Goal: Communication & Community: Answer question/provide support

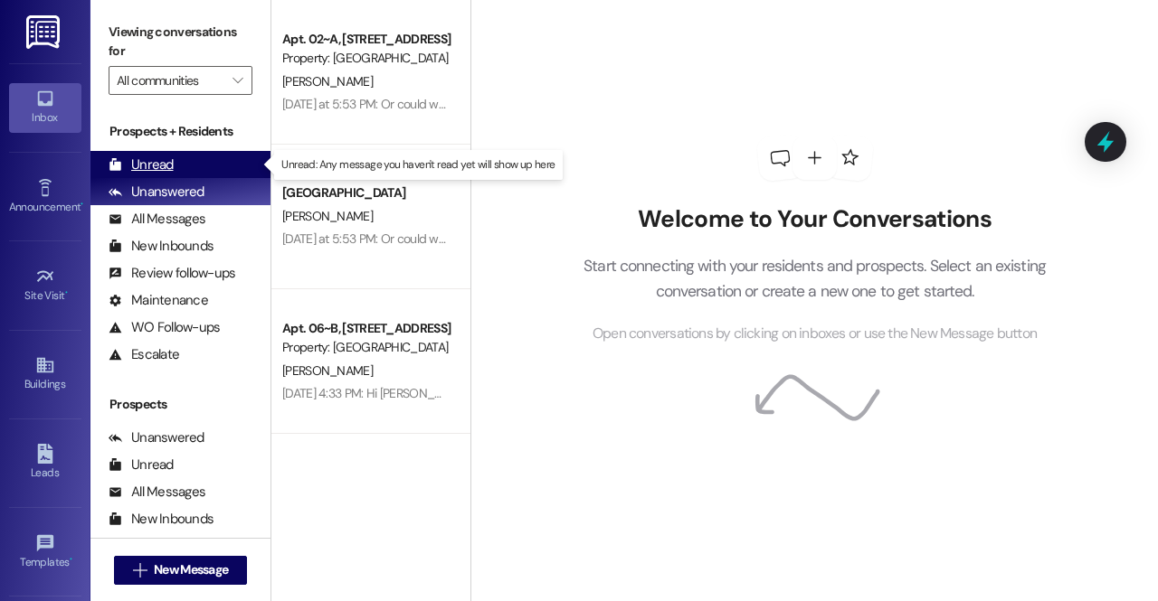
click at [208, 175] on div "Unread (0)" at bounding box center [180, 164] width 180 height 27
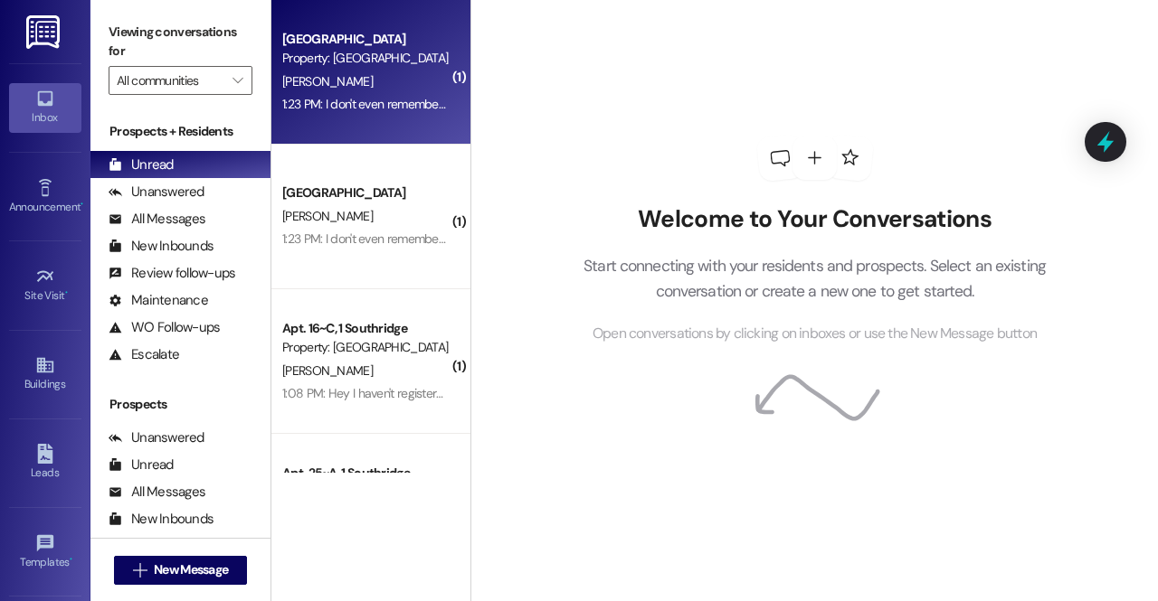
click at [349, 80] on div "[PERSON_NAME]" at bounding box center [365, 82] width 171 height 23
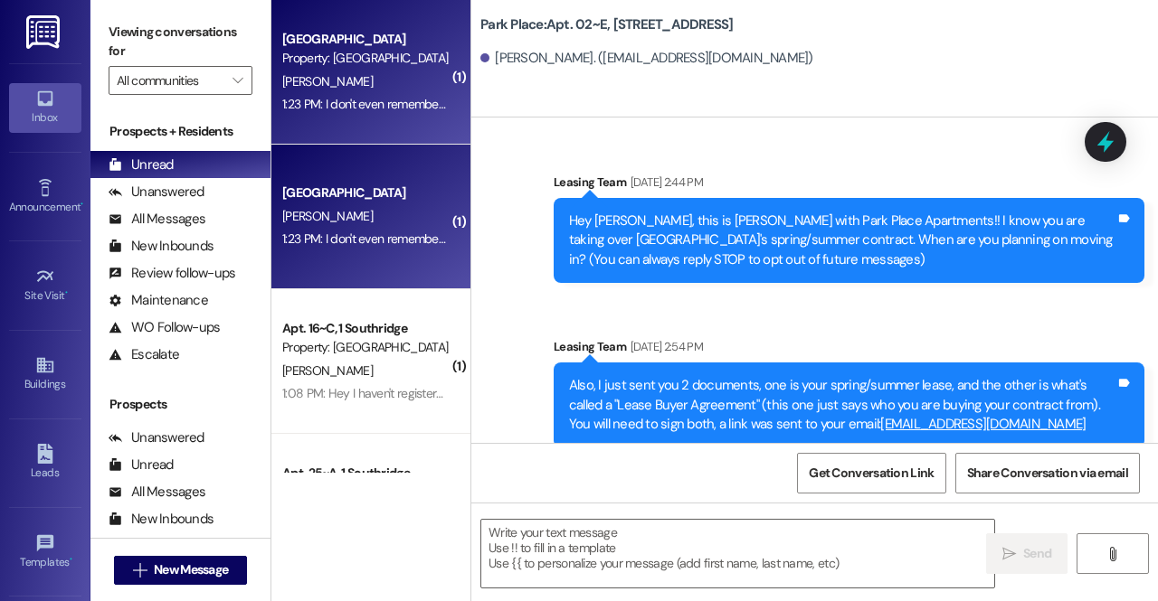
scroll to position [13144, 0]
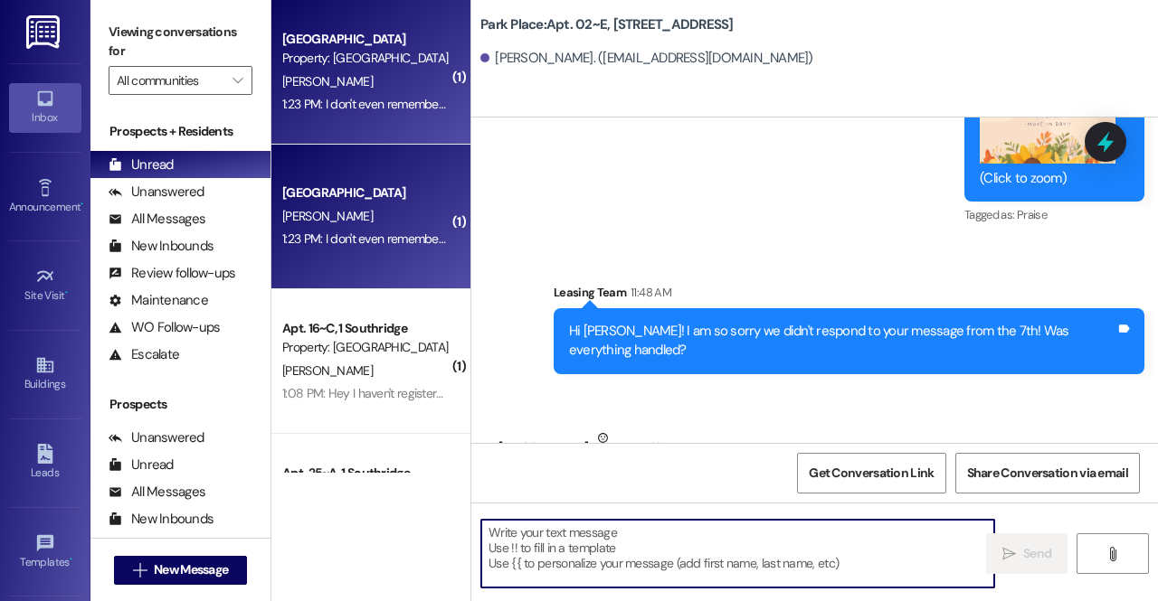
click at [658, 551] on textarea at bounding box center [737, 554] width 513 height 68
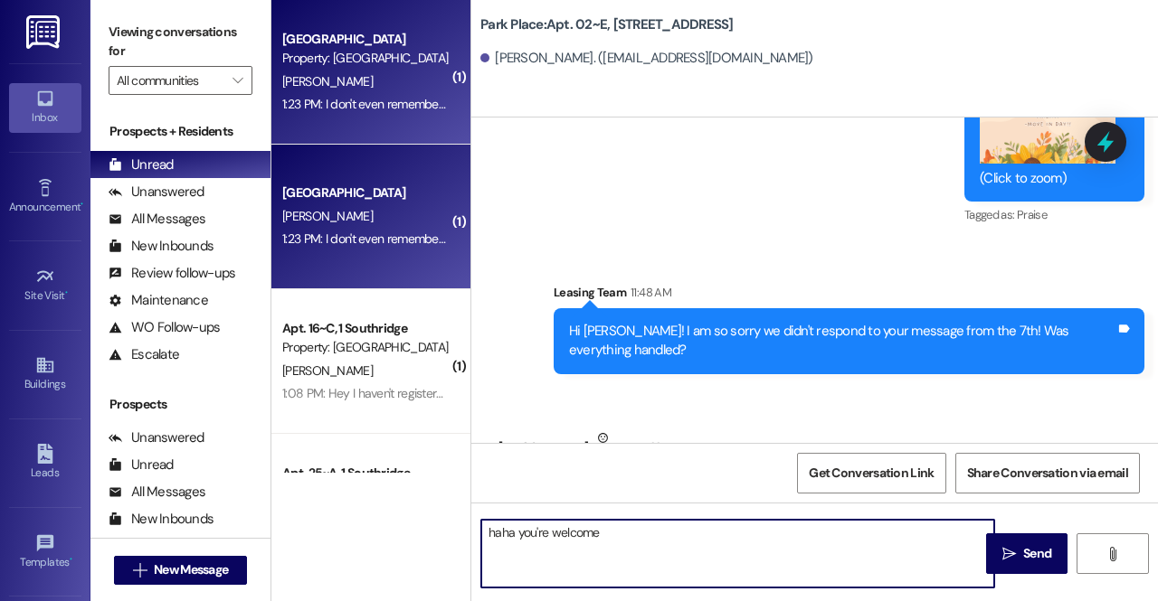
type textarea "haha you're welcome!"
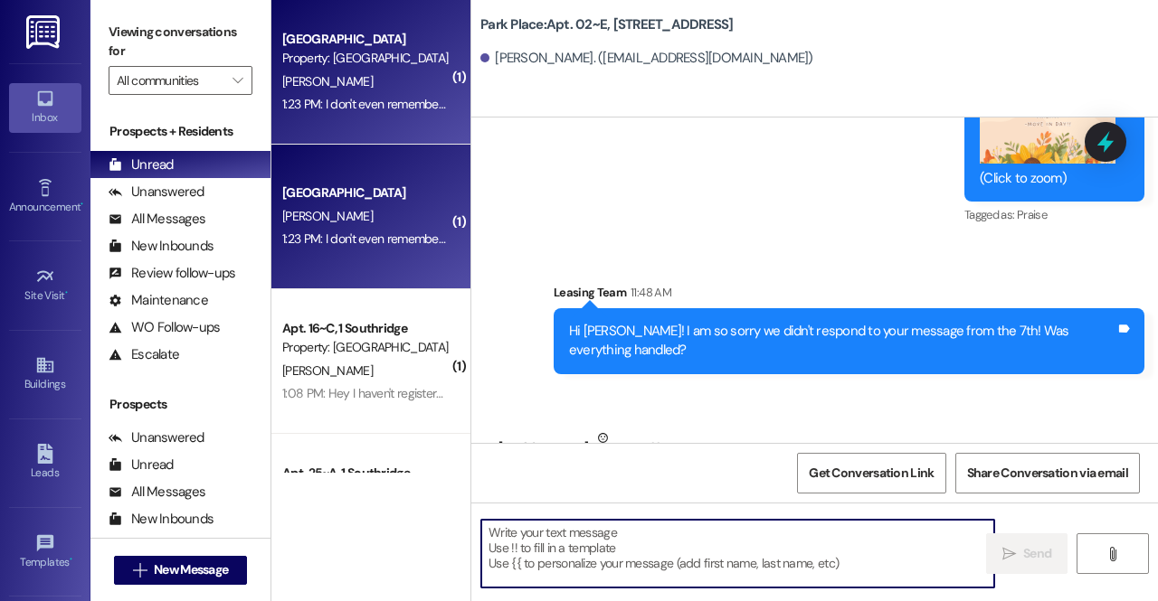
scroll to position [13143, 0]
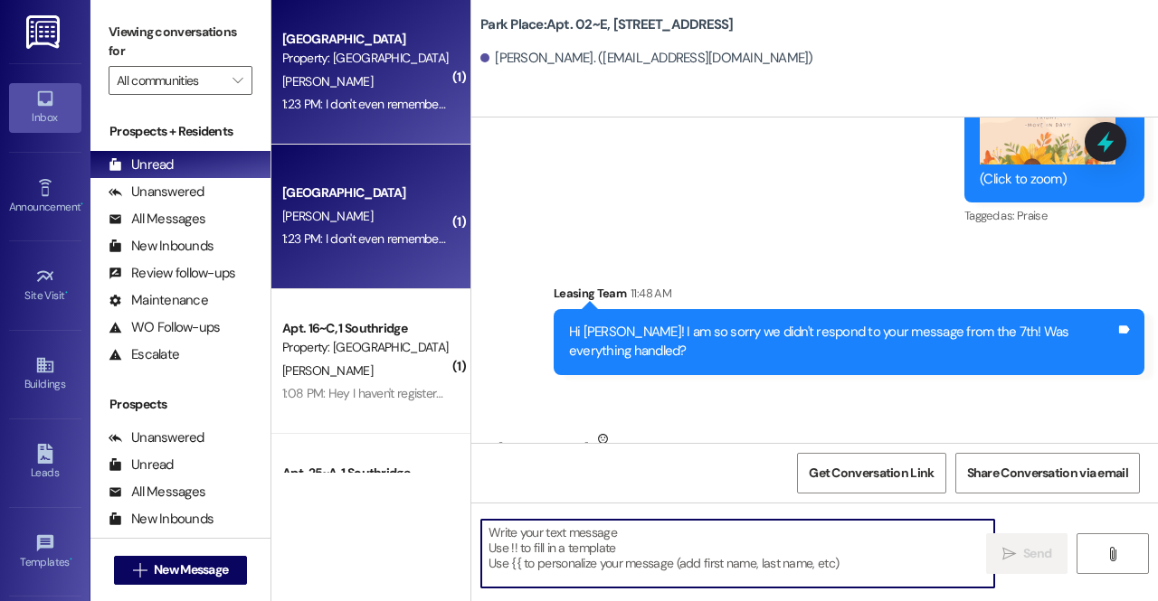
click at [658, 551] on textarea at bounding box center [737, 554] width 513 height 68
click at [555, 573] on textarea at bounding box center [737, 554] width 513 height 68
click at [537, 540] on textarea at bounding box center [737, 554] width 513 height 68
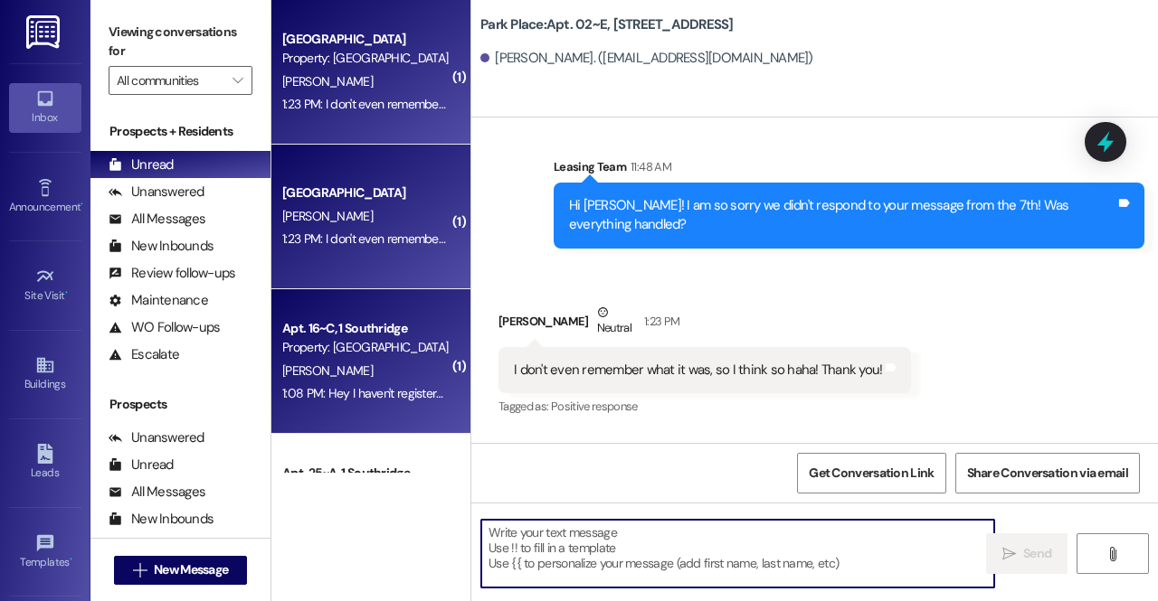
click at [383, 323] on div "Apt. 16~C, 1 Southridge" at bounding box center [365, 328] width 167 height 19
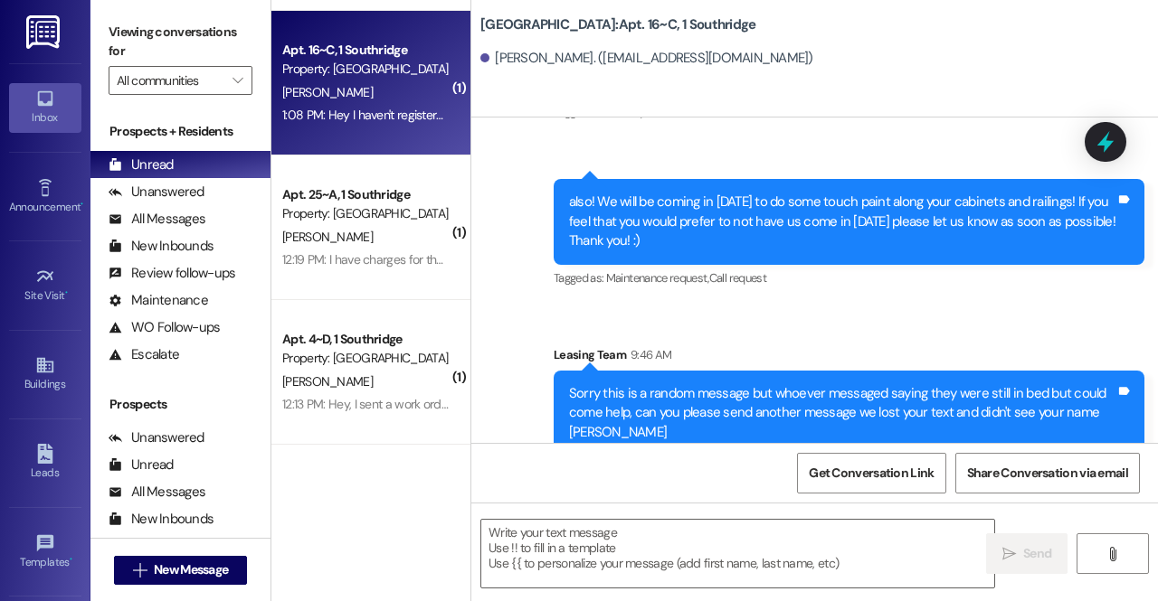
scroll to position [3076, 0]
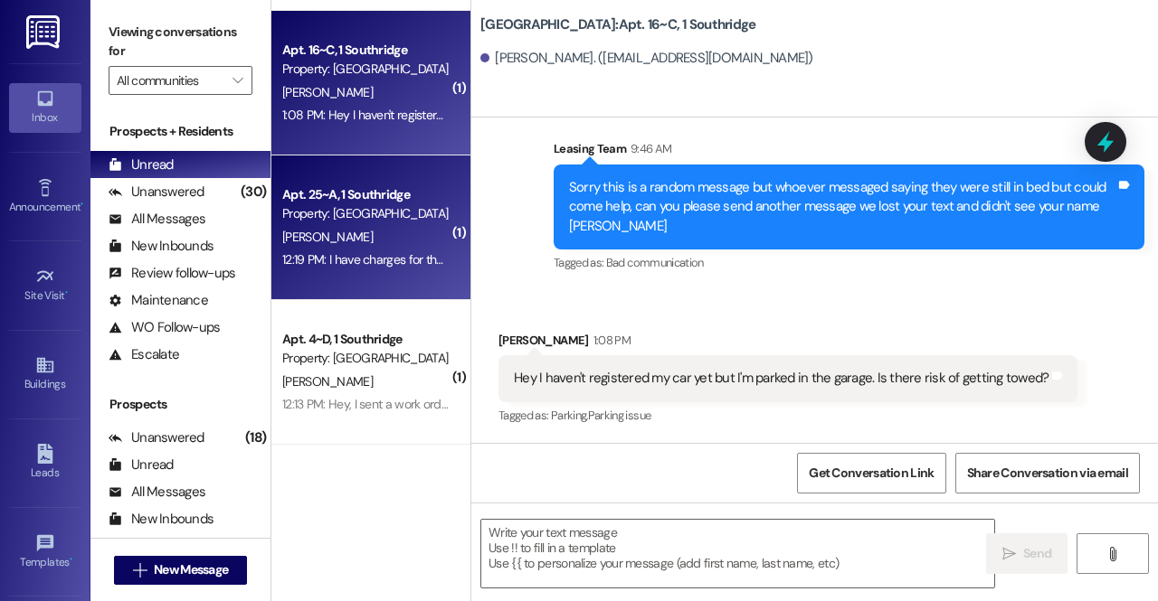
click at [408, 271] on div "12:19 PM: I have charges for the renters liability program on my account but I …" at bounding box center [365, 260] width 171 height 23
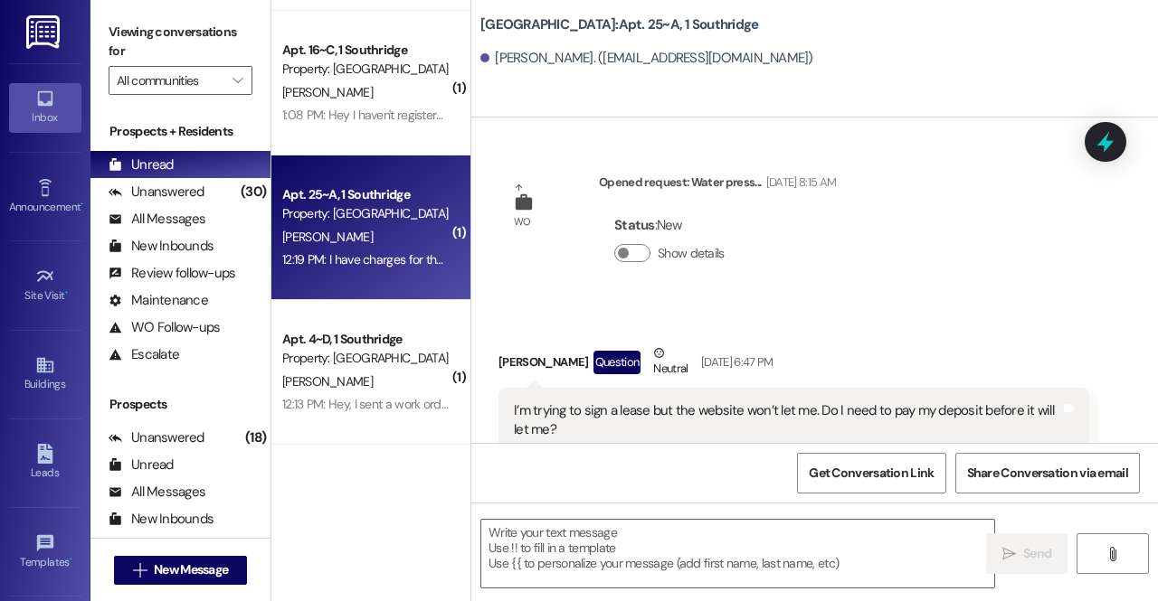
scroll to position [30321, 0]
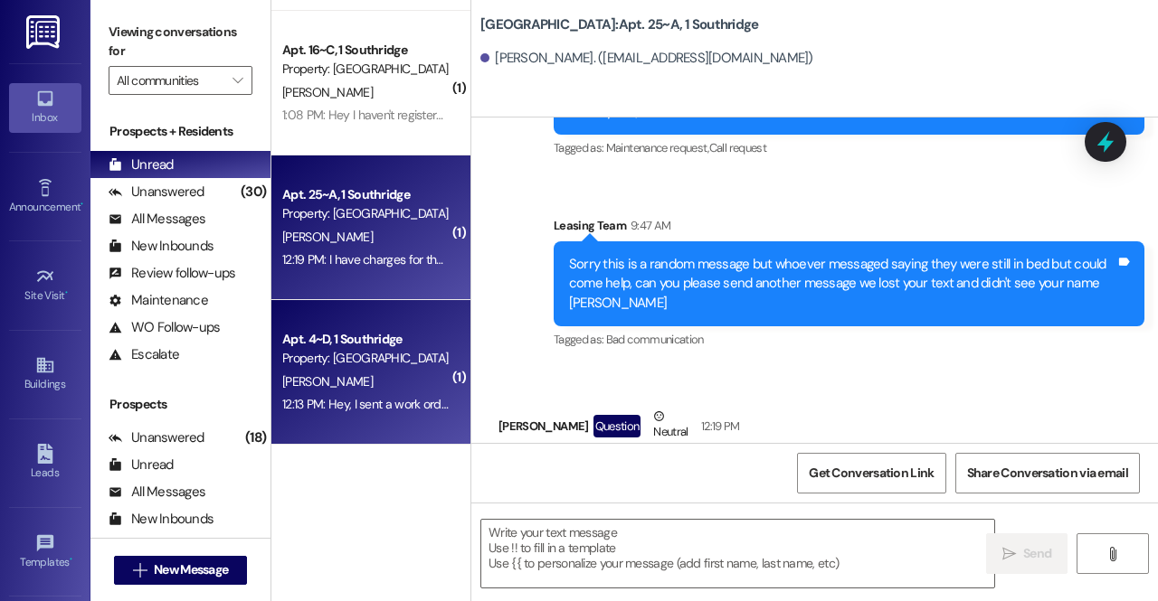
click at [371, 388] on div "T. Wright" at bounding box center [365, 382] width 171 height 23
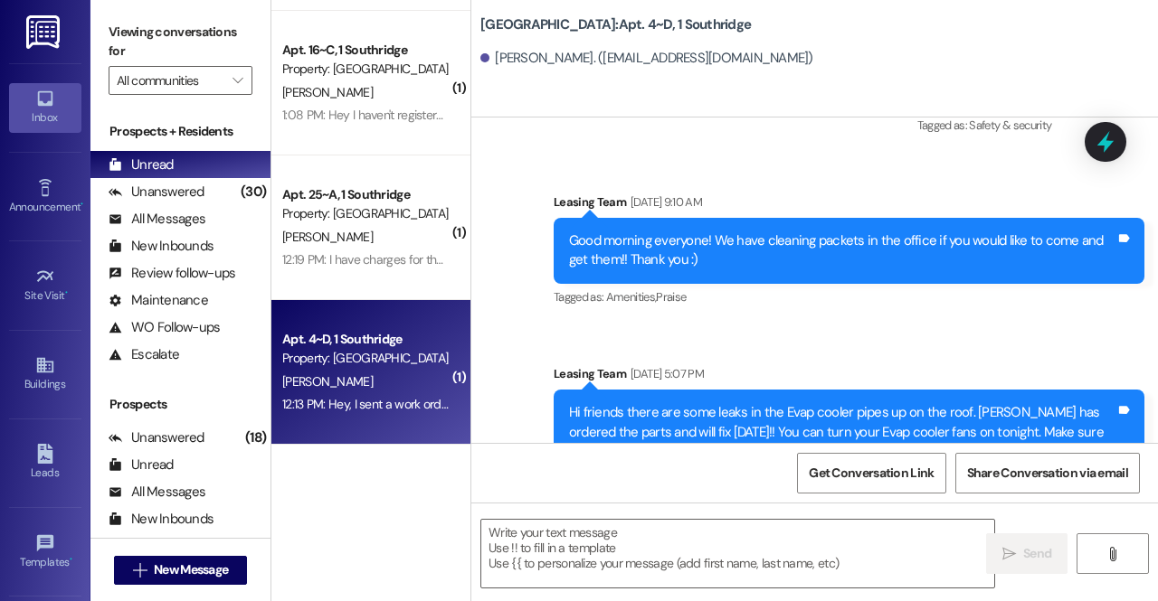
scroll to position [45986, 0]
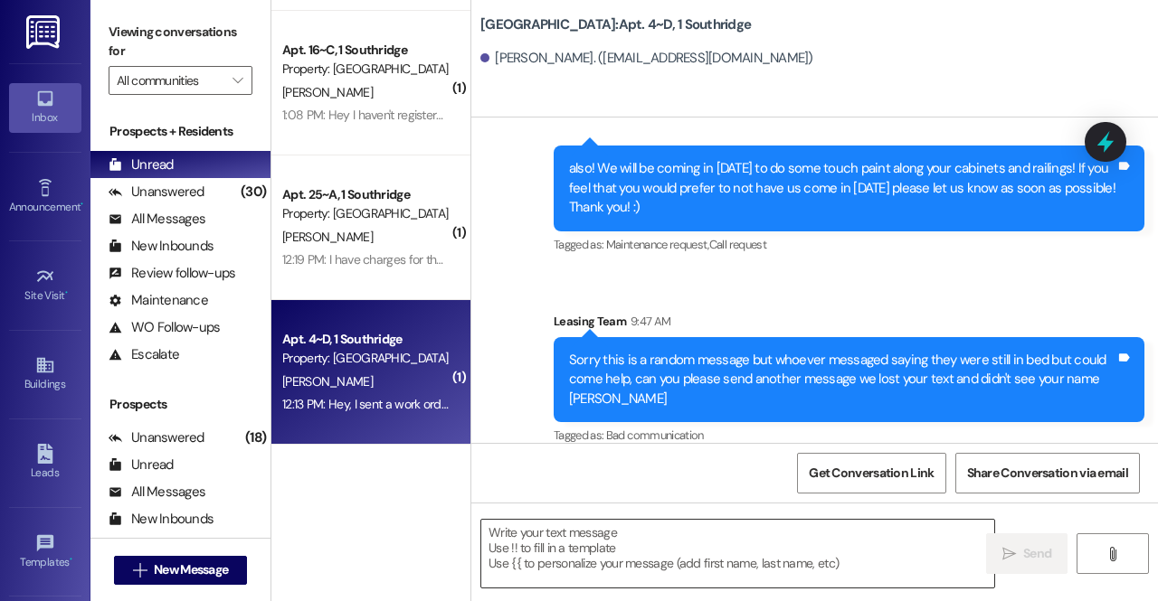
click at [595, 548] on textarea at bounding box center [737, 554] width 513 height 68
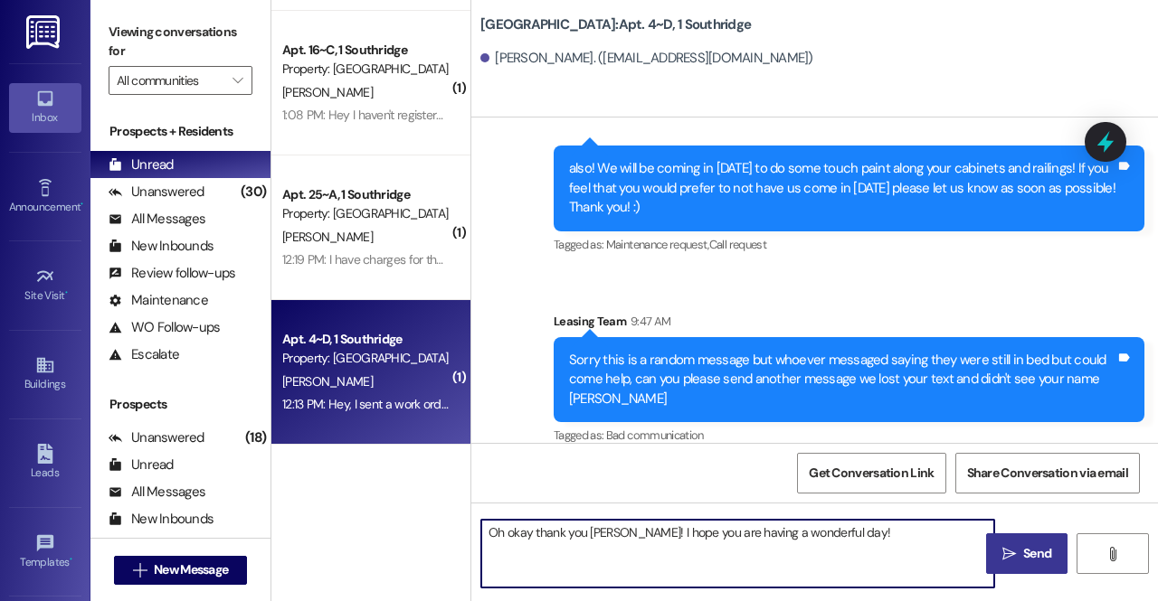
type textarea "Oh okay thank you Taylor! I hope you are having a wonderful day!"
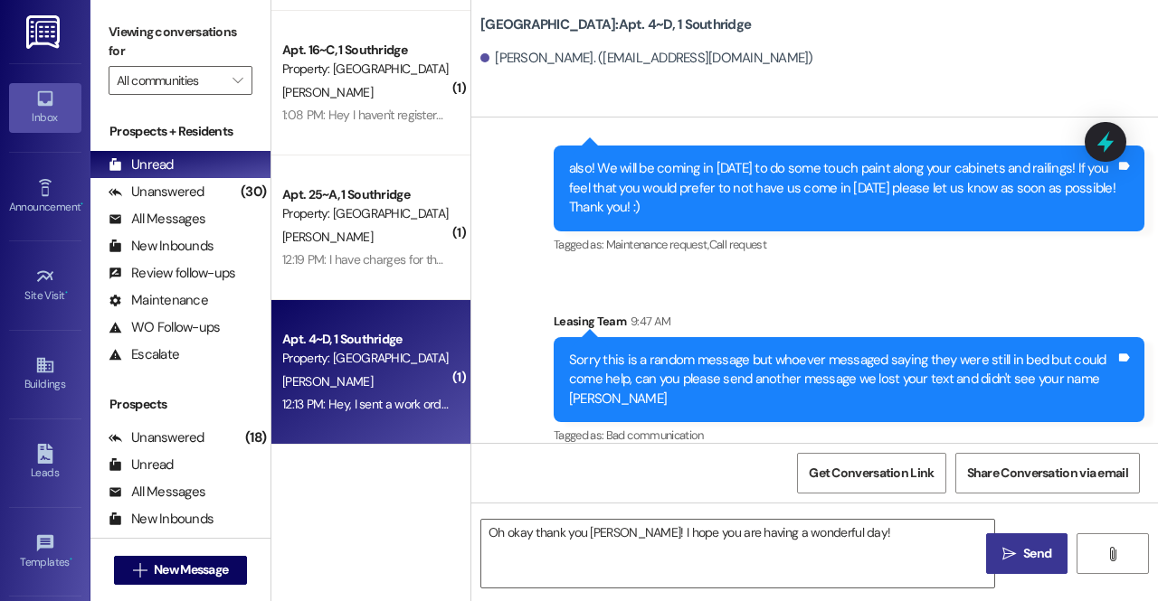
click at [1029, 544] on button " Send" at bounding box center [1026, 554] width 81 height 41
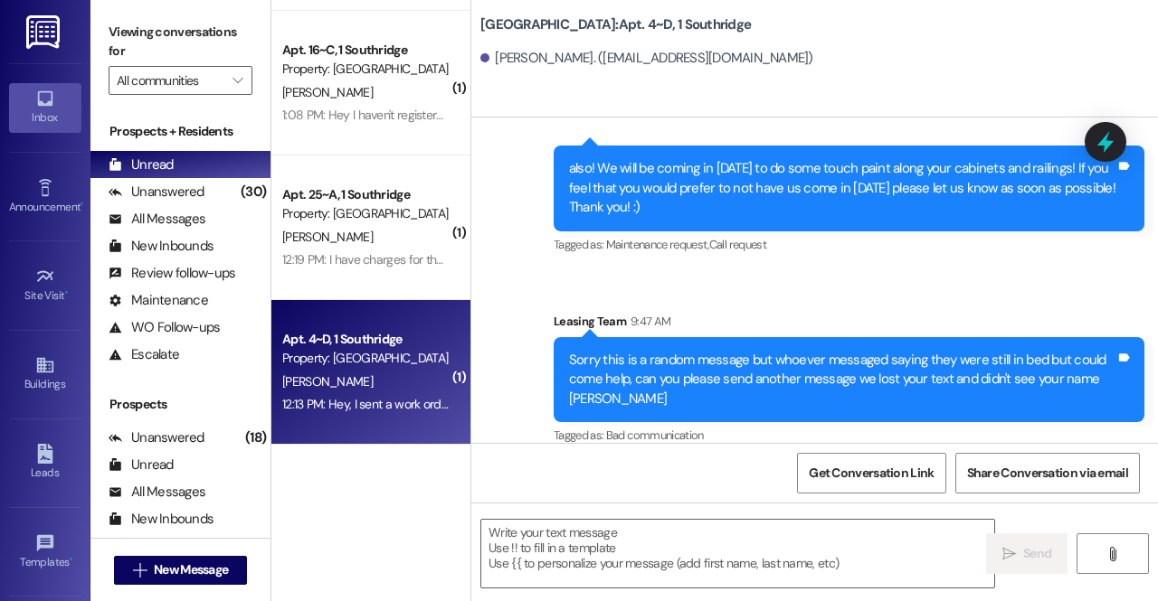
scroll to position [46113, 0]
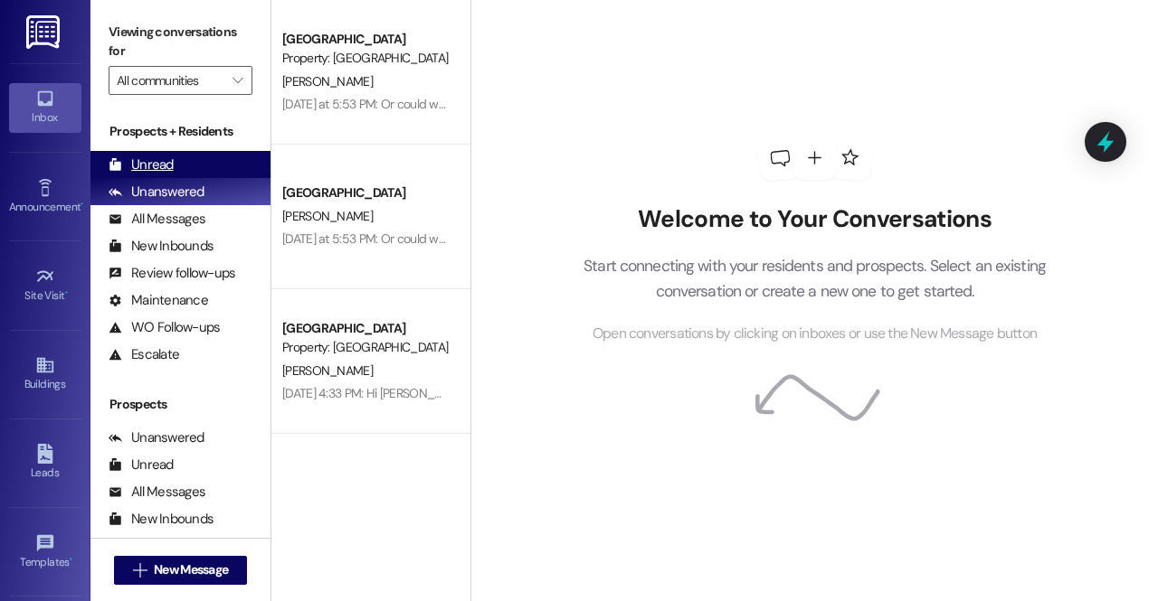
click at [182, 160] on div "Unread (0)" at bounding box center [180, 164] width 180 height 27
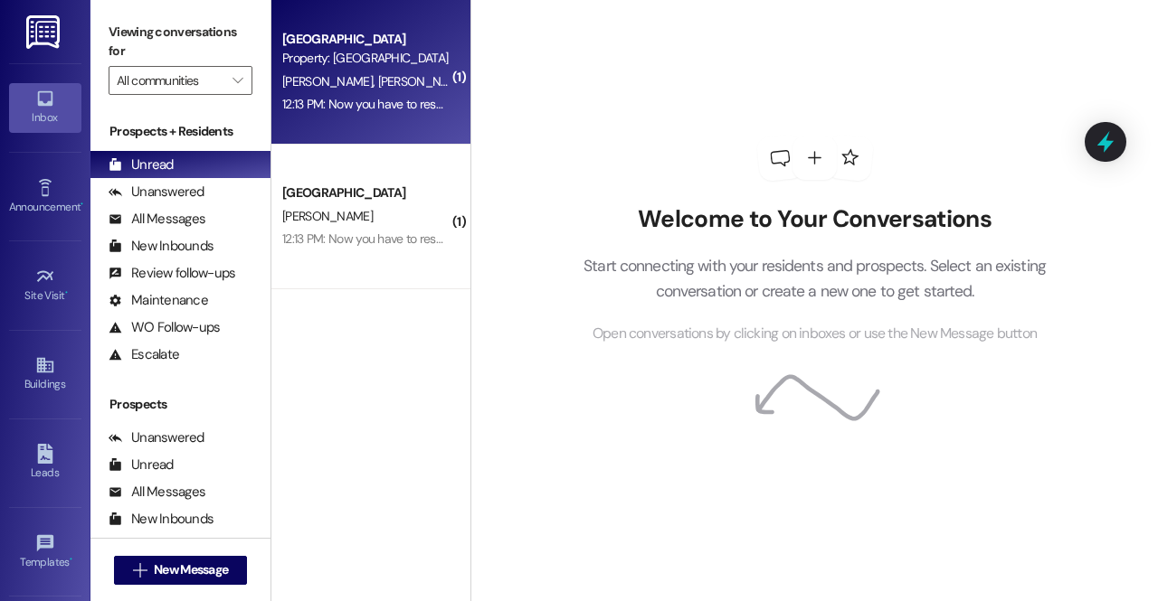
click at [365, 68] on div "Southridge Prospect Property: Southridge" at bounding box center [365, 49] width 171 height 43
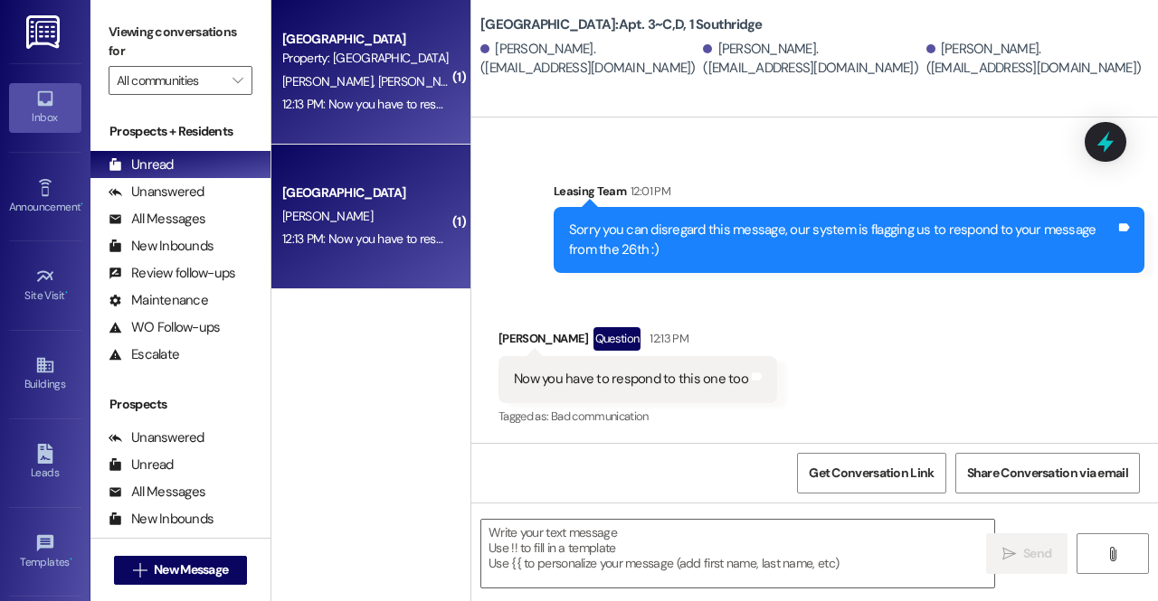
scroll to position [1375, 0]
click at [607, 556] on textarea at bounding box center [737, 554] width 513 height 68
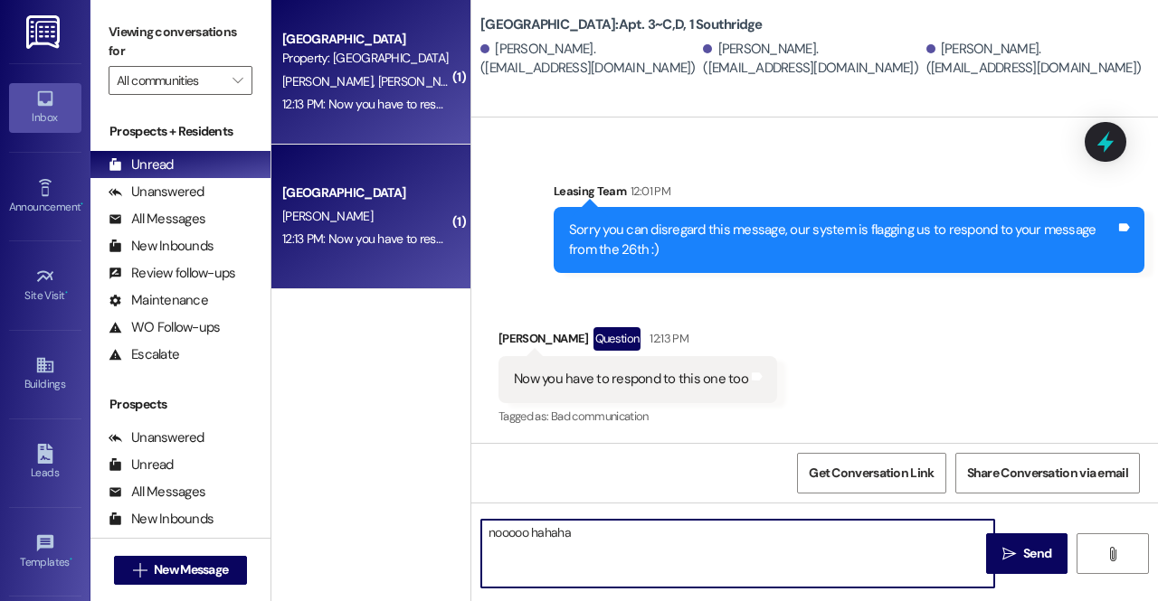
type textarea "nooooo hahahah"
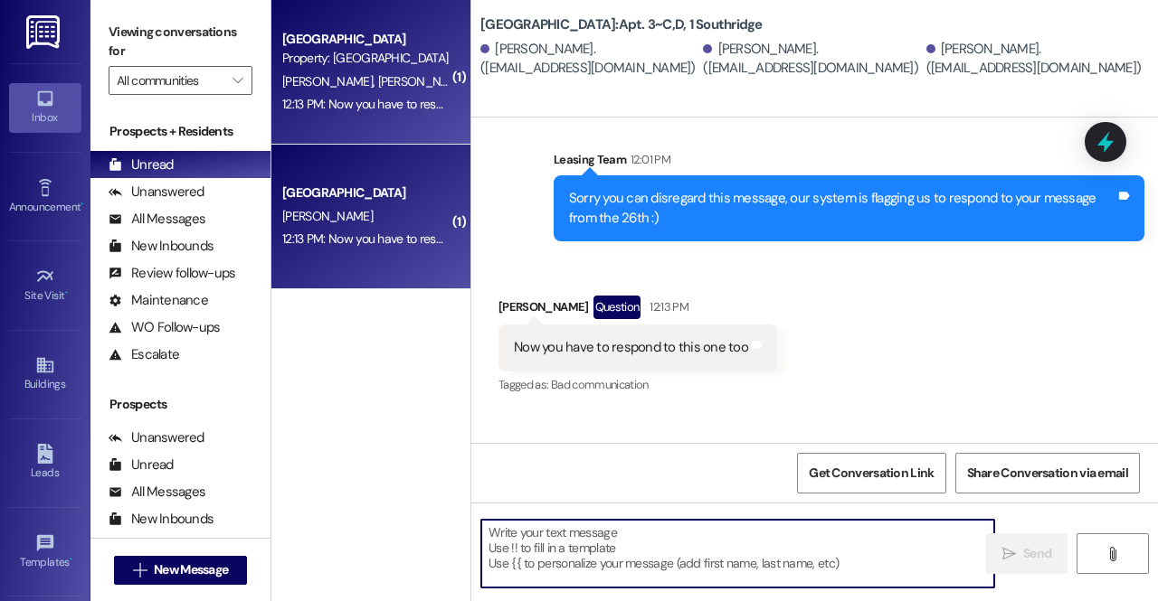
scroll to position [1501, 0]
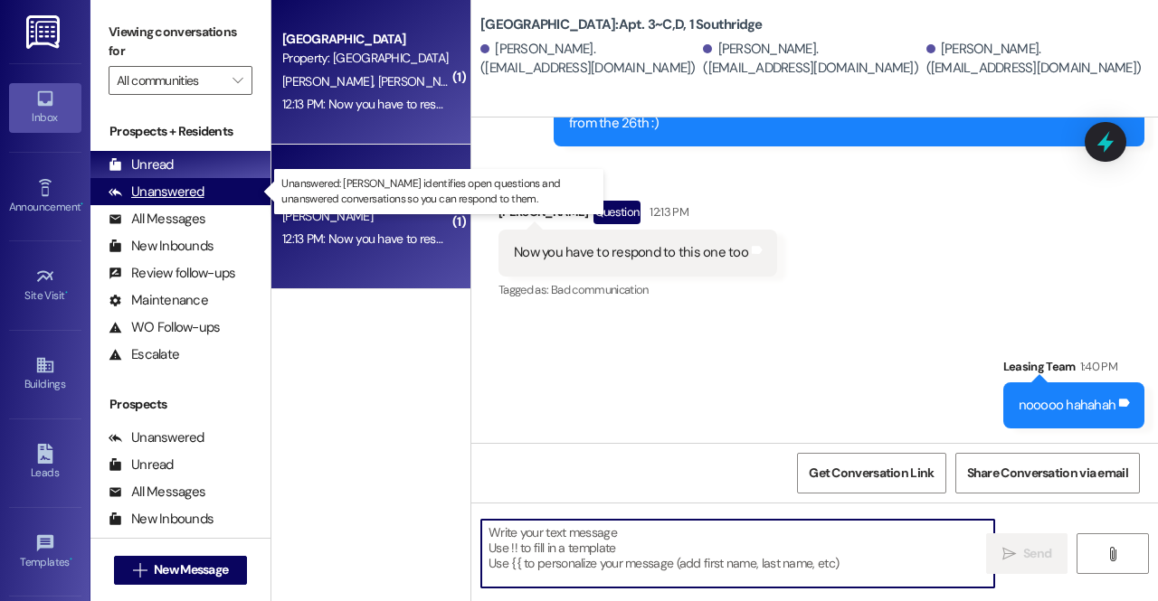
click at [185, 187] on div "Unanswered" at bounding box center [157, 192] width 96 height 19
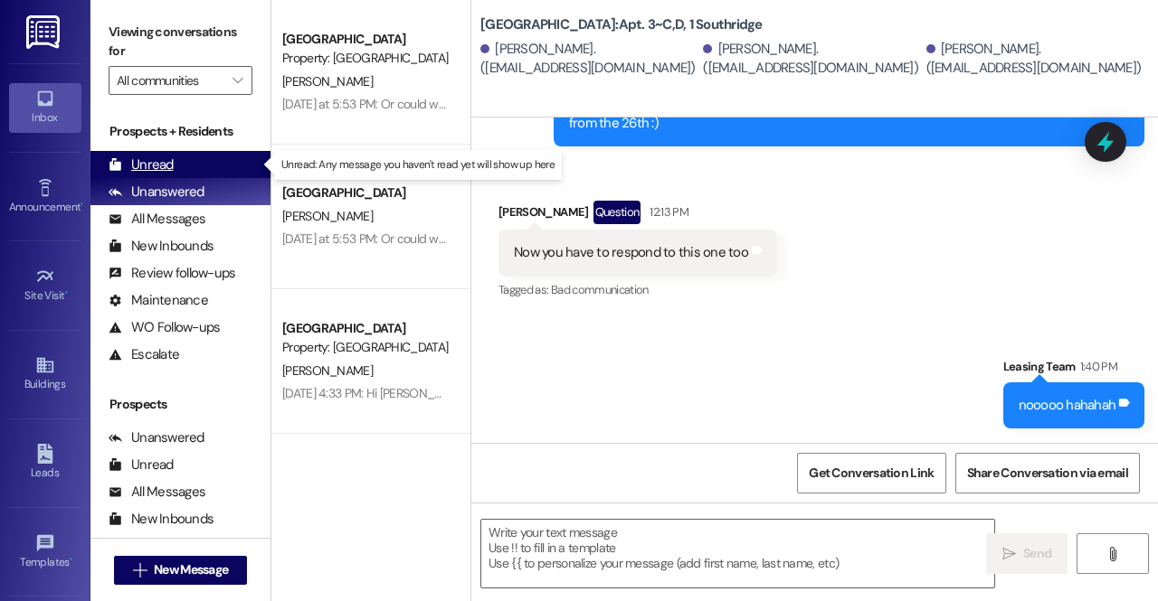
click at [194, 156] on div "Unread (0)" at bounding box center [180, 164] width 180 height 27
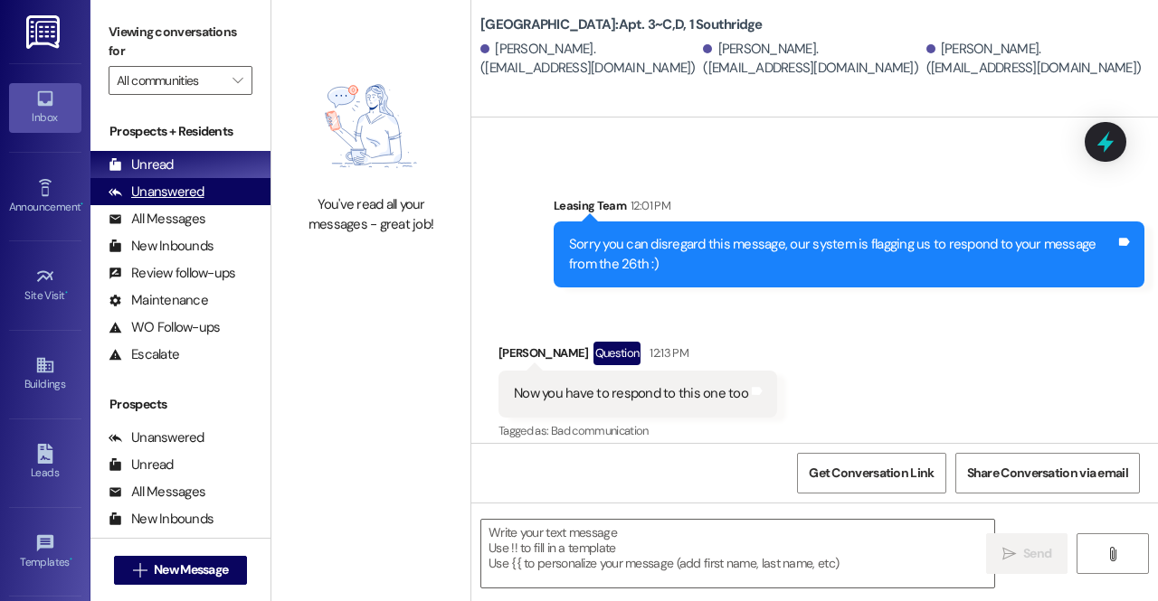
scroll to position [1375, 0]
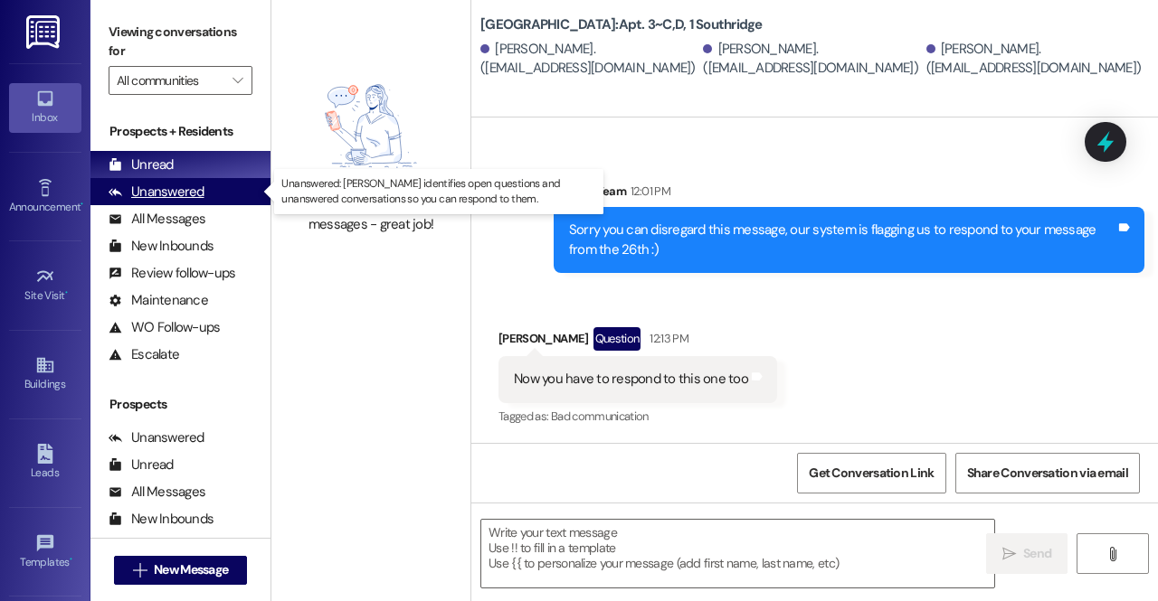
click at [194, 195] on div "Unanswered" at bounding box center [157, 192] width 96 height 19
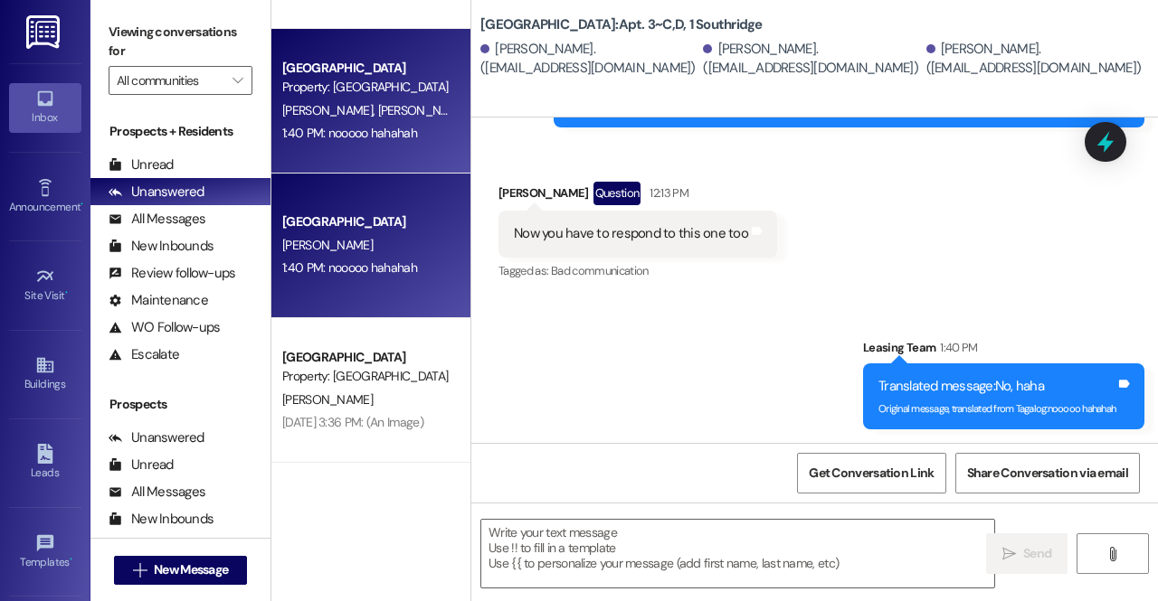
scroll to position [3367, 0]
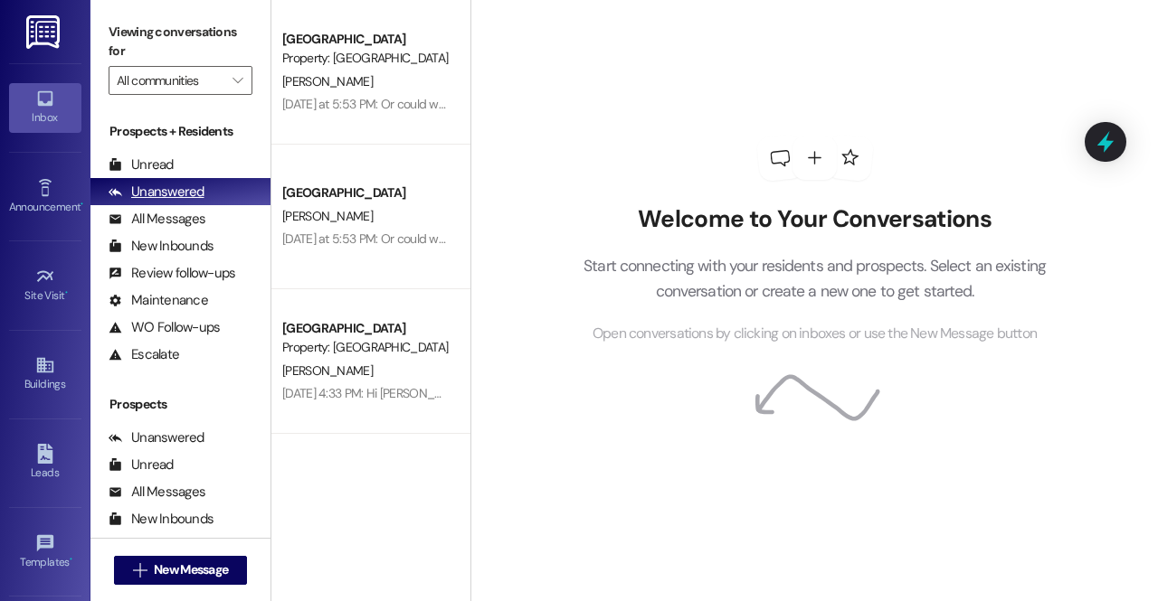
click at [210, 186] on div "Unanswered (0)" at bounding box center [180, 191] width 180 height 27
click at [226, 156] on div "Unread (0)" at bounding box center [180, 164] width 180 height 27
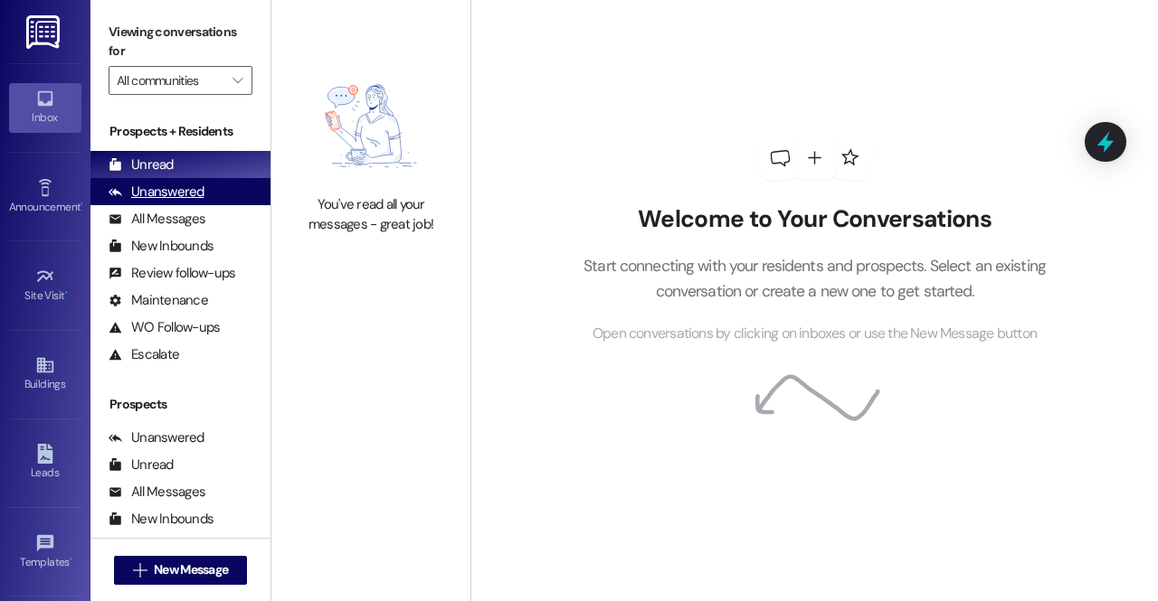
click at [198, 189] on div "Unanswered" at bounding box center [157, 192] width 96 height 19
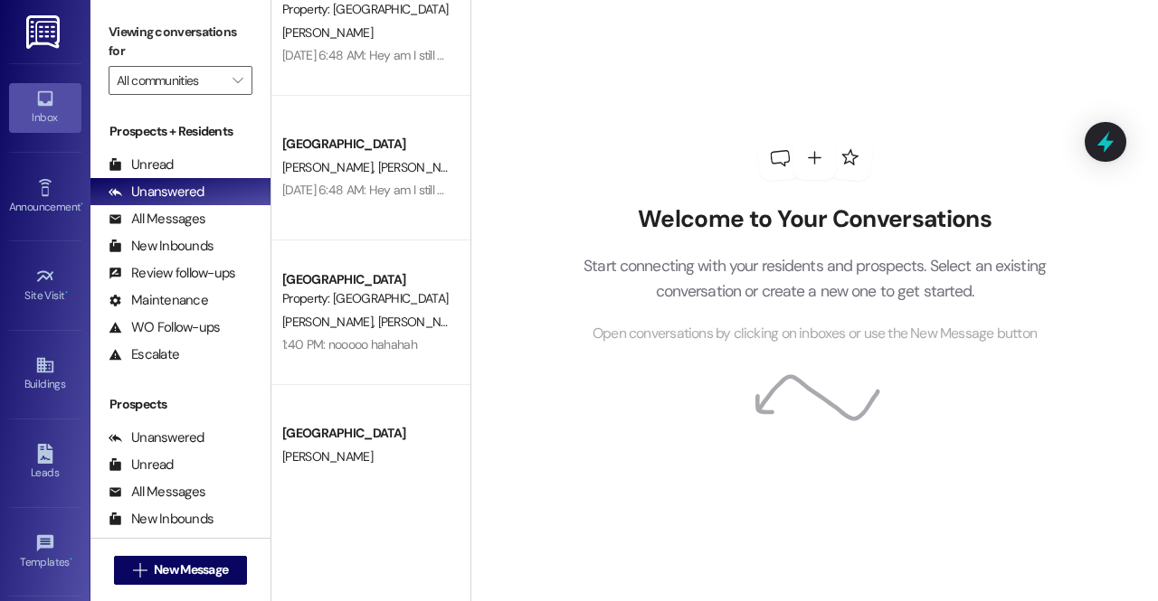
scroll to position [3231, 0]
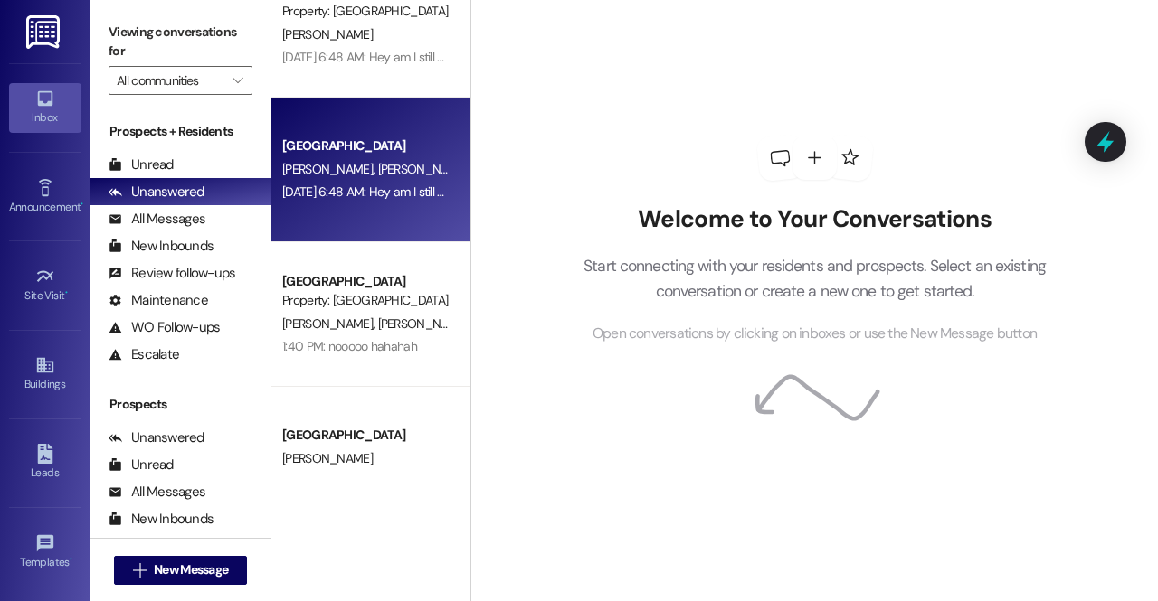
click at [384, 186] on div "Aug 21, 2025 at 6:48 AM: Hey am I still on this contract? Thanks -Paul Williams…" at bounding box center [474, 192] width 384 height 16
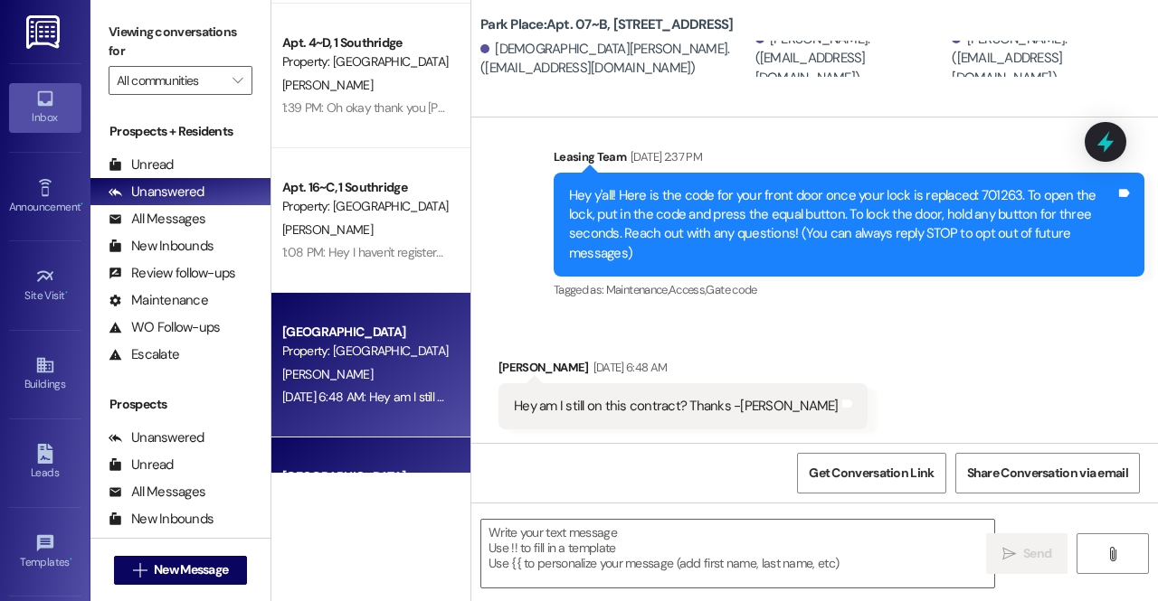
scroll to position [2742, 0]
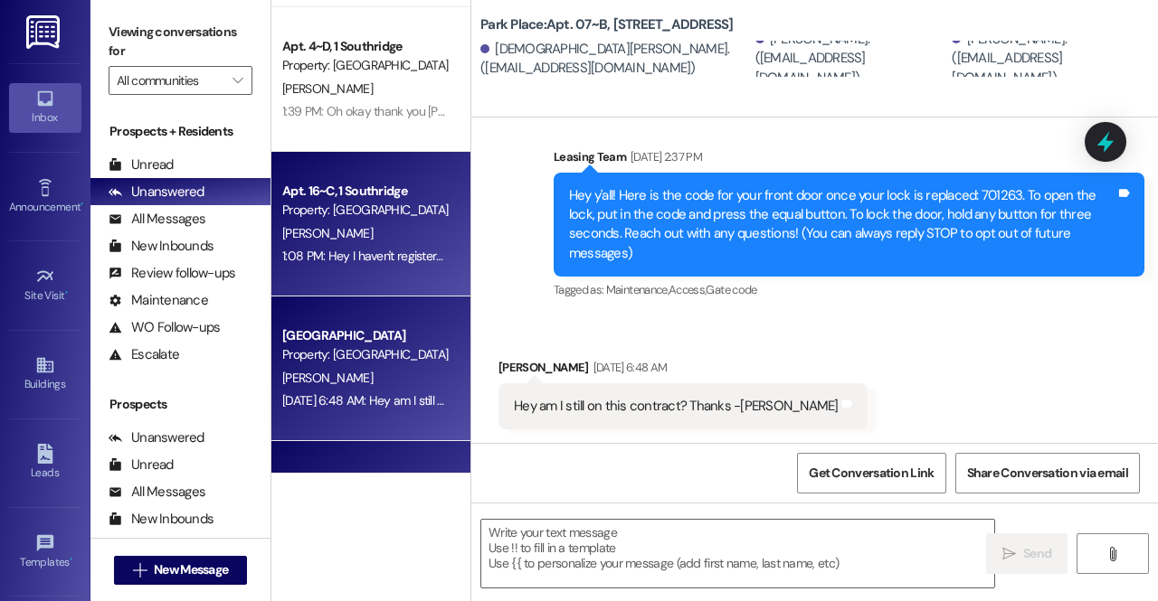
click at [385, 245] on div "1:08 PM: Hey I haven't registered my car yet but I'm parked in the garage. Is t…" at bounding box center [365, 256] width 171 height 23
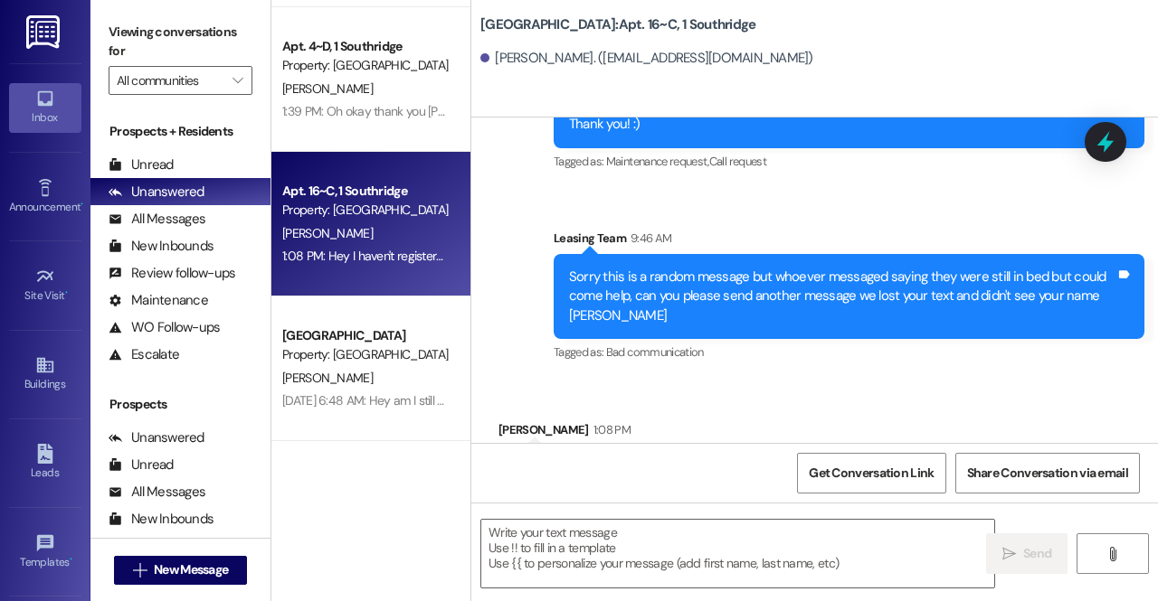
scroll to position [3076, 0]
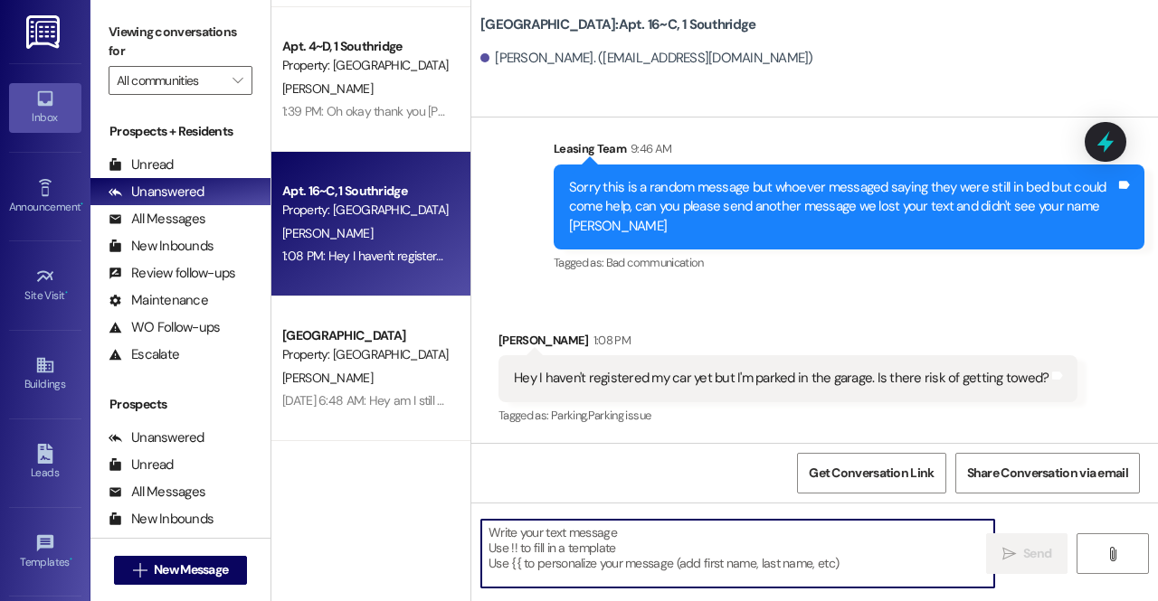
click at [573, 545] on textarea at bounding box center [737, 554] width 513 height 68
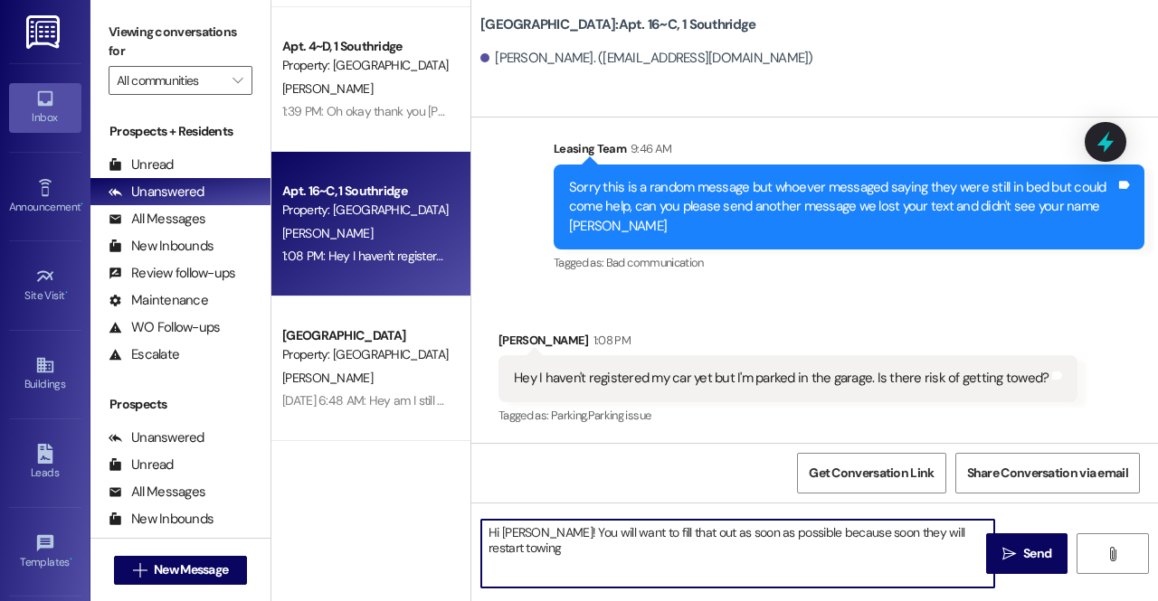
scroll to position [3075, 0]
type textarea "Hi Kylee! You will want to fill that out as soon as possible because soon they …"
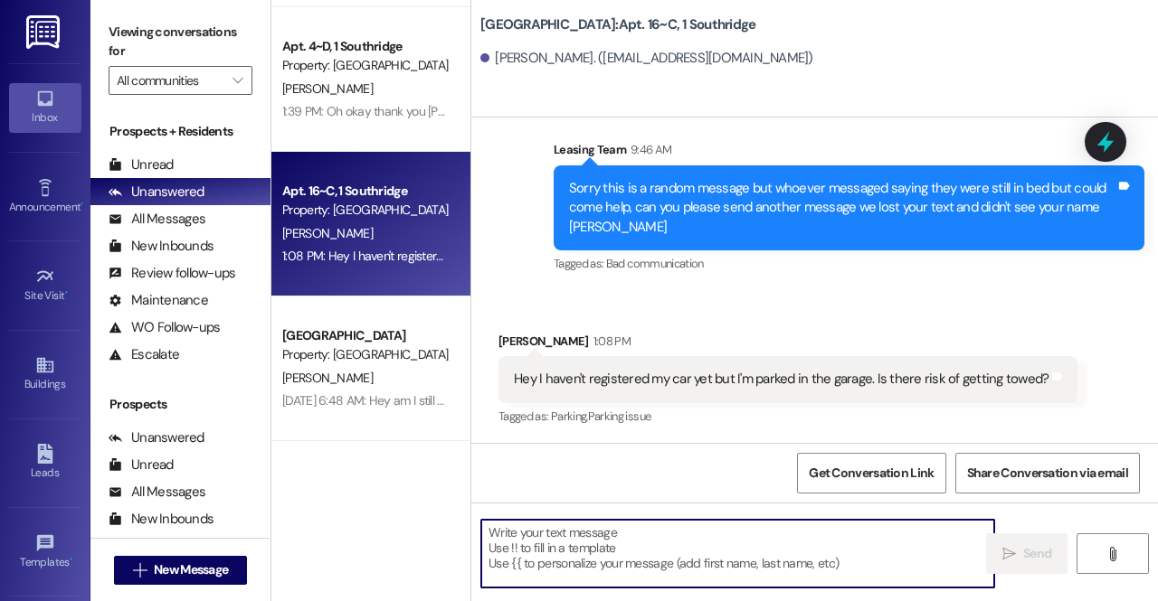
scroll to position [3348, 0]
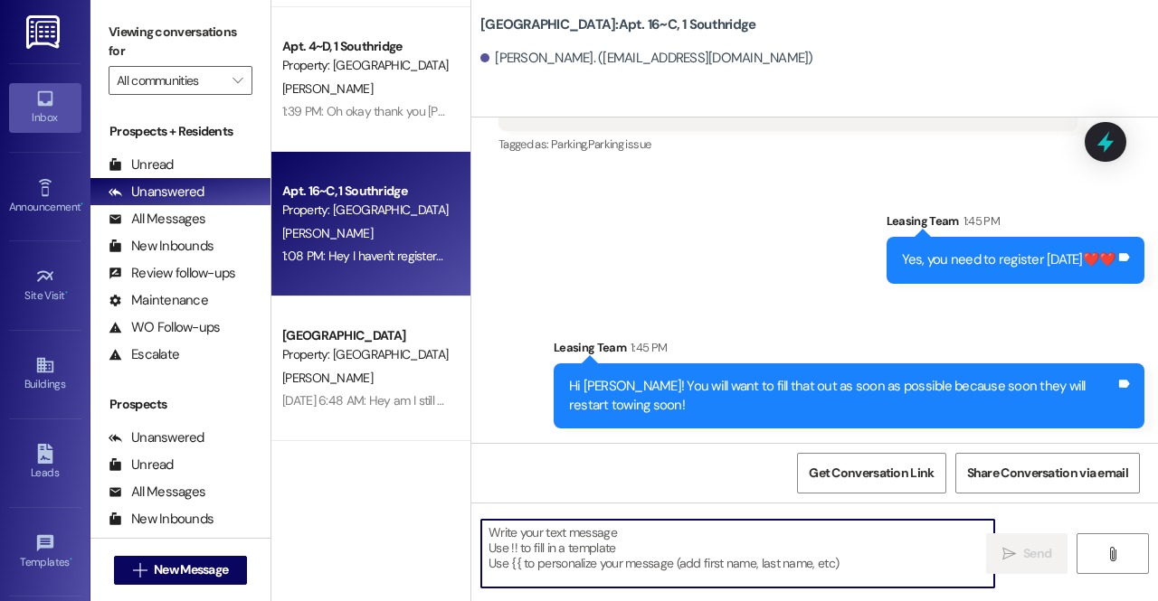
click at [584, 558] on textarea at bounding box center [737, 554] width 513 height 68
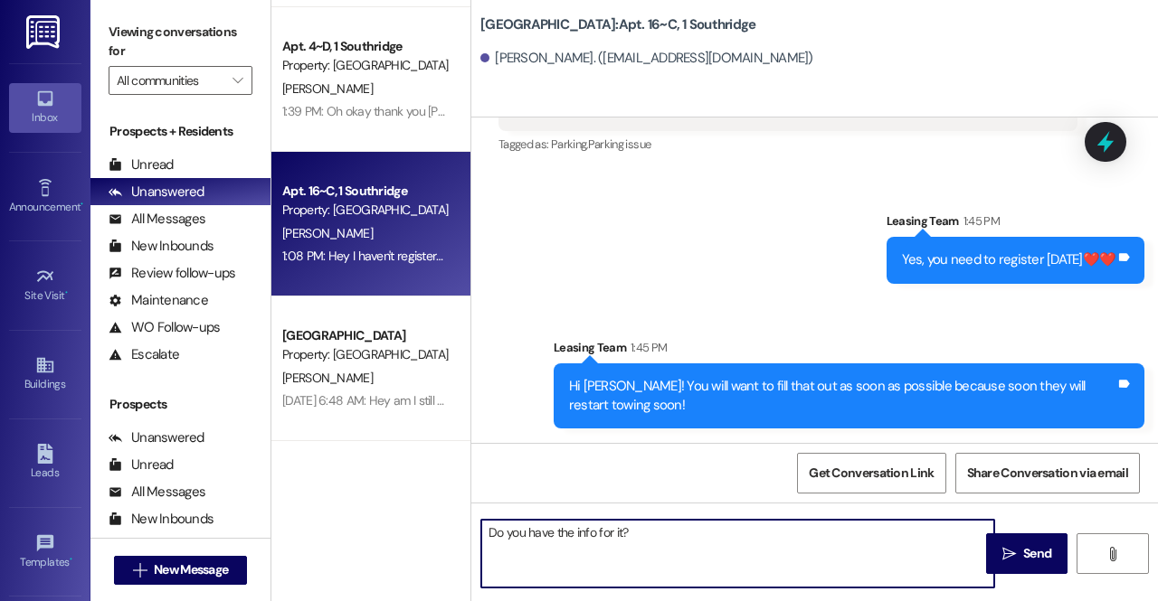
type textarea "Do you have the info for it?"
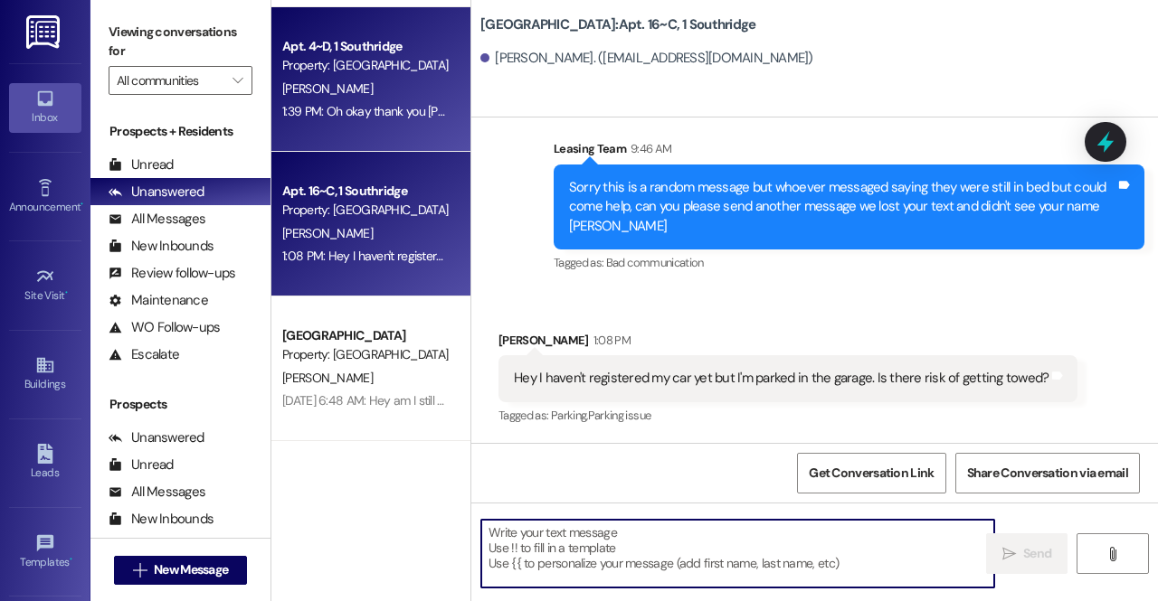
scroll to position [3075, 0]
click at [376, 118] on div "1:39 PM: Oh okay thank you Taylor! I hope you are having a wonderful day! 1:39 …" at bounding box center [505, 111] width 446 height 16
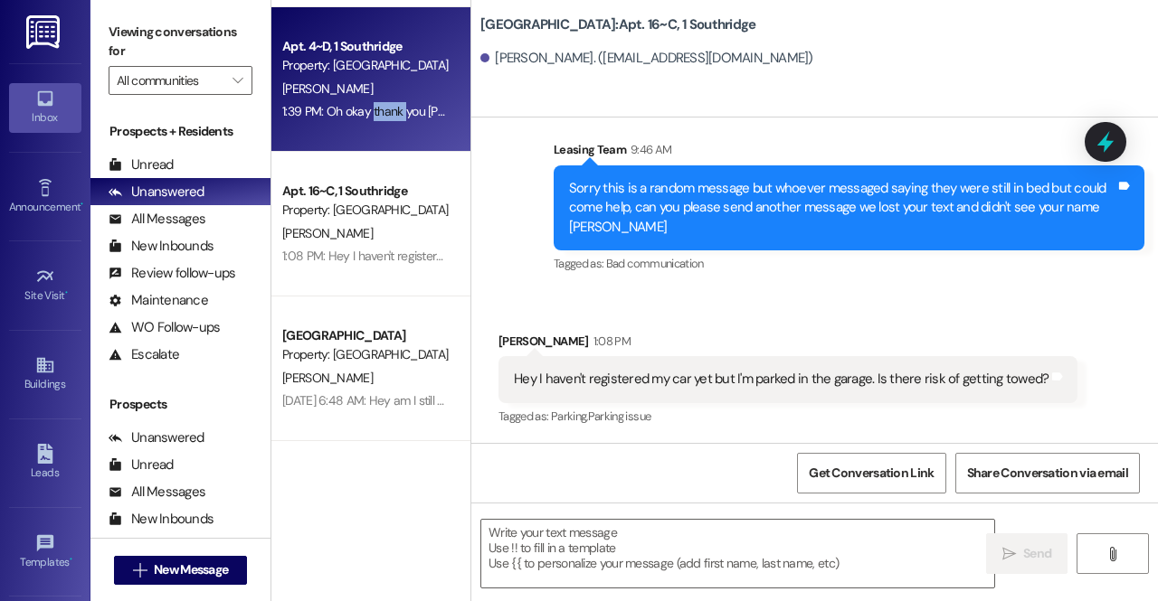
click at [376, 118] on div "1:39 PM: Oh okay thank you Taylor! I hope you are having a wonderful day! 1:39 …" at bounding box center [505, 111] width 446 height 16
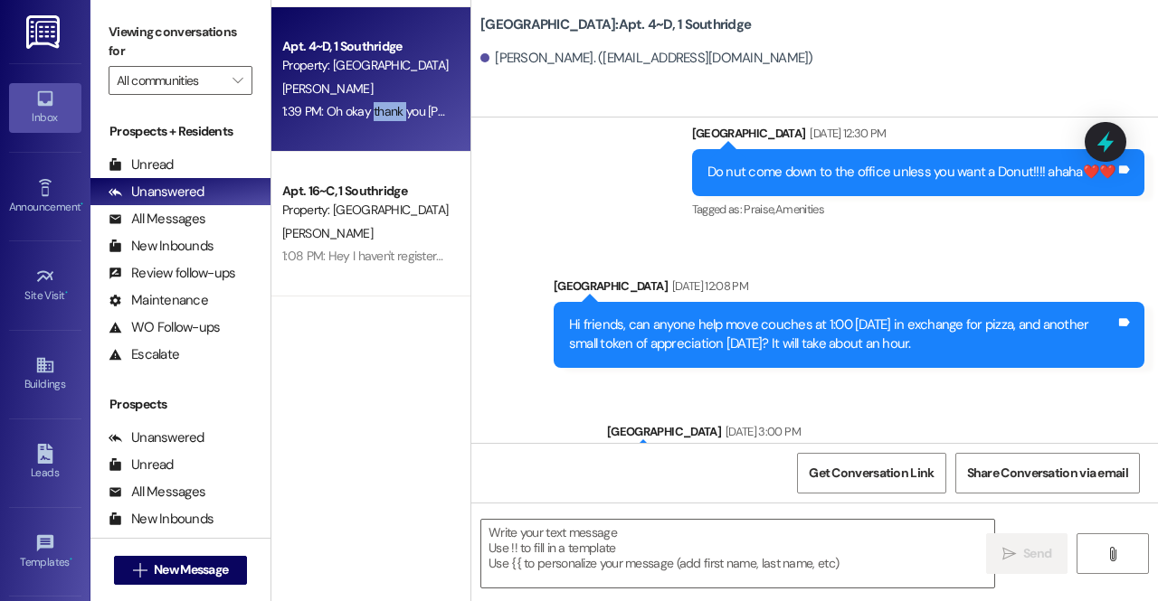
scroll to position [2372, 0]
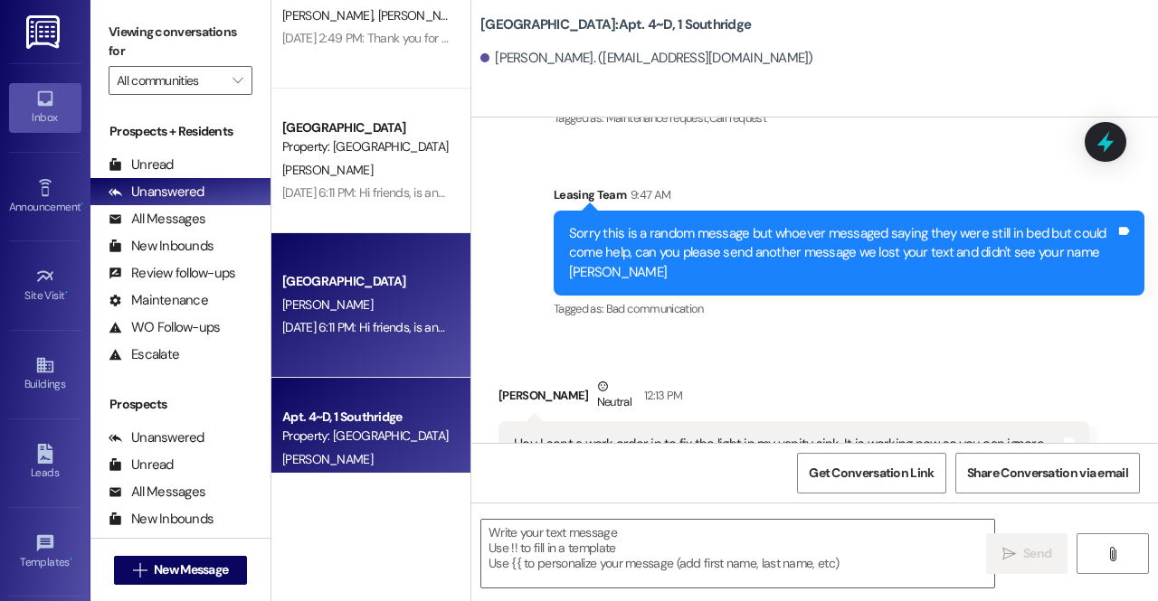
click at [347, 238] on div "Southridge Prospect R. Ellingson Aug 15, 2025 at 6:11 PM: Hi friends, is anyone…" at bounding box center [370, 305] width 199 height 145
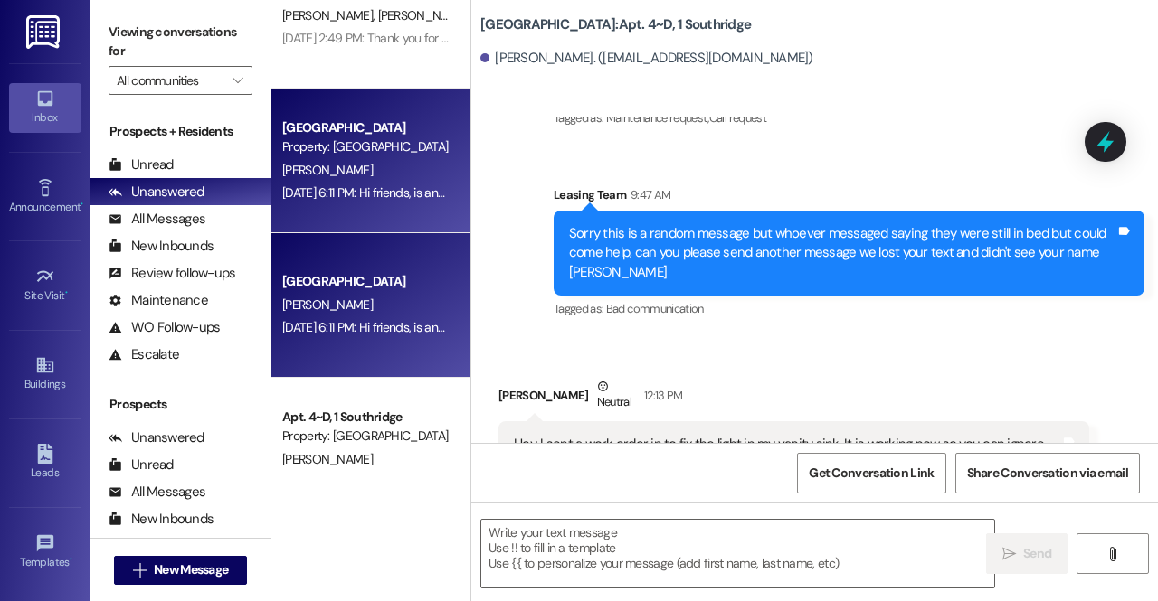
click at [347, 238] on div "Southridge Prospect R. Ellingson Aug 15, 2025 at 6:11 PM: Hi friends, is anyone…" at bounding box center [370, 305] width 199 height 145
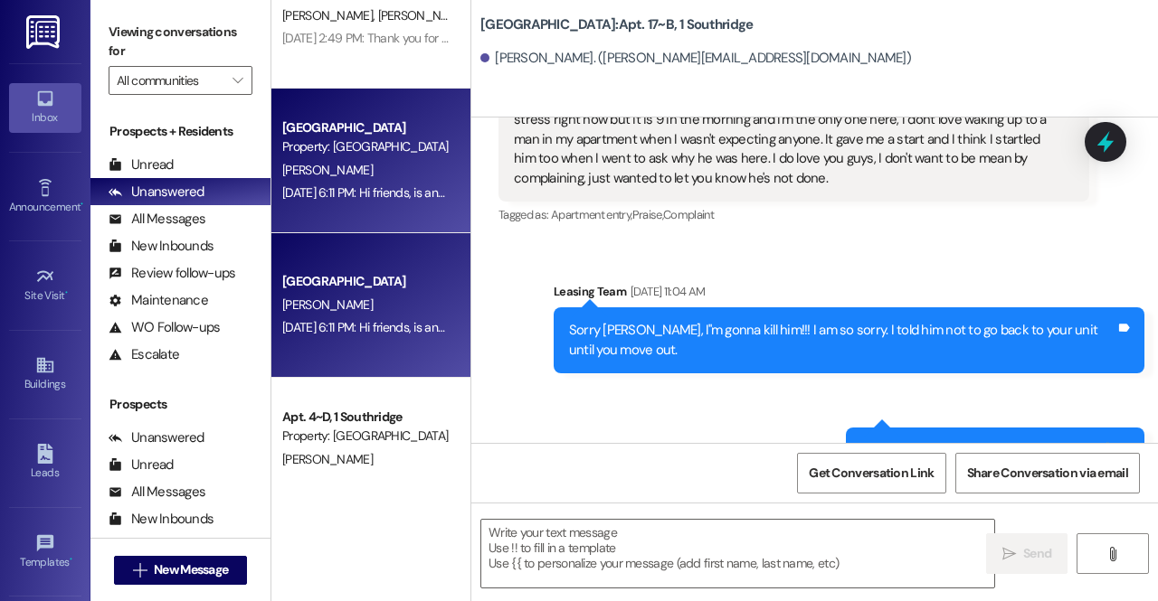
scroll to position [47013, 0]
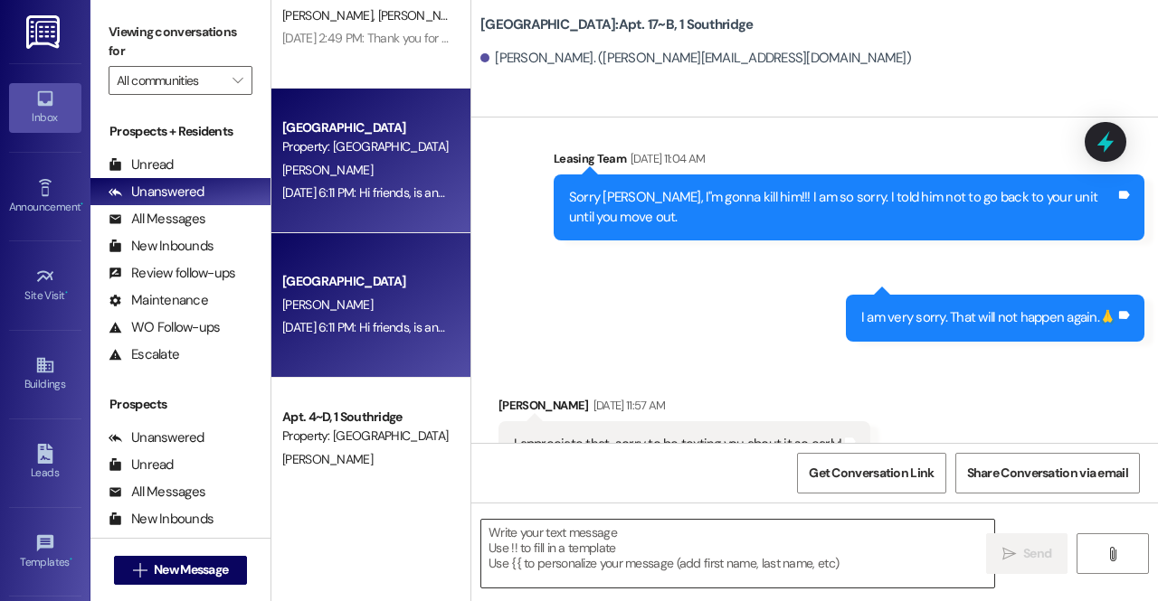
click at [576, 550] on textarea at bounding box center [737, 554] width 513 height 68
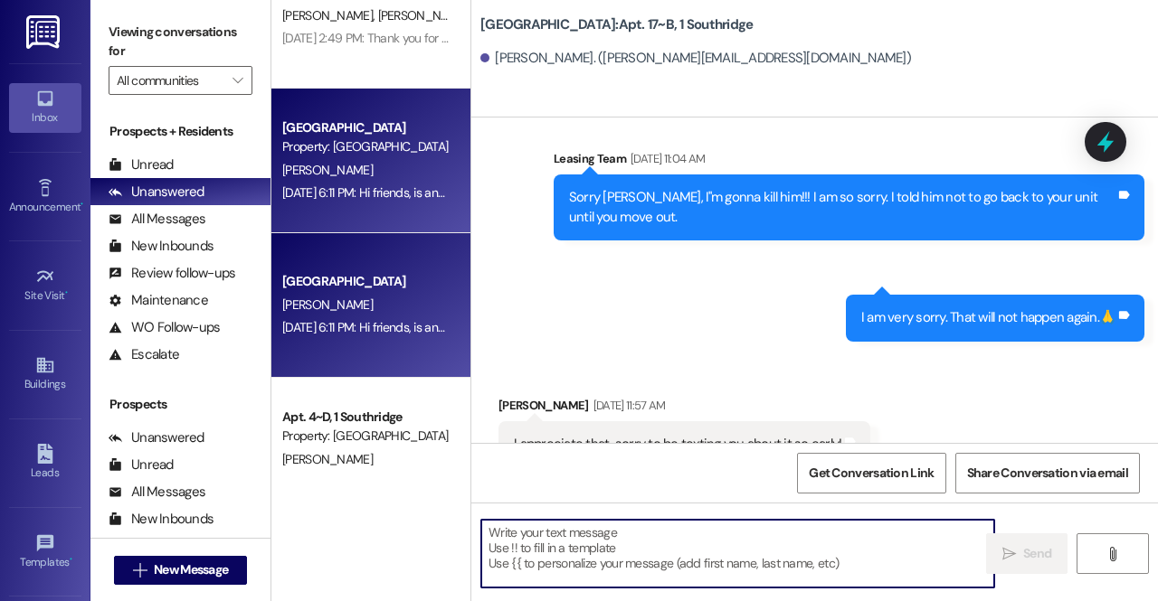
type textarea "H"
paste textarea "Hi Katelyn so sorry we didn't get back to your message from the 19th!"
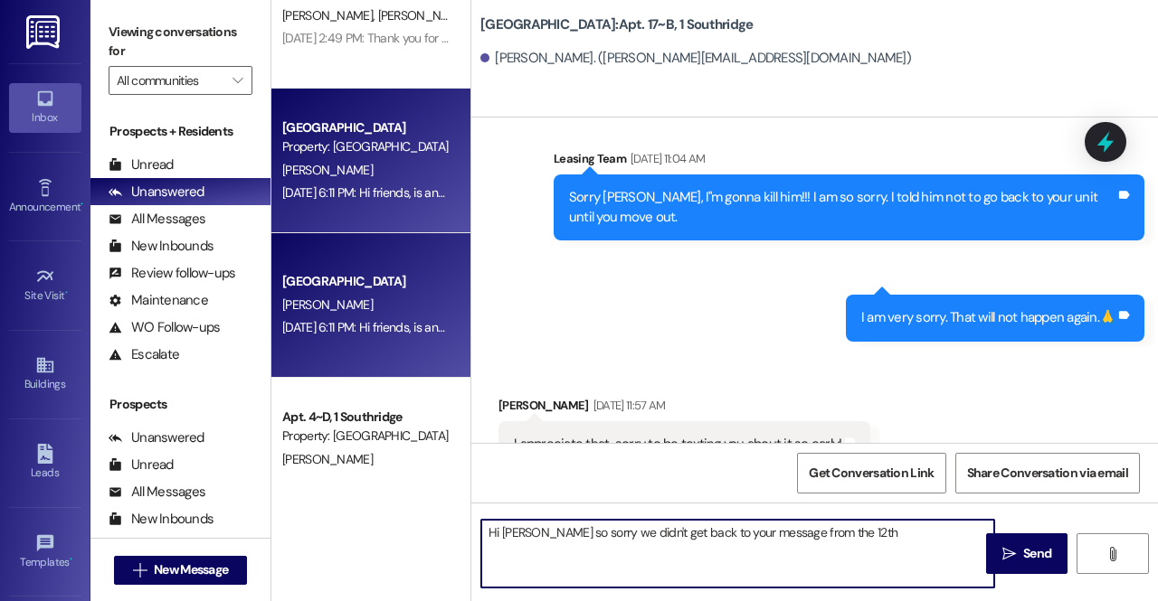
type textarea "Hi Katelyn so sorry we didn't get back to your message from the 12th!"
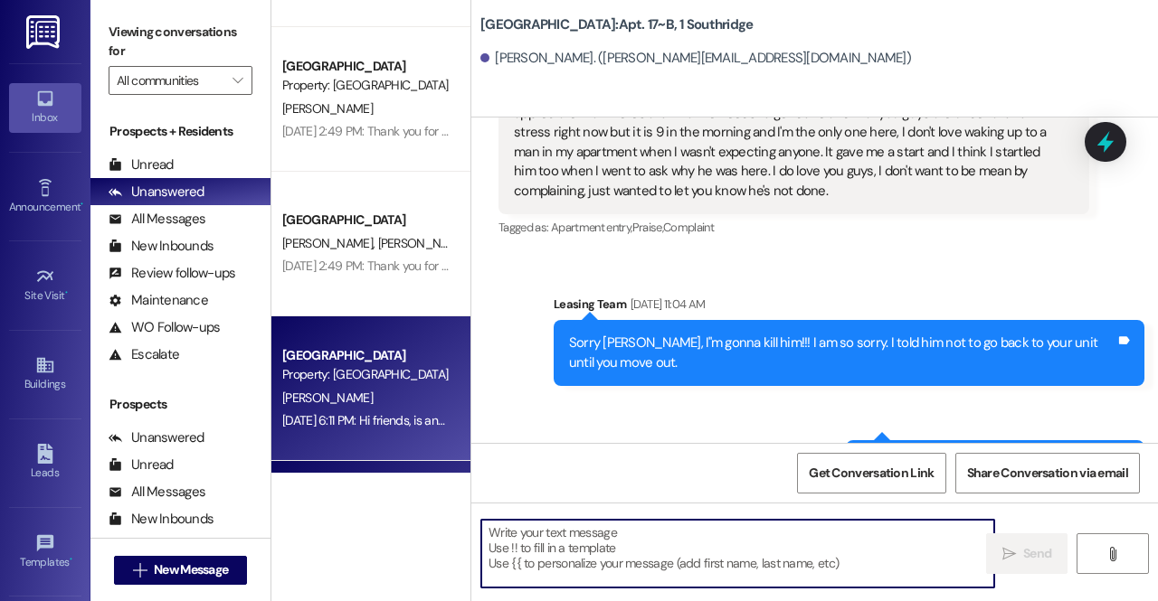
scroll to position [2142, 0]
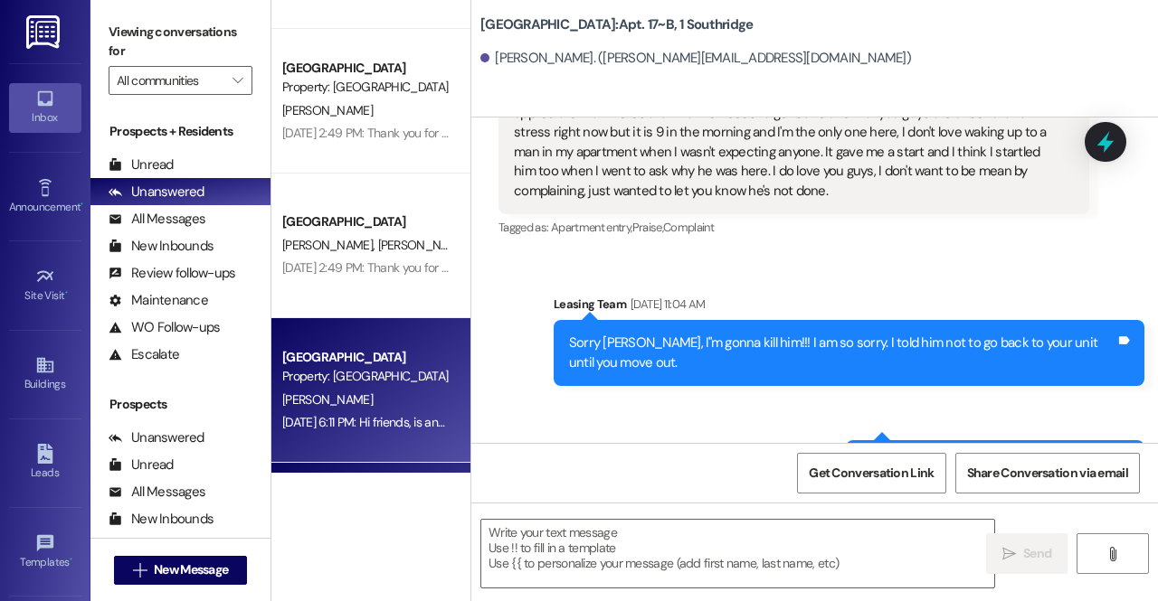
click at [378, 251] on span "K. Uibel" at bounding box center [423, 245] width 90 height 16
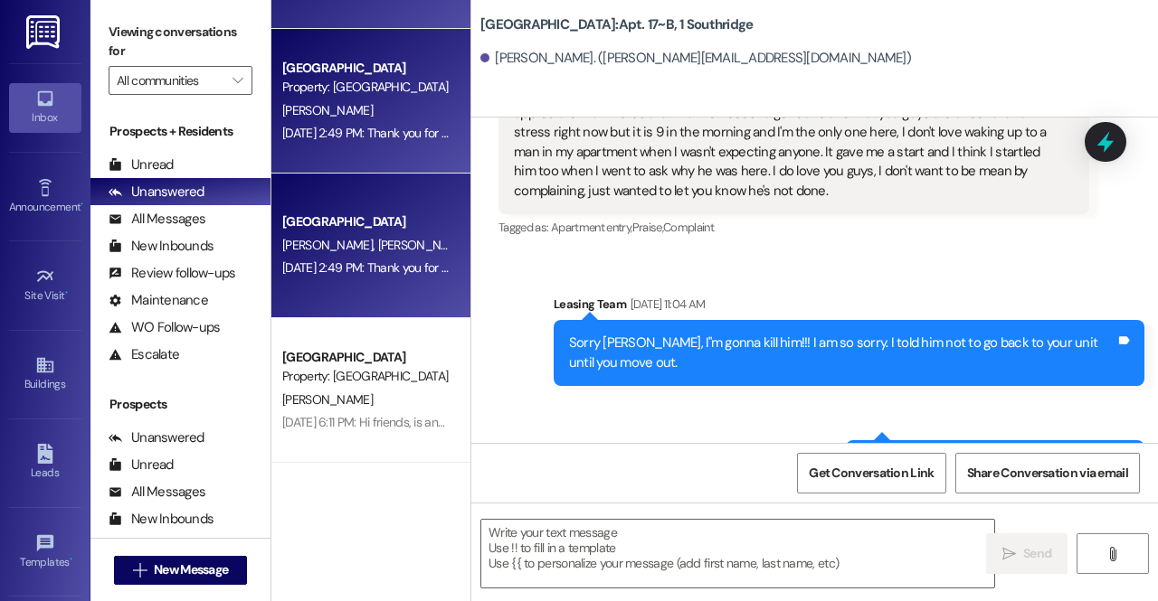
click at [378, 251] on span "K. Uibel" at bounding box center [423, 245] width 90 height 16
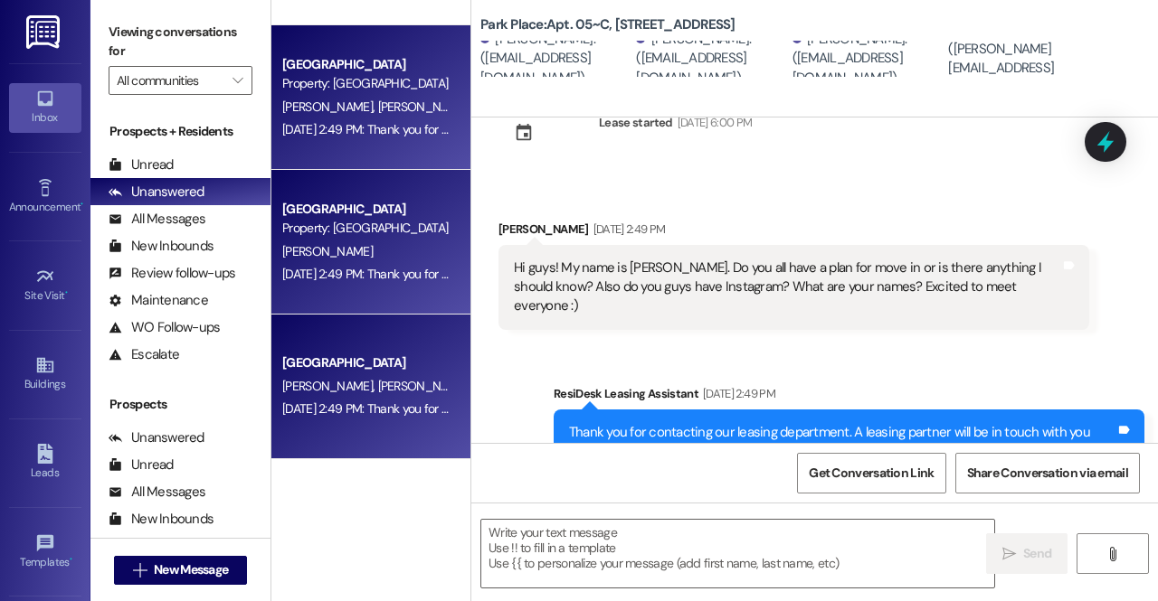
scroll to position [428, 0]
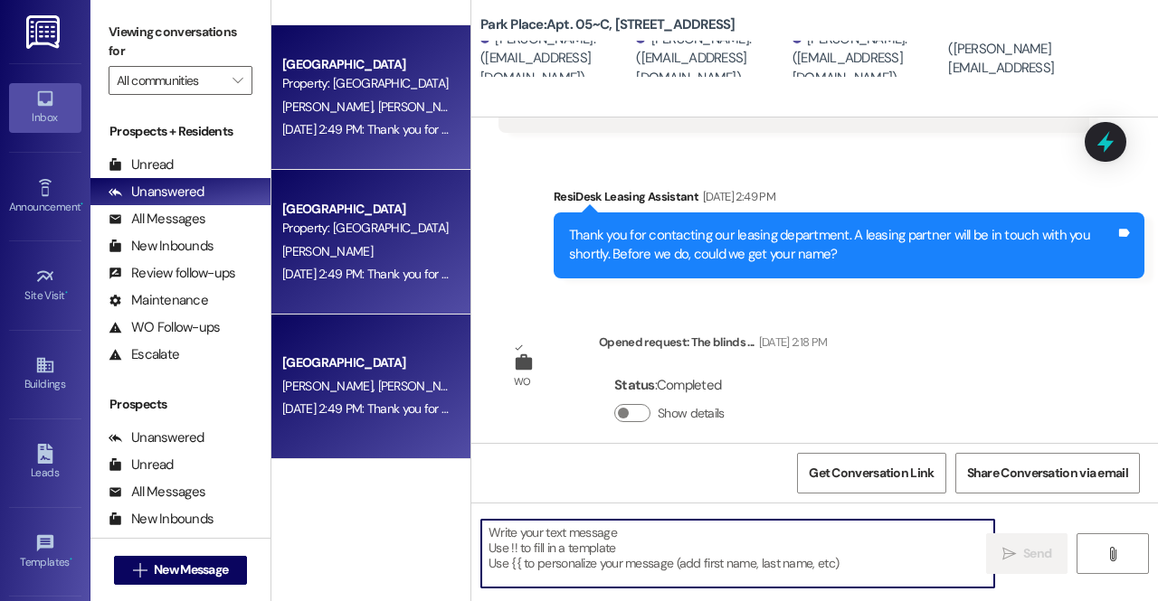
click at [640, 540] on textarea at bounding box center [737, 554] width 513 height 68
type textarea "-"
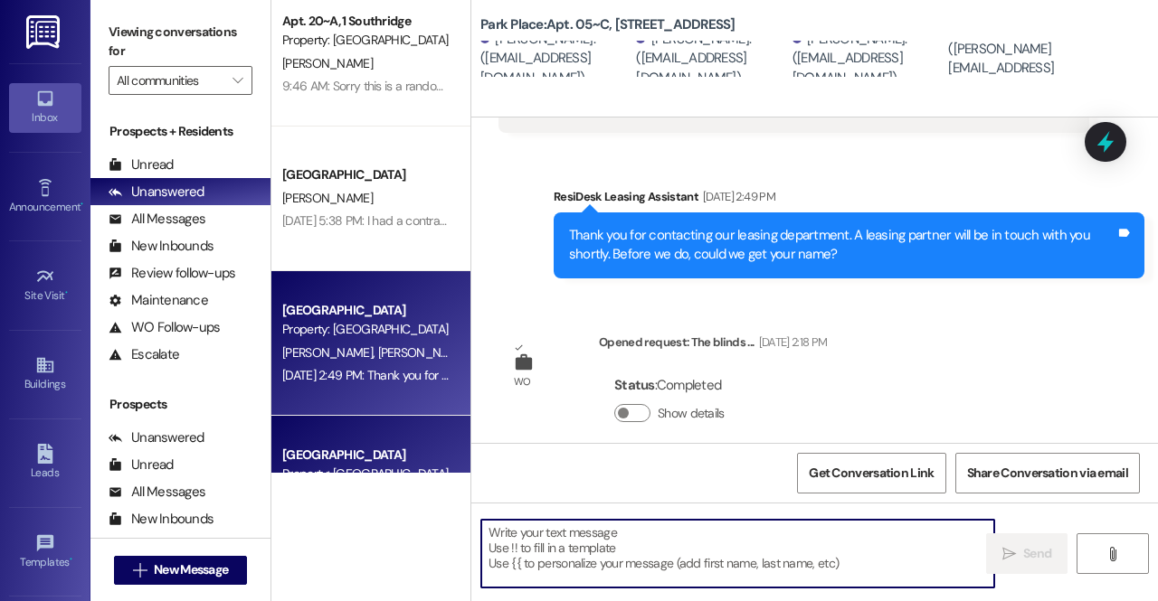
scroll to position [1753, 0]
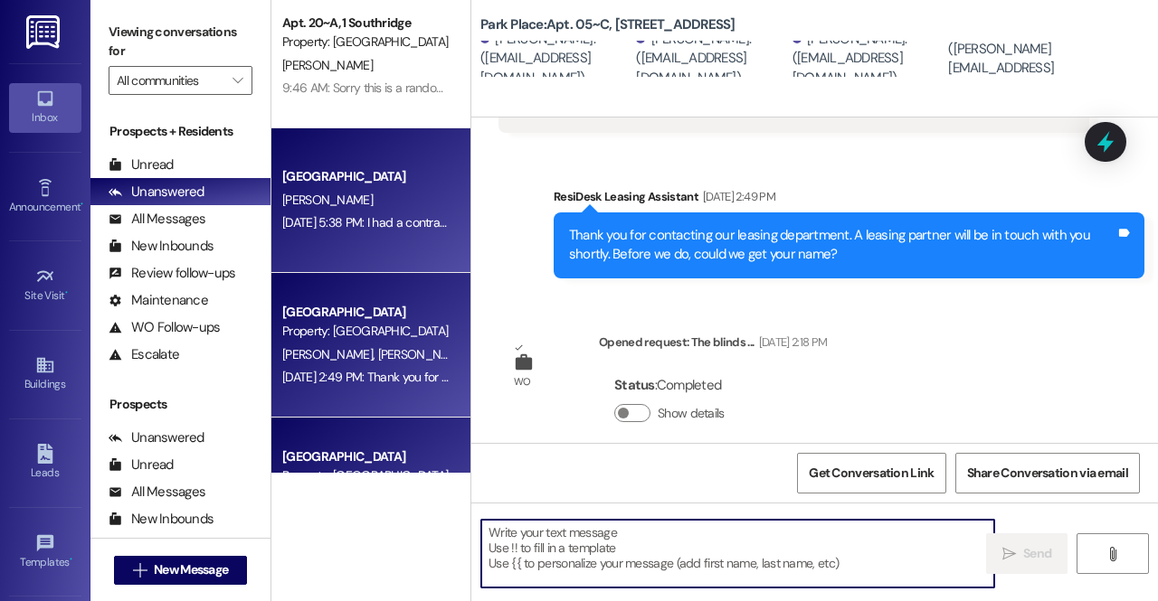
click at [364, 224] on div "Aug 06, 2025 at 5:38 PM: I had a contract with Park Place, but my friend Spence…" at bounding box center [817, 222] width 1070 height 16
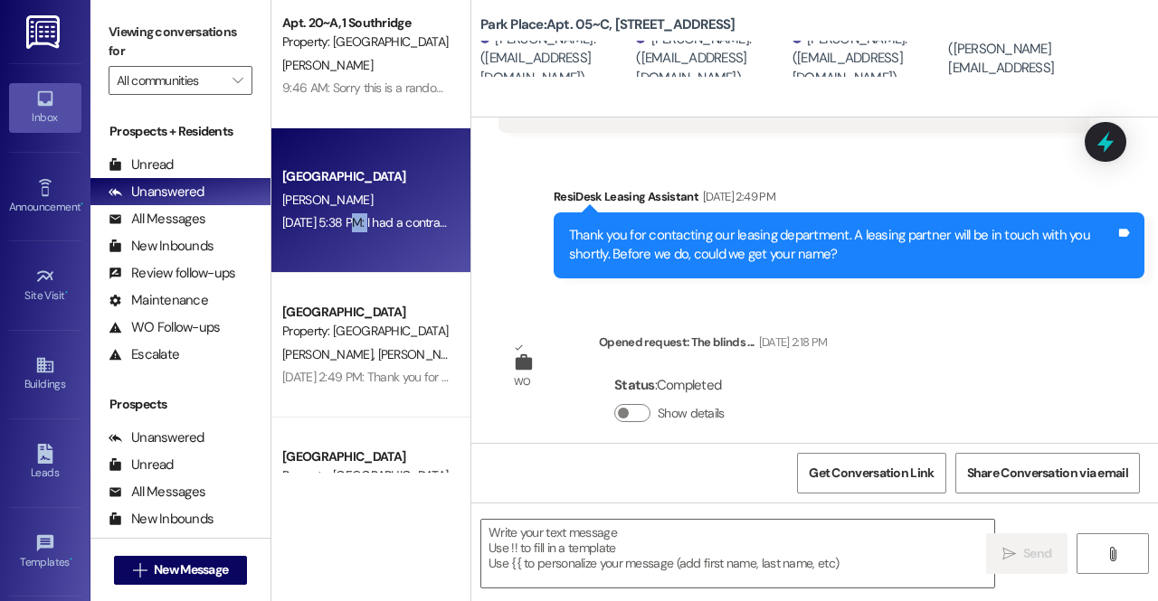
click at [364, 224] on div "Aug 06, 2025 at 5:38 PM: I had a contract with Park Place, but my friend Spence…" at bounding box center [817, 222] width 1070 height 16
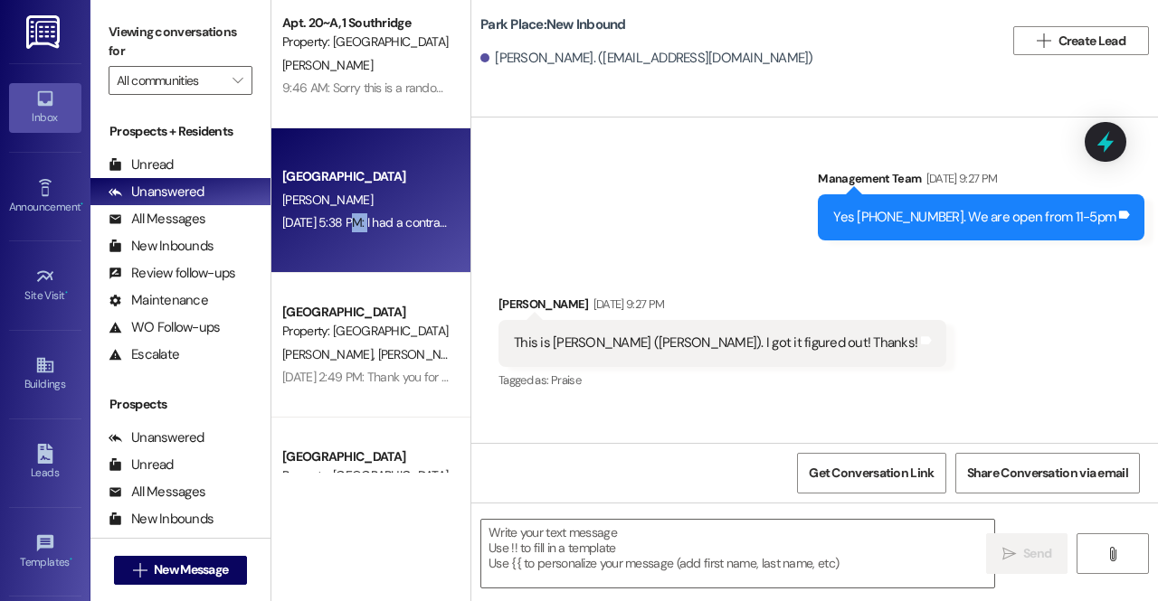
scroll to position [1542, 0]
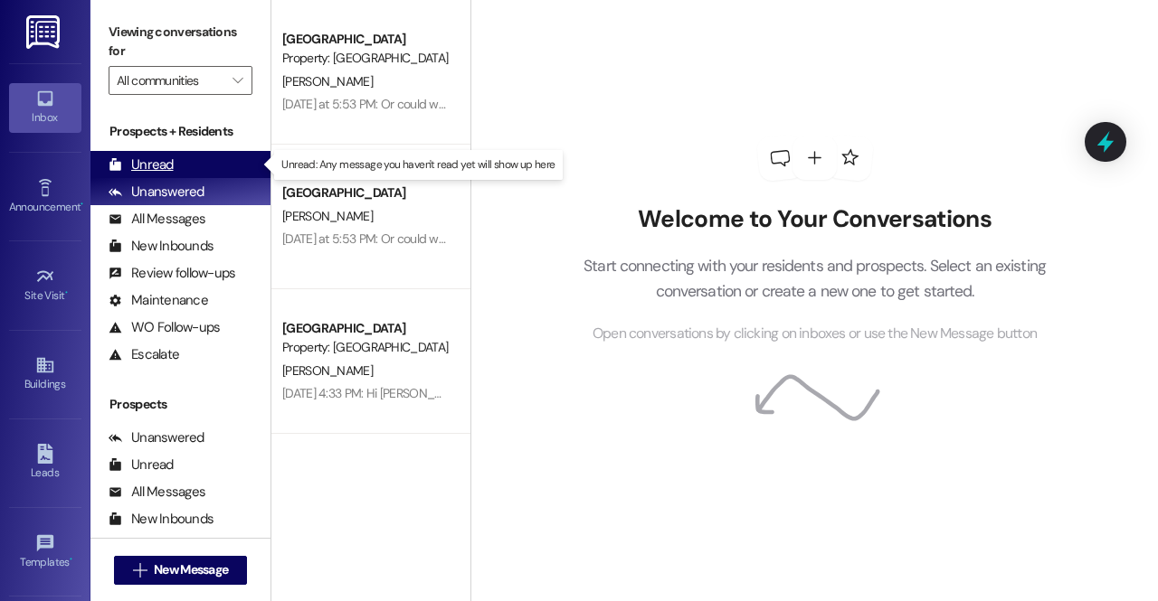
click at [169, 162] on div "Unread" at bounding box center [141, 165] width 65 height 19
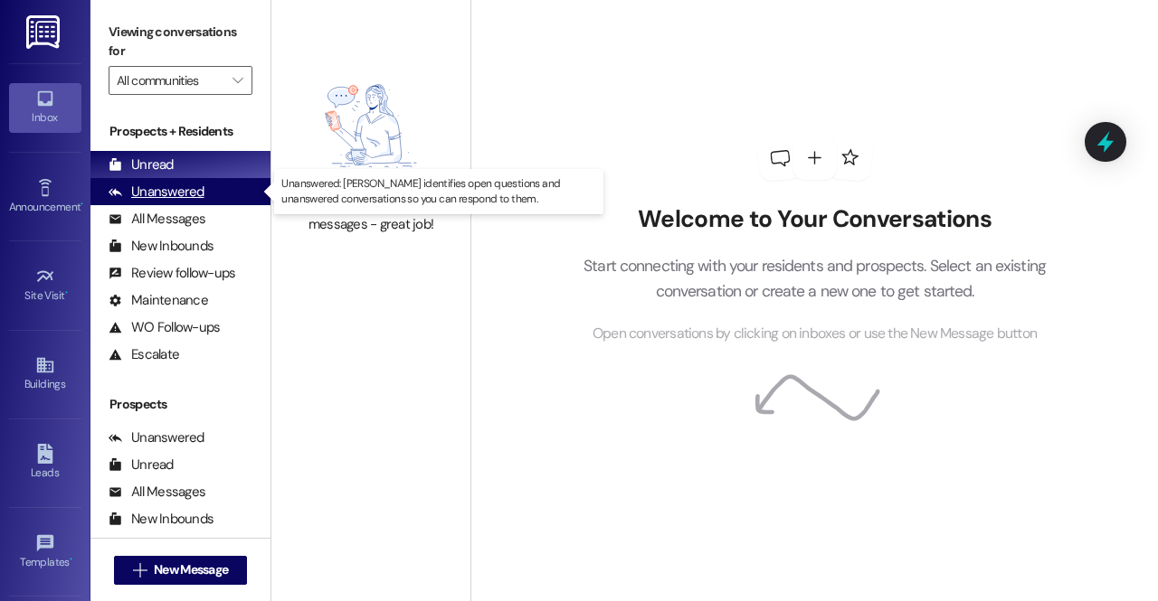
click at [246, 185] on div "Unanswered (0)" at bounding box center [180, 191] width 180 height 27
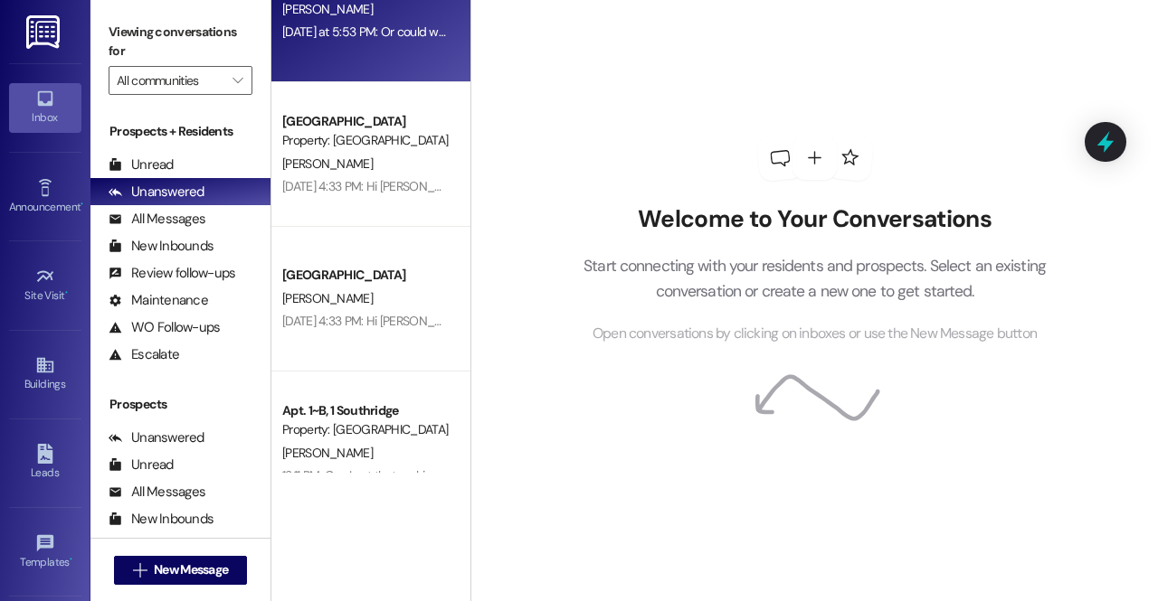
scroll to position [220, 0]
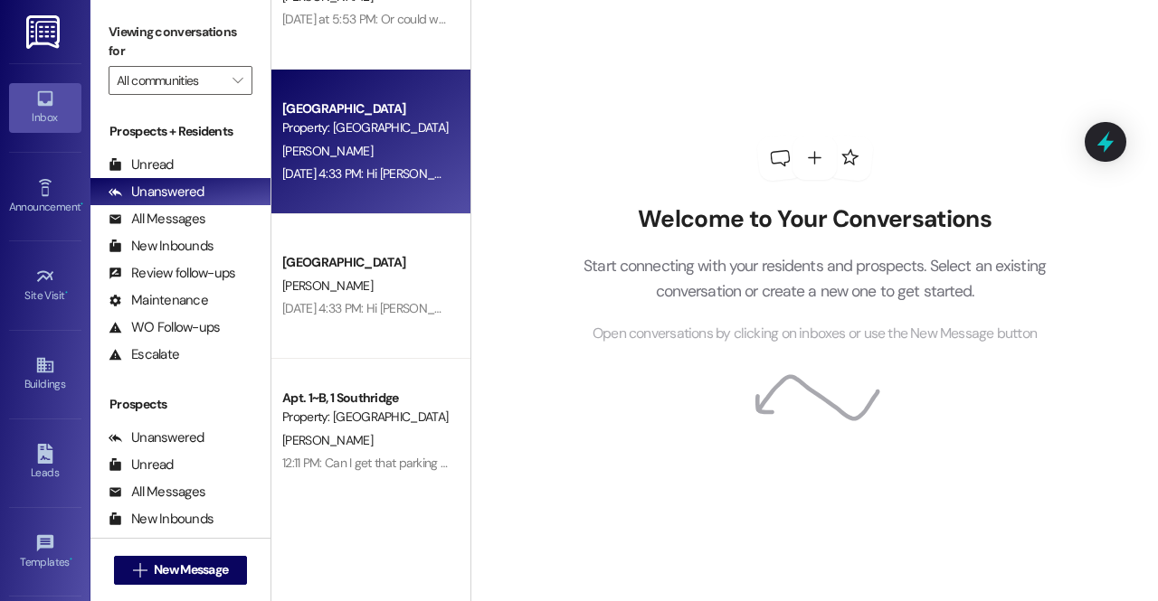
click at [382, 153] on div "[PERSON_NAME]" at bounding box center [365, 151] width 171 height 23
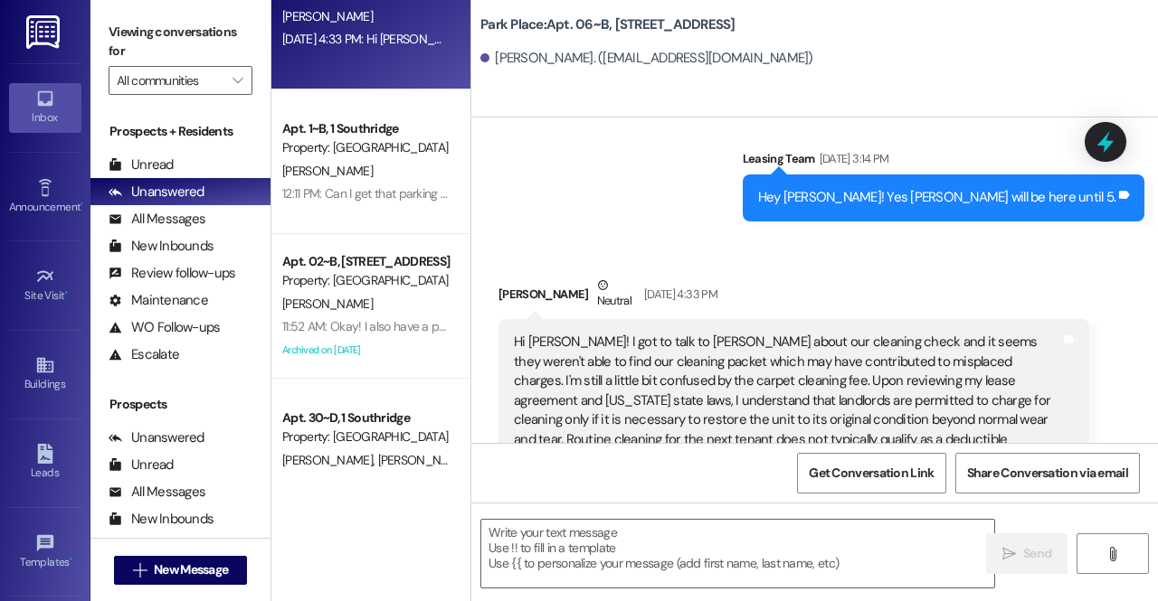
scroll to position [490, 0]
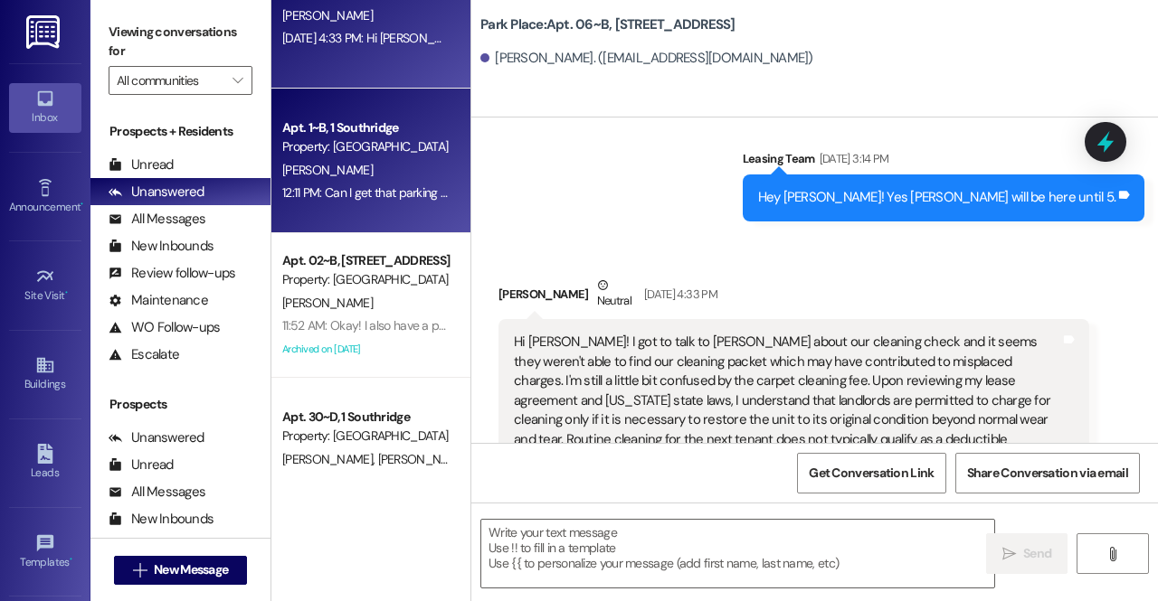
click at [371, 175] on div "M. Massey" at bounding box center [365, 170] width 171 height 23
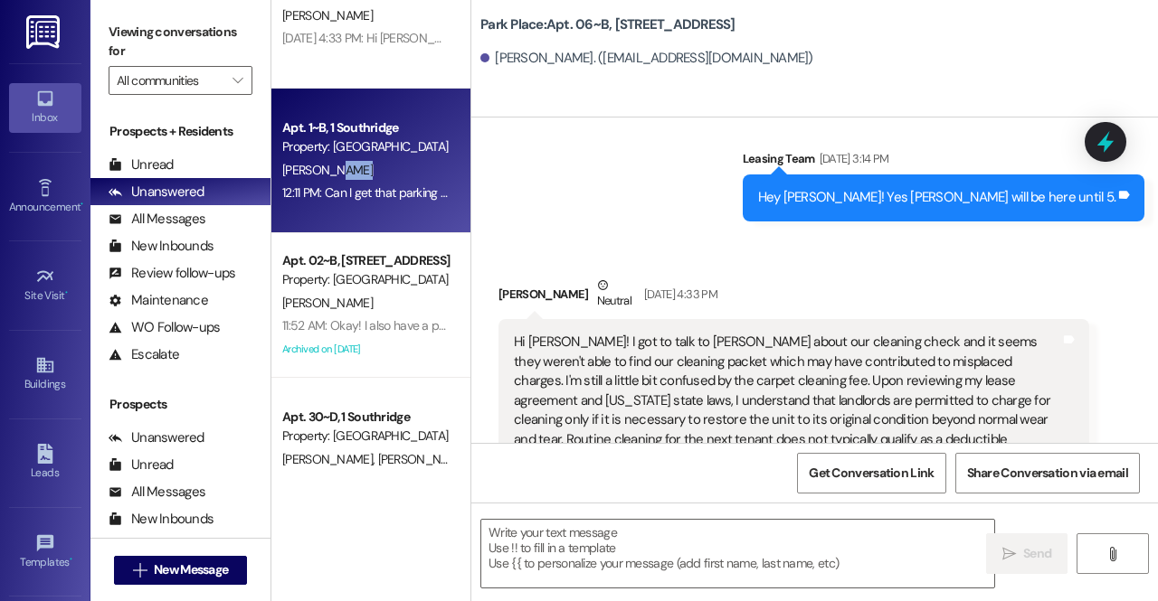
click at [371, 175] on div "M. Massey" at bounding box center [365, 170] width 171 height 23
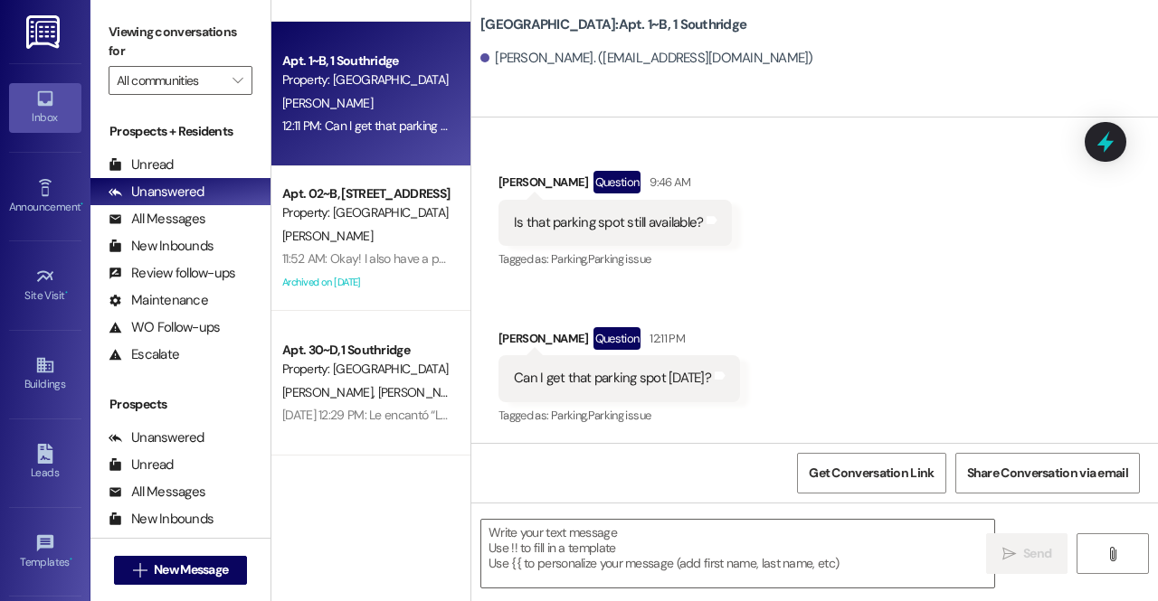
scroll to position [558, 0]
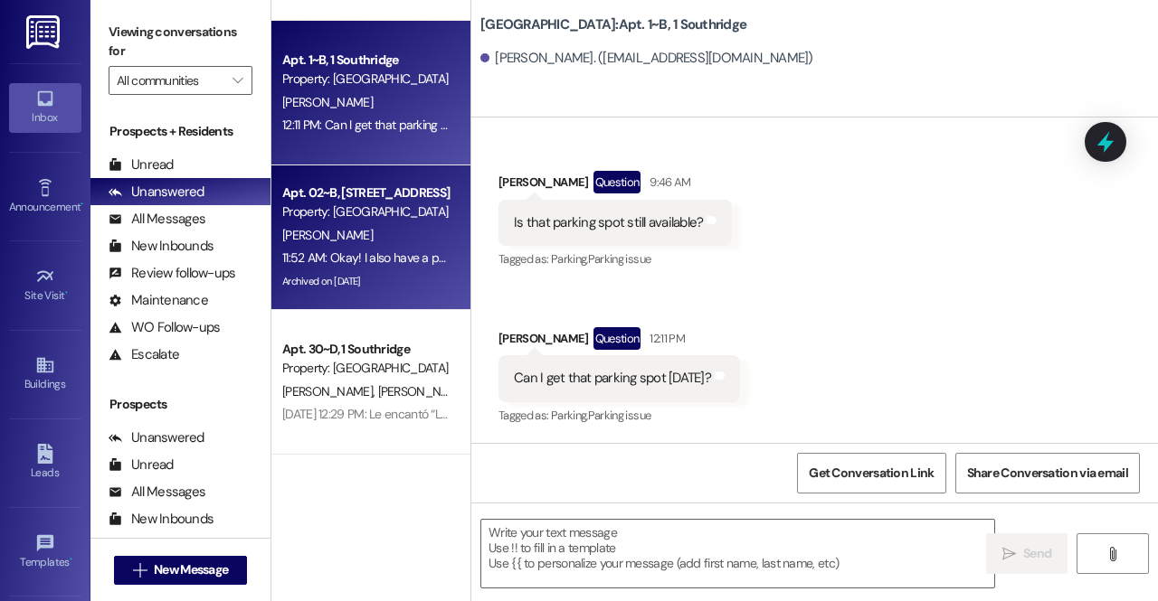
click at [342, 223] on div "Apt. 02~B, 1 Park Place Property: Park Place" at bounding box center [365, 203] width 171 height 43
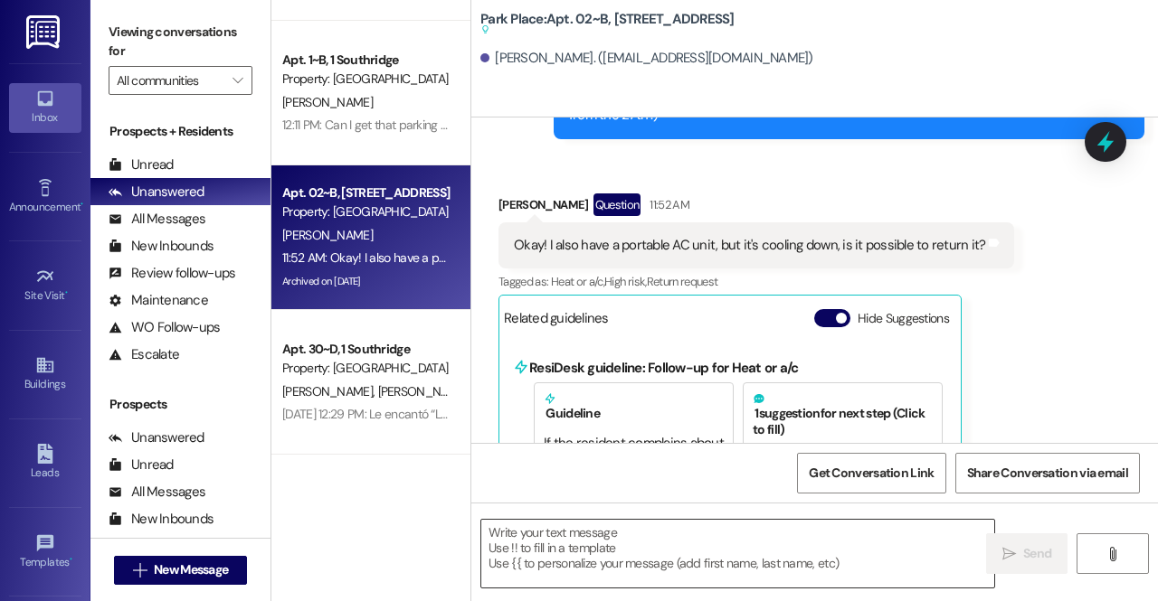
scroll to position [145, 0]
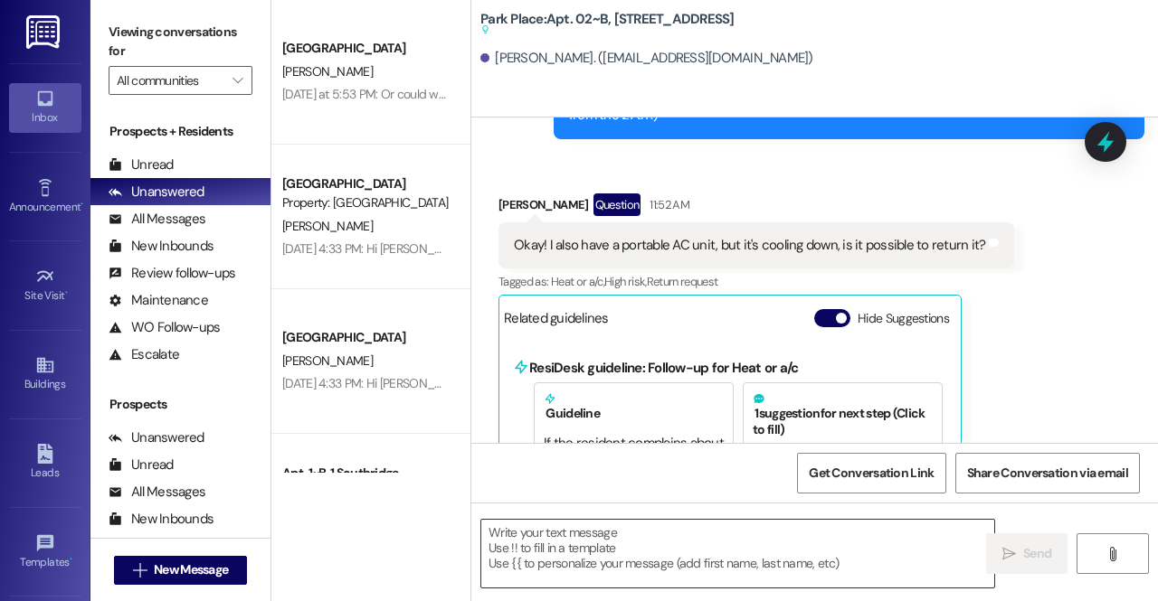
click at [642, 569] on textarea at bounding box center [737, 554] width 513 height 68
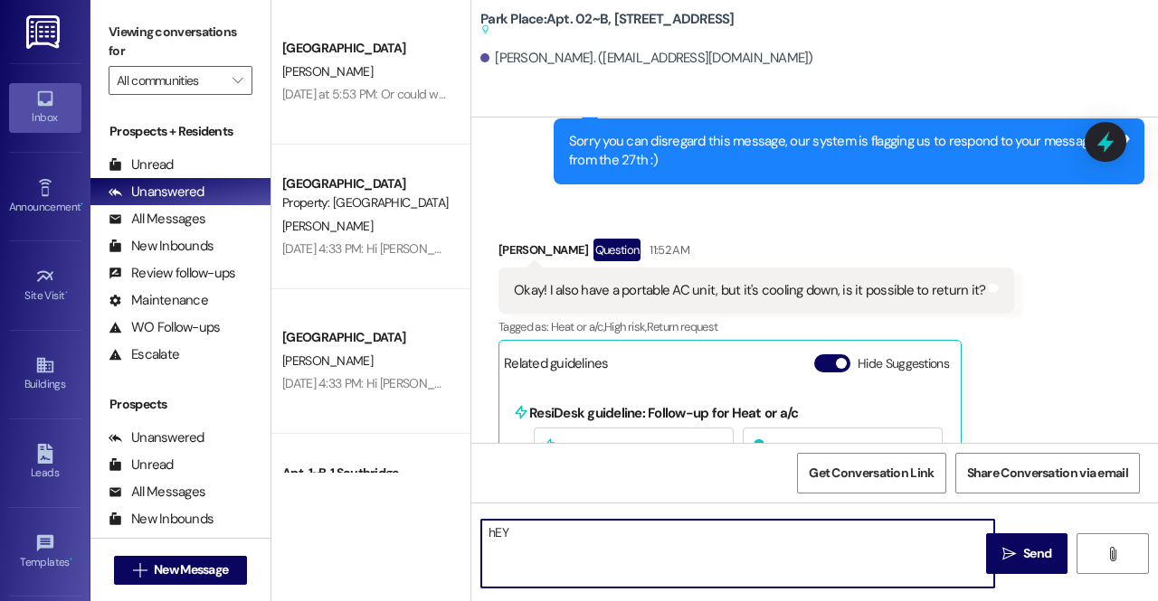
scroll to position [72712, 0]
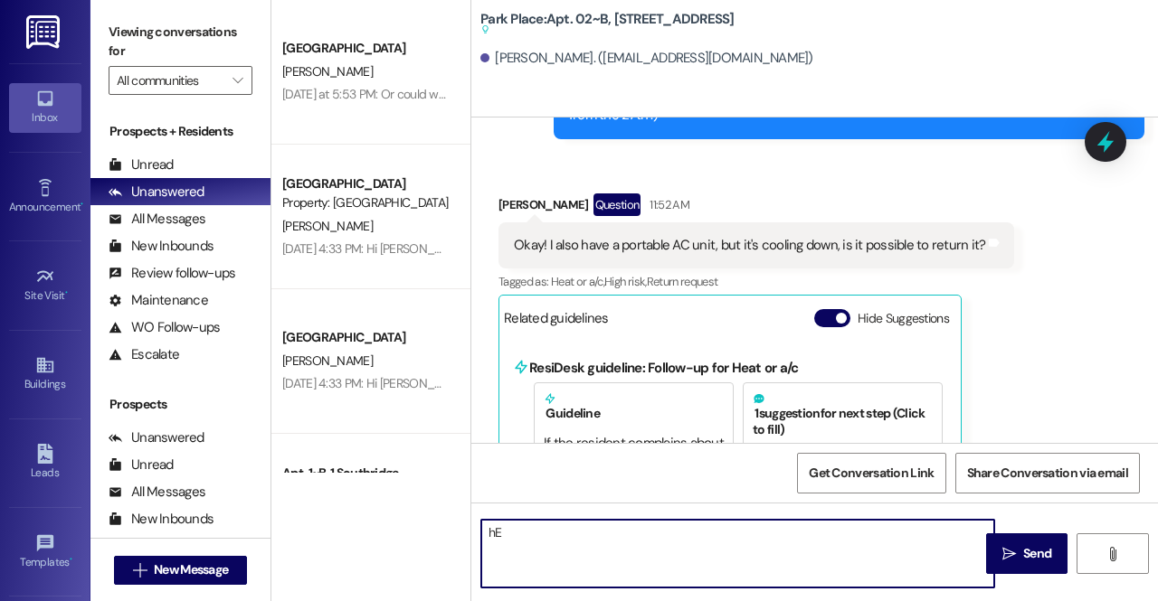
type textarea "h"
type textarea "Hey sorry! Did you talk to jonesy about the AC?"
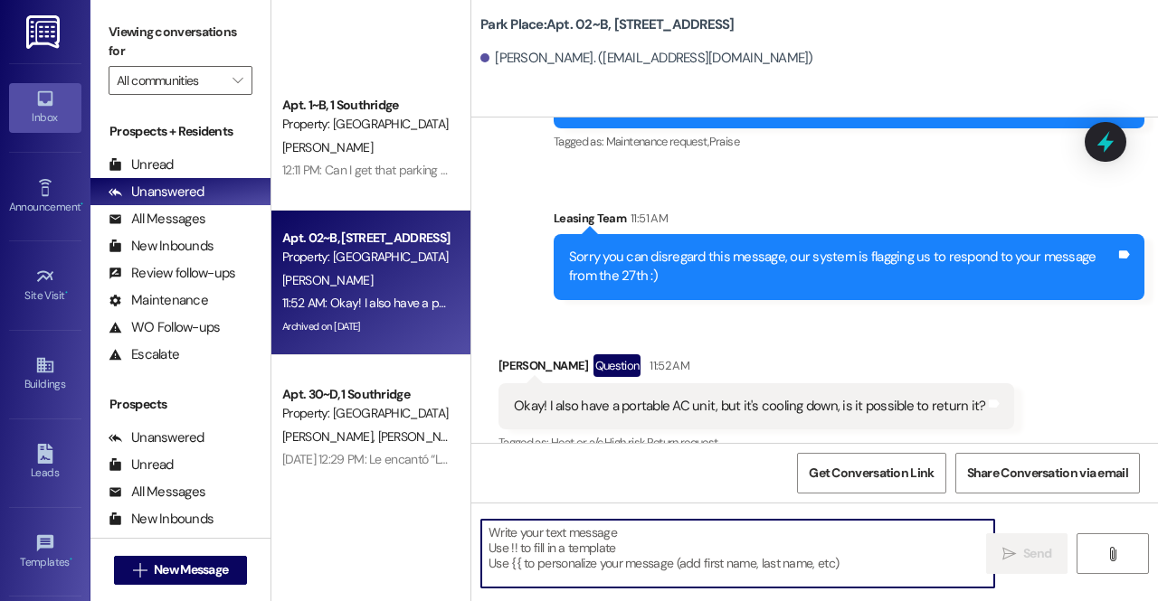
scroll to position [742, 0]
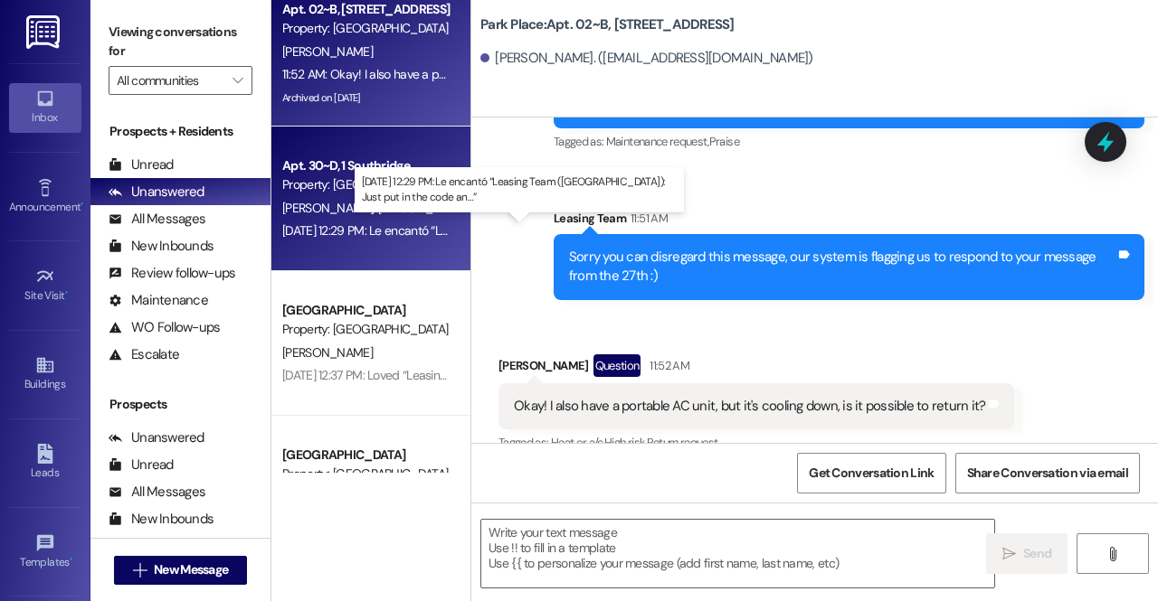
click at [382, 223] on div "Aug 12, 2025 at 12:29 PM: Le encantó “Leasing Team (Southridge): Just put in th…" at bounding box center [525, 231] width 487 height 16
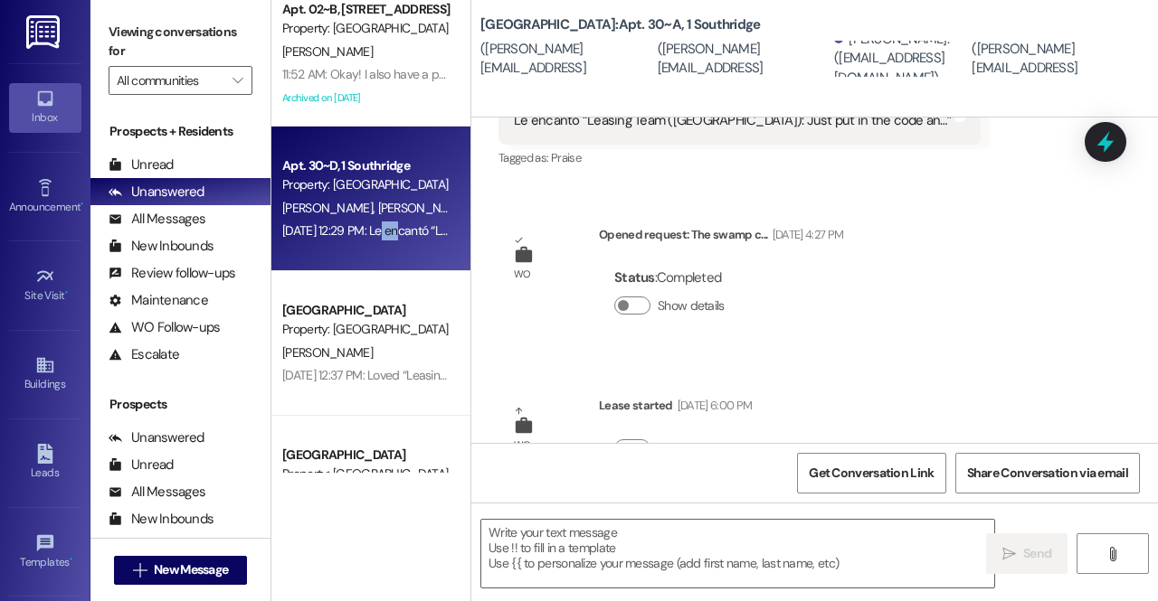
scroll to position [718, 0]
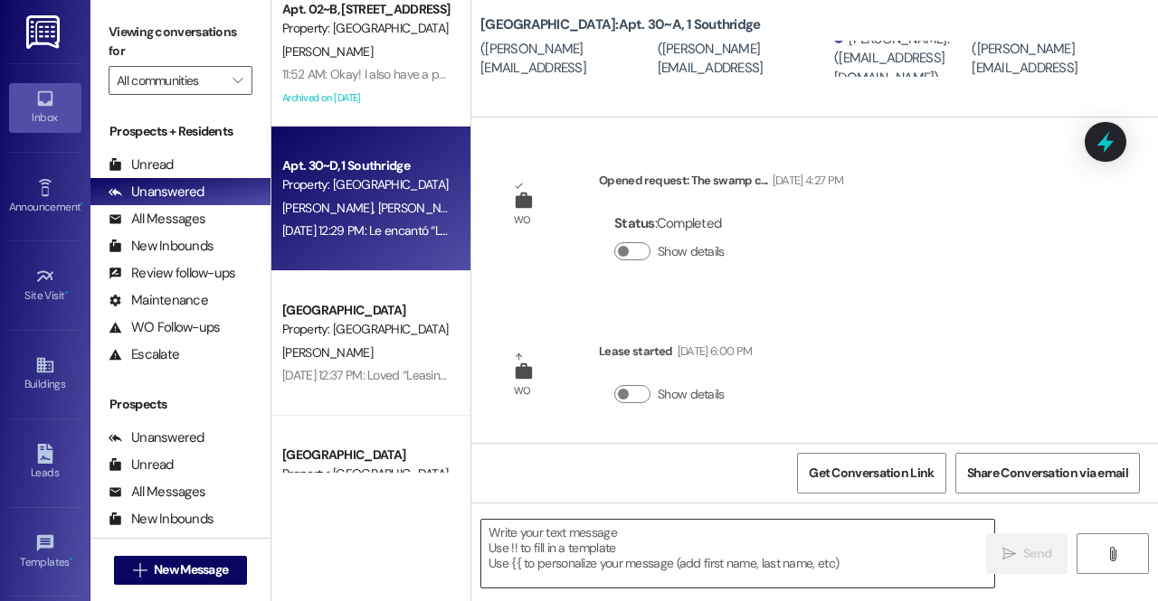
click at [649, 551] on textarea at bounding box center [737, 554] width 513 height 68
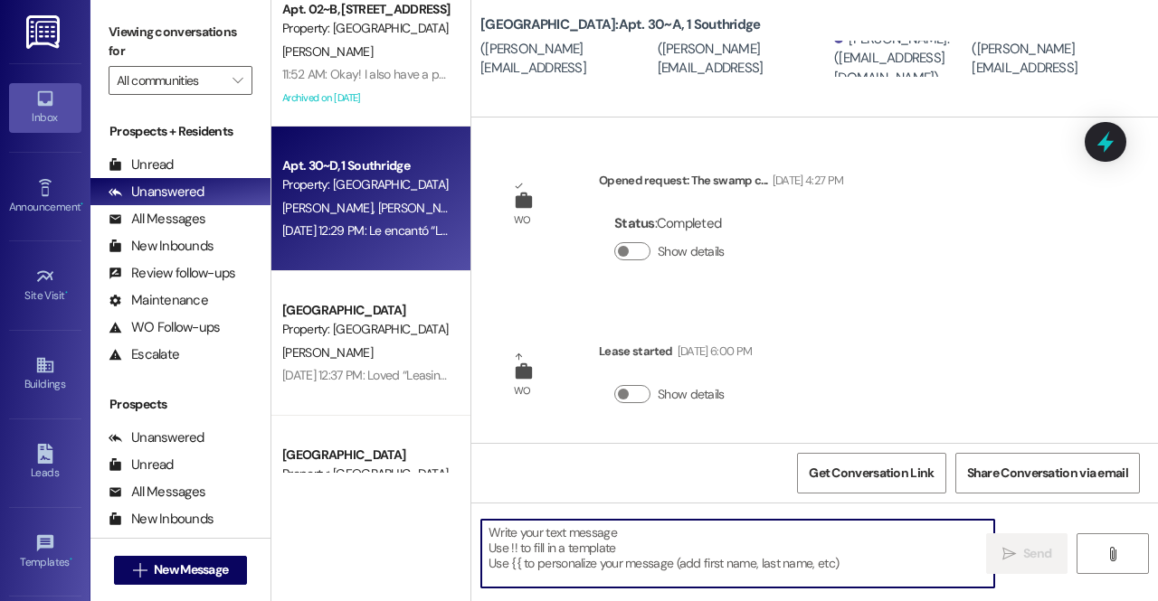
type textarea "-"
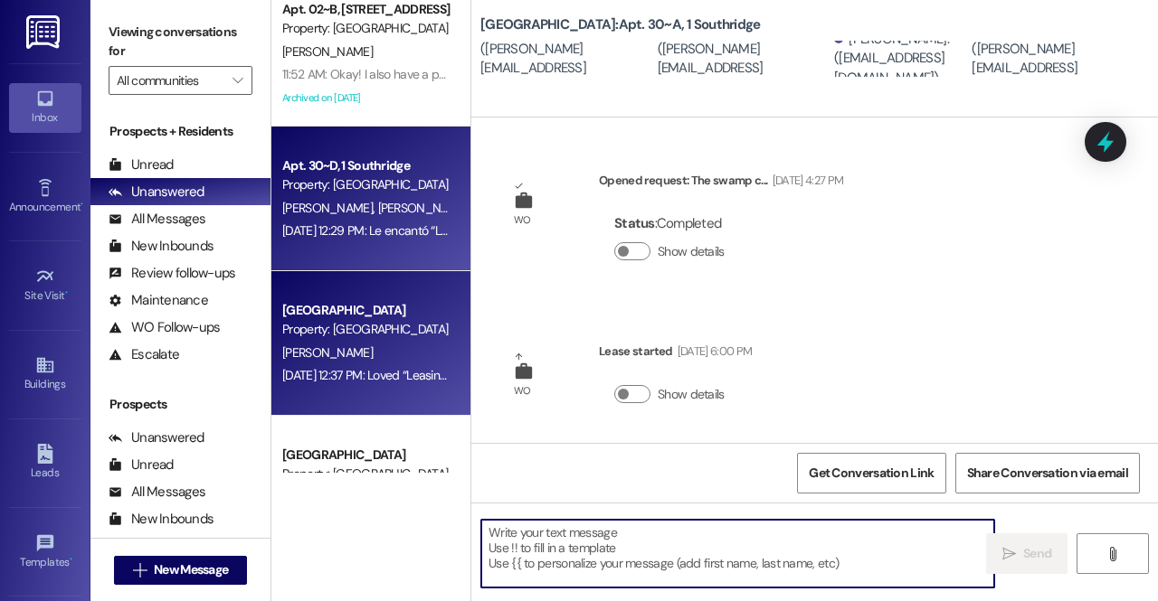
click at [317, 348] on span "A. Osipenko" at bounding box center [327, 353] width 90 height 16
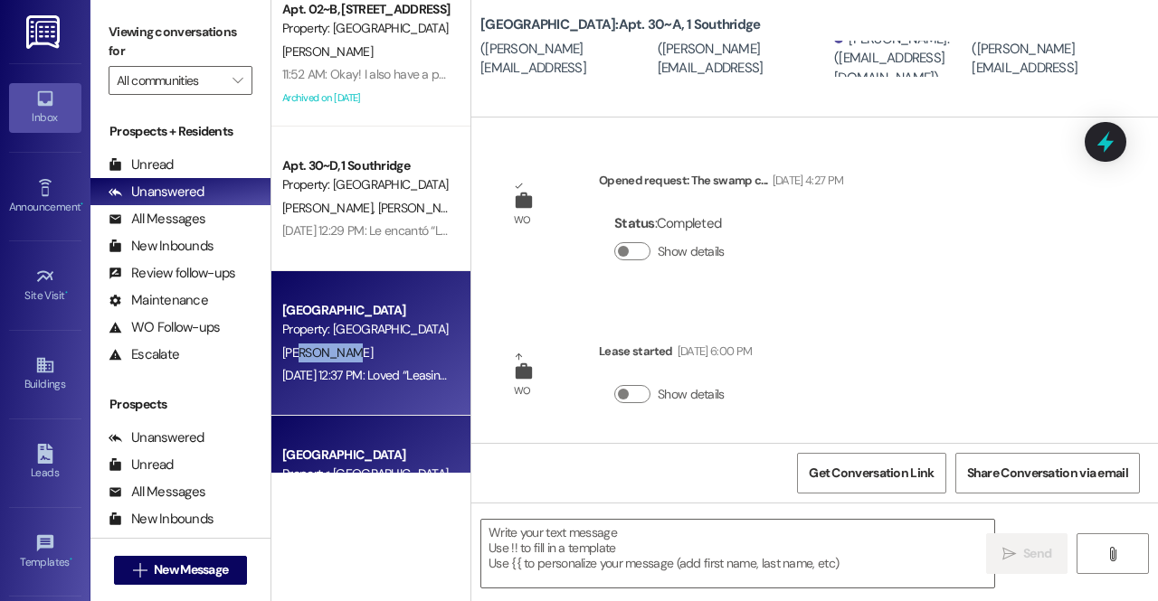
click at [317, 348] on span "A. Osipenko" at bounding box center [327, 353] width 90 height 16
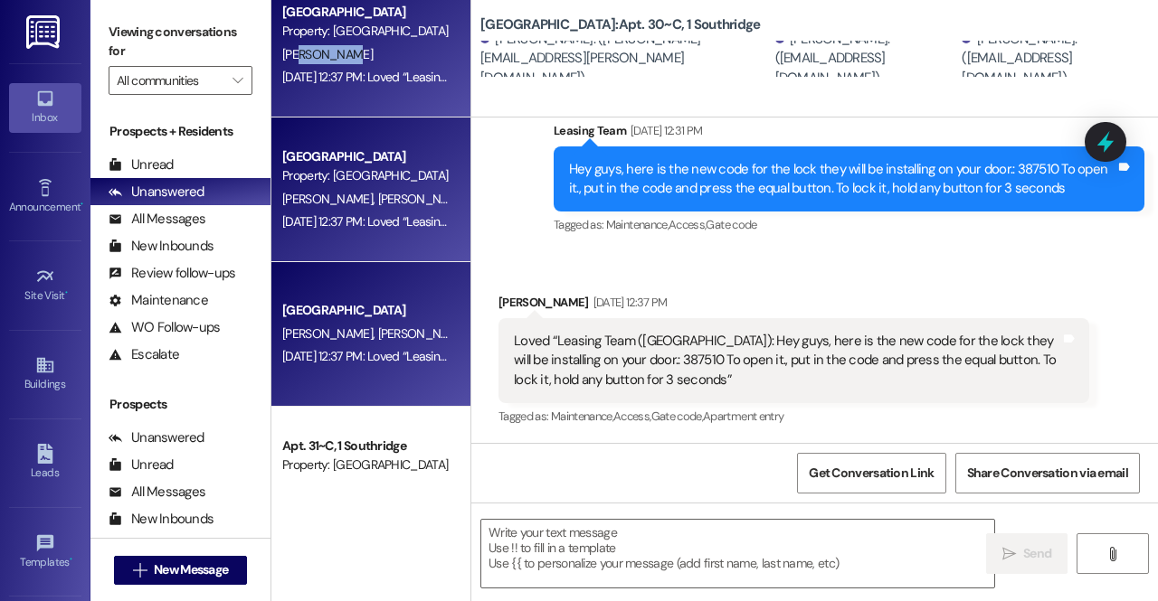
scroll to position [1134, 0]
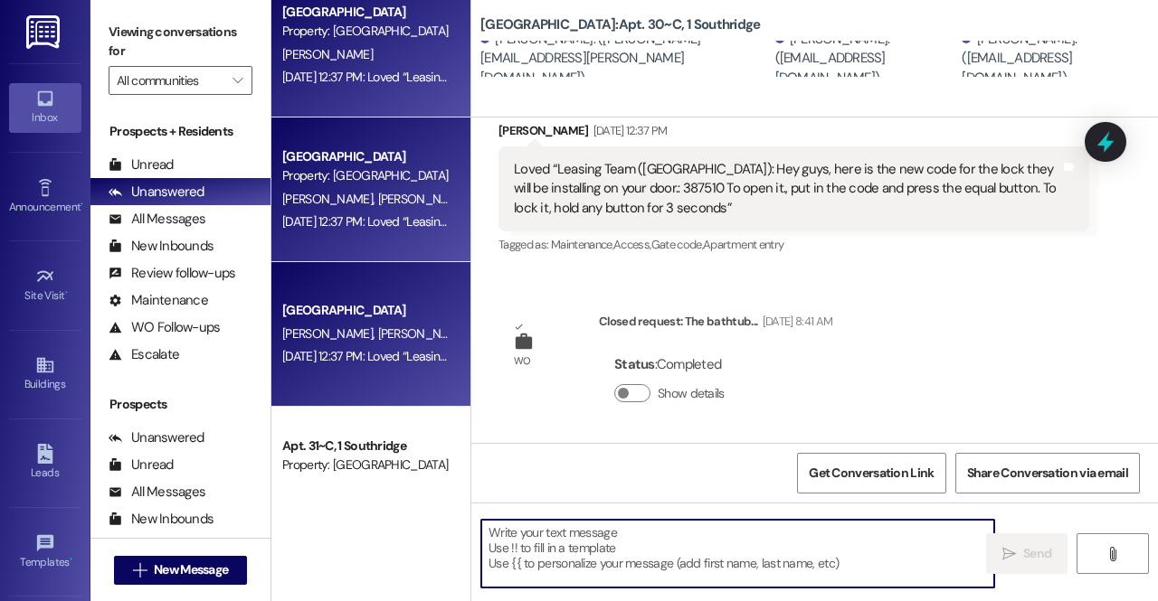
click at [650, 541] on textarea at bounding box center [737, 554] width 513 height 68
type textarea "-"
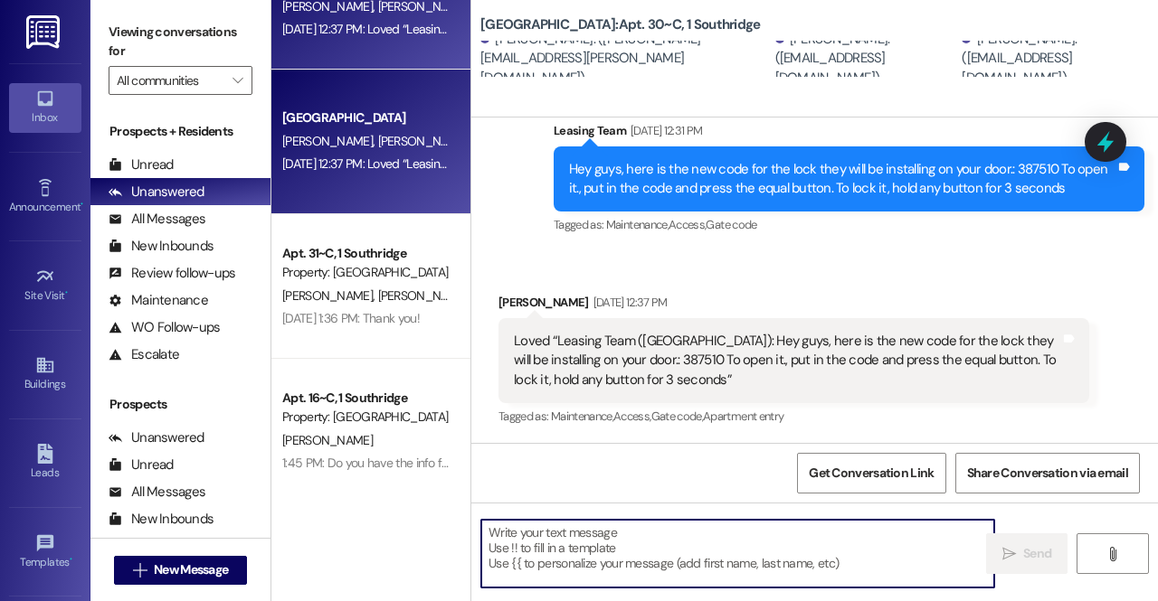
scroll to position [1234, 0]
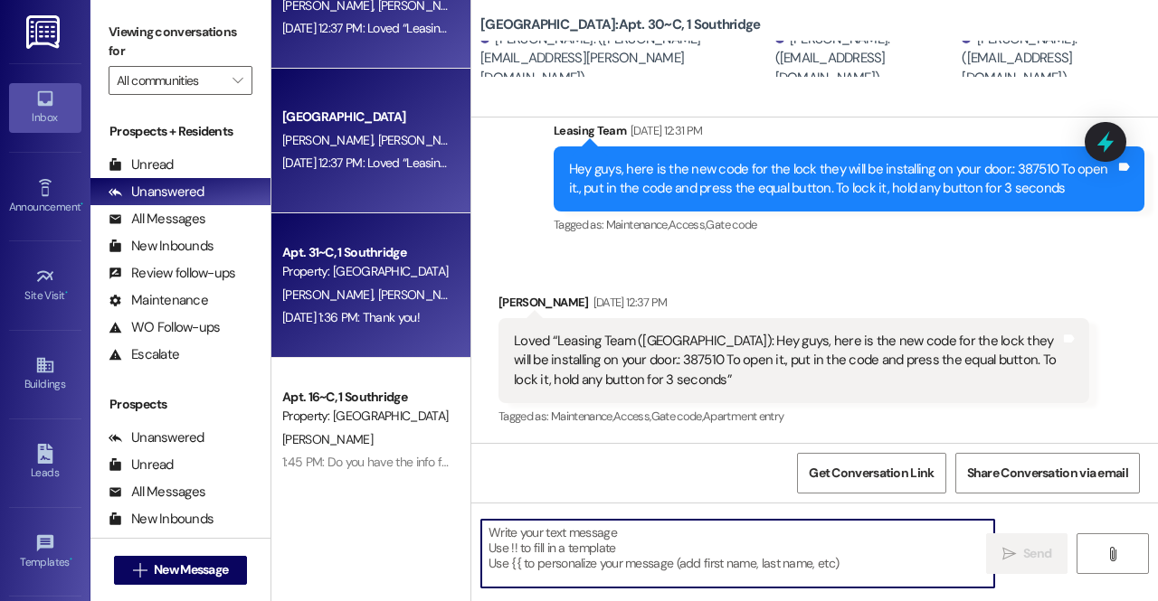
click at [386, 310] on div "Aug 07, 2025 at 1:36 PM: Thank you! Aug 07, 2025 at 1:36 PM: Thank you!" at bounding box center [350, 317] width 137 height 16
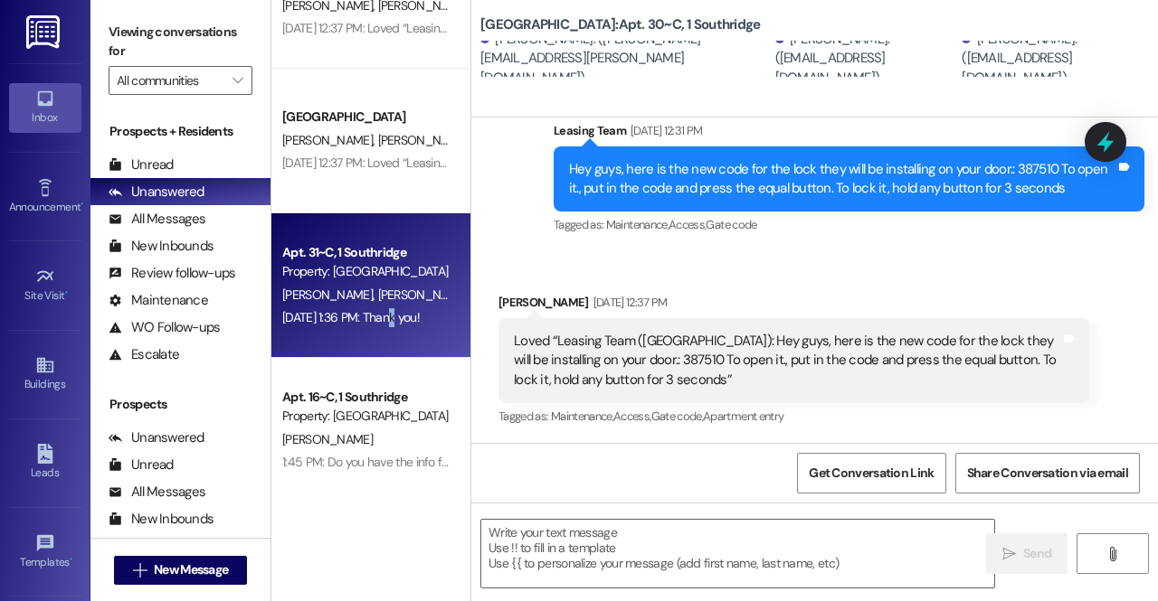
click at [386, 310] on div "Aug 07, 2025 at 1:36 PM: Thank you! Aug 07, 2025 at 1:36 PM: Thank you!" at bounding box center [350, 317] width 137 height 16
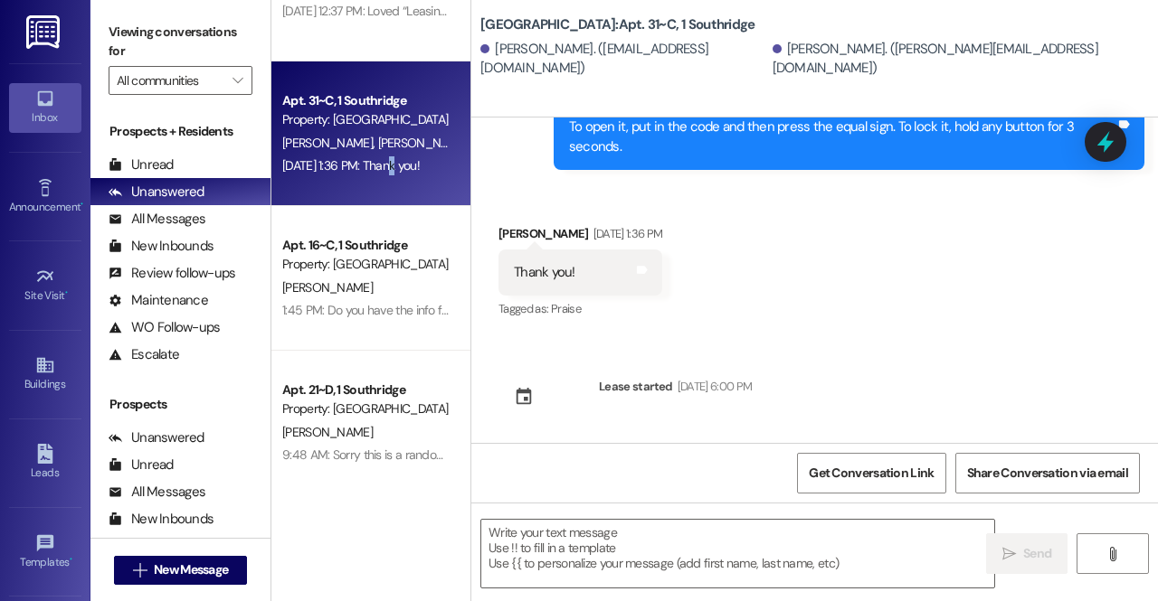
scroll to position [1391, 0]
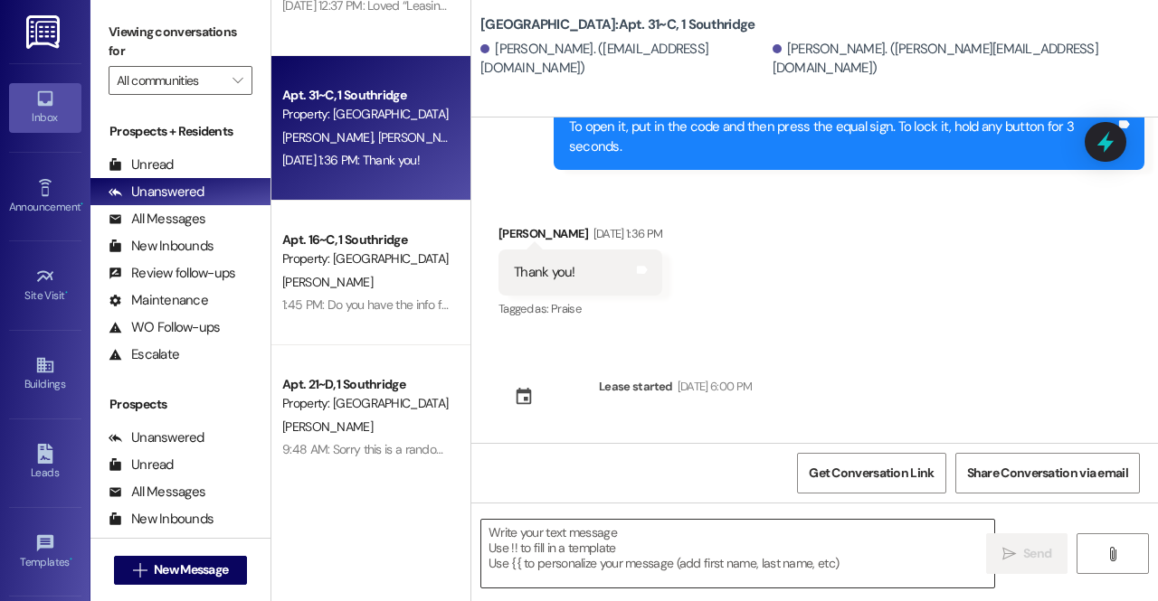
click at [669, 548] on textarea at bounding box center [737, 554] width 513 height 68
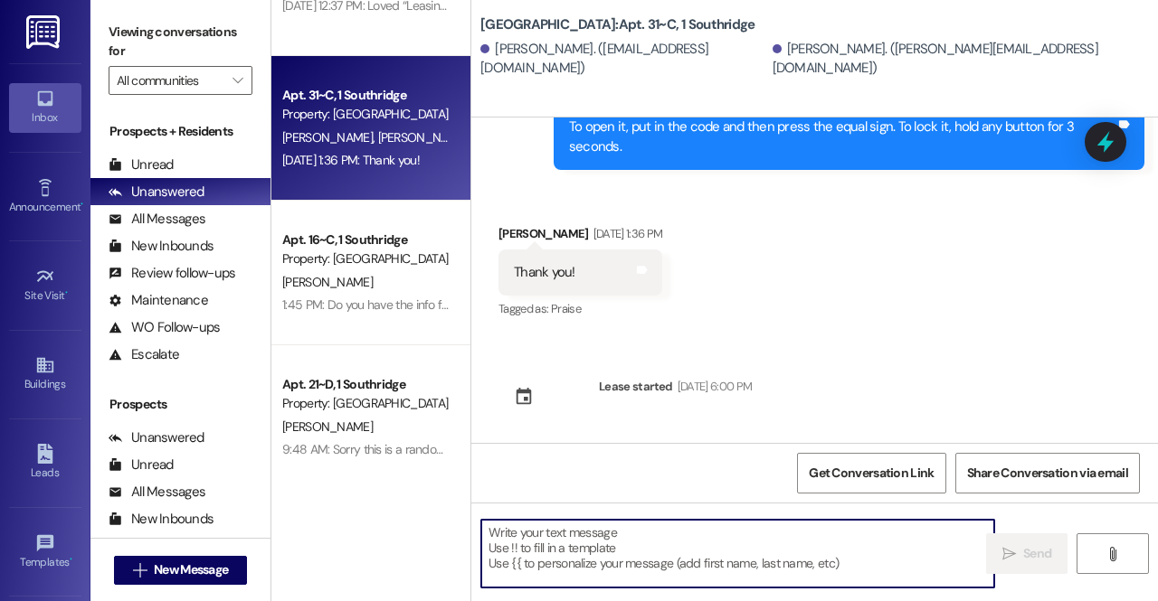
type textarea "-"
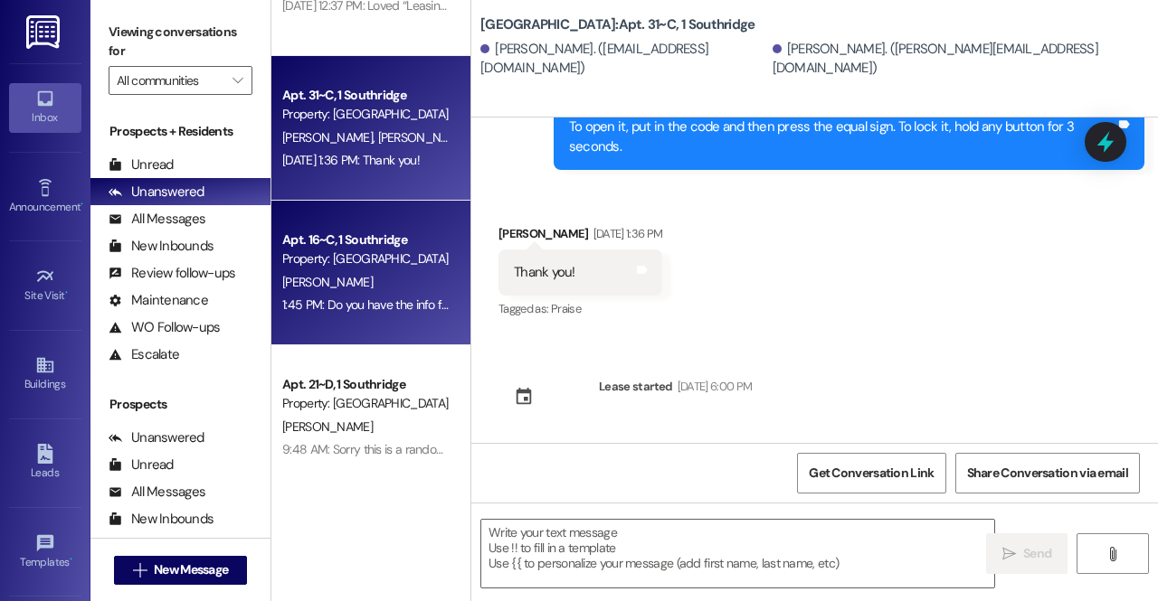
click at [382, 259] on div "Property: [GEOGRAPHIC_DATA]" at bounding box center [365, 259] width 167 height 19
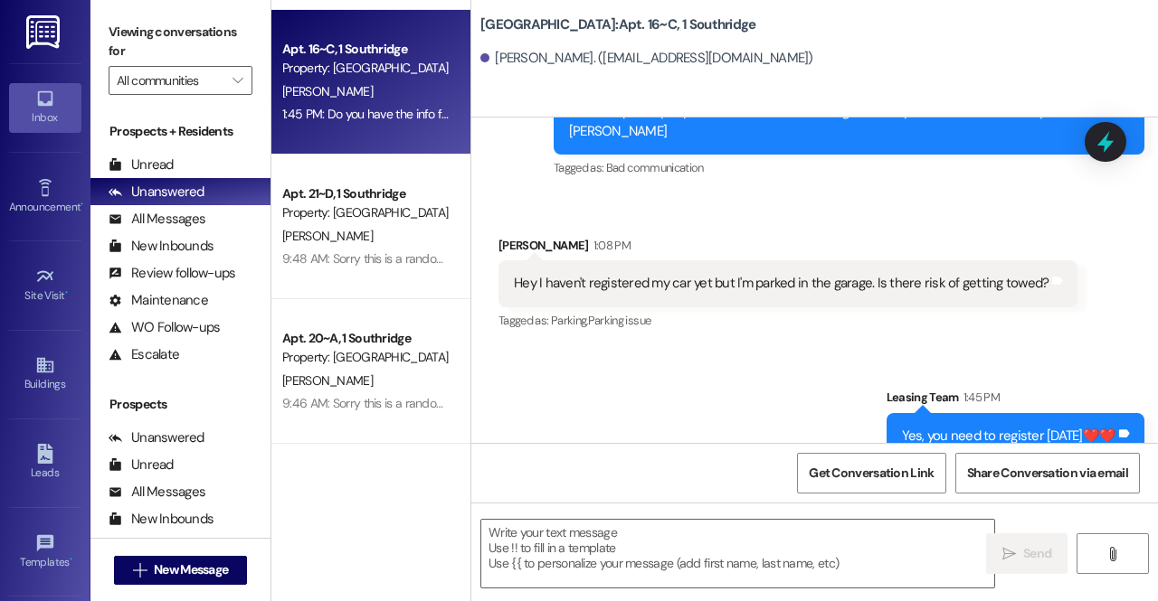
scroll to position [3423, 0]
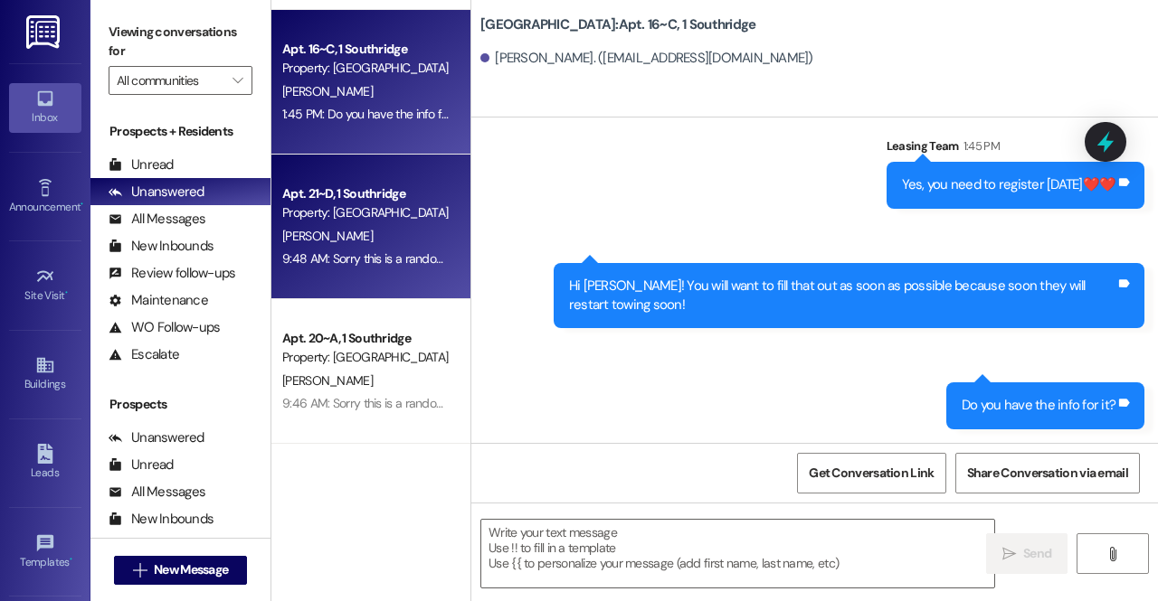
click at [365, 204] on div "Property: [GEOGRAPHIC_DATA]" at bounding box center [365, 213] width 167 height 19
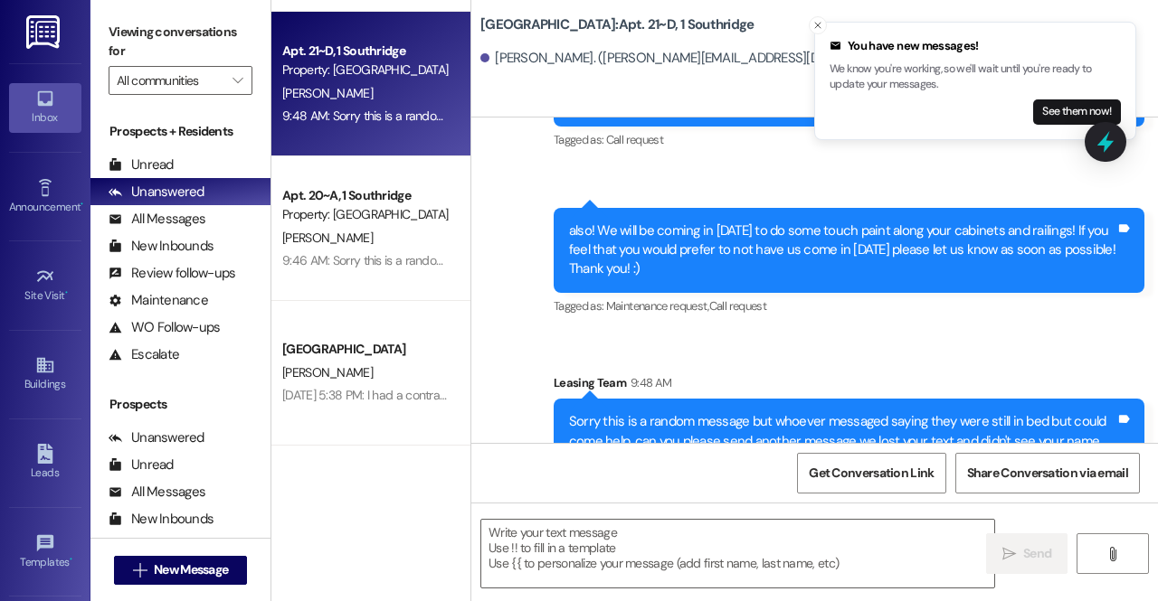
scroll to position [627, 0]
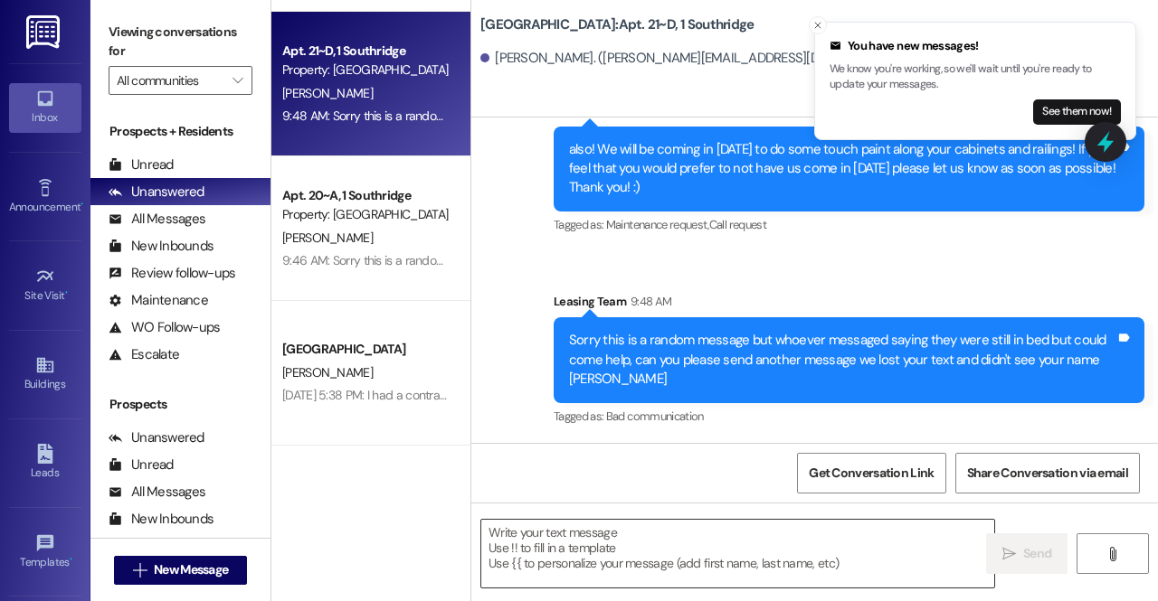
click at [600, 551] on textarea at bounding box center [737, 554] width 513 height 68
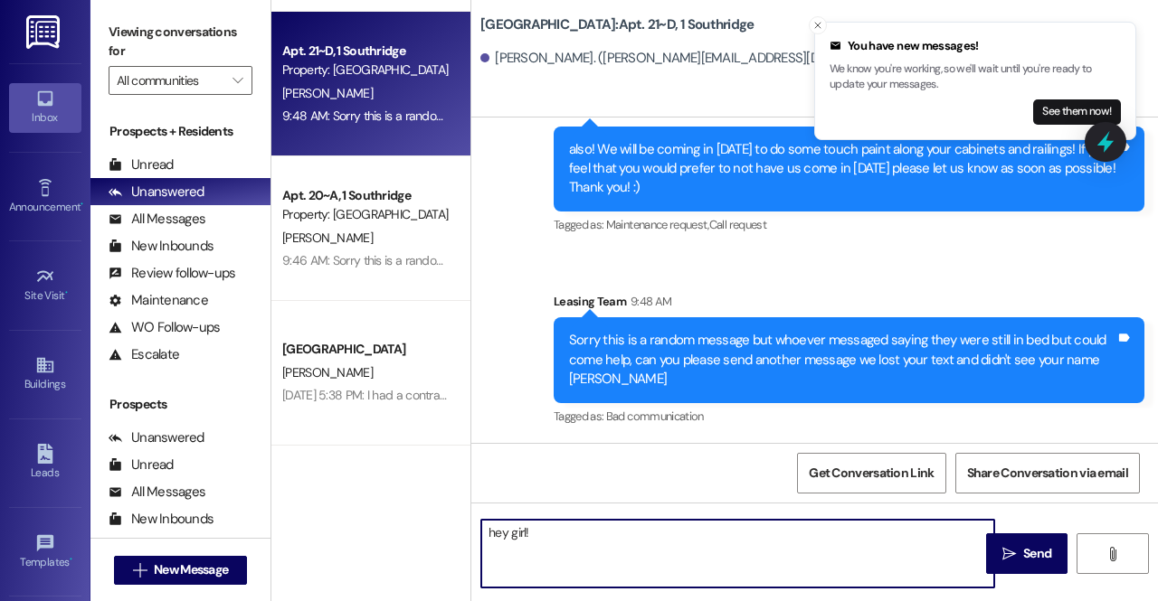
click at [624, 554] on textarea "hey girl!" at bounding box center [737, 554] width 513 height 68
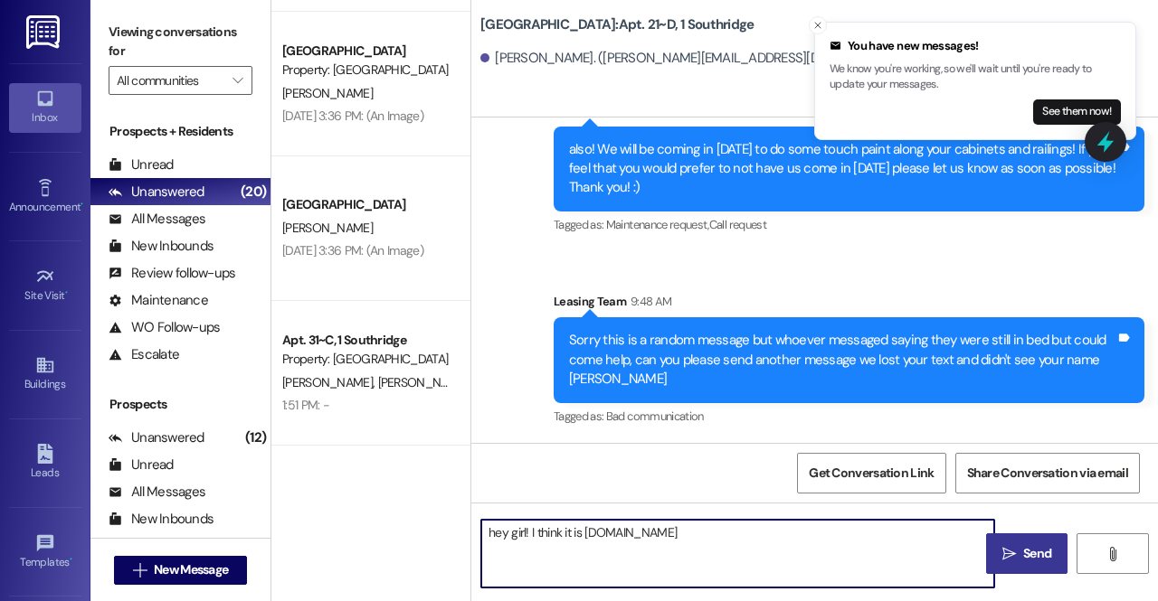
type textarea "hey girl! I think it is utahparkpass.com"
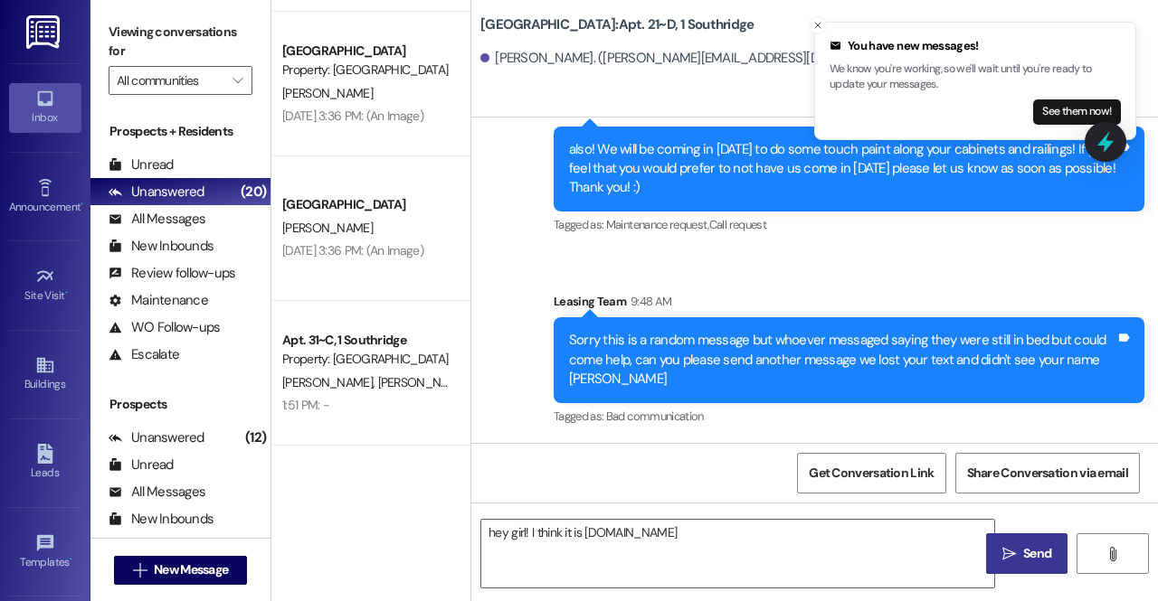
click at [1042, 543] on button " Send" at bounding box center [1026, 554] width 81 height 41
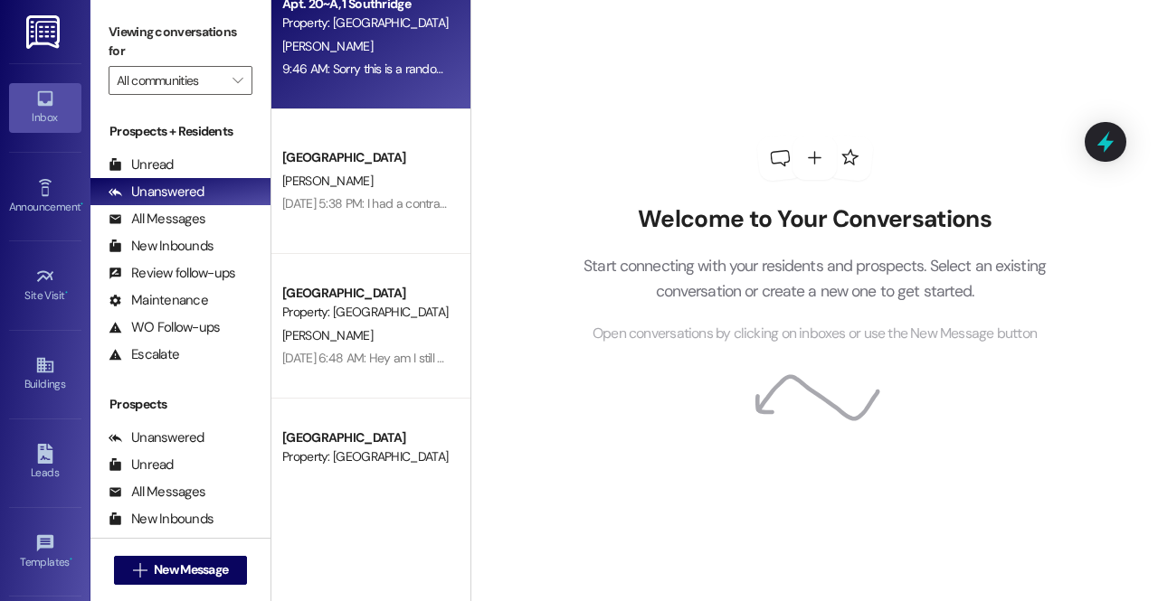
scroll to position [905, 0]
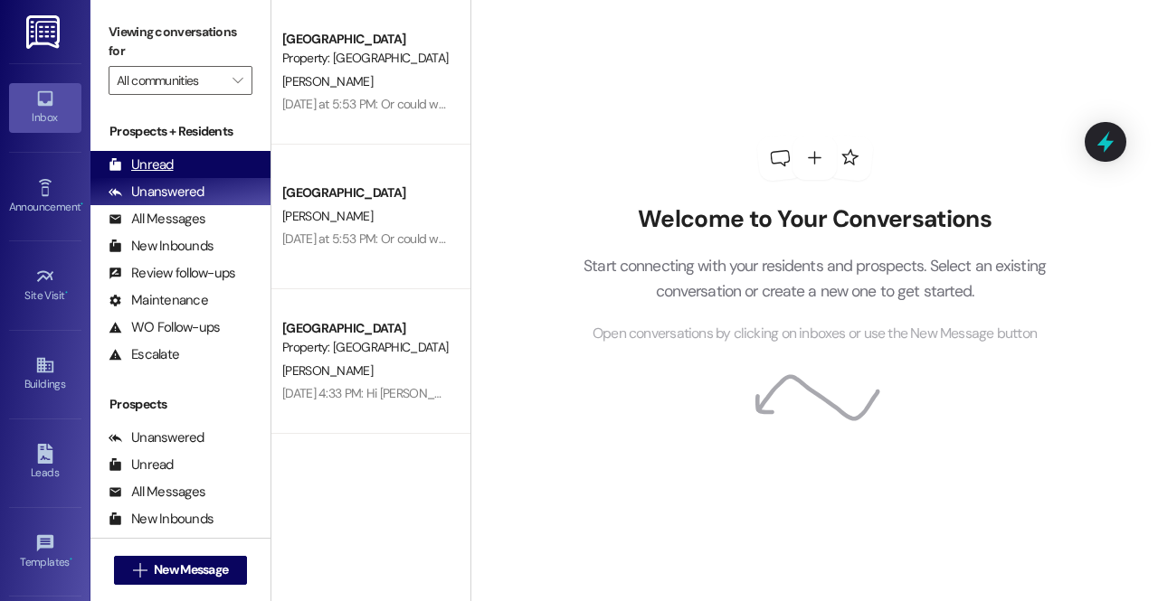
click at [208, 165] on div "Unread (0)" at bounding box center [180, 164] width 180 height 27
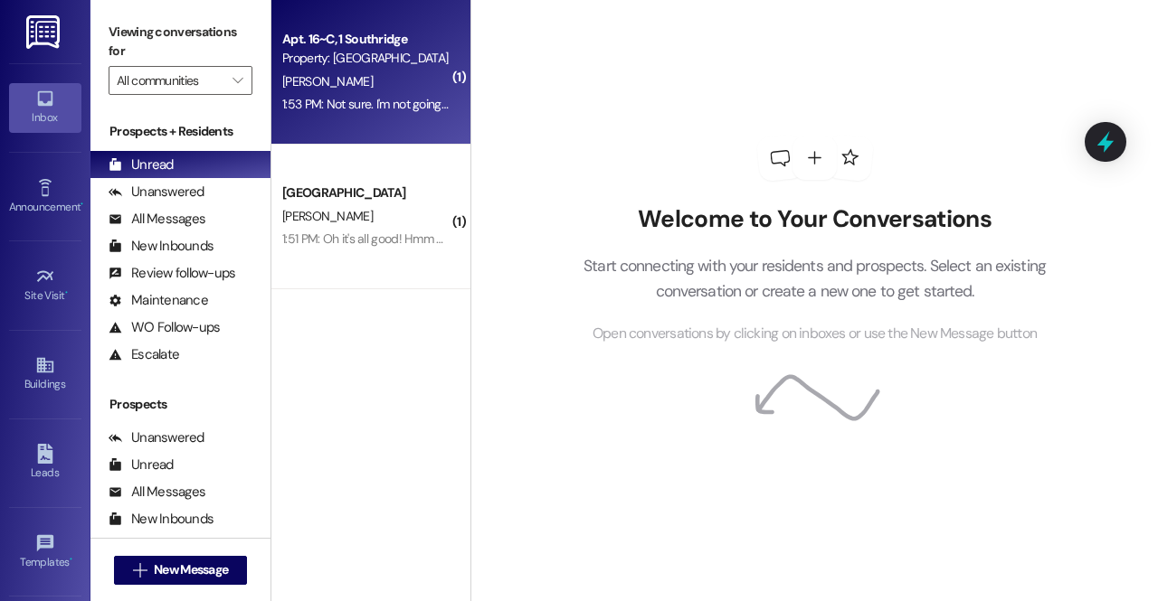
click at [381, 64] on div "Property: [GEOGRAPHIC_DATA]" at bounding box center [365, 58] width 167 height 19
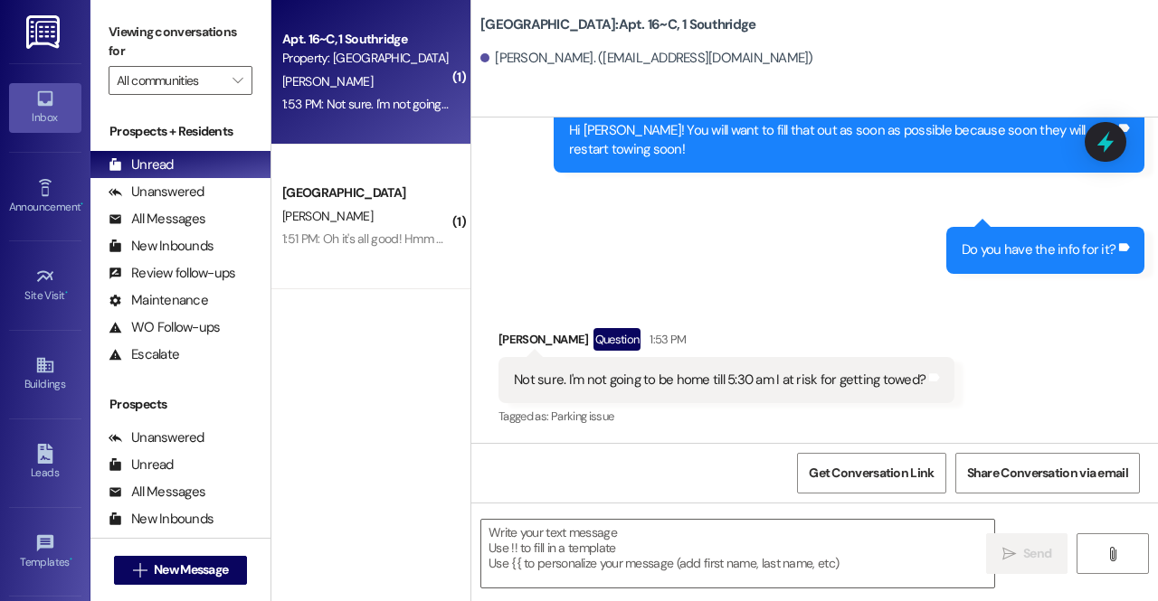
scroll to position [3579, 0]
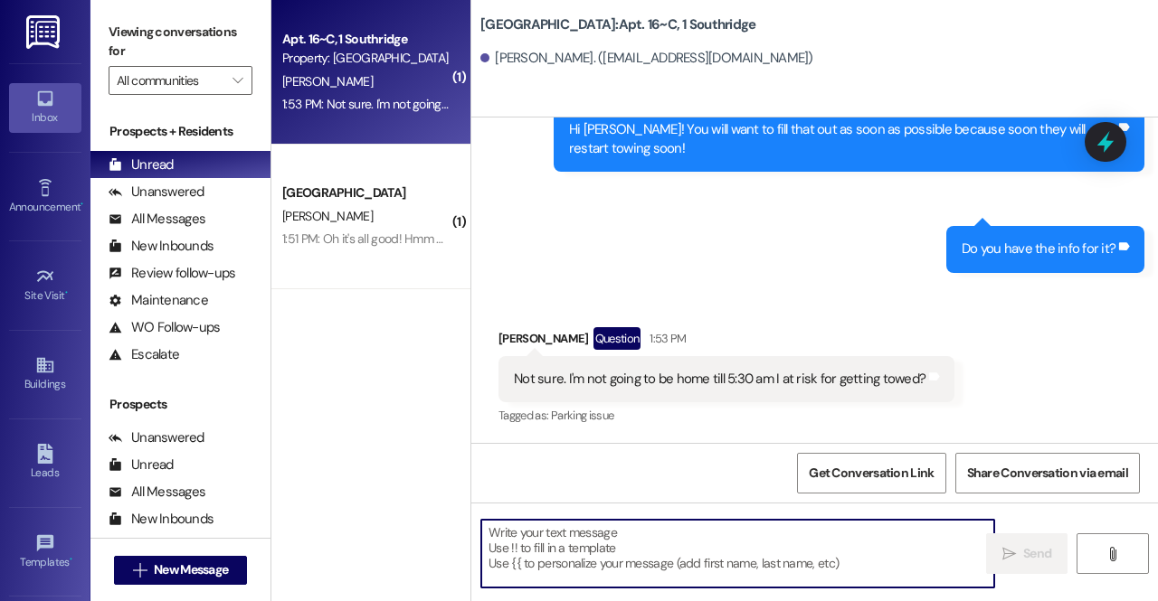
click at [716, 533] on textarea at bounding box center [737, 554] width 513 height 68
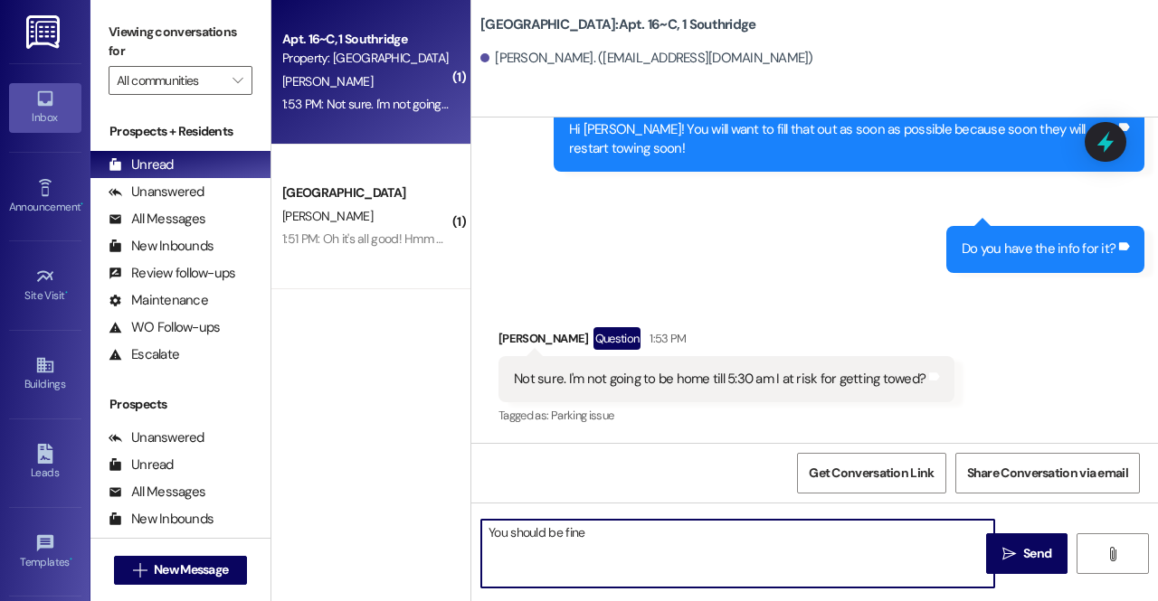
type textarea "You should be fine!"
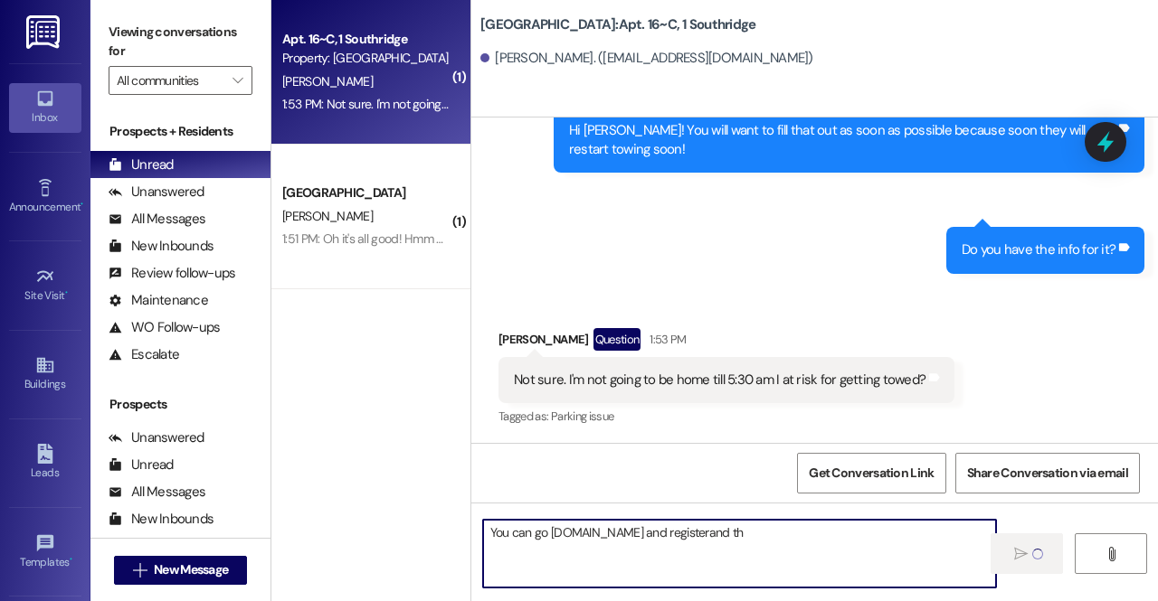
type textarea "You can go utahparkpass.com and registerand the"
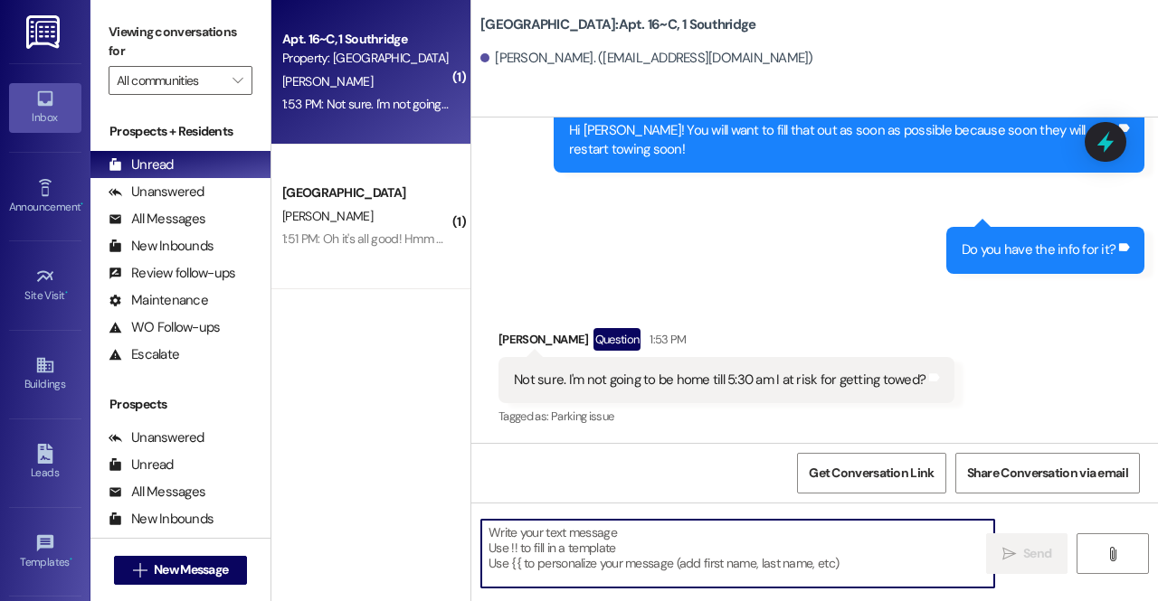
type textarea "n"
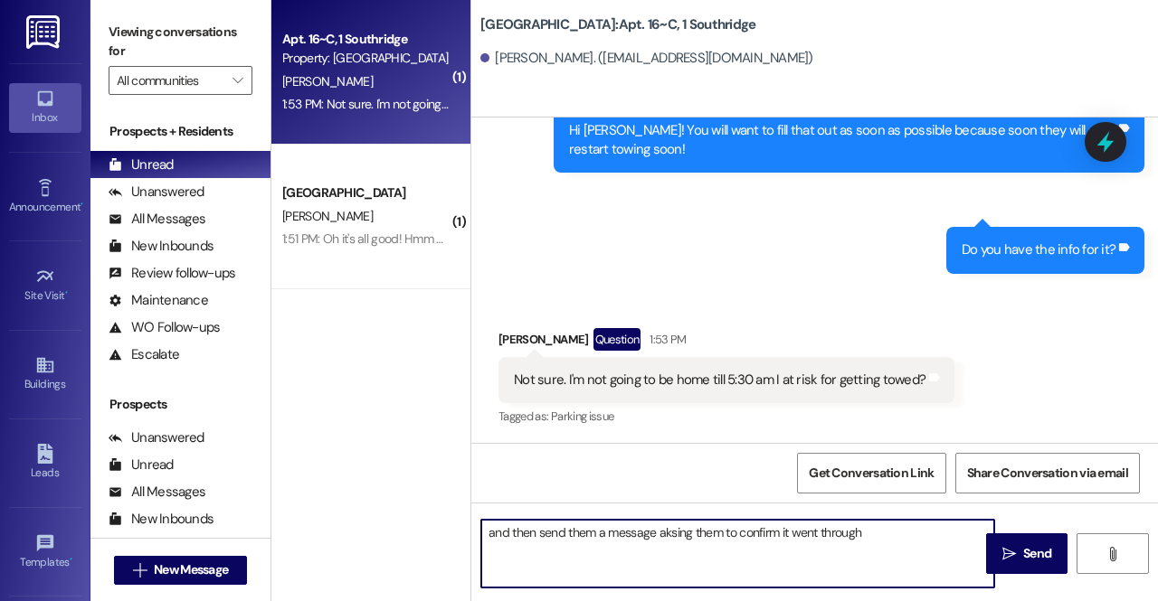
type textarea "and then send them a message aksing them to confirm it went through ]"
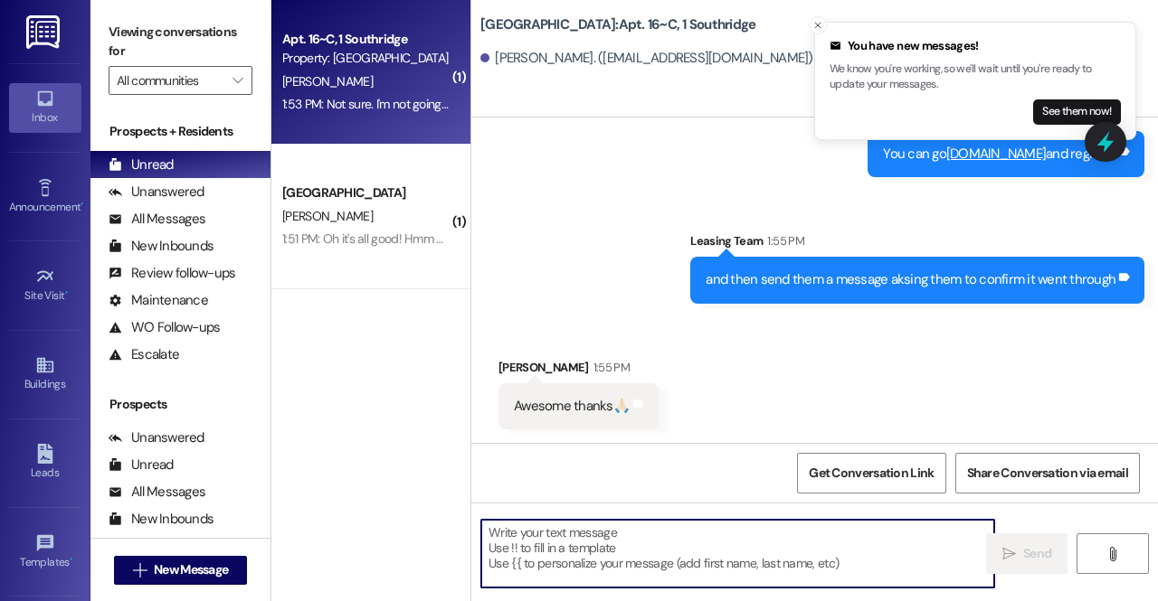
scroll to position [4083, 0]
click at [580, 563] on textarea at bounding box center [737, 554] width 513 height 68
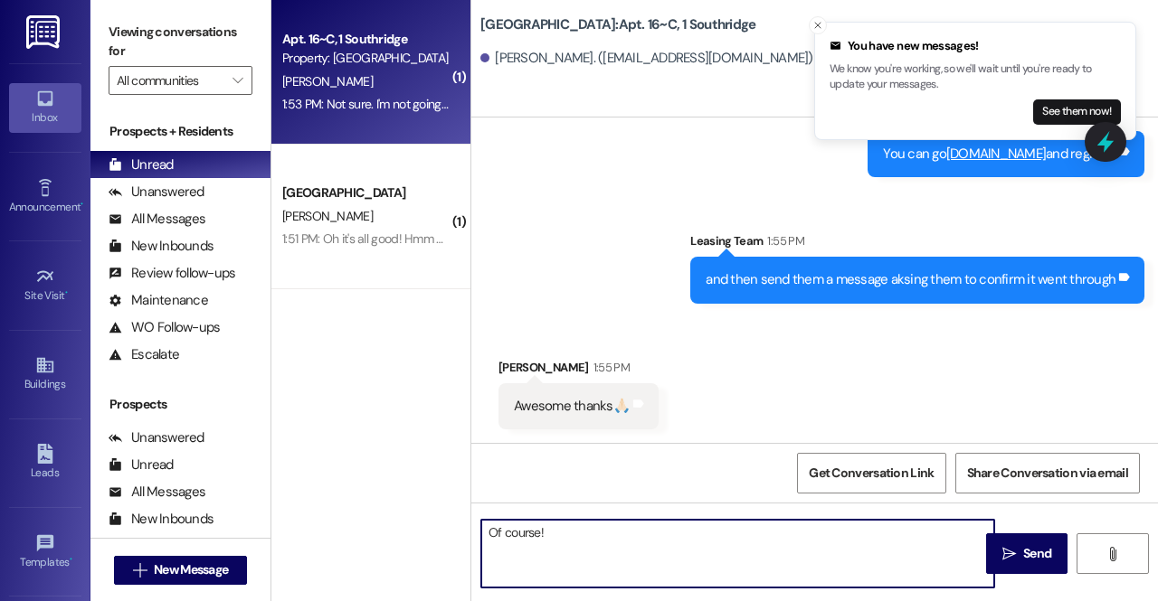
type textarea "Of course!!"
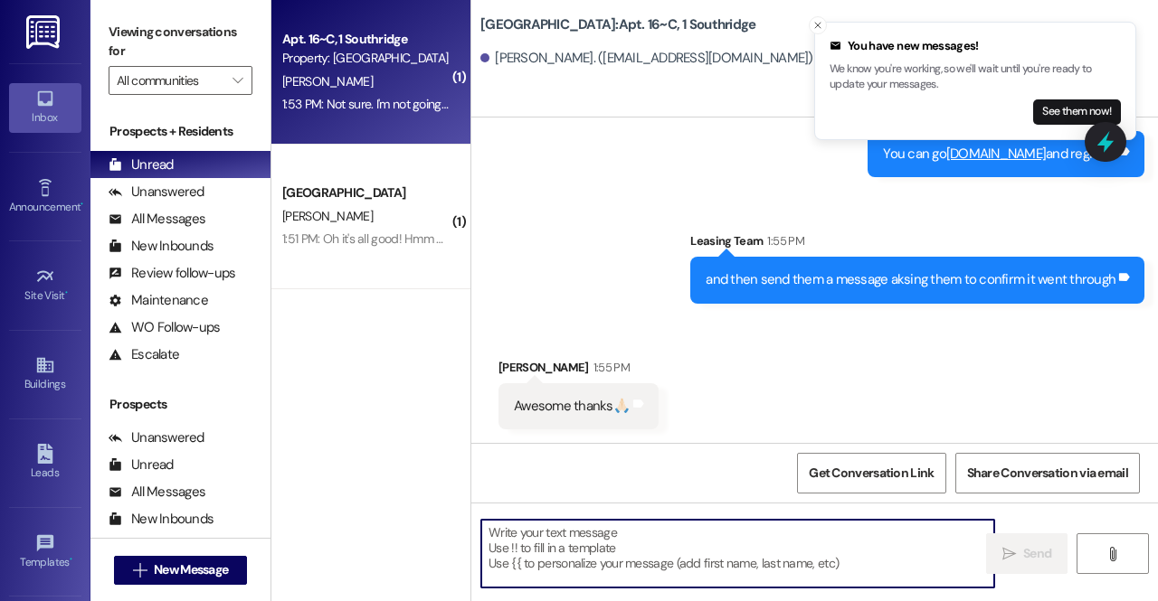
scroll to position [4209, 0]
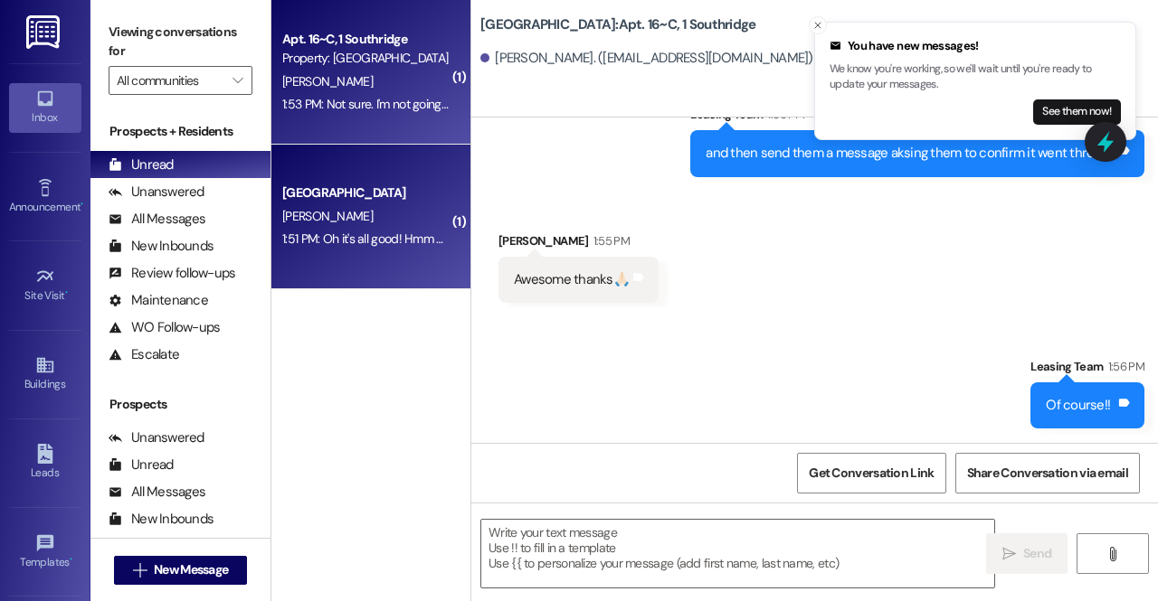
click at [320, 261] on div "Park Place Prospect M. Hernandez 1:51 PM: Oh it's all good! Hmm a visited the a…" at bounding box center [370, 217] width 199 height 145
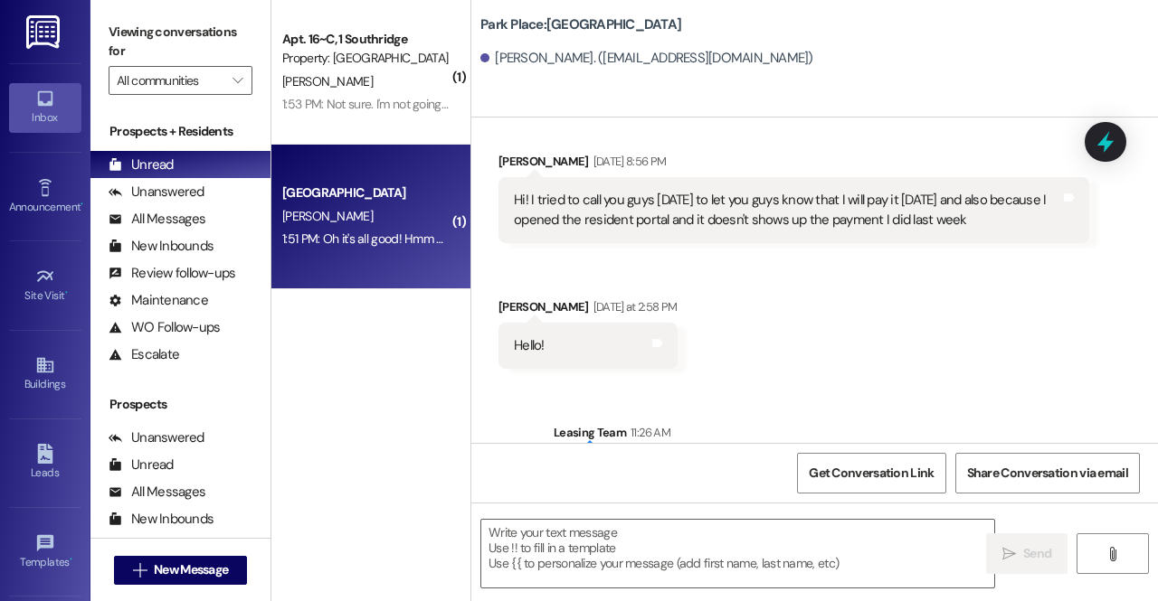
scroll to position [3050, 0]
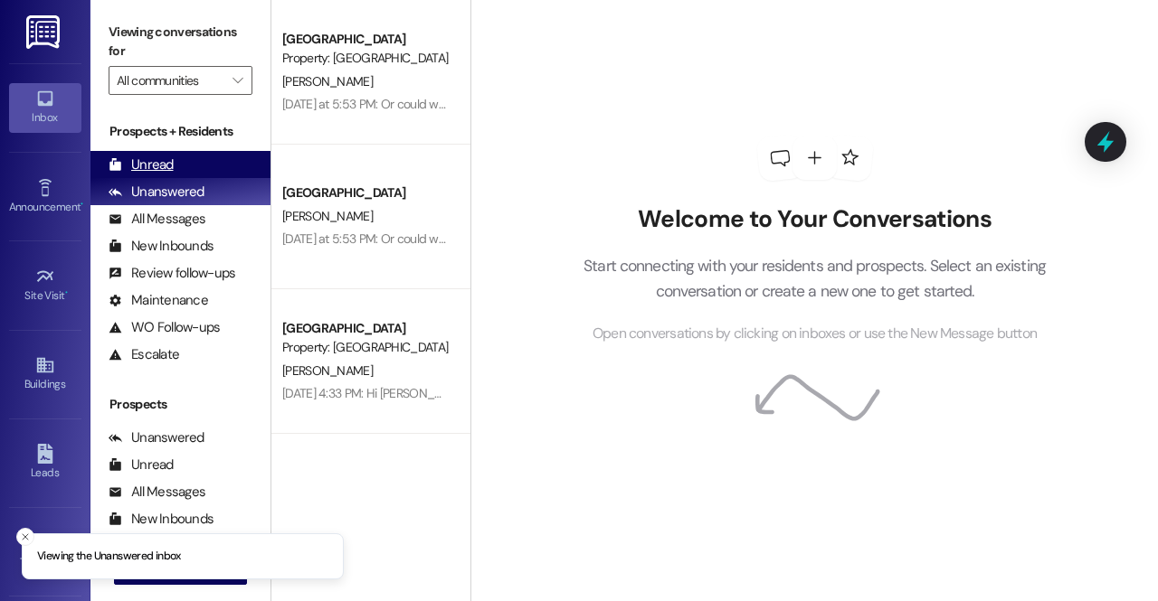
click at [214, 166] on div "Unread (0)" at bounding box center [180, 164] width 180 height 27
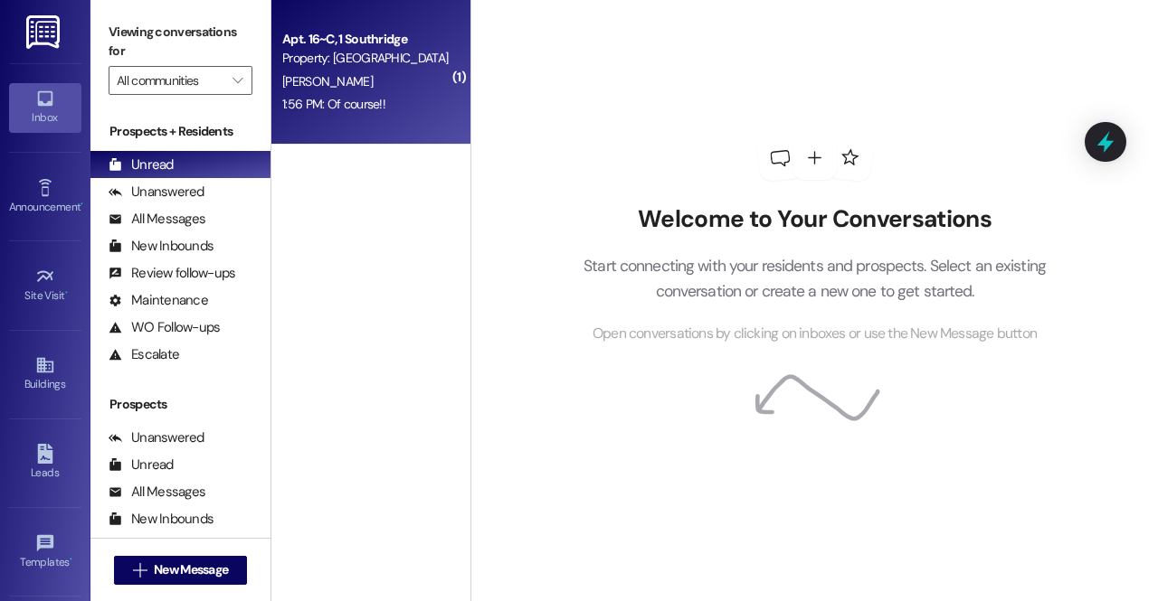
click at [349, 58] on div "Property: [GEOGRAPHIC_DATA]" at bounding box center [365, 58] width 167 height 19
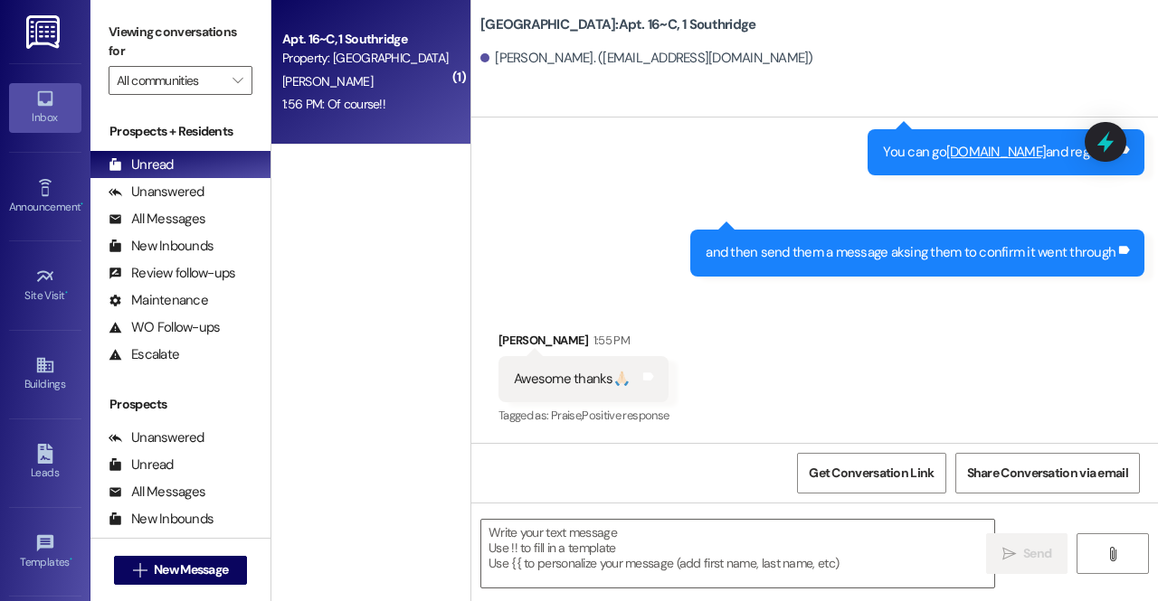
scroll to position [4186, 0]
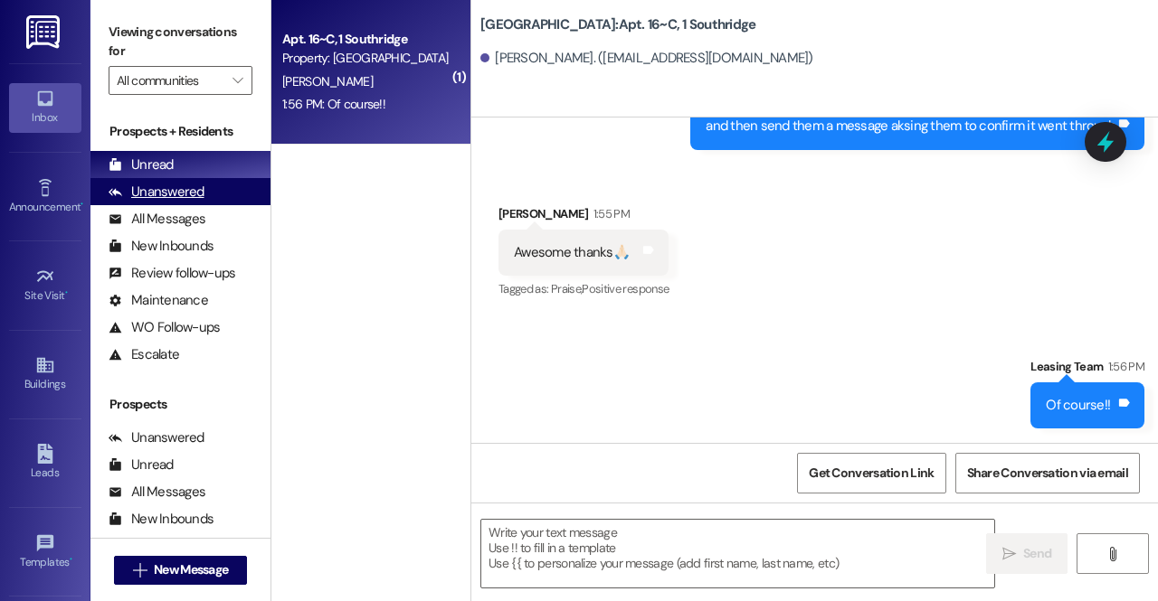
click at [219, 191] on div "Unanswered (0)" at bounding box center [180, 191] width 180 height 27
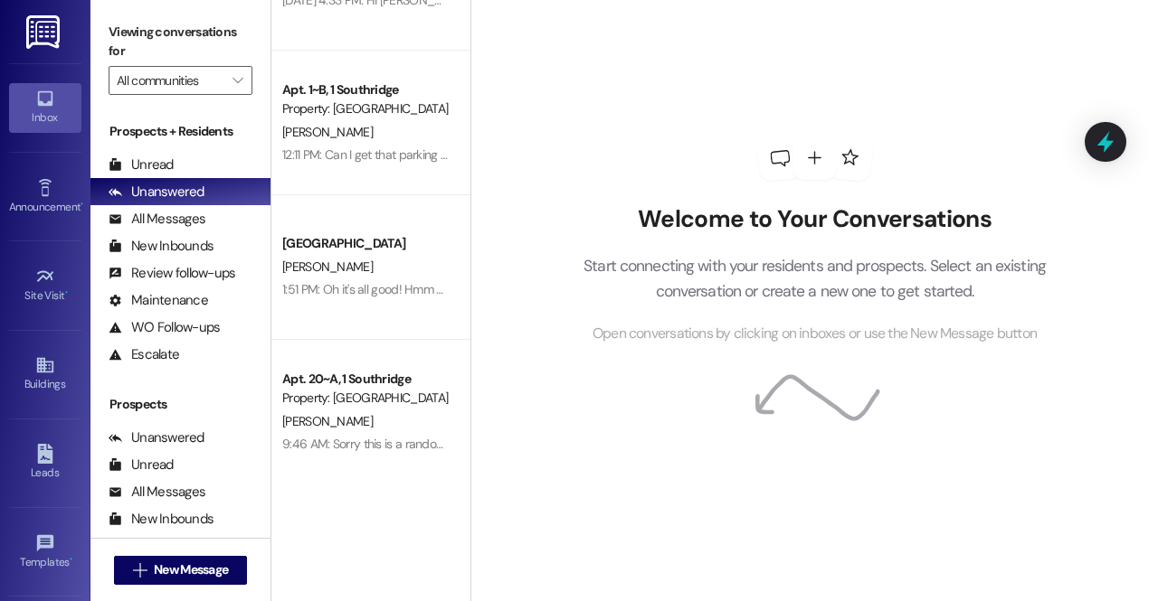
scroll to position [529, 0]
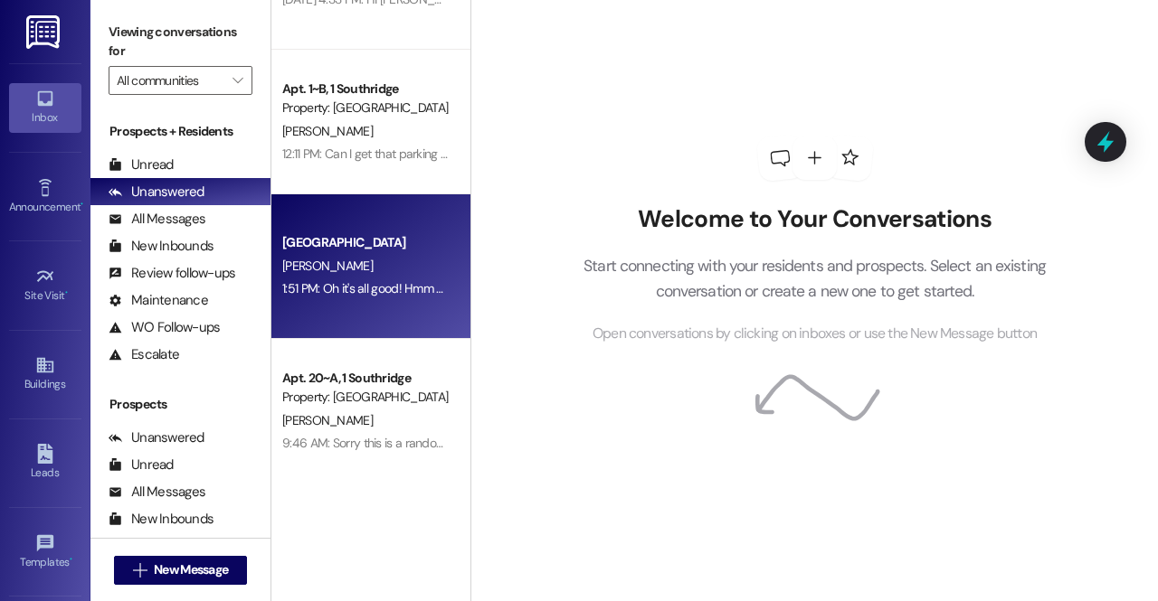
click at [354, 258] on span "[PERSON_NAME]" at bounding box center [327, 266] width 90 height 16
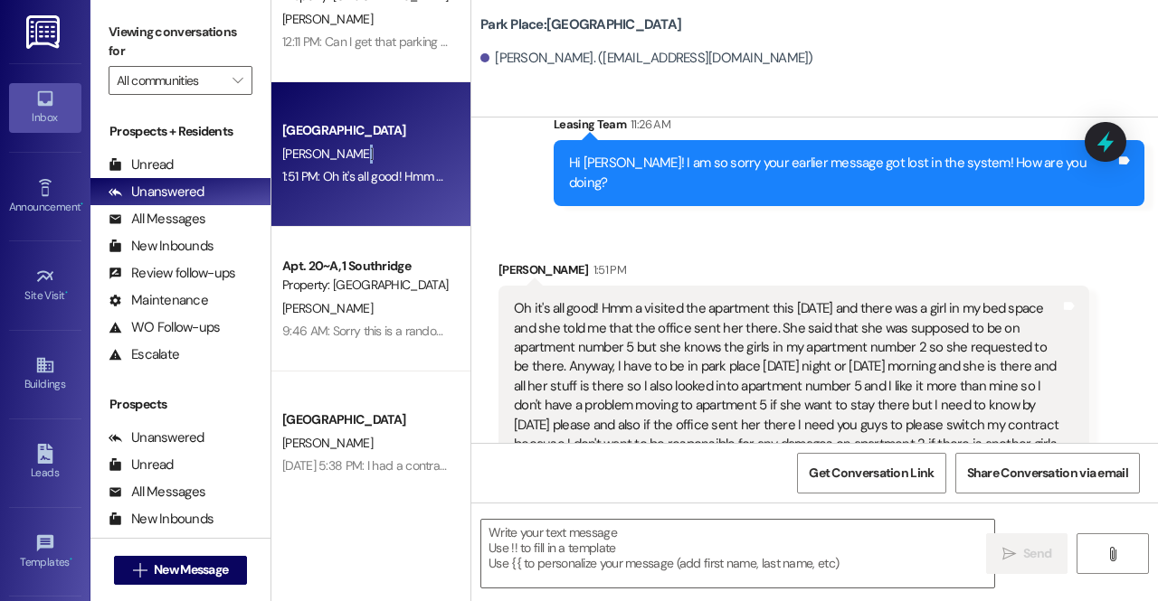
scroll to position [643, 0]
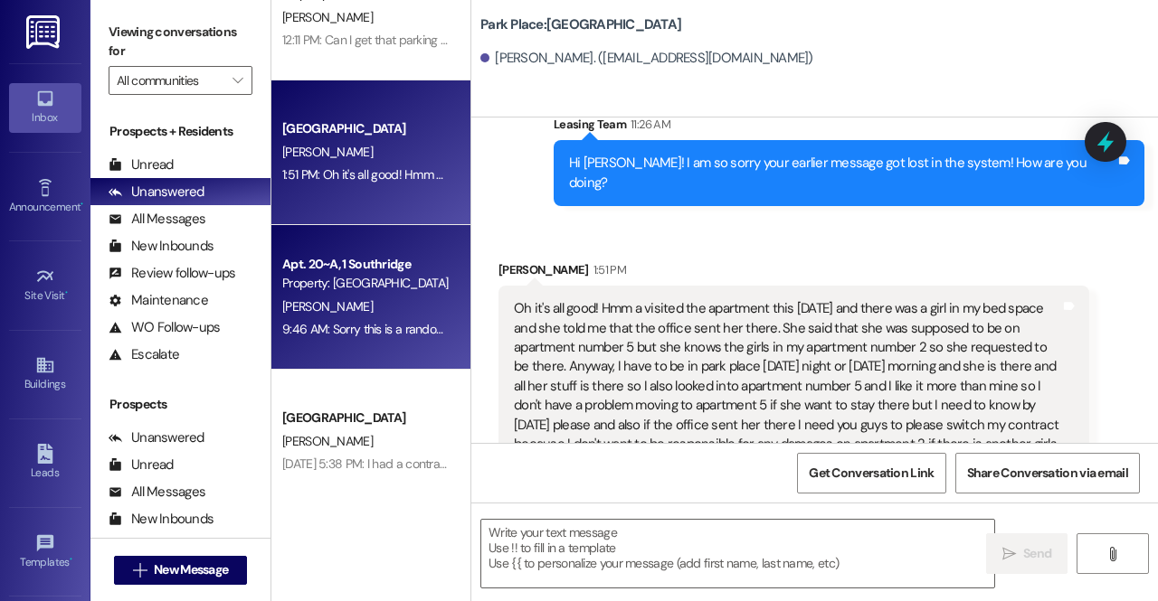
click at [398, 316] on div "[PERSON_NAME]" at bounding box center [365, 307] width 171 height 23
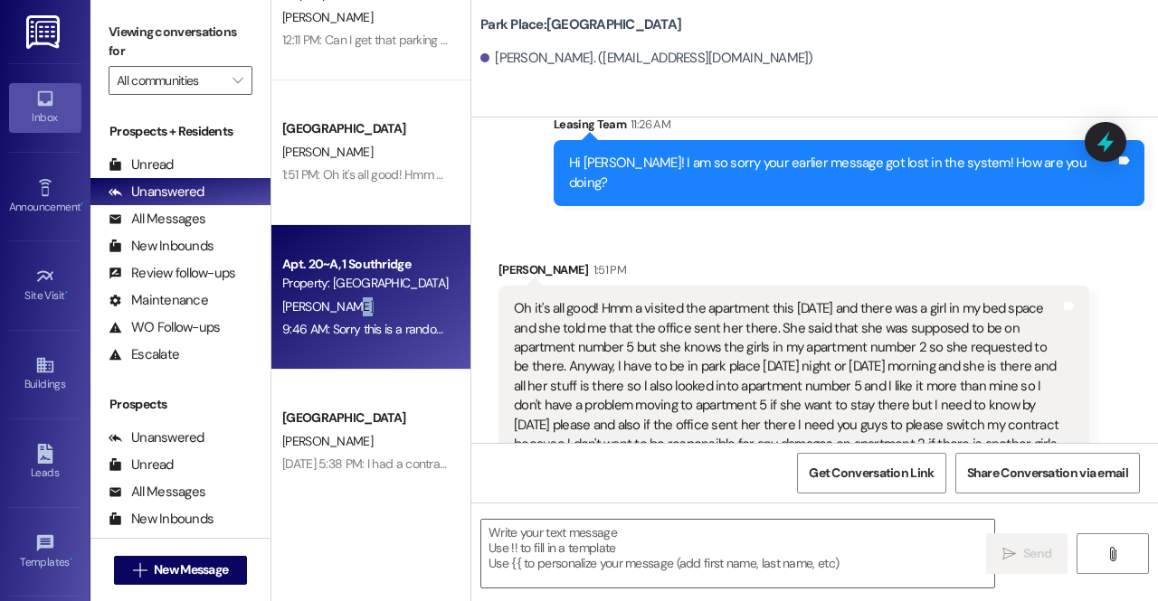
click at [398, 316] on div "[PERSON_NAME]" at bounding box center [365, 307] width 171 height 23
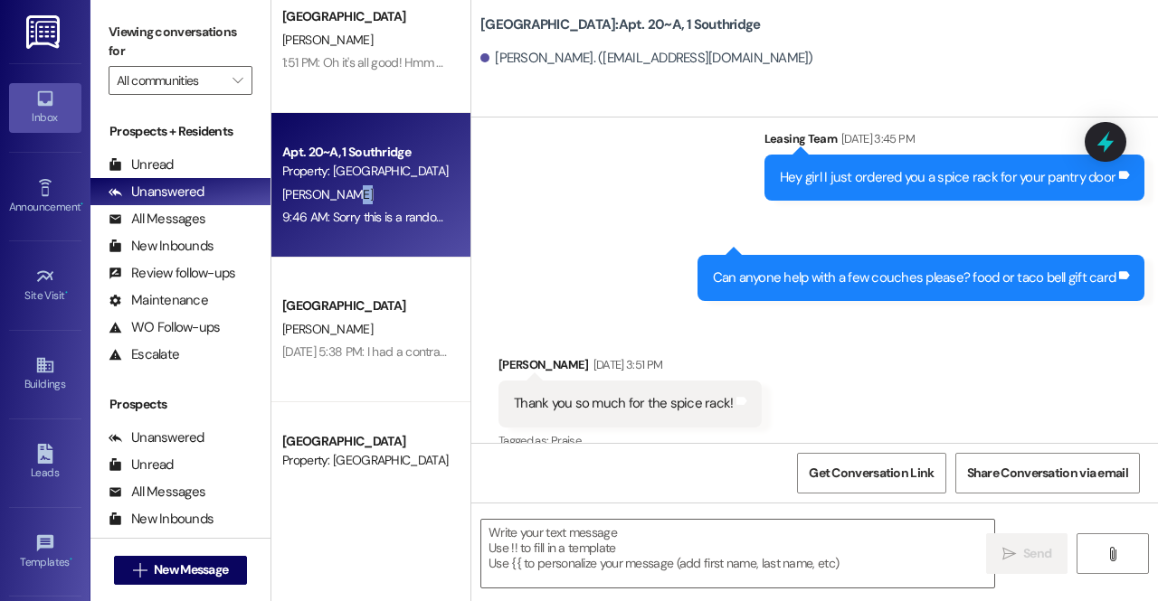
scroll to position [16959, 0]
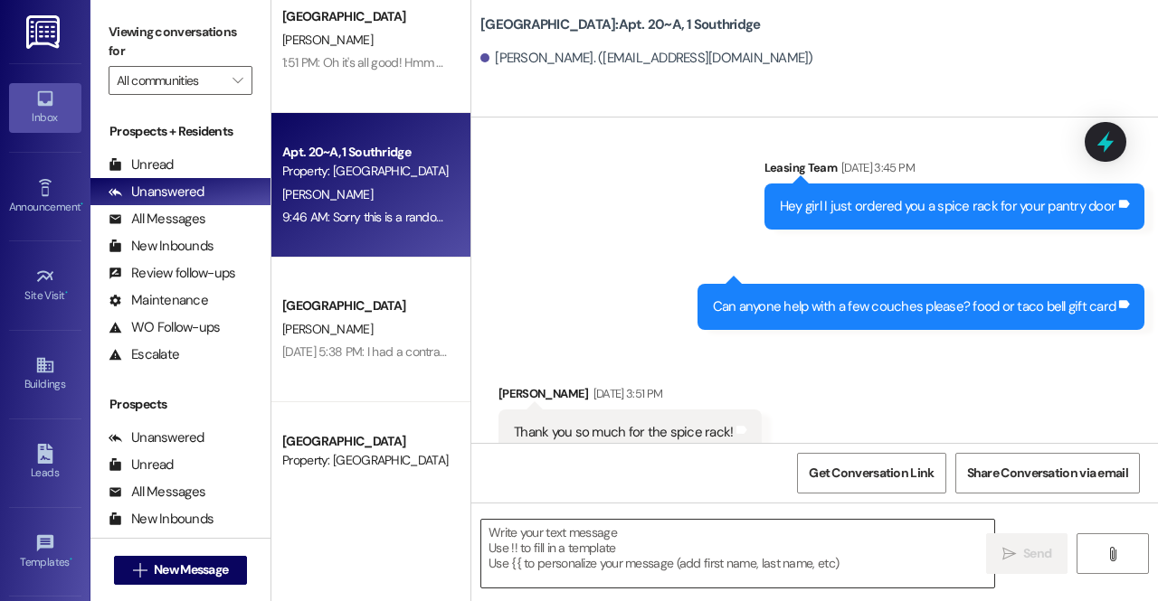
click at [617, 564] on textarea at bounding box center [737, 554] width 513 height 68
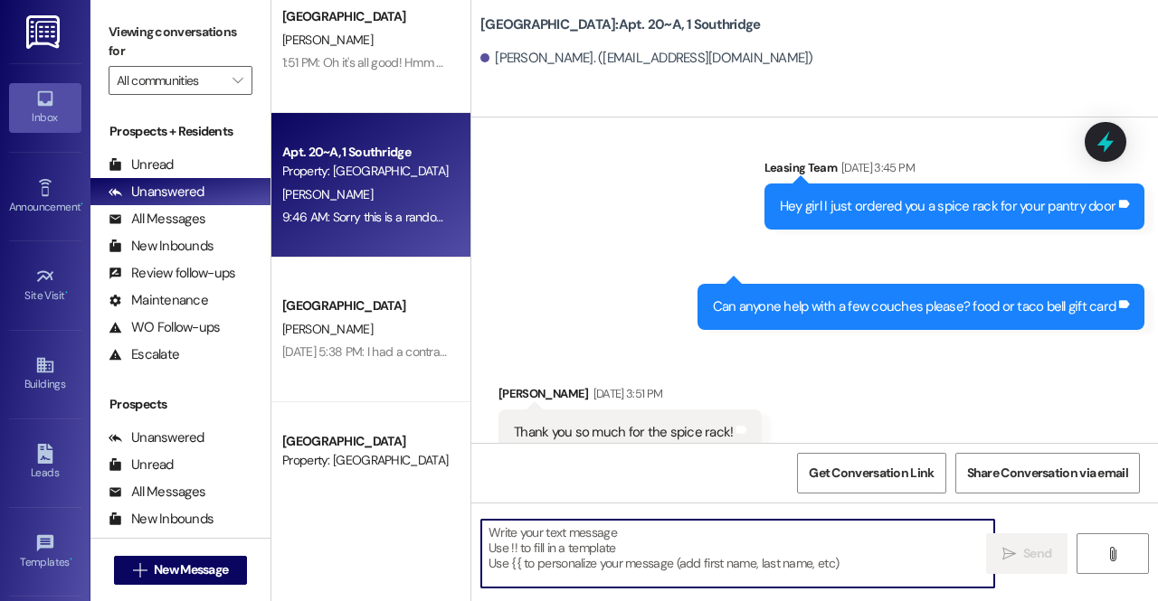
type textarea "-"
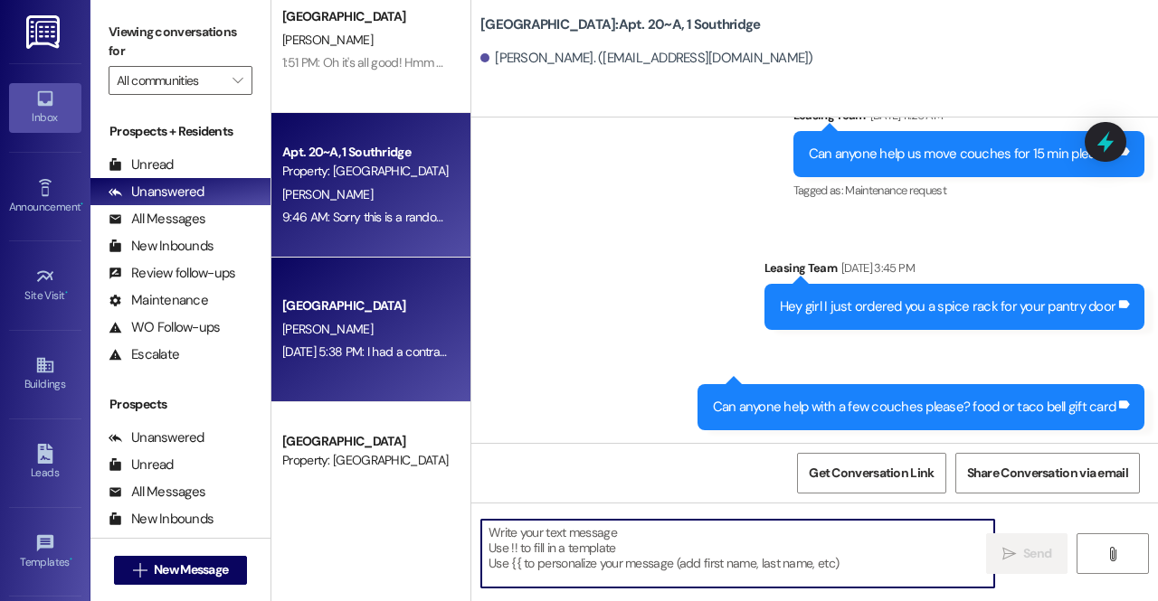
click at [368, 360] on div "Aug 06, 2025 at 5:38 PM: I had a contract with Park Place, but my friend Spence…" at bounding box center [817, 352] width 1070 height 16
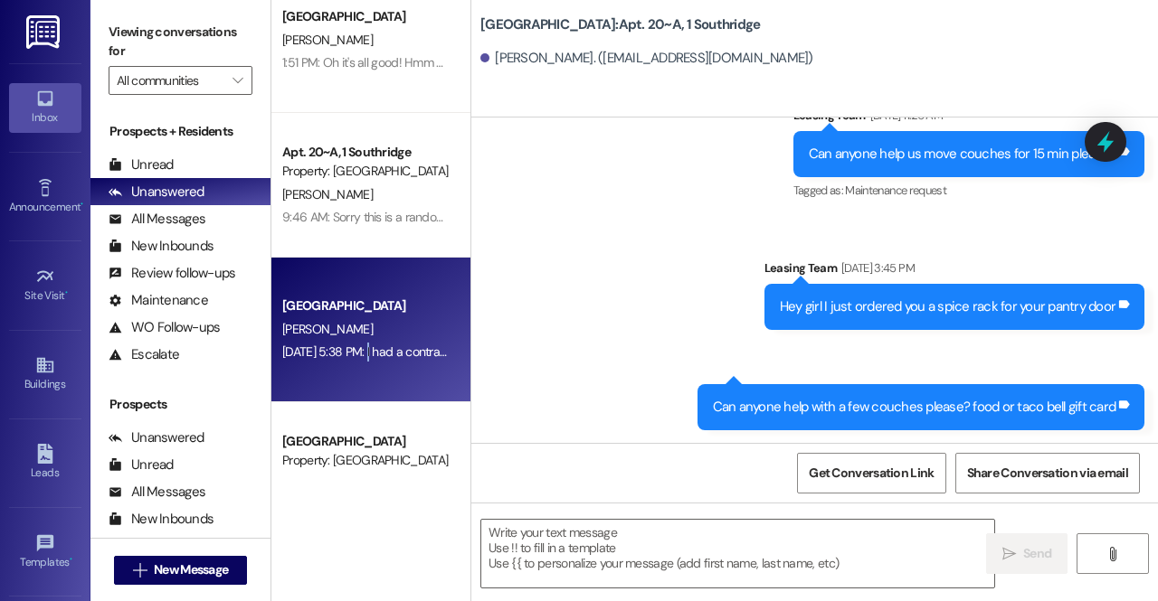
click at [368, 360] on div "Aug 06, 2025 at 5:38 PM: I had a contract with Park Place, but my friend Spence…" at bounding box center [817, 352] width 1070 height 16
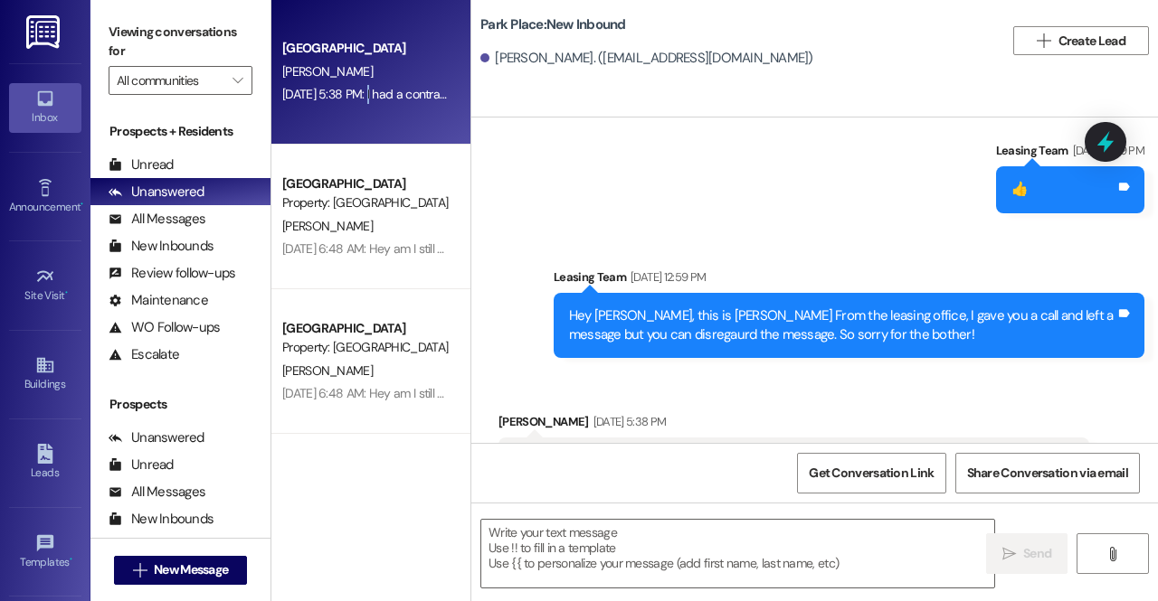
scroll to position [1542, 0]
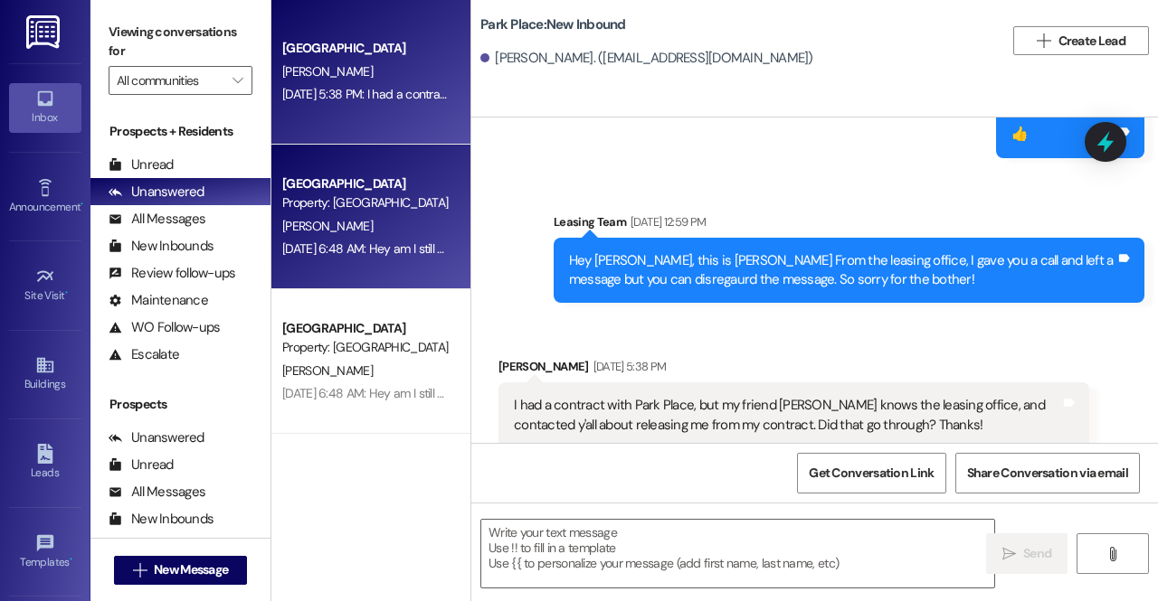
click at [380, 227] on div "C. Ure" at bounding box center [365, 226] width 171 height 23
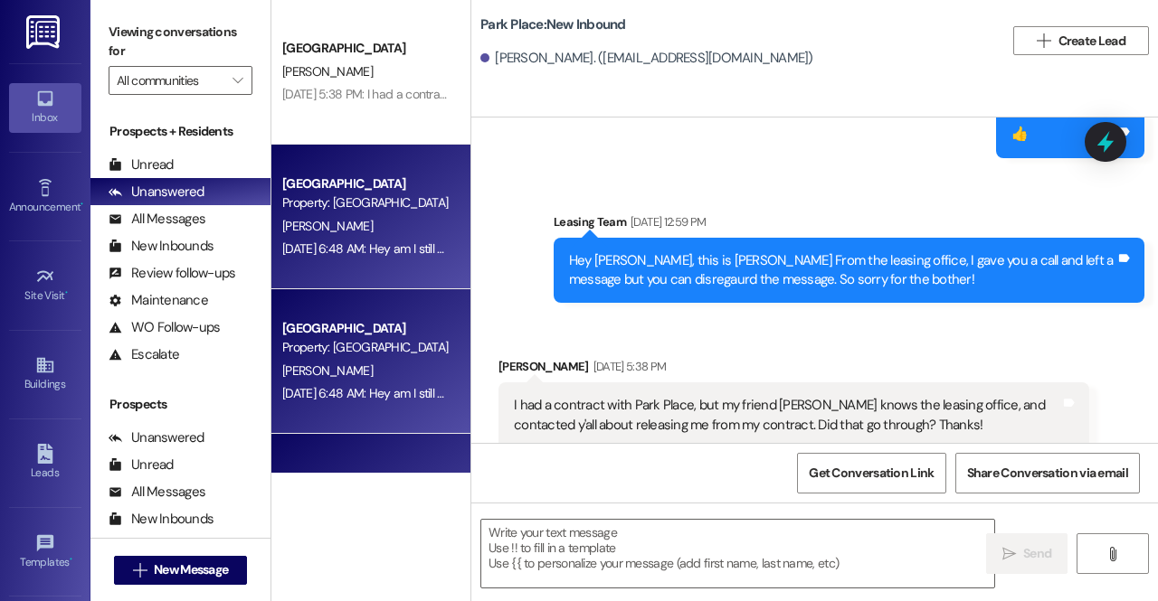
click at [380, 227] on div "C. Ure" at bounding box center [365, 226] width 171 height 23
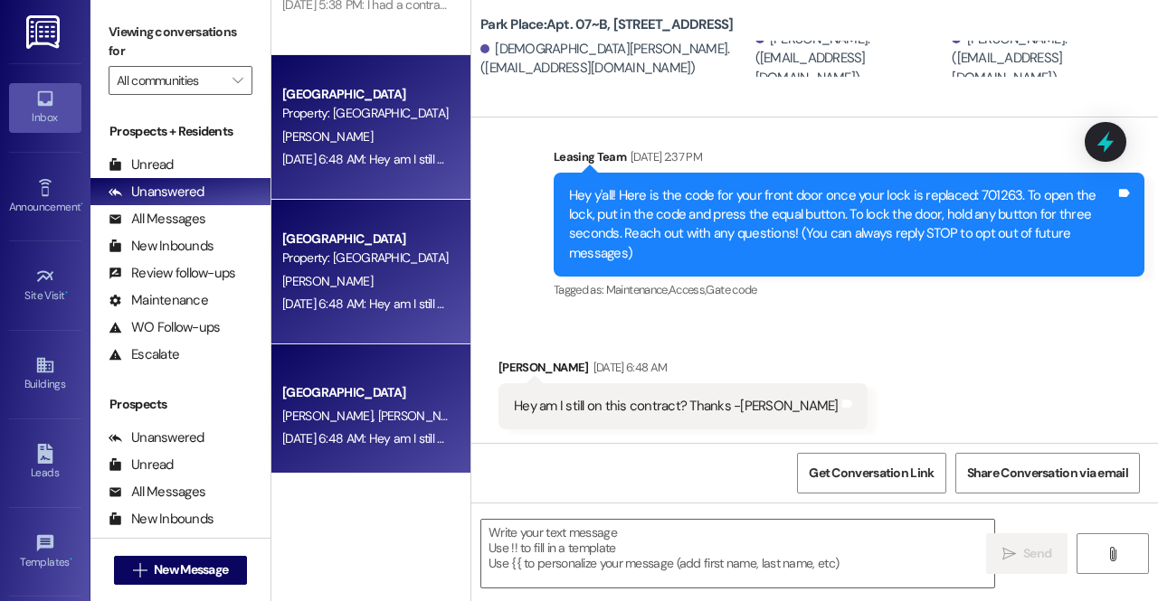
scroll to position [128, 0]
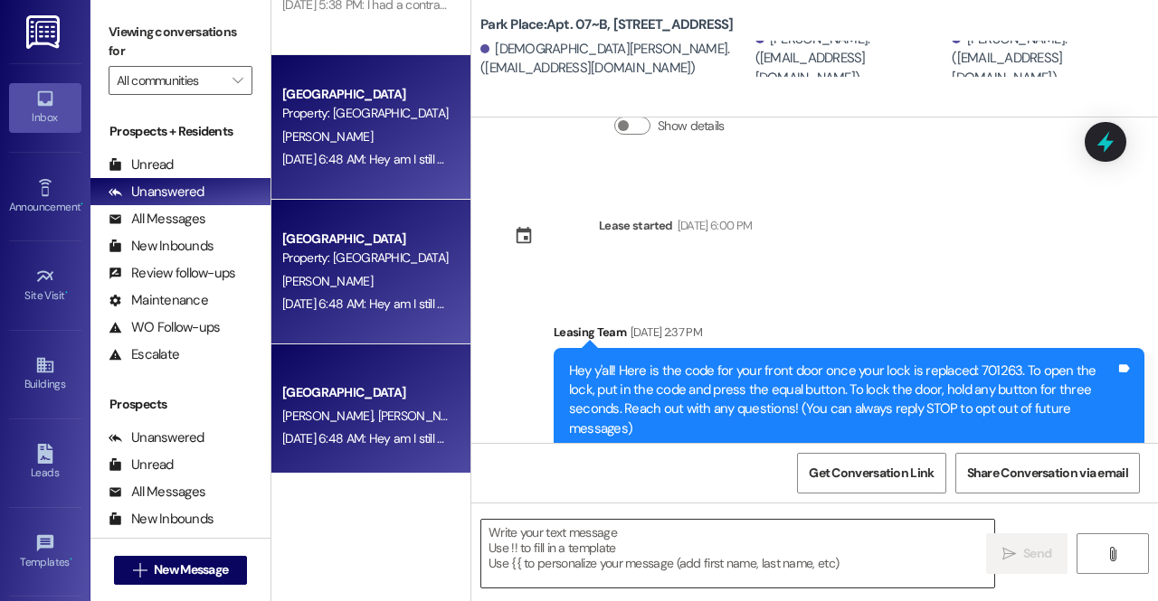
click at [599, 573] on textarea at bounding box center [737, 554] width 513 height 68
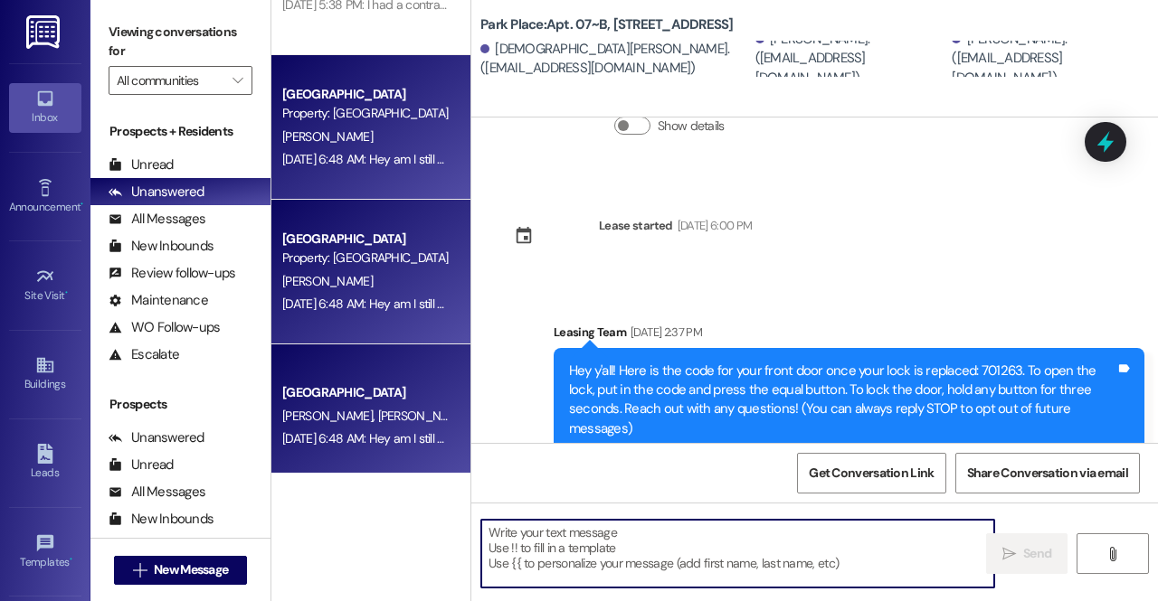
type textarea "-"
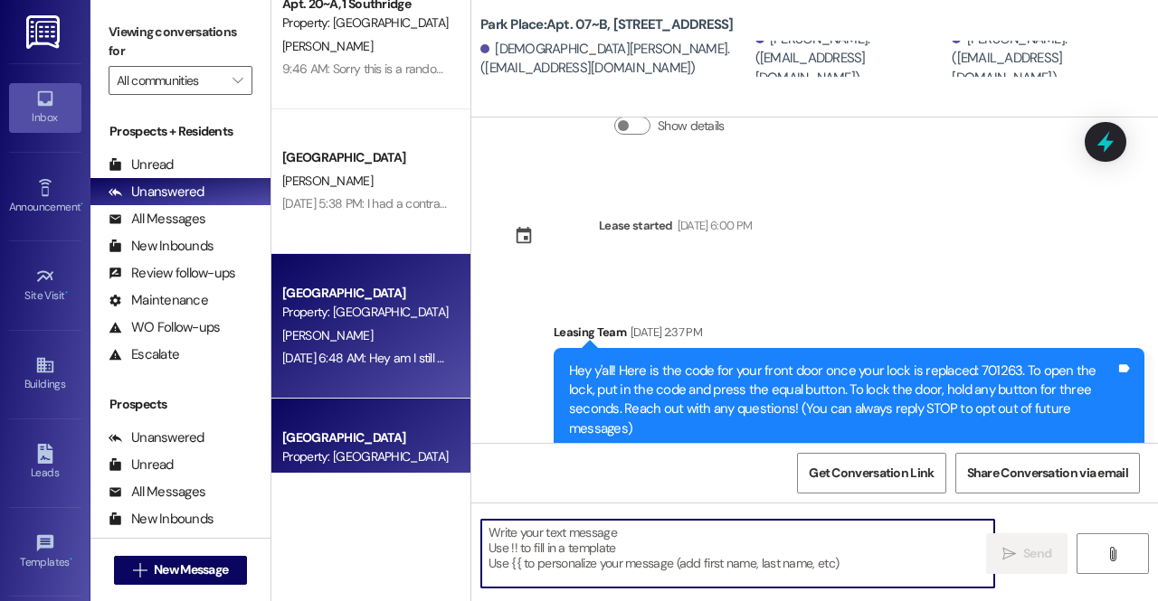
scroll to position [902, 0]
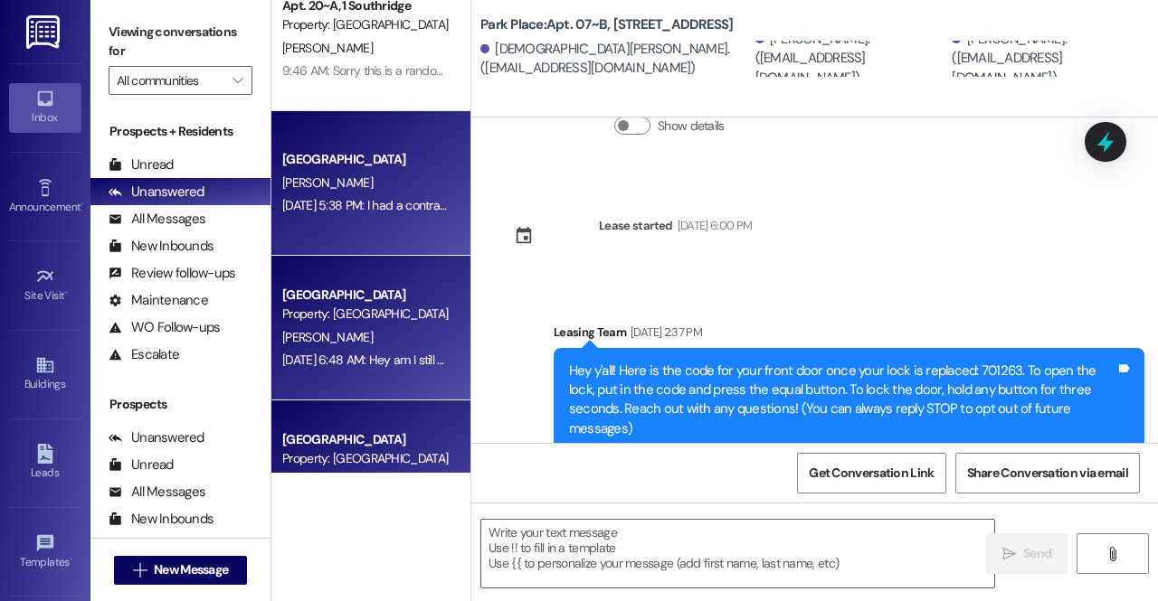
click at [374, 213] on div "Aug 06, 2025 at 5:38 PM: I had a contract with Park Place, but my friend Spence…" at bounding box center [817, 205] width 1070 height 16
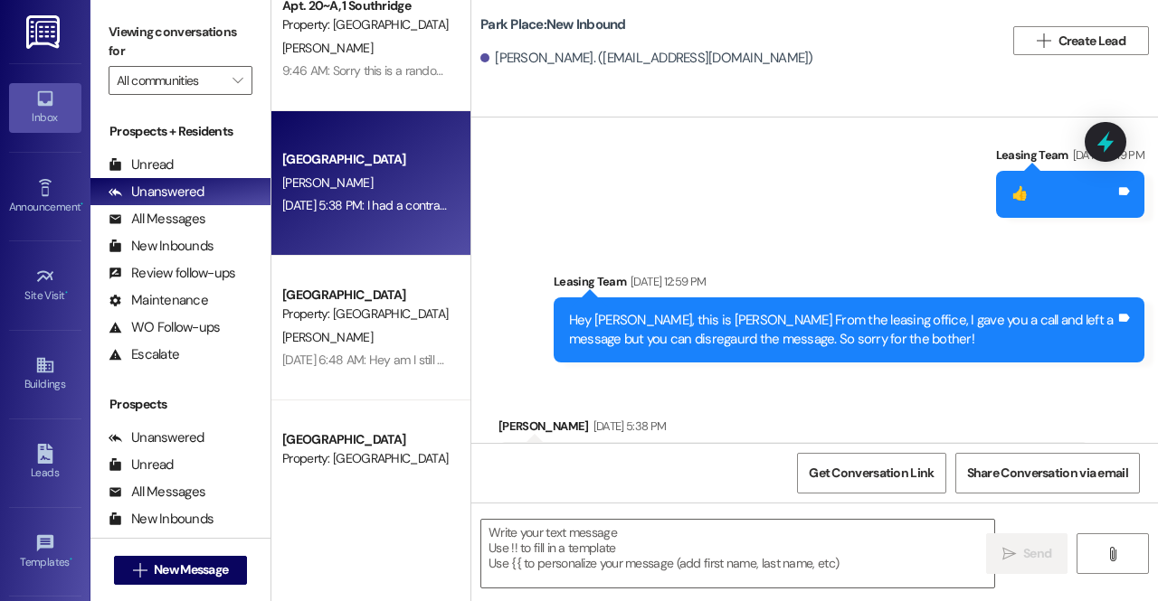
scroll to position [1541, 0]
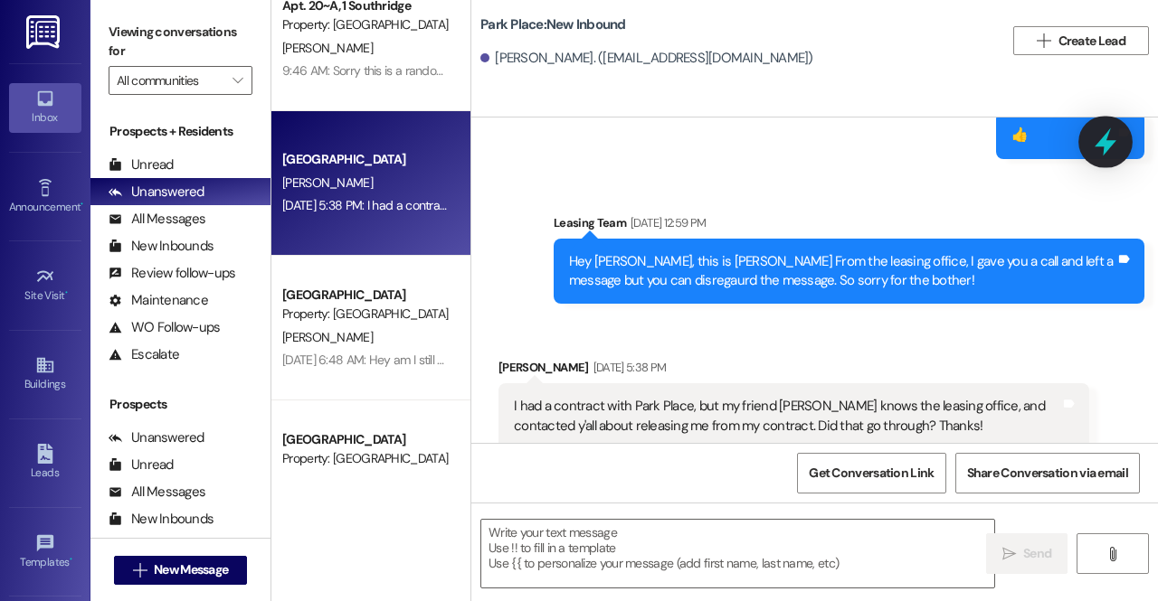
click at [1094, 147] on icon at bounding box center [1105, 142] width 22 height 28
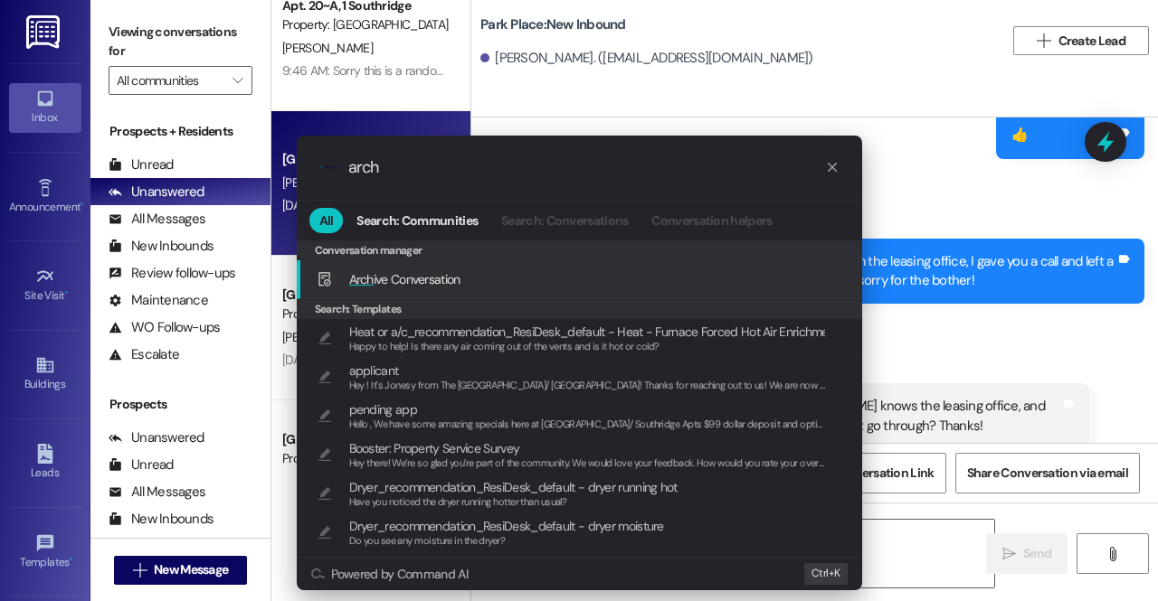
type input "arch"
click at [465, 285] on div "Arch ive Conversation Add shortcut" at bounding box center [581, 280] width 529 height 20
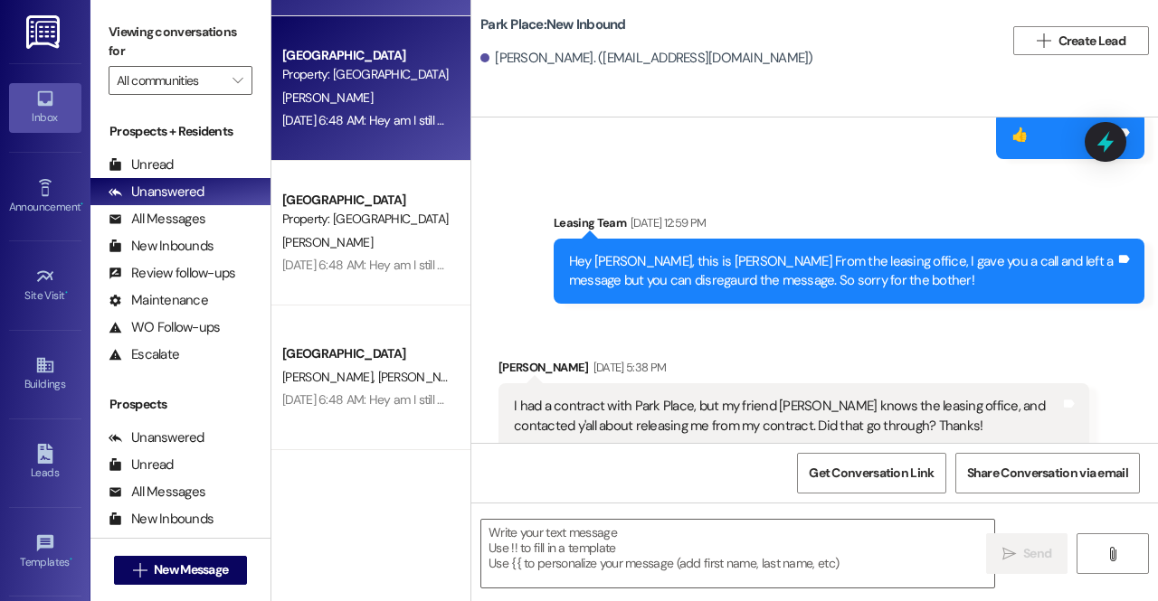
scroll to position [1142, 0]
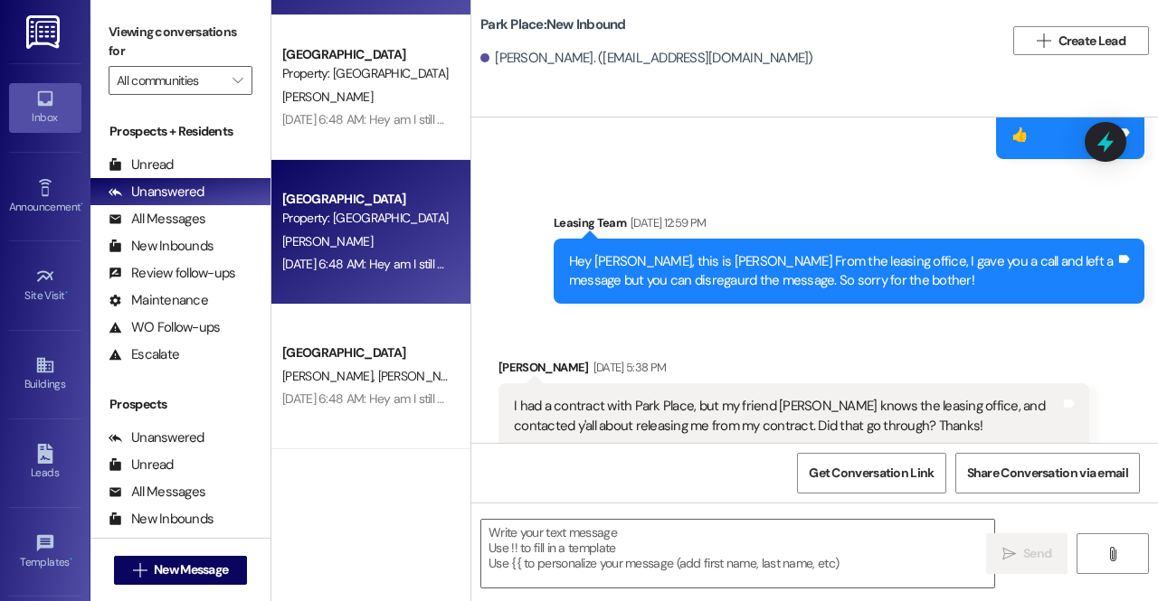
click at [387, 244] on div "Z. Hanson" at bounding box center [365, 242] width 171 height 23
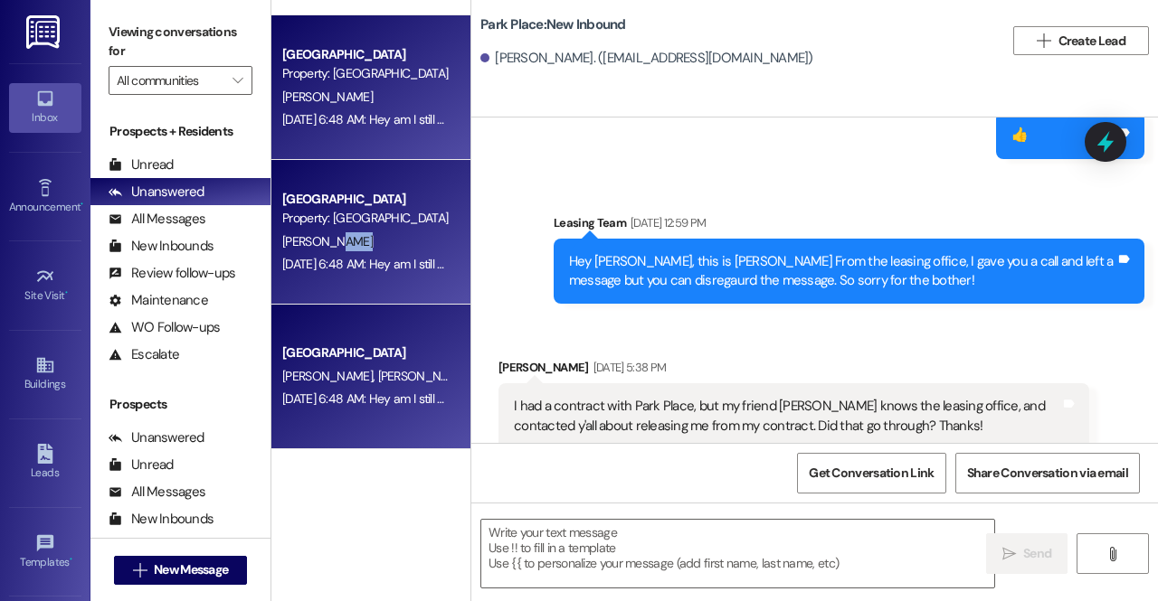
click at [387, 244] on div "Z. Hanson" at bounding box center [365, 242] width 171 height 23
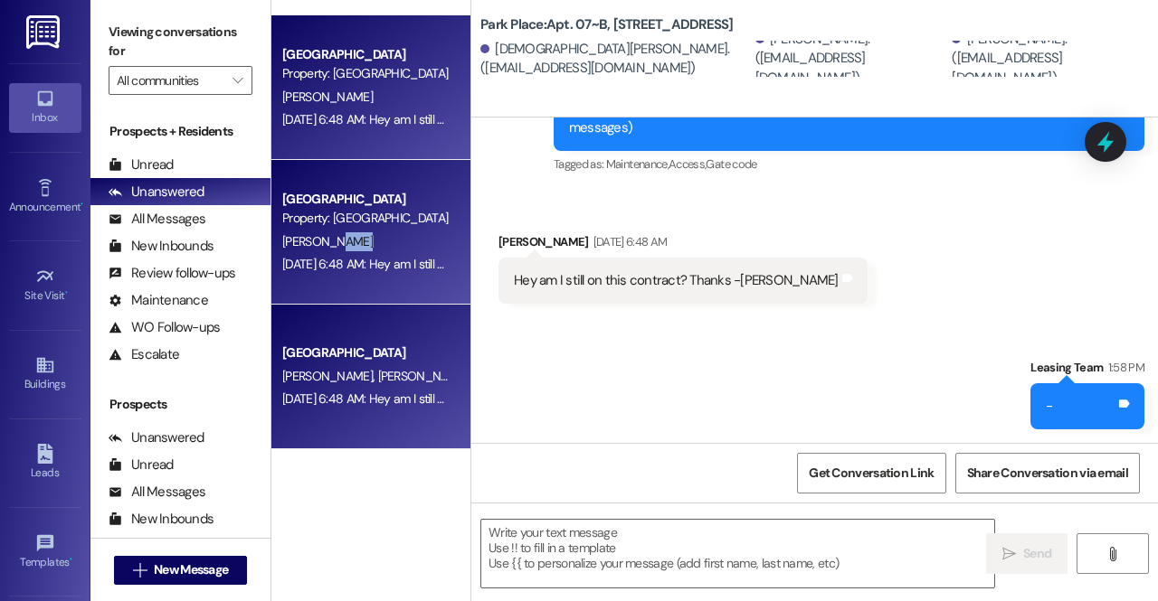
scroll to position [1407, 0]
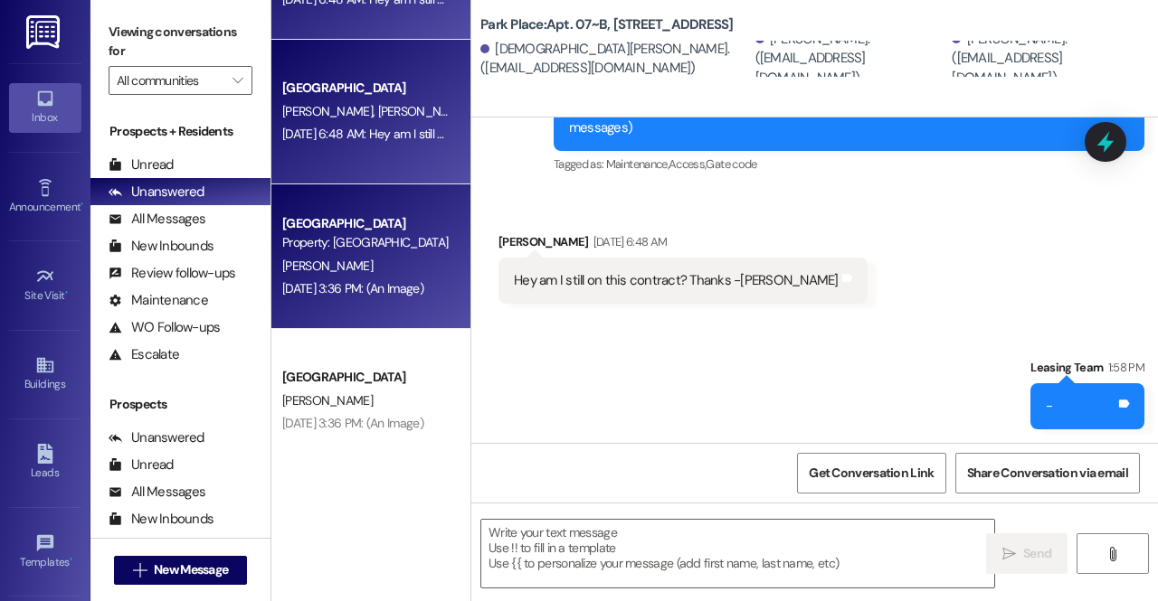
click at [360, 252] on div "Park Place Prospect Property: Park Place" at bounding box center [365, 234] width 171 height 43
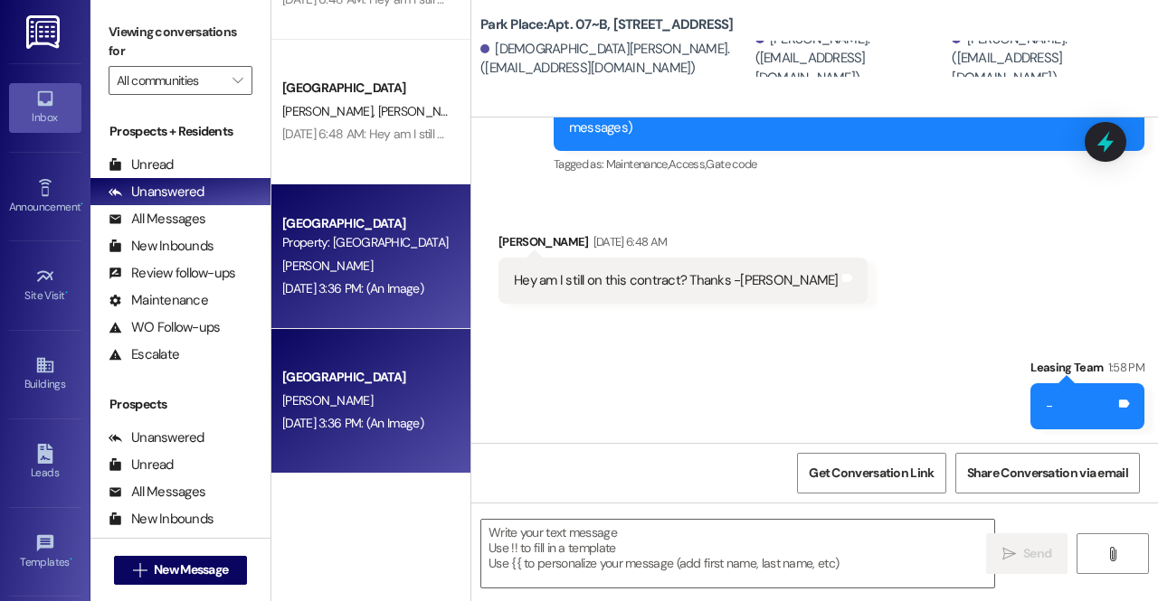
click at [360, 252] on div "Park Place Prospect Property: Park Place" at bounding box center [365, 234] width 171 height 43
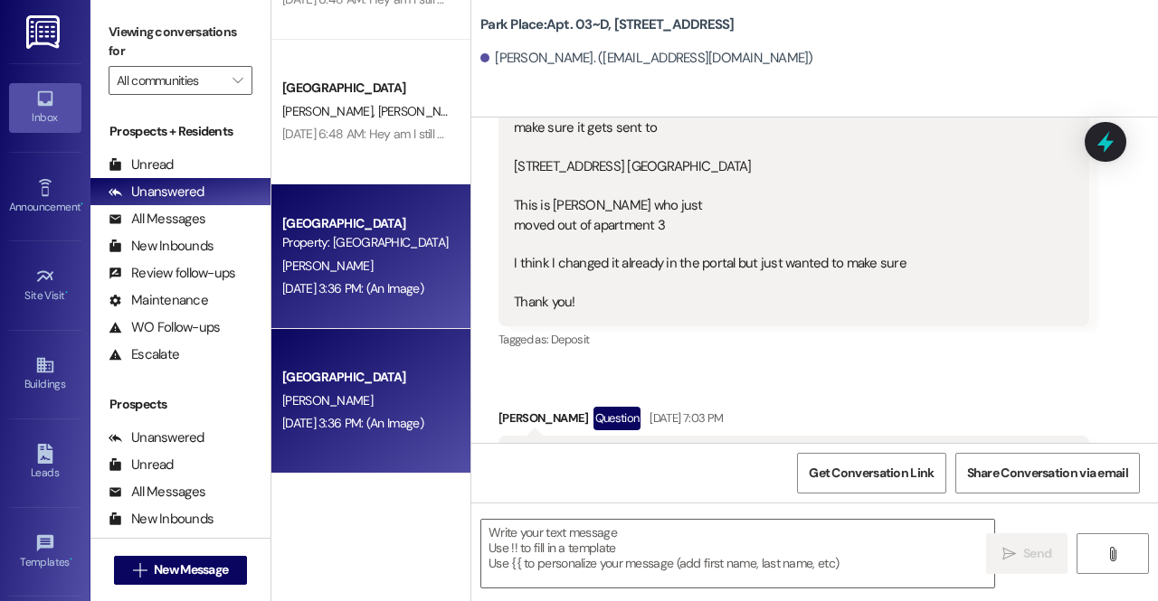
scroll to position [1065, 0]
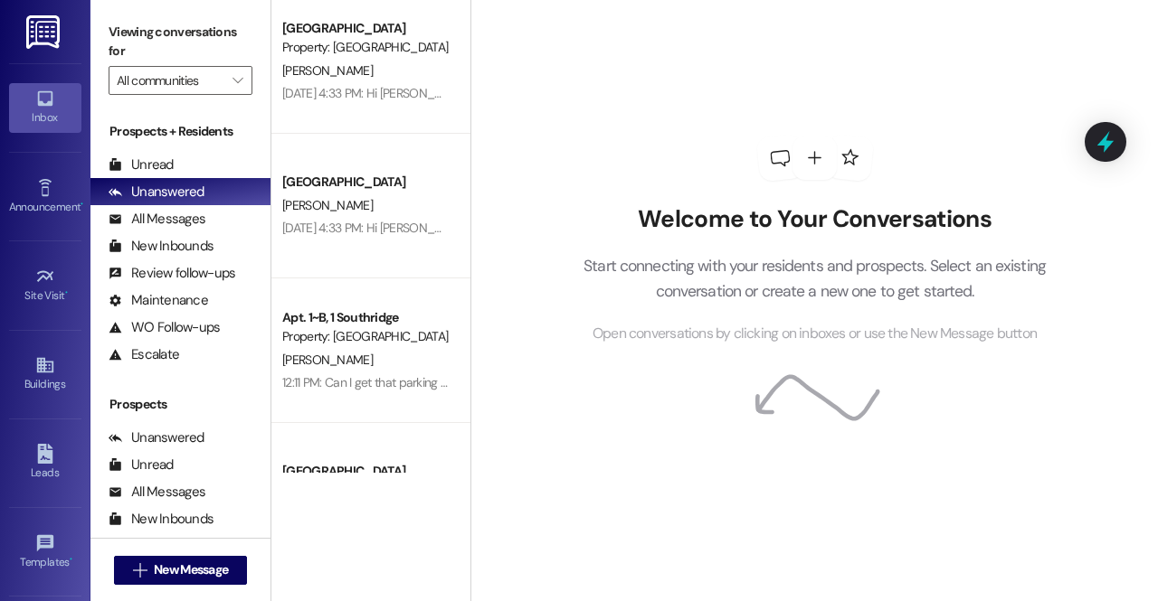
scroll to position [341, 0]
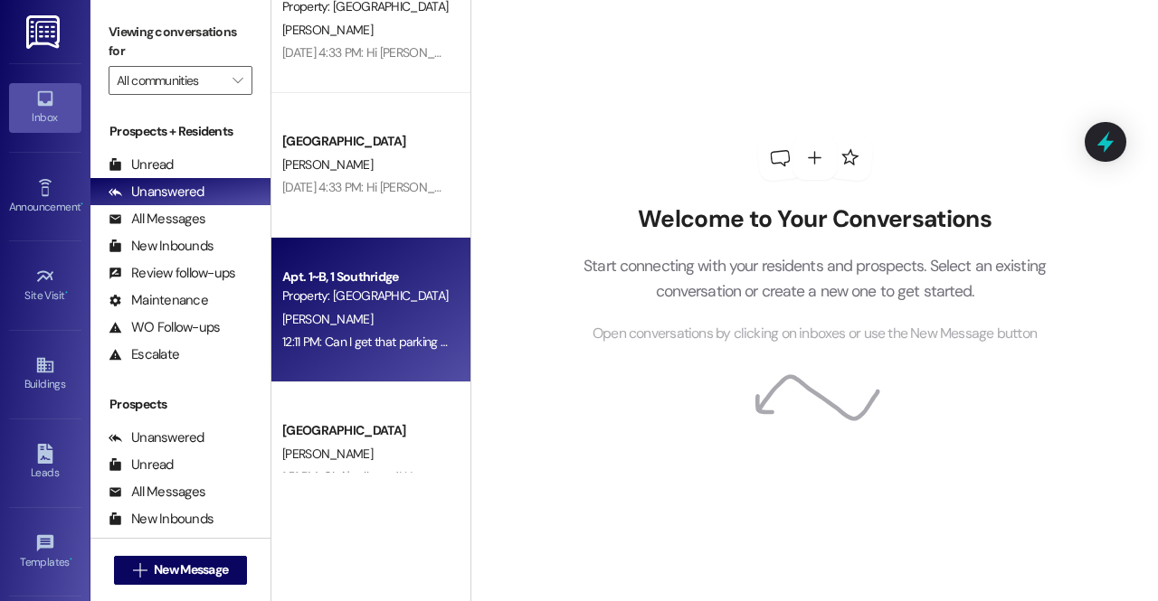
click at [384, 305] on div "Property: [GEOGRAPHIC_DATA]" at bounding box center [365, 296] width 167 height 19
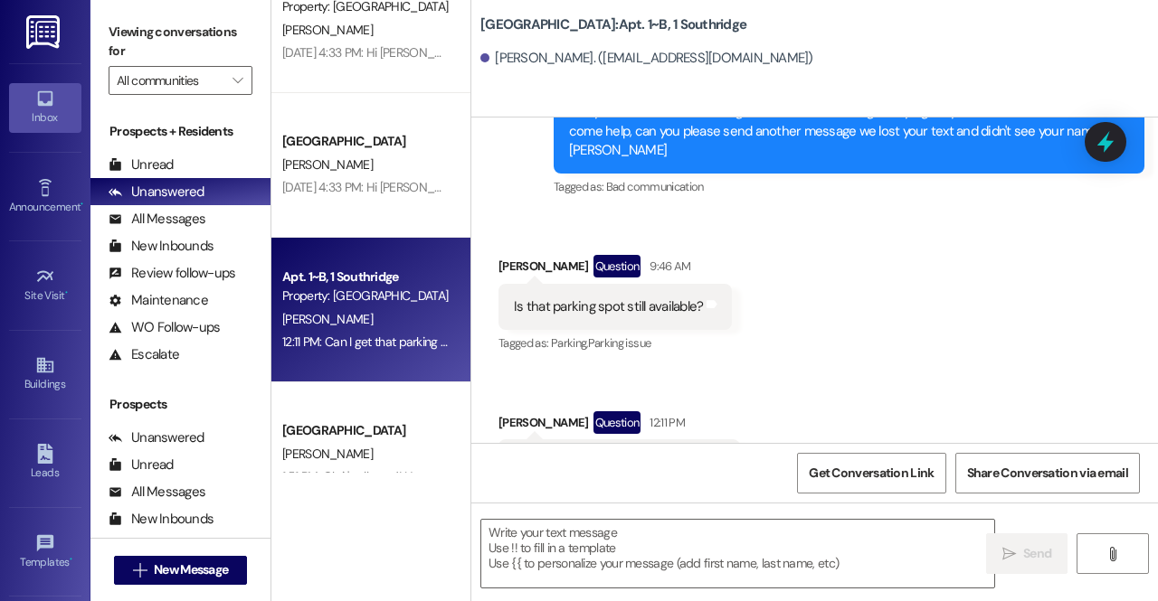
scroll to position [982, 0]
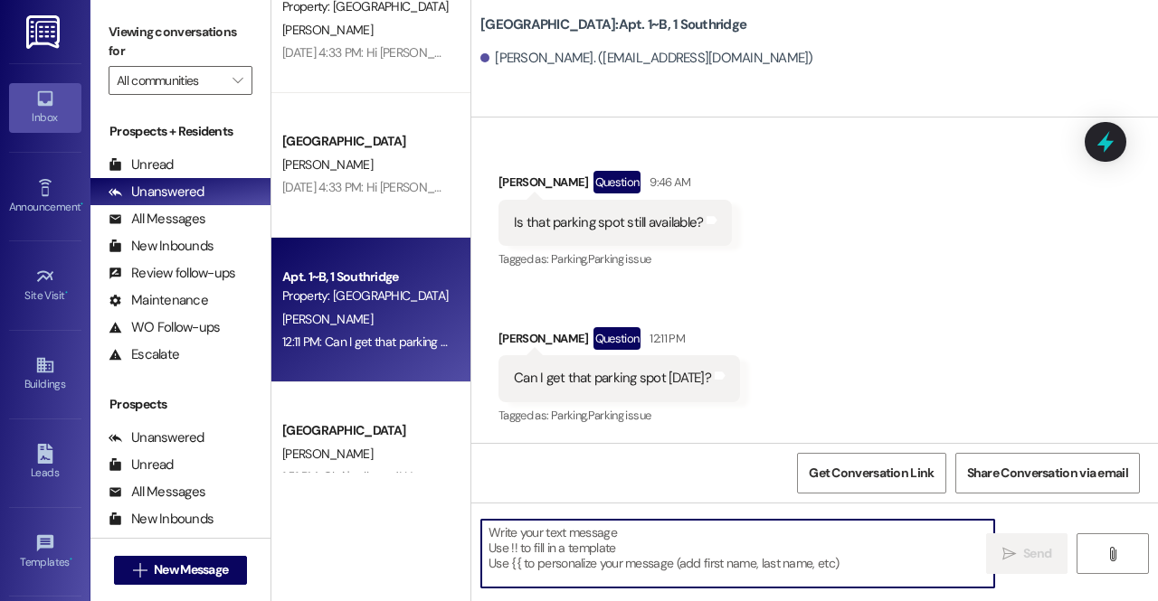
click at [568, 538] on textarea at bounding box center [737, 554] width 513 height 68
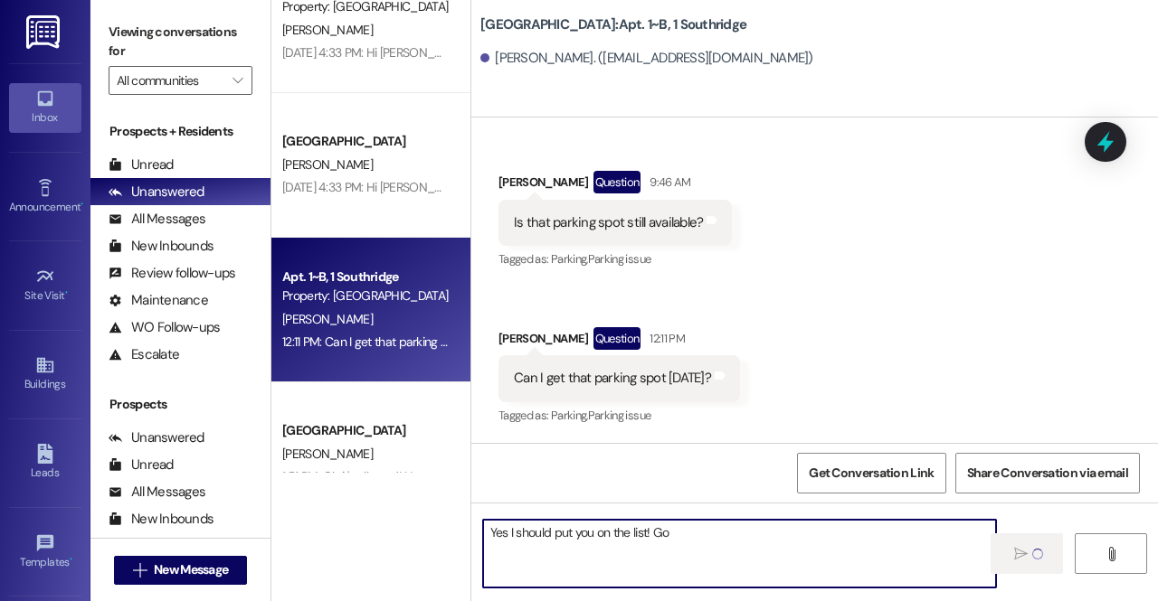
type textarea "Yes I should put you on the list! Go"
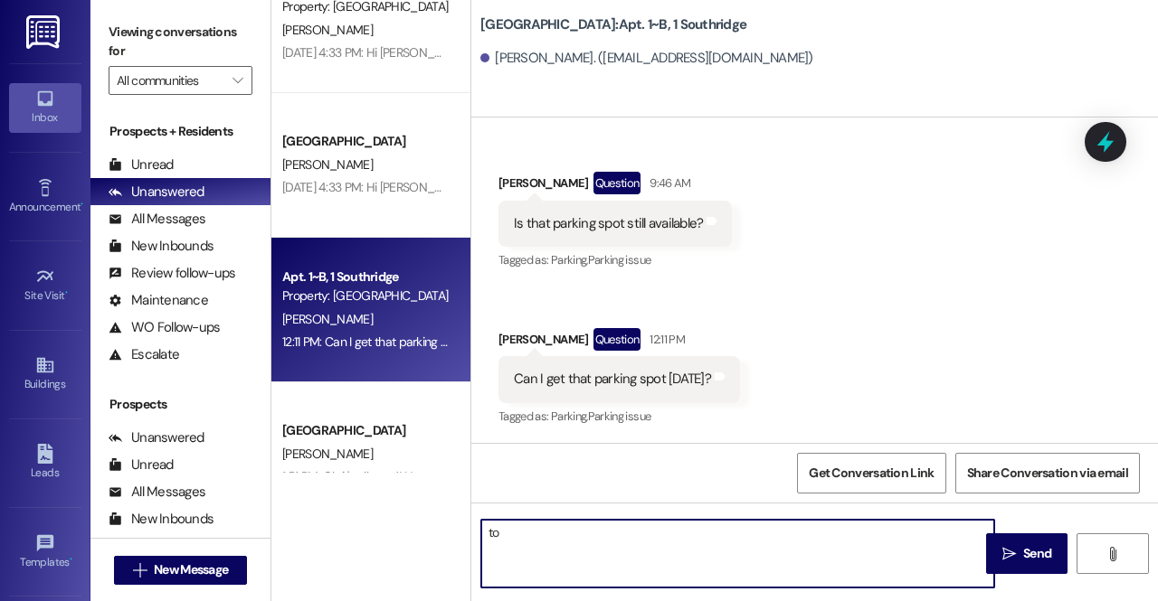
type textarea "t"
click at [655, 532] on textarea "Go to utahparkpass.com" at bounding box center [737, 554] width 513 height 68
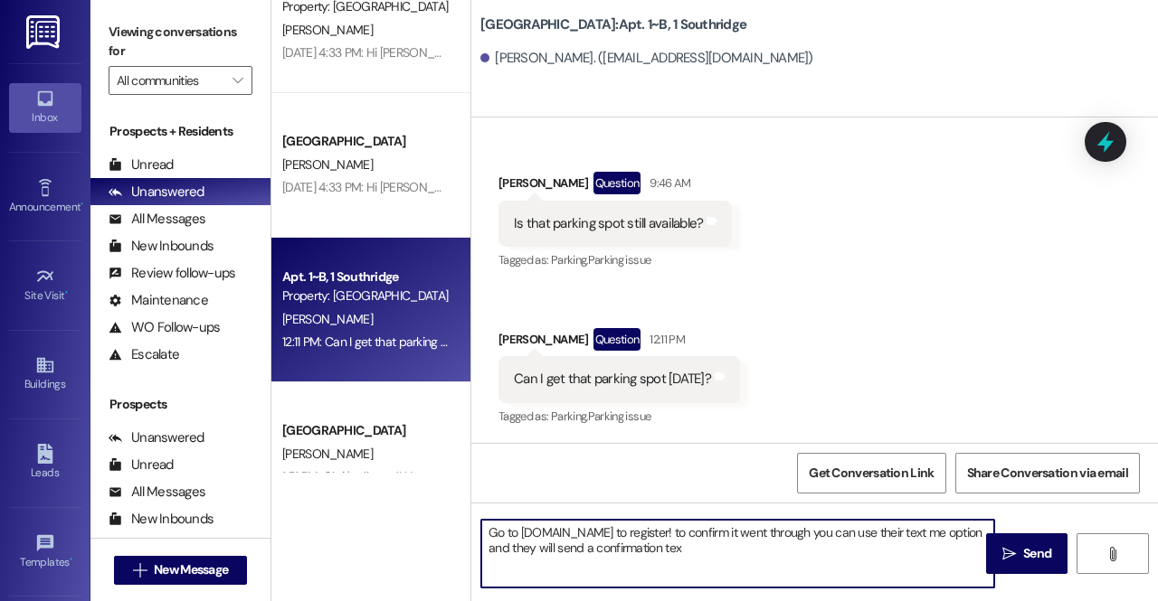
type textarea "Go to utahparkpass.com to register! to confirm it went through you can use thei…"
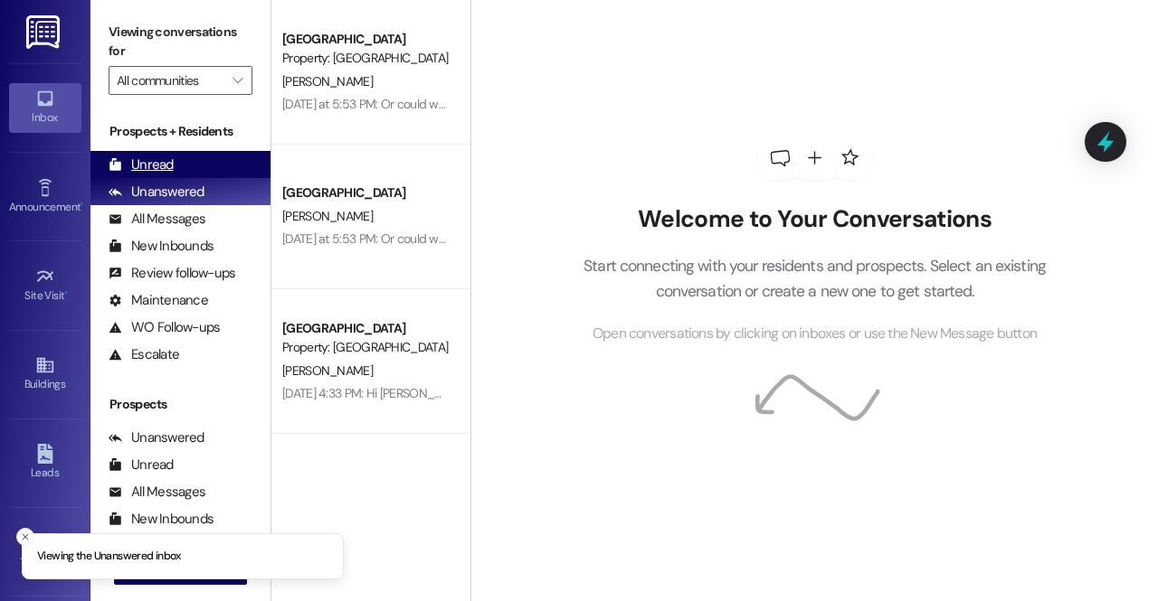
click at [201, 164] on div "Unread (0)" at bounding box center [180, 164] width 180 height 27
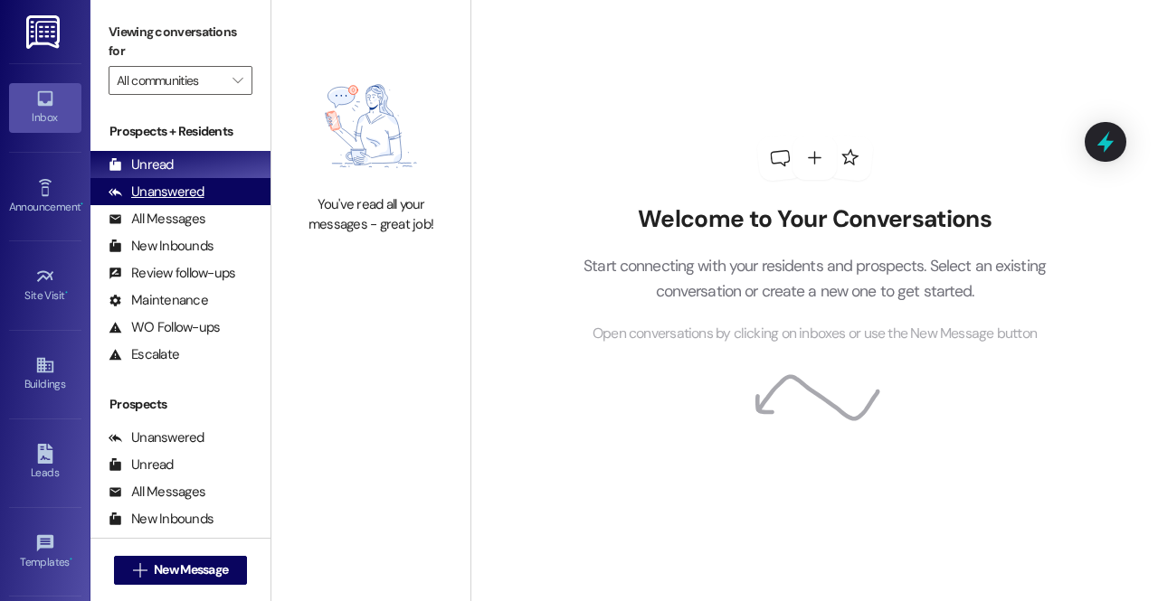
click at [215, 193] on div "Unanswered (0)" at bounding box center [180, 191] width 180 height 27
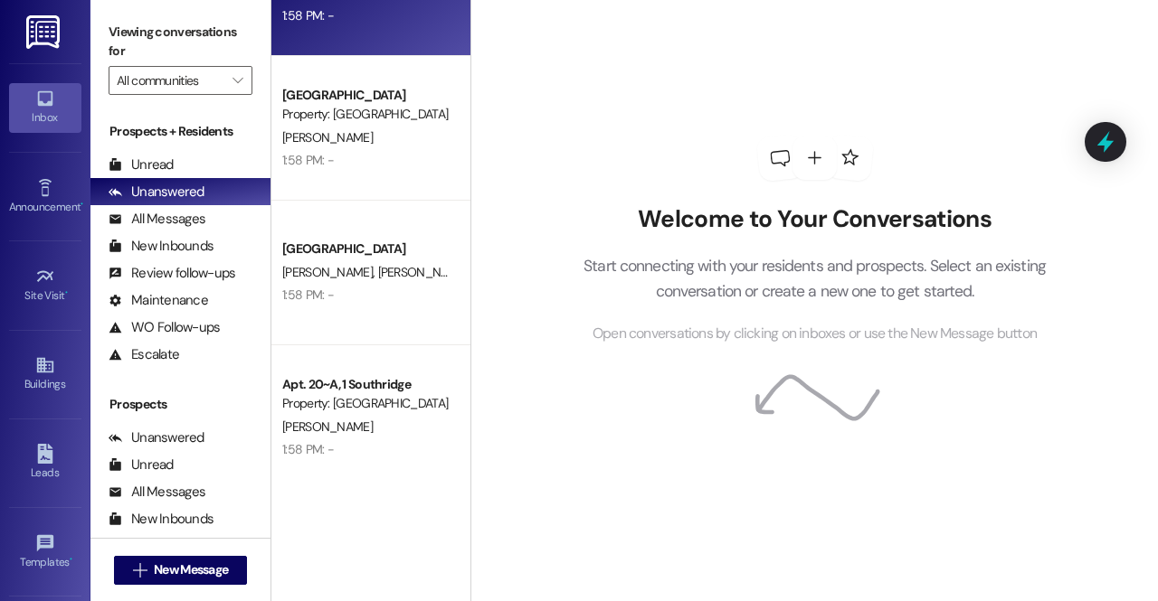
scroll to position [1263, 0]
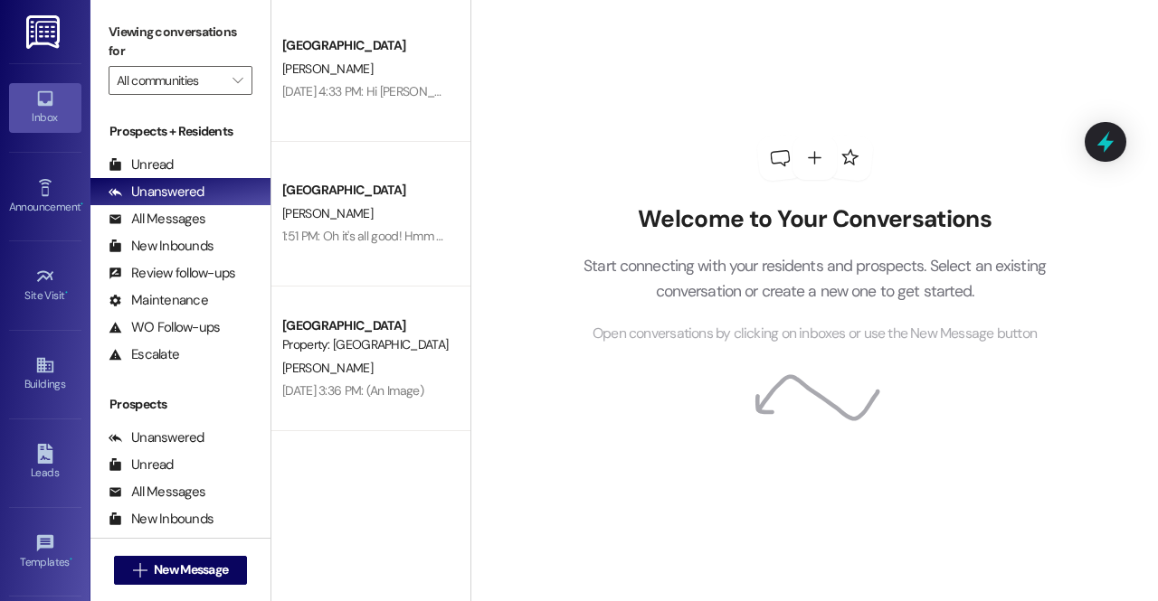
scroll to position [539, 0]
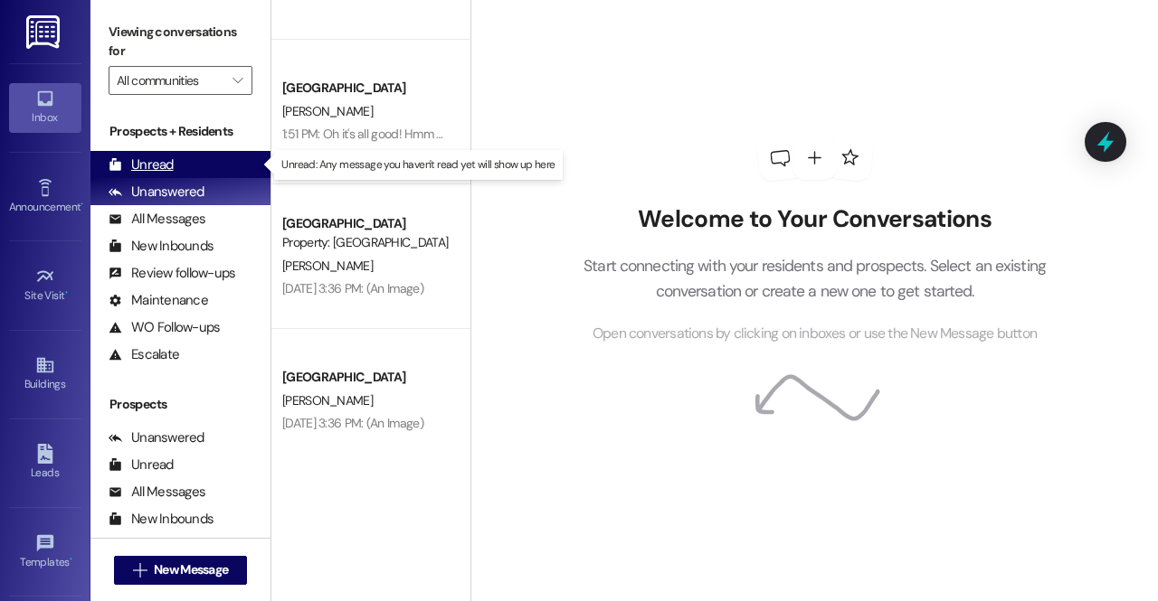
click at [170, 162] on div "Unread" at bounding box center [141, 165] width 65 height 19
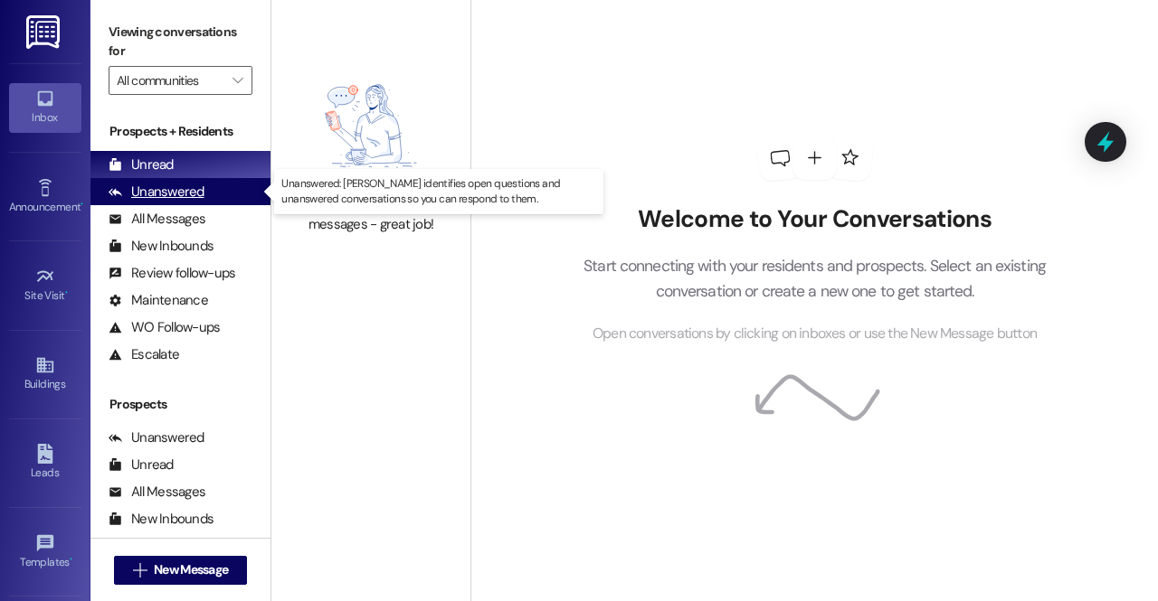
click at [149, 185] on div "Unanswered" at bounding box center [157, 192] width 96 height 19
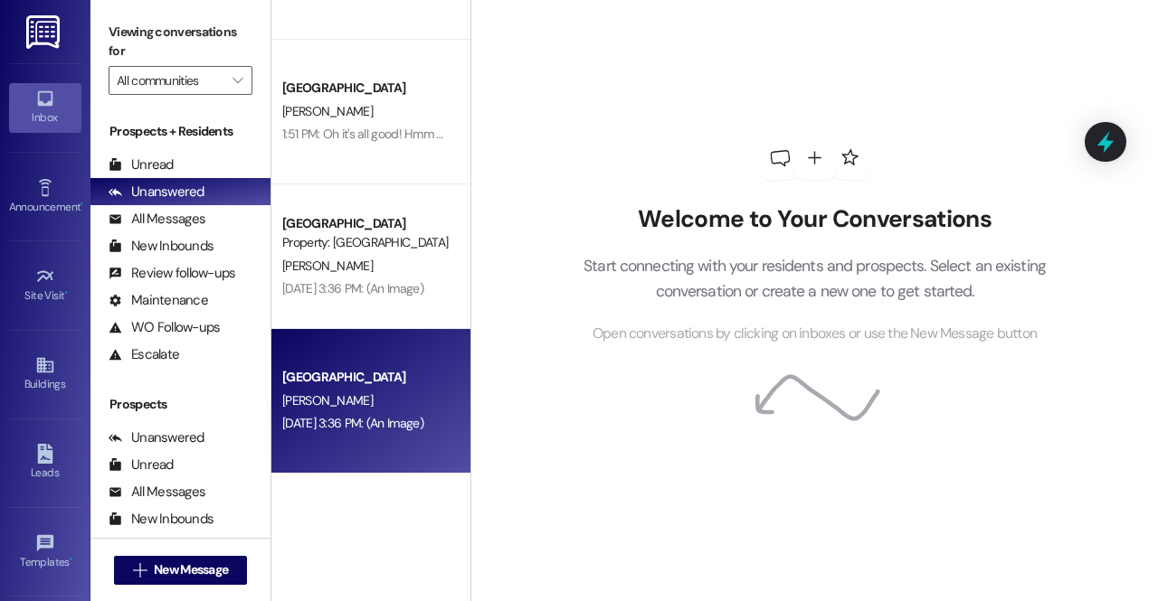
click at [363, 418] on div "[DATE] 3:36 PM: (An Image) [DATE] 3:36 PM: (An Image)" at bounding box center [352, 423] width 141 height 16
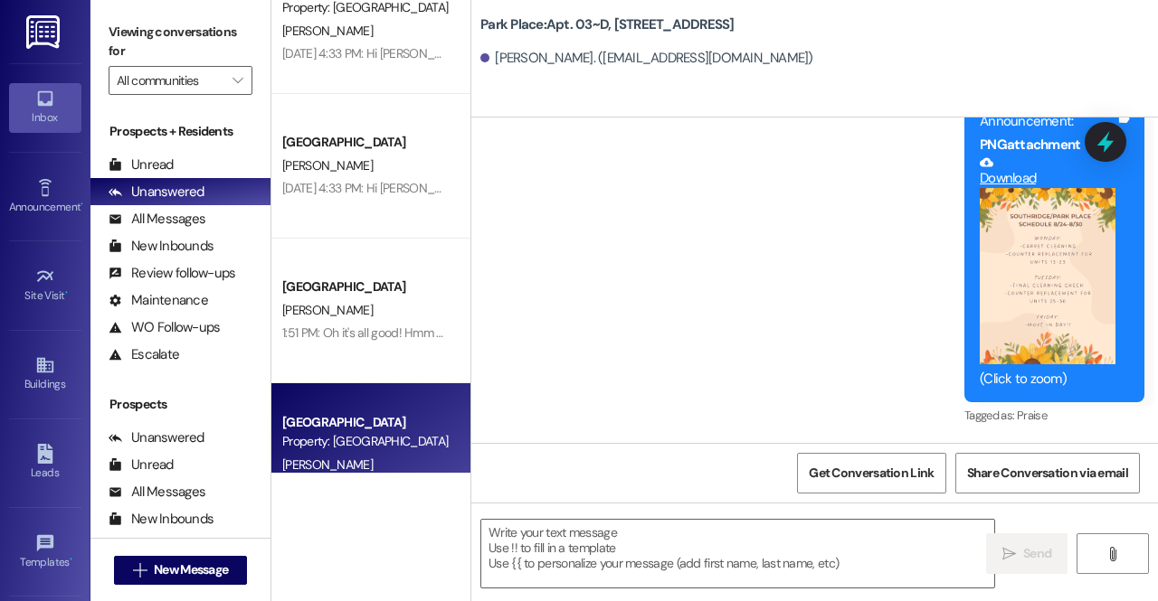
scroll to position [335, 0]
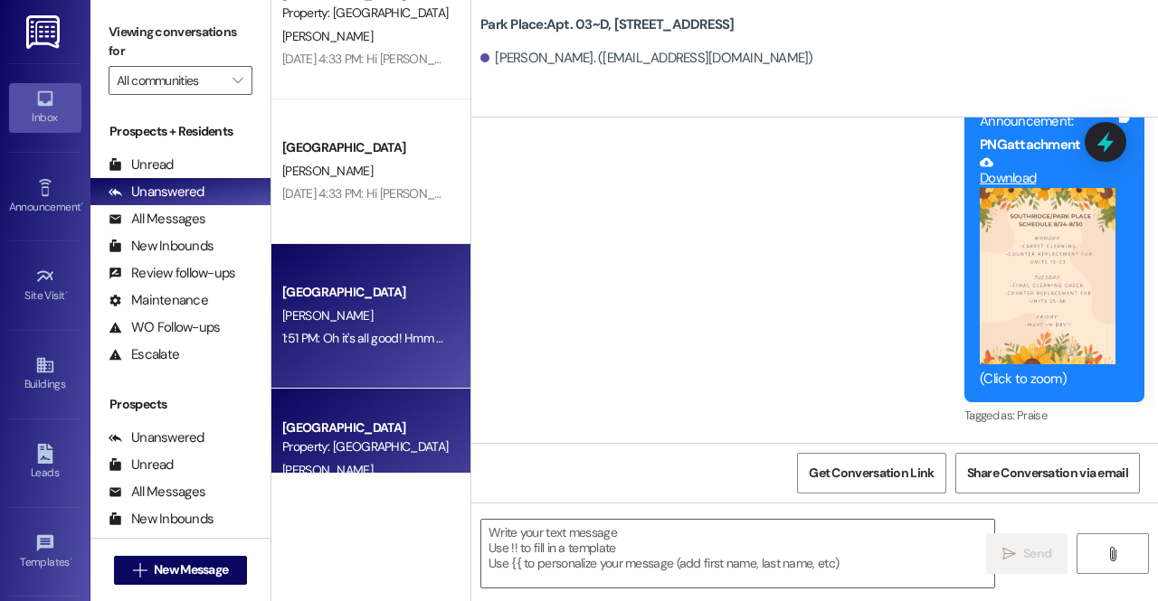
click at [362, 277] on div "Park Place Prospect [PERSON_NAME] 1:51 PM: Oh it's all good! Hmm a visited the …" at bounding box center [370, 316] width 199 height 145
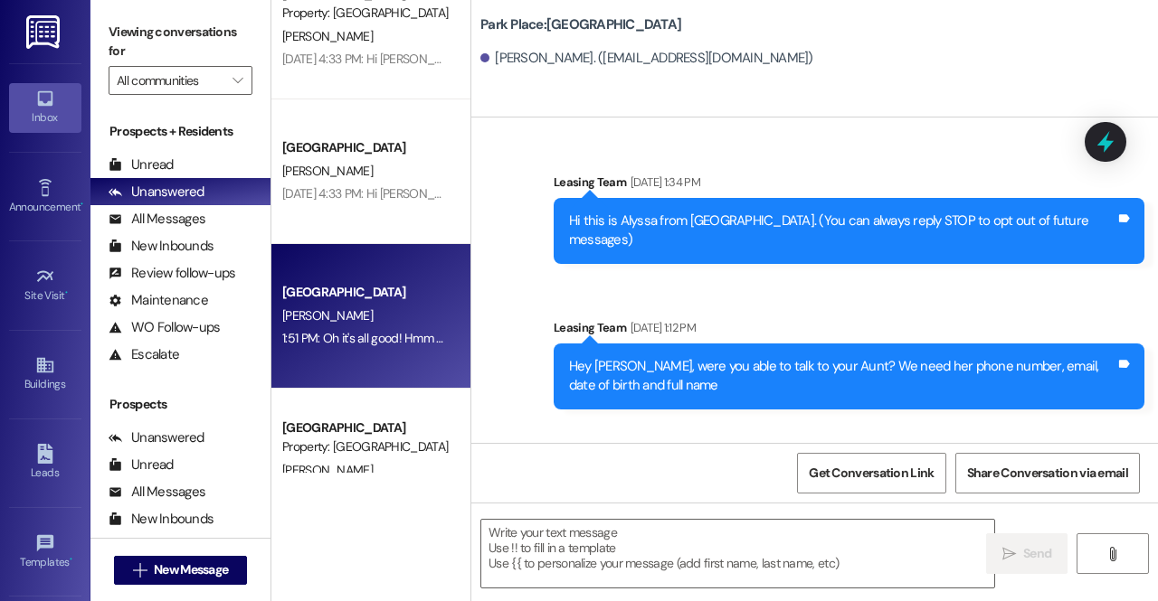
scroll to position [3050, 0]
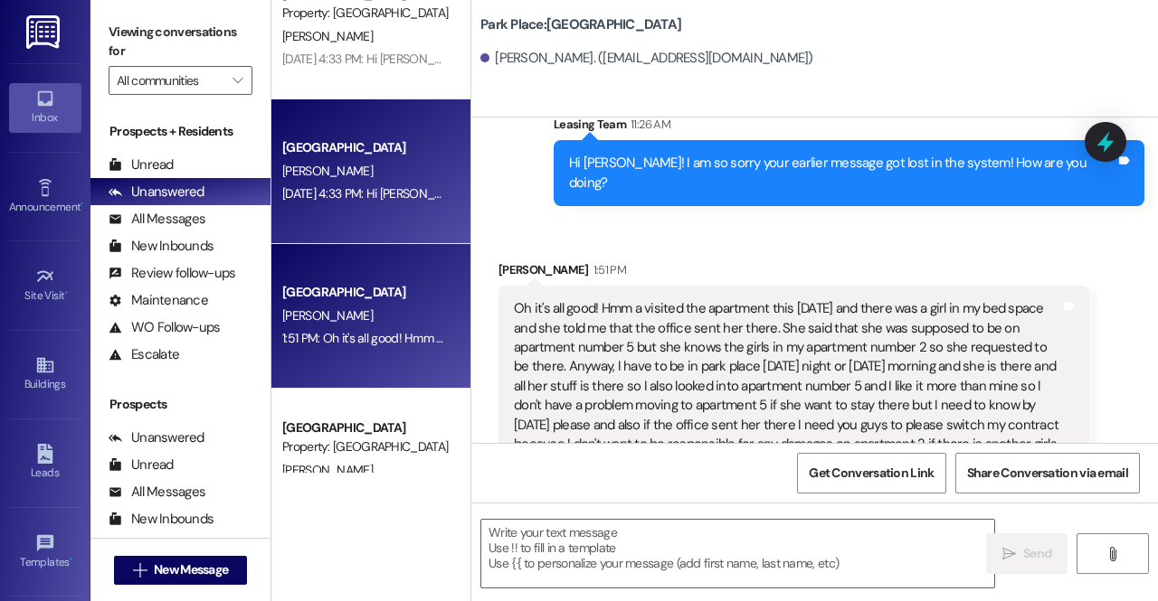
click at [371, 207] on div "Park Place Prospect E. Duncan" at bounding box center [370, 171] width 199 height 145
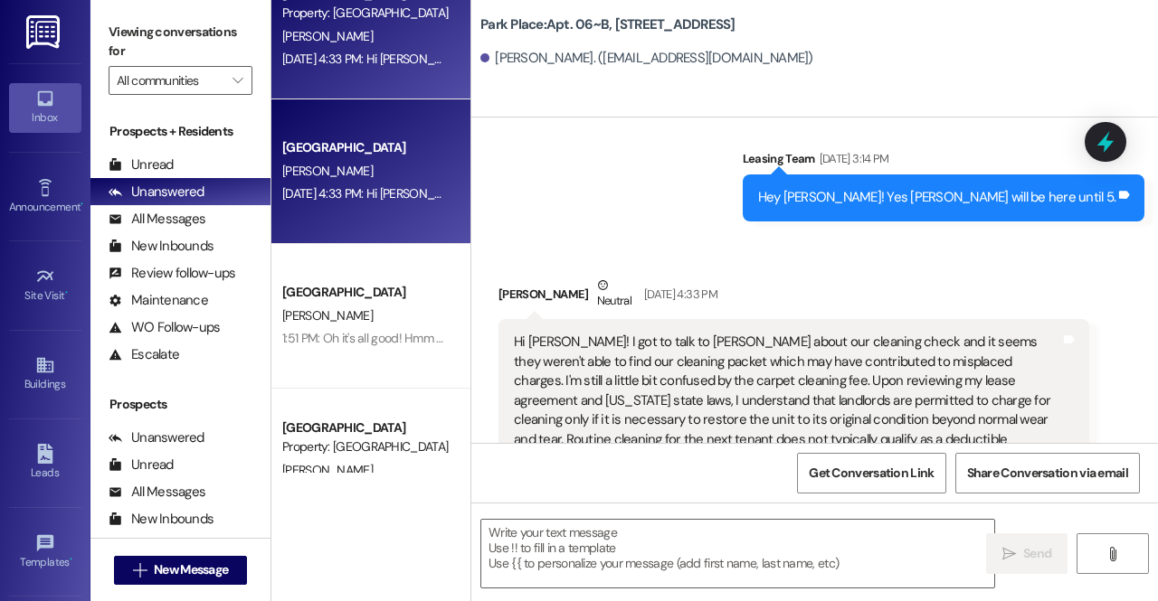
scroll to position [13, 0]
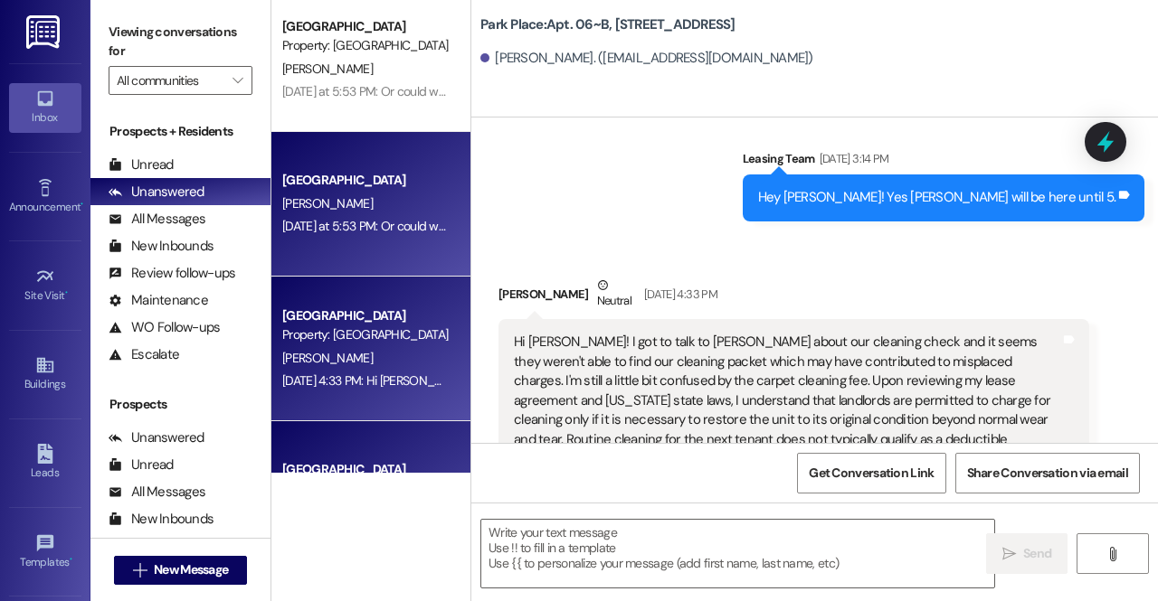
click at [350, 198] on div "[PERSON_NAME]" at bounding box center [365, 204] width 171 height 23
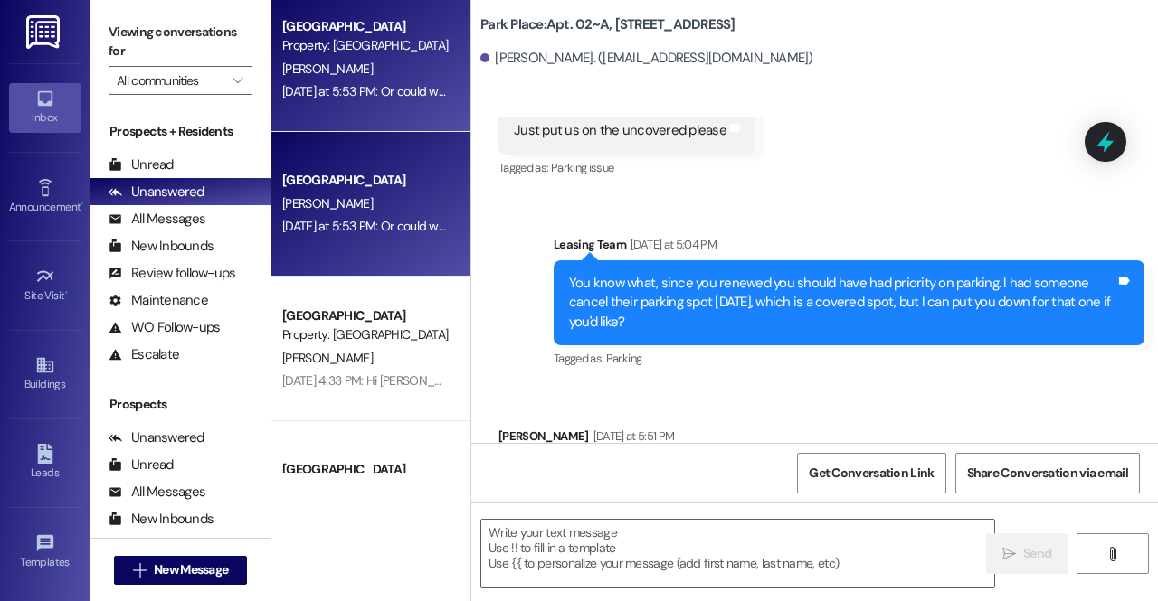
scroll to position [114743, 0]
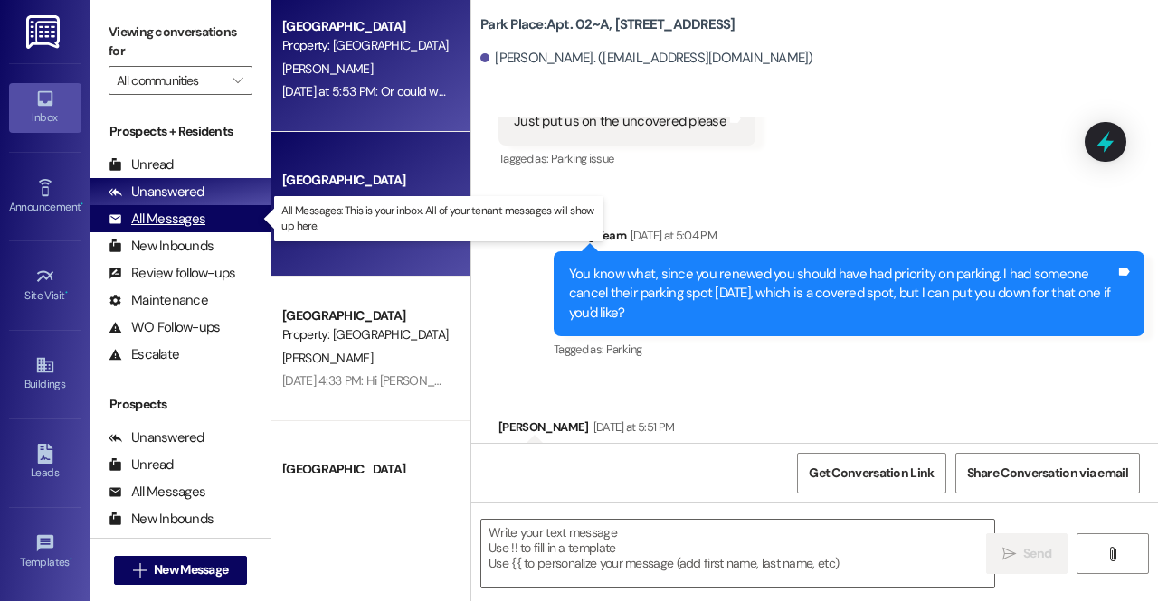
click at [193, 222] on div "All Messages" at bounding box center [157, 219] width 97 height 19
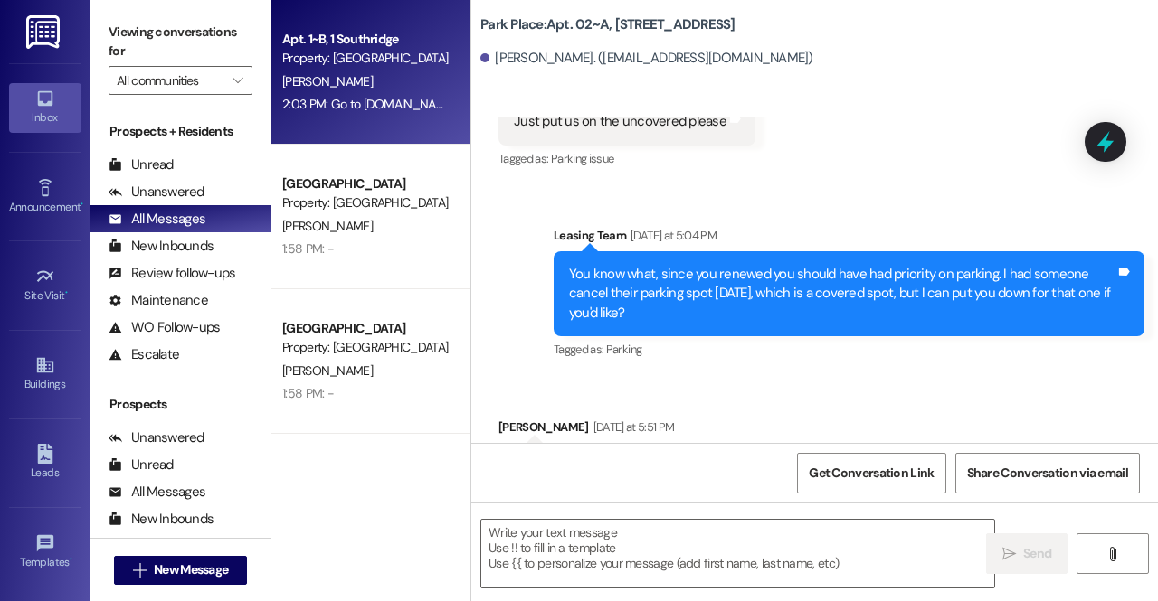
click at [356, 78] on div "M. Massey" at bounding box center [365, 82] width 171 height 23
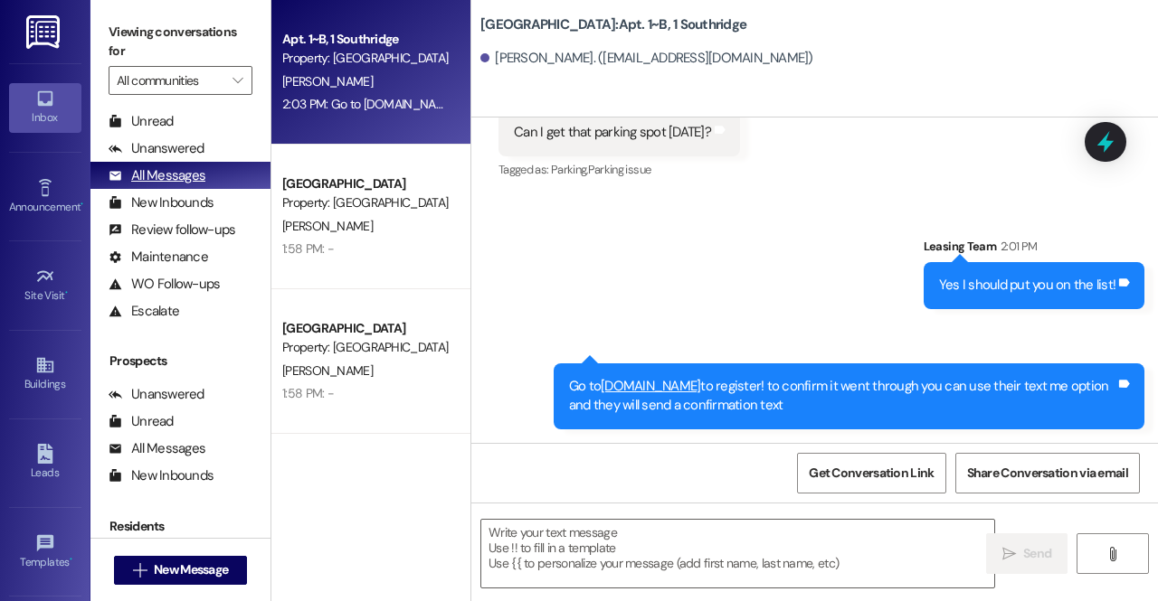
scroll to position [51, 0]
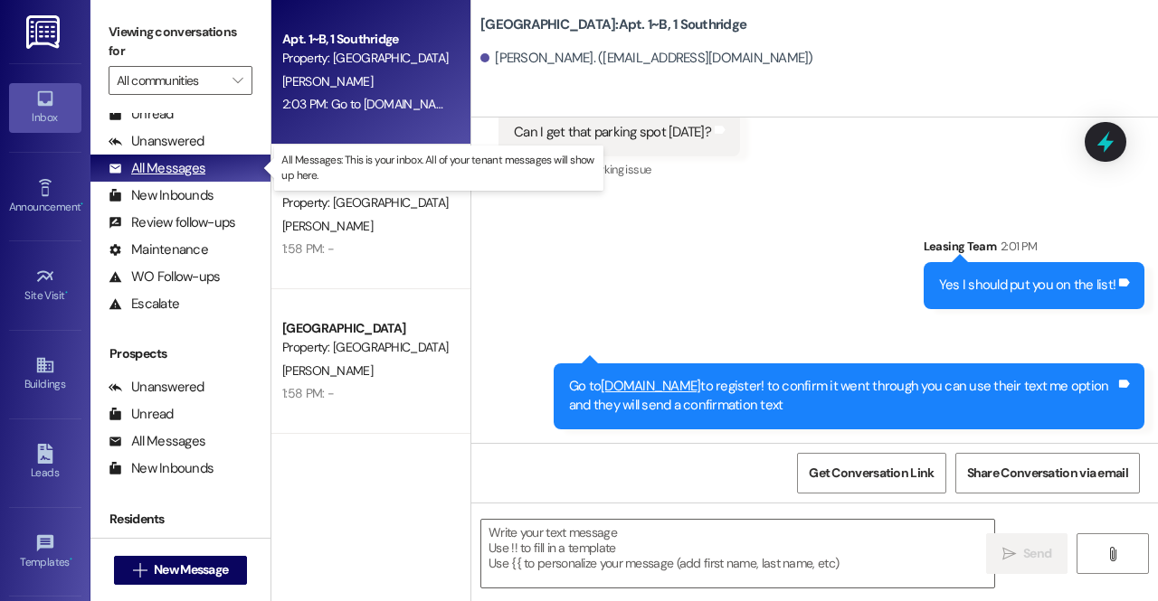
click at [213, 167] on div "All Messages (undefined)" at bounding box center [180, 168] width 180 height 27
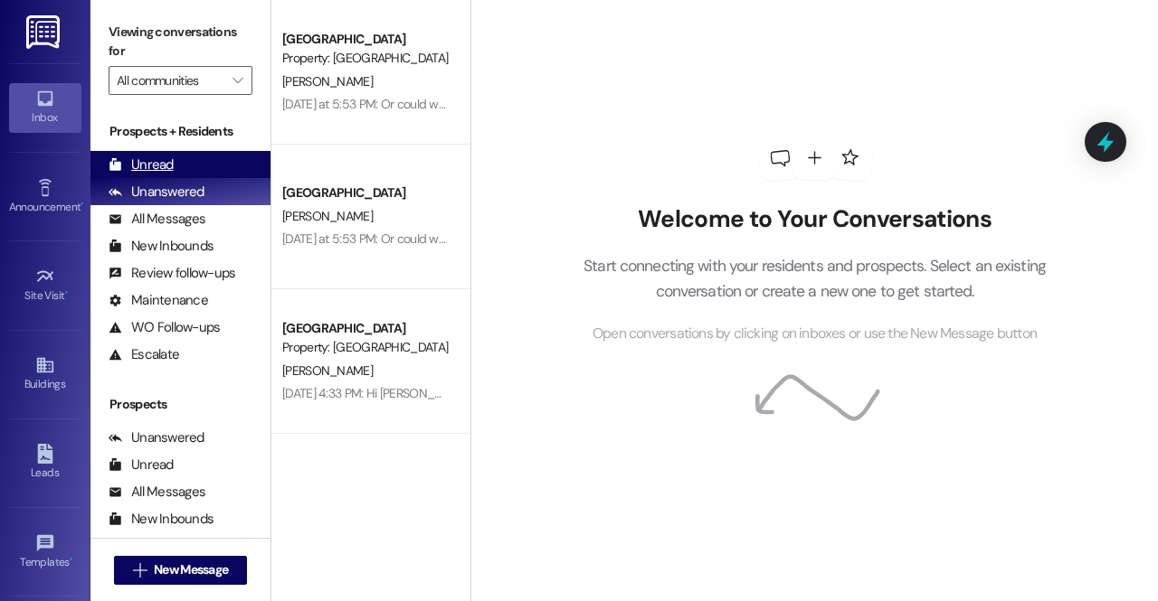
click at [207, 169] on div "Unread (0)" at bounding box center [180, 164] width 180 height 27
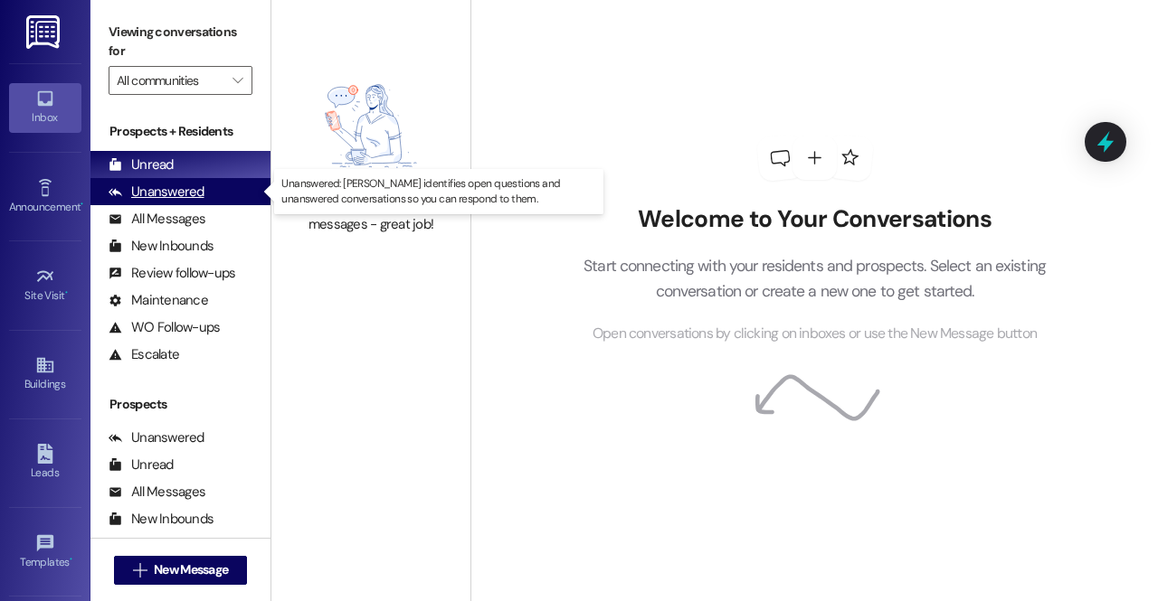
click at [219, 187] on div "Unanswered (0)" at bounding box center [180, 191] width 180 height 27
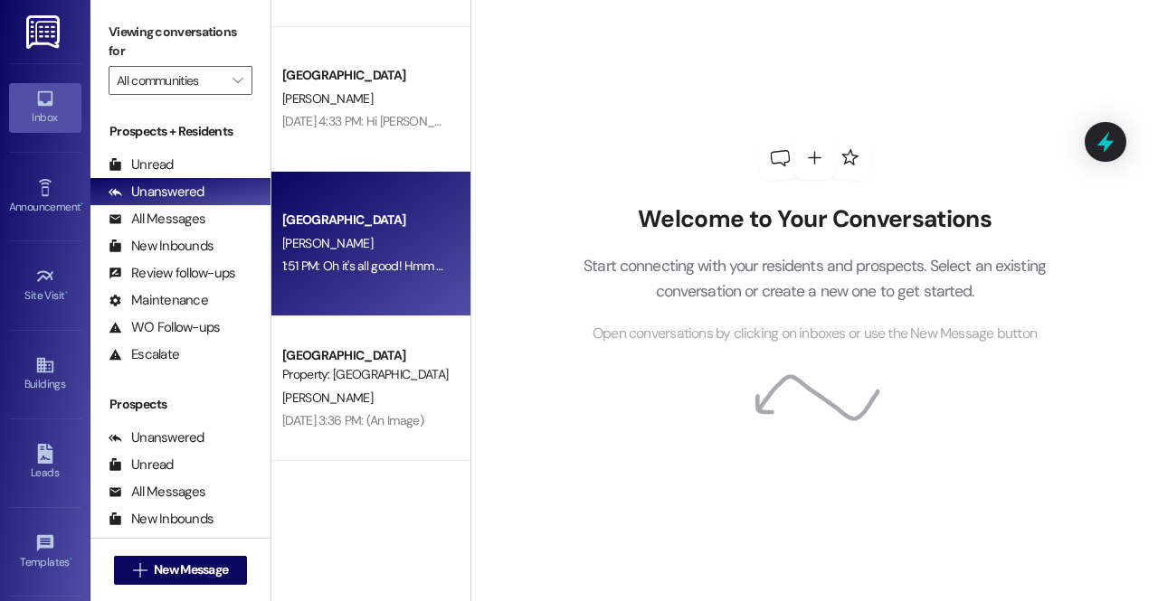
scroll to position [539, 0]
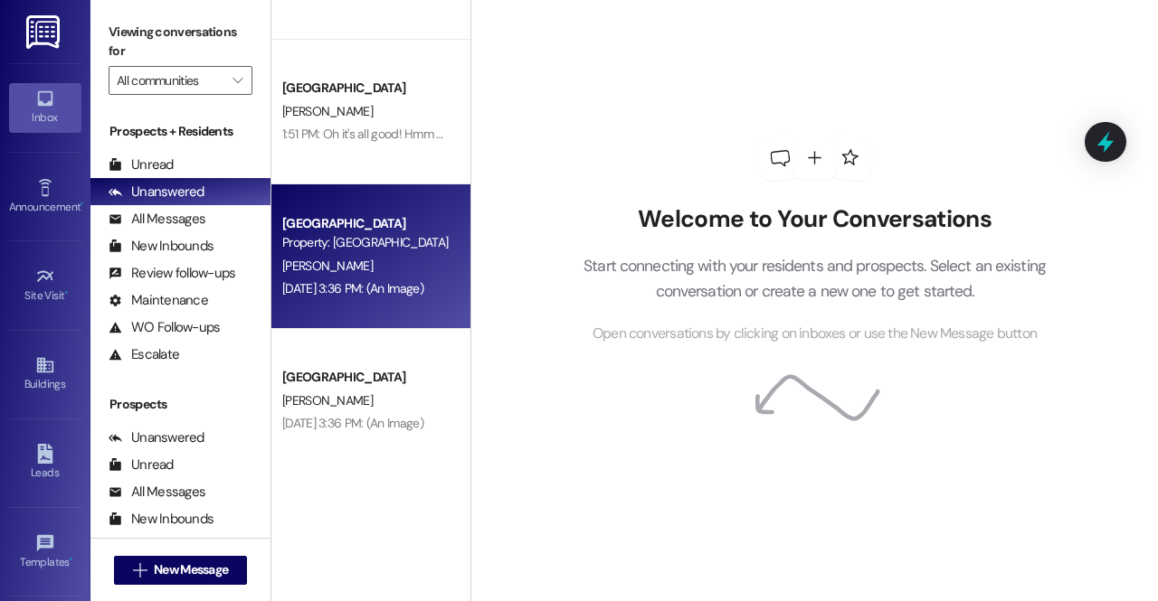
click at [335, 262] on span "[PERSON_NAME]" at bounding box center [327, 266] width 90 height 16
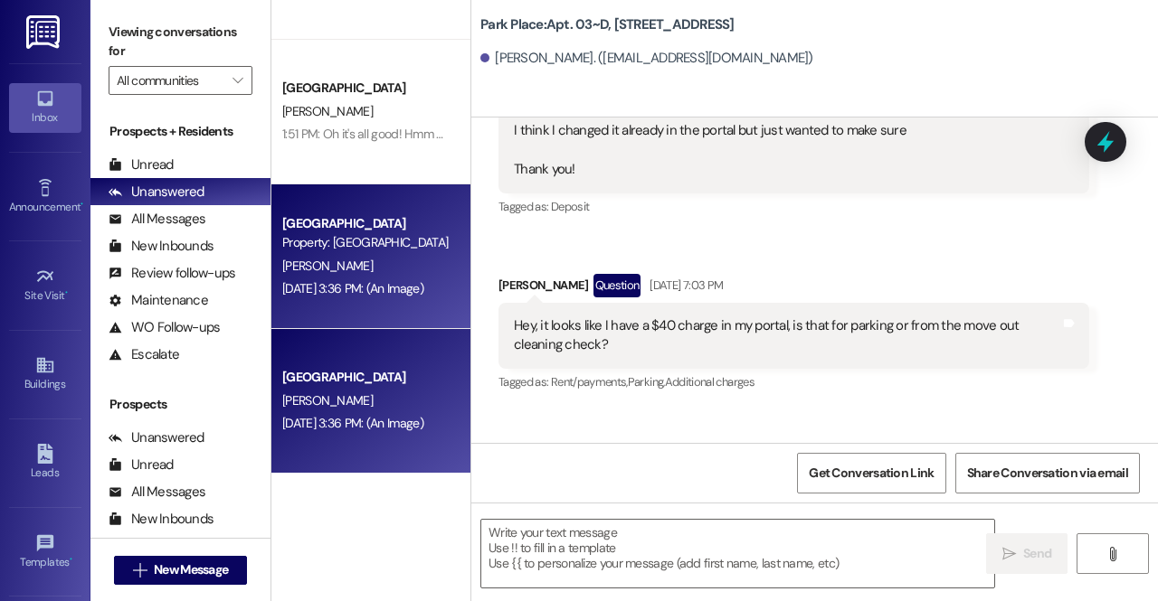
scroll to position [563, 0]
click at [635, 531] on textarea at bounding box center [737, 554] width 513 height 68
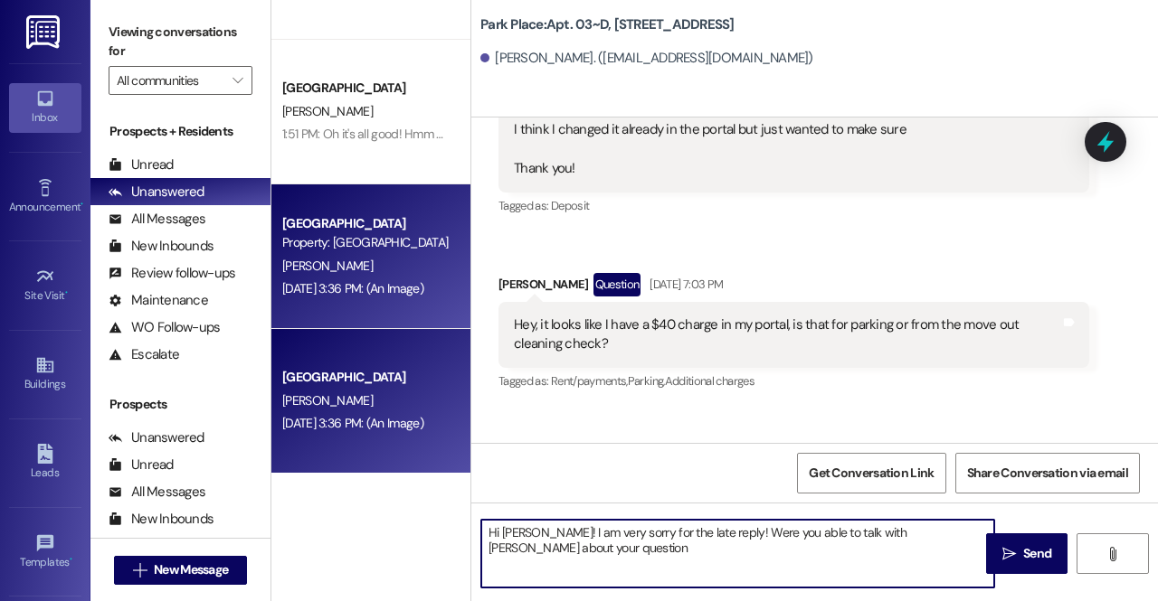
type textarea "Hi Nicole! I am very sorry for the late reply! Were you able to talk with Jones…"
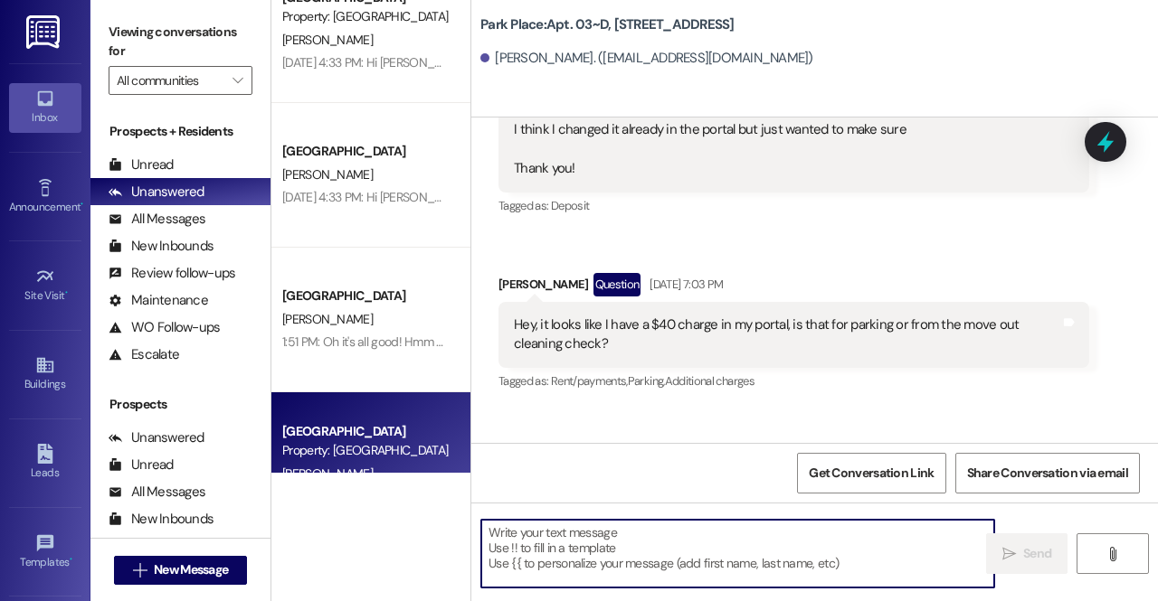
scroll to position [329, 0]
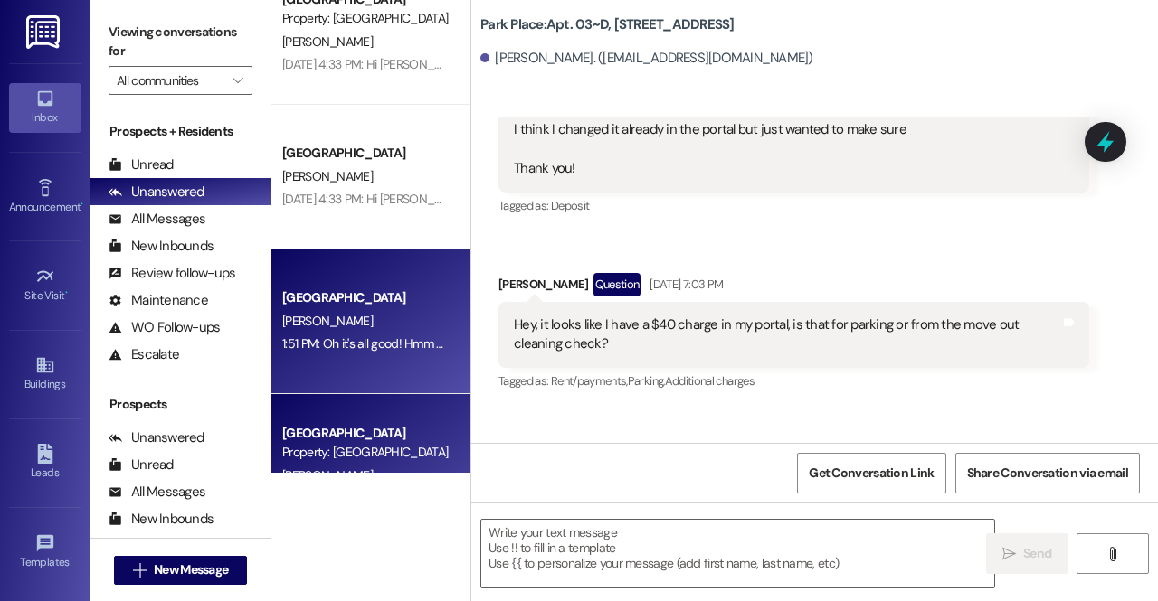
click at [374, 310] on div "[PERSON_NAME]" at bounding box center [365, 321] width 171 height 23
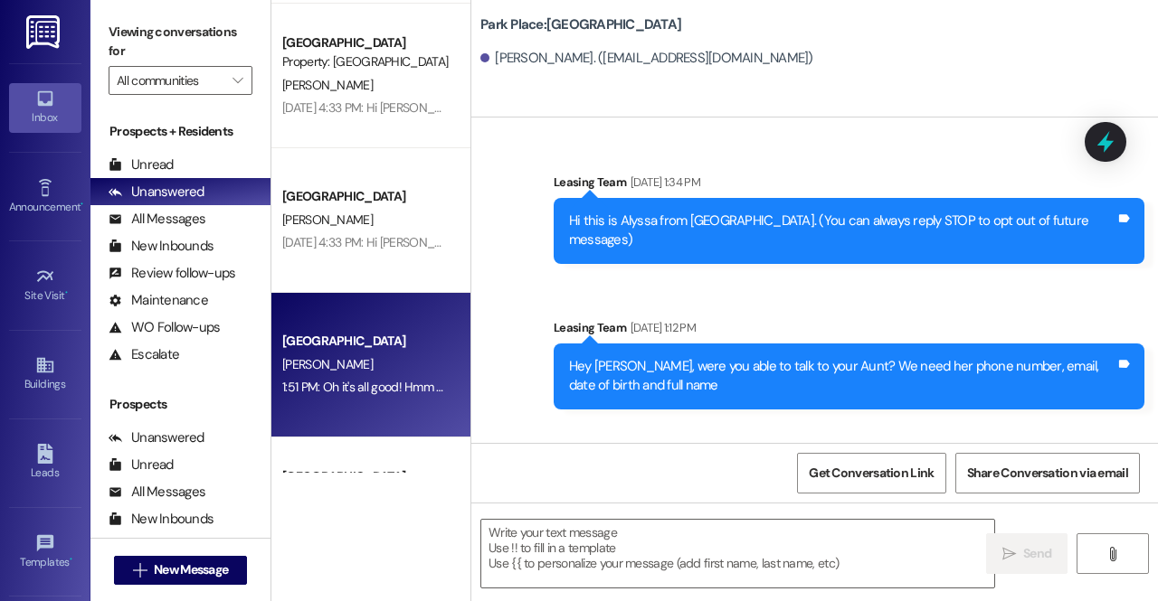
scroll to position [3050, 0]
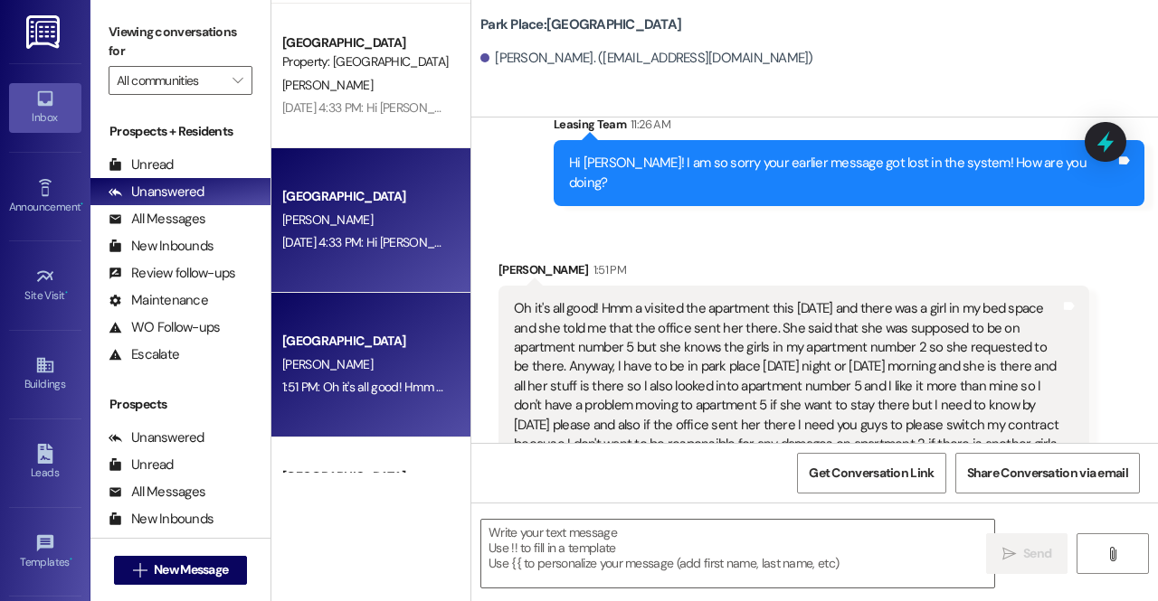
click at [354, 205] on div "[GEOGRAPHIC_DATA]" at bounding box center [365, 196] width 167 height 19
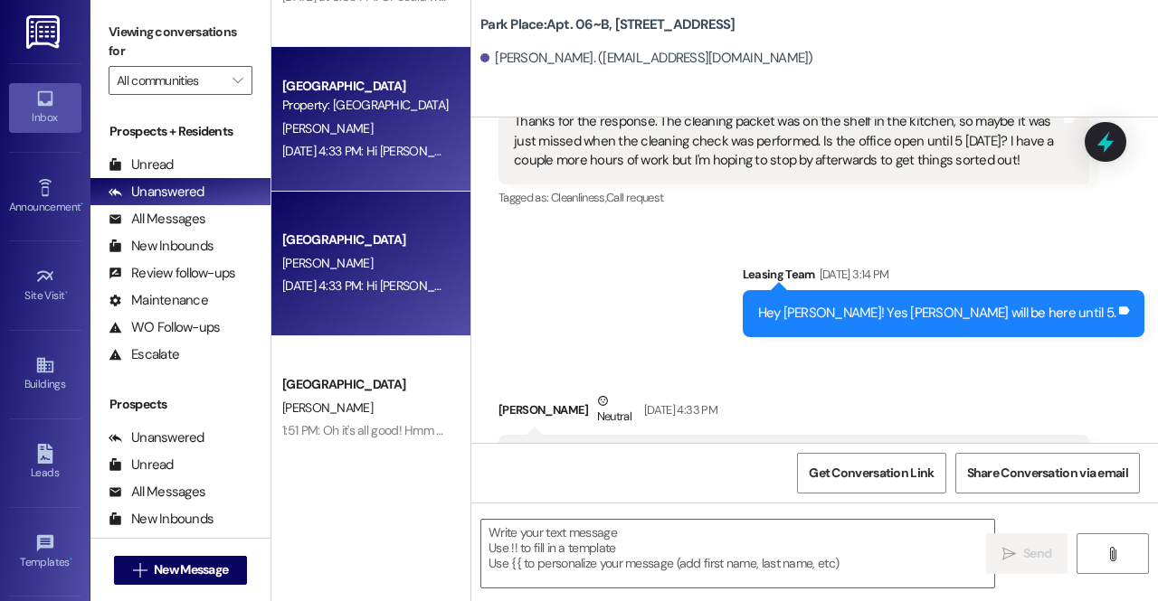
scroll to position [57401, 0]
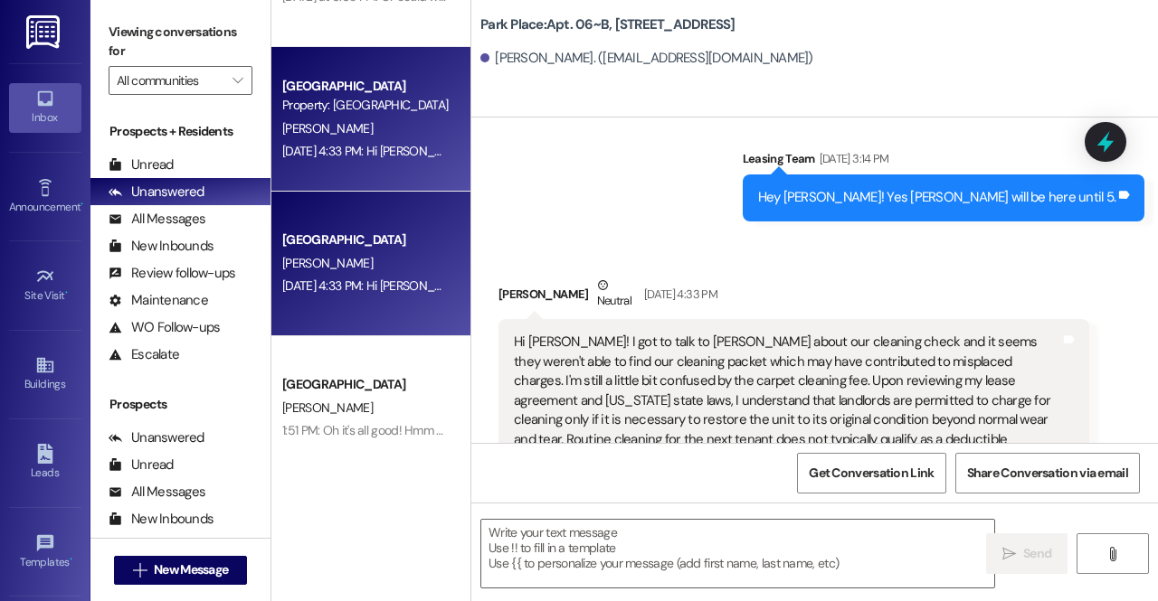
click at [637, 276] on div "Emily Duncan Neutral Aug 25, 2025 at 4:33 PM" at bounding box center [793, 298] width 591 height 44
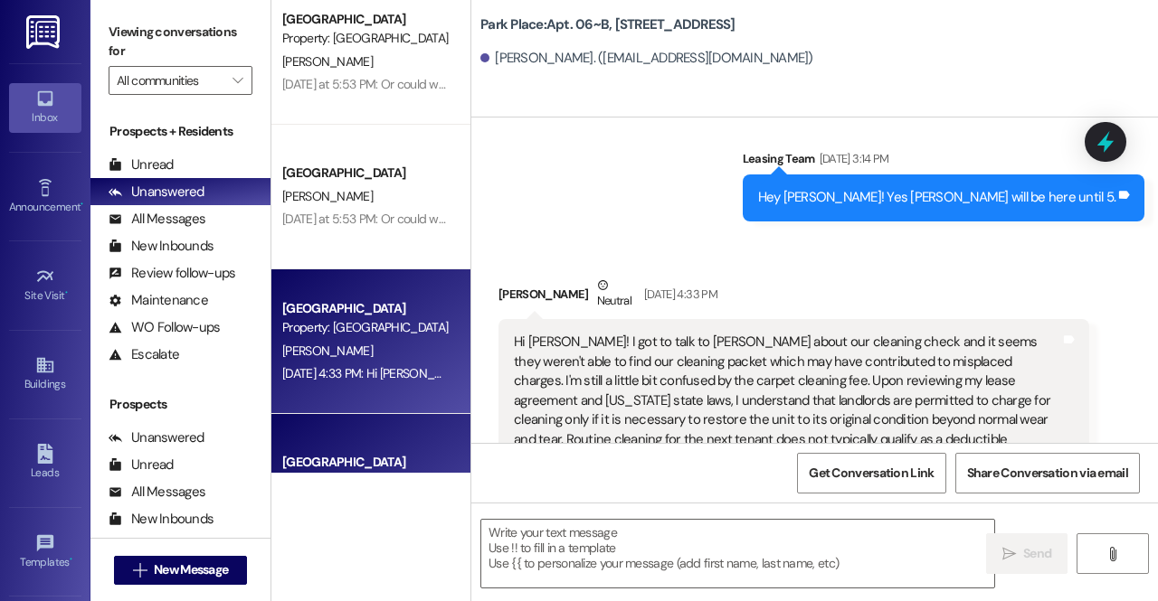
scroll to position [11, 0]
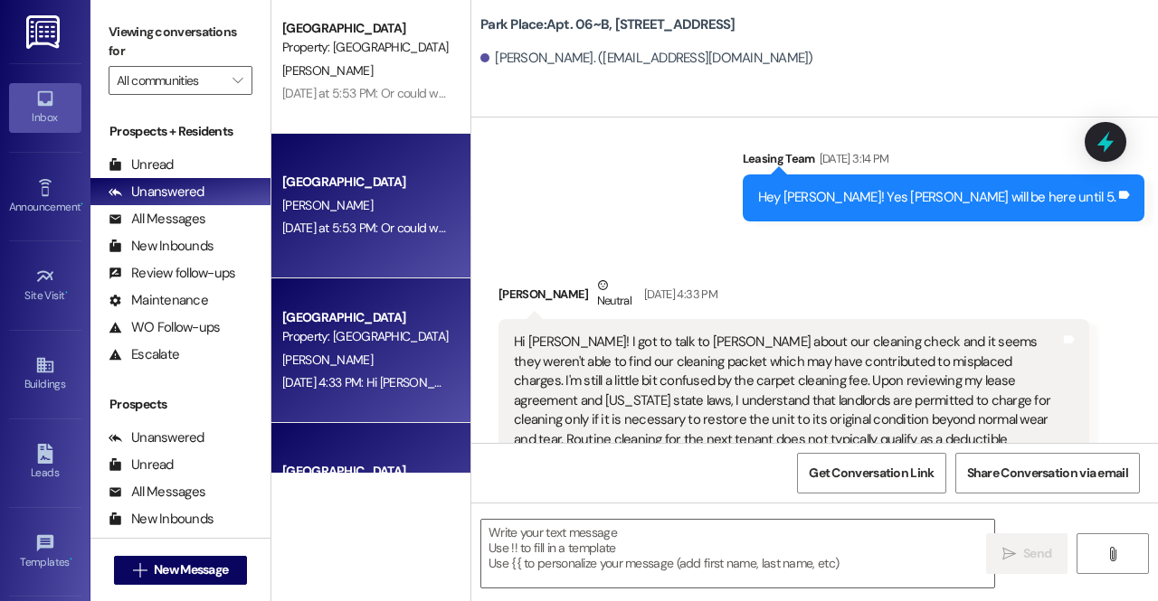
click at [363, 196] on div "[PERSON_NAME]" at bounding box center [365, 205] width 171 height 23
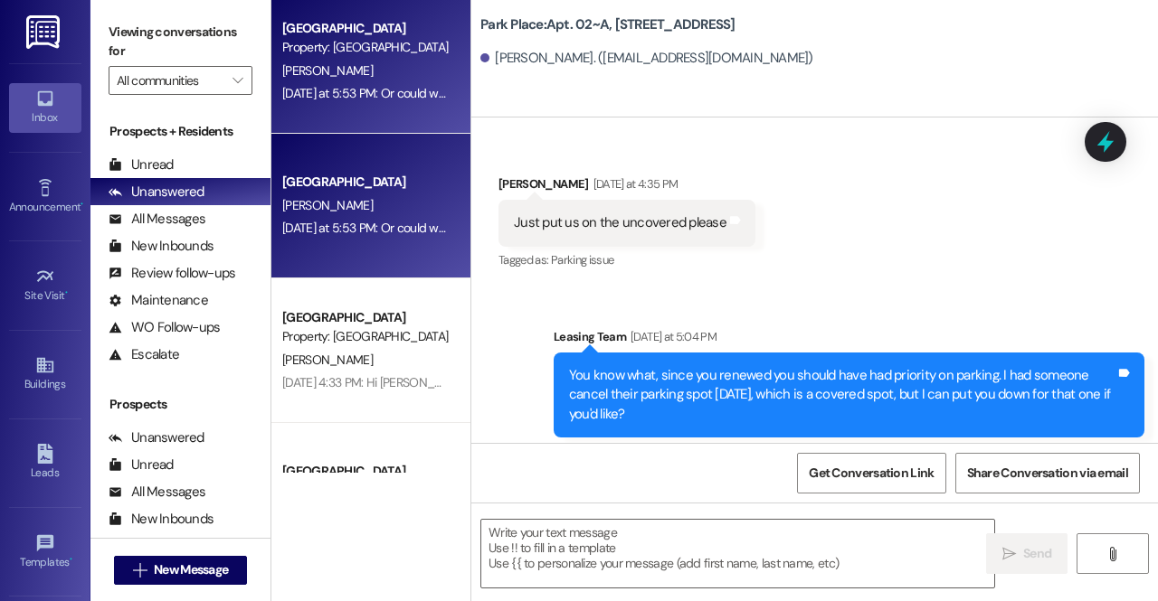
scroll to position [114743, 0]
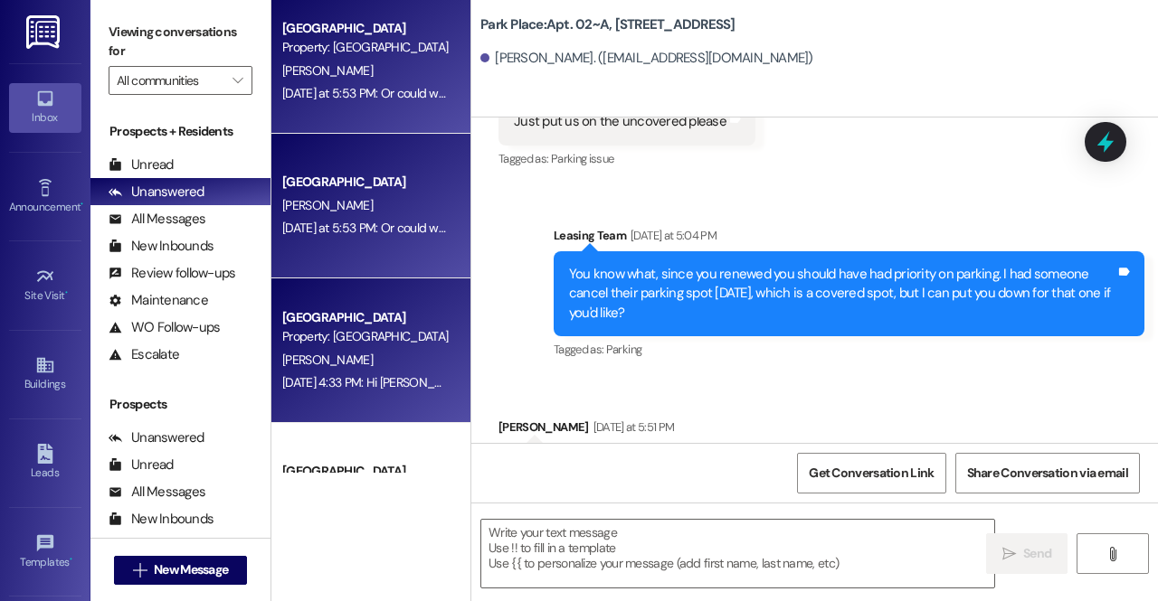
click at [389, 344] on div "Property: [GEOGRAPHIC_DATA]" at bounding box center [365, 336] width 167 height 19
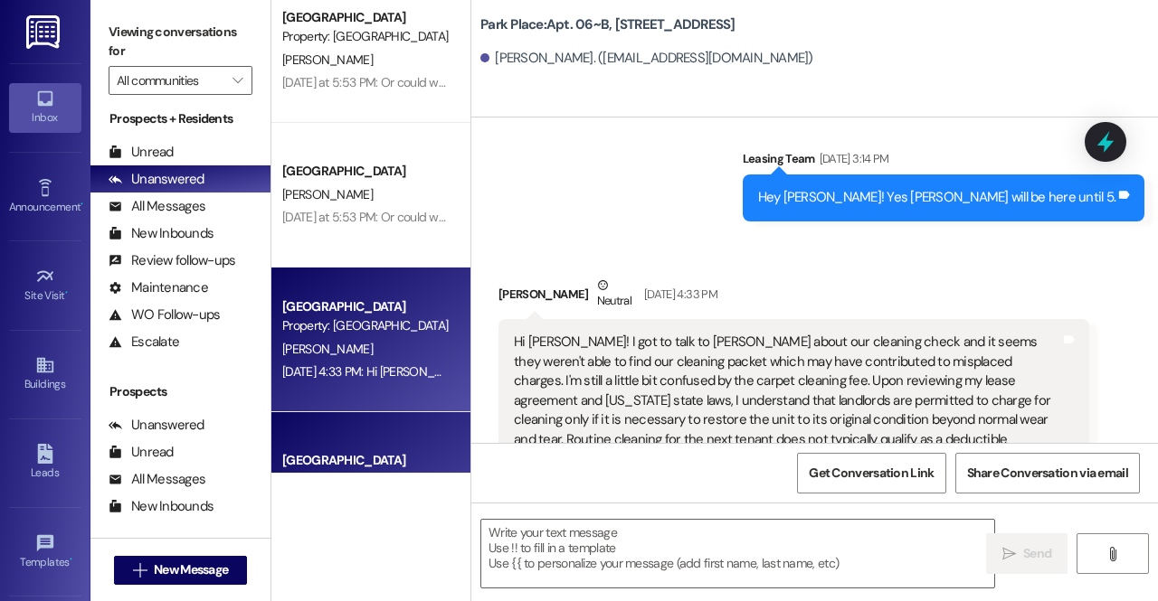
scroll to position [0, 0]
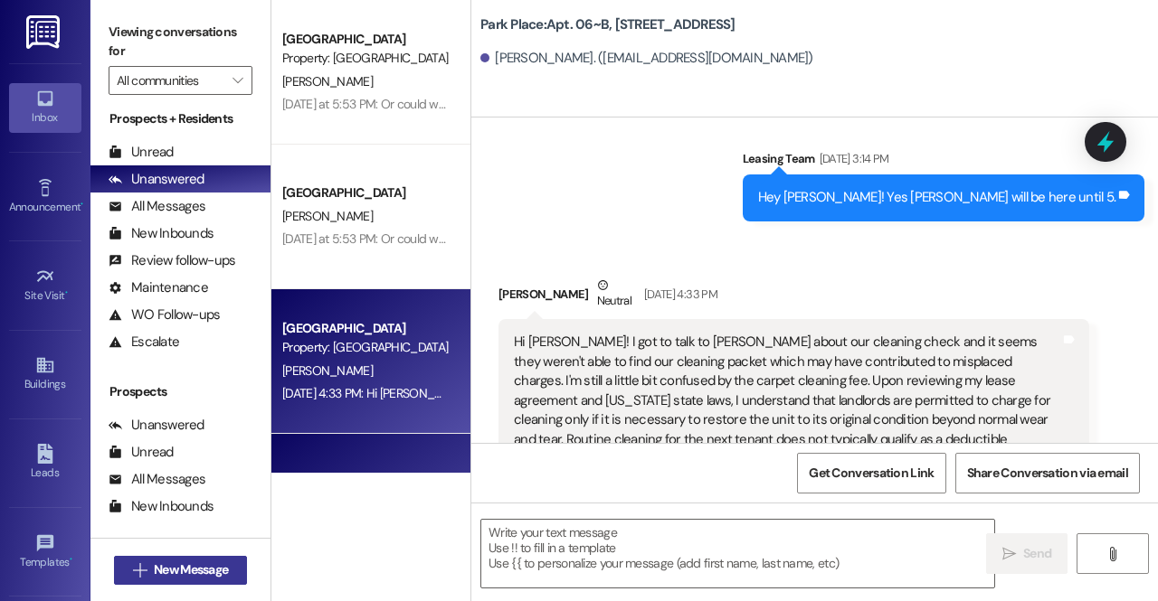
click at [223, 558] on button " New Message" at bounding box center [181, 570] width 134 height 29
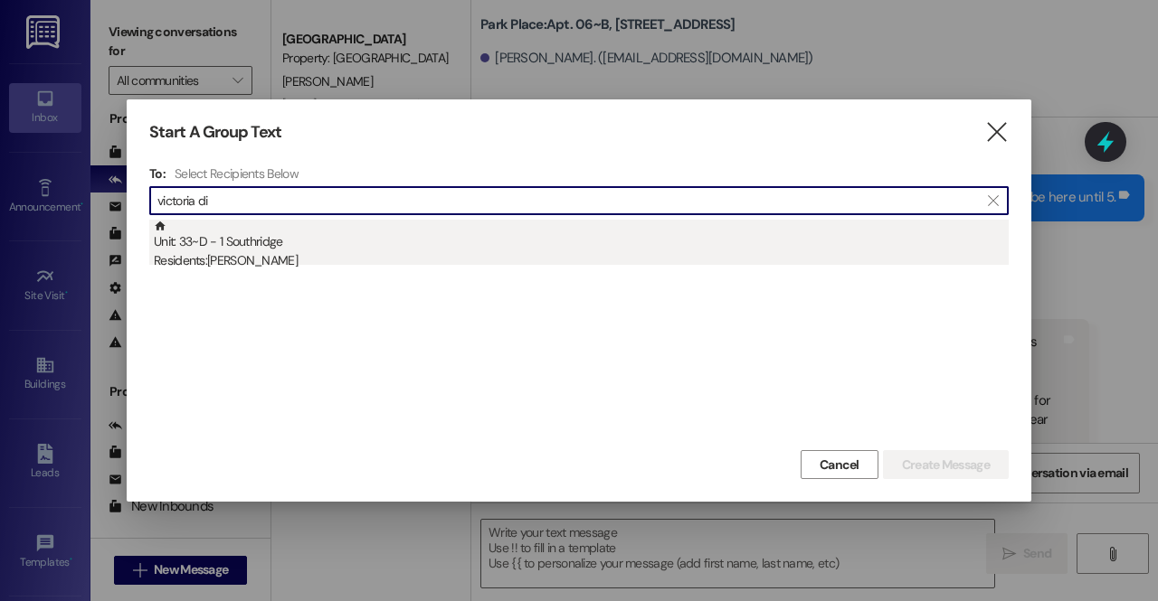
type input "victoria di"
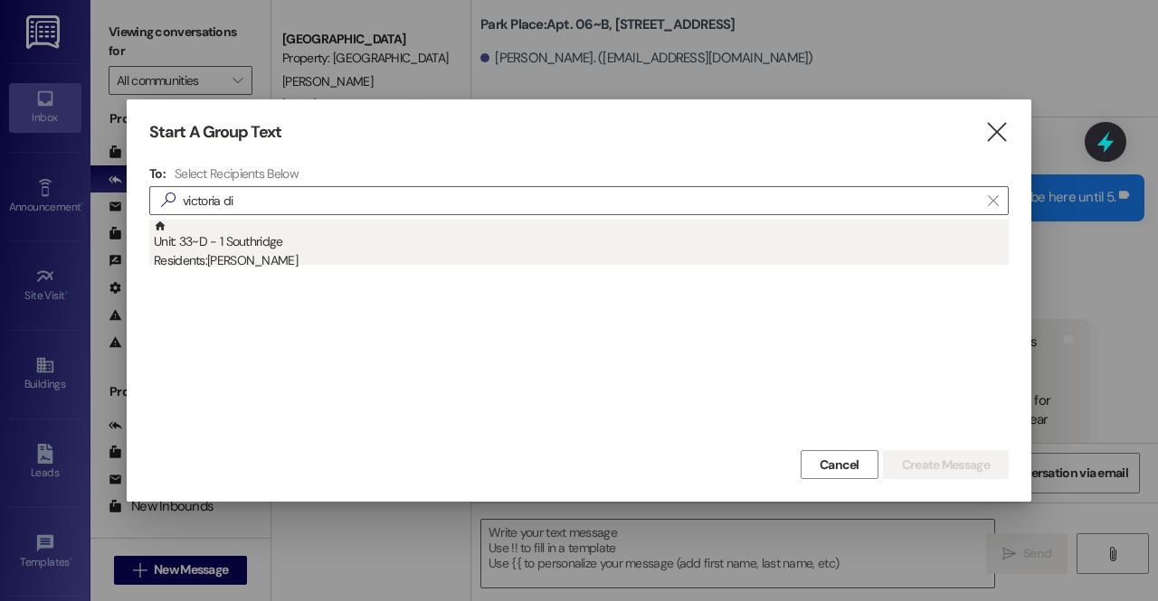
click at [342, 256] on div "Residents: Victoria Dixon" at bounding box center [581, 260] width 855 height 19
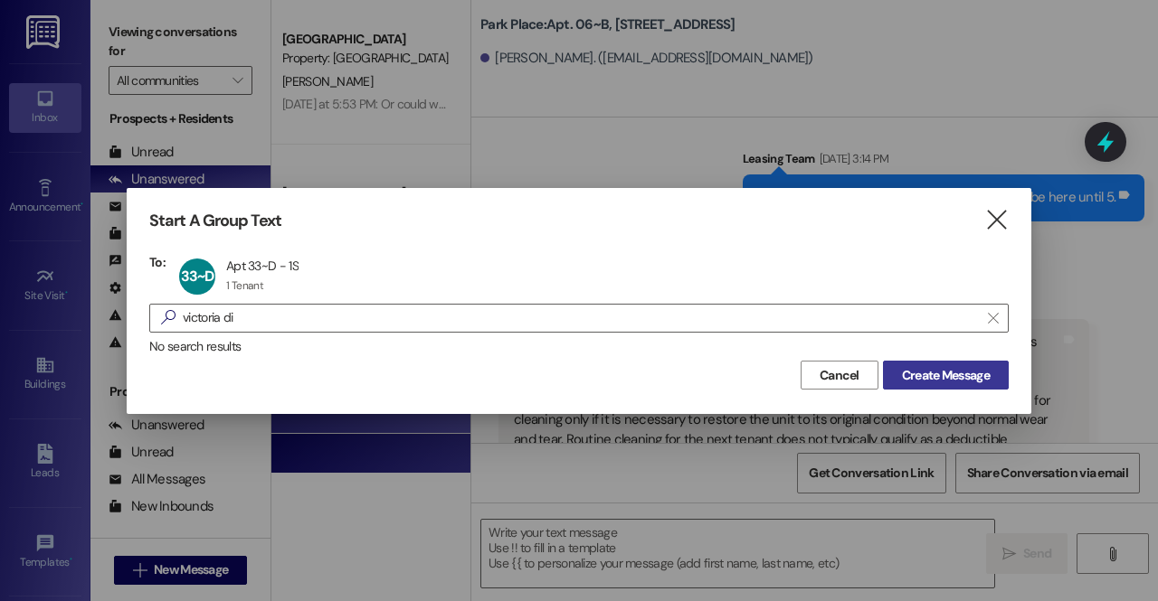
click at [921, 382] on span "Create Message" at bounding box center [946, 375] width 88 height 19
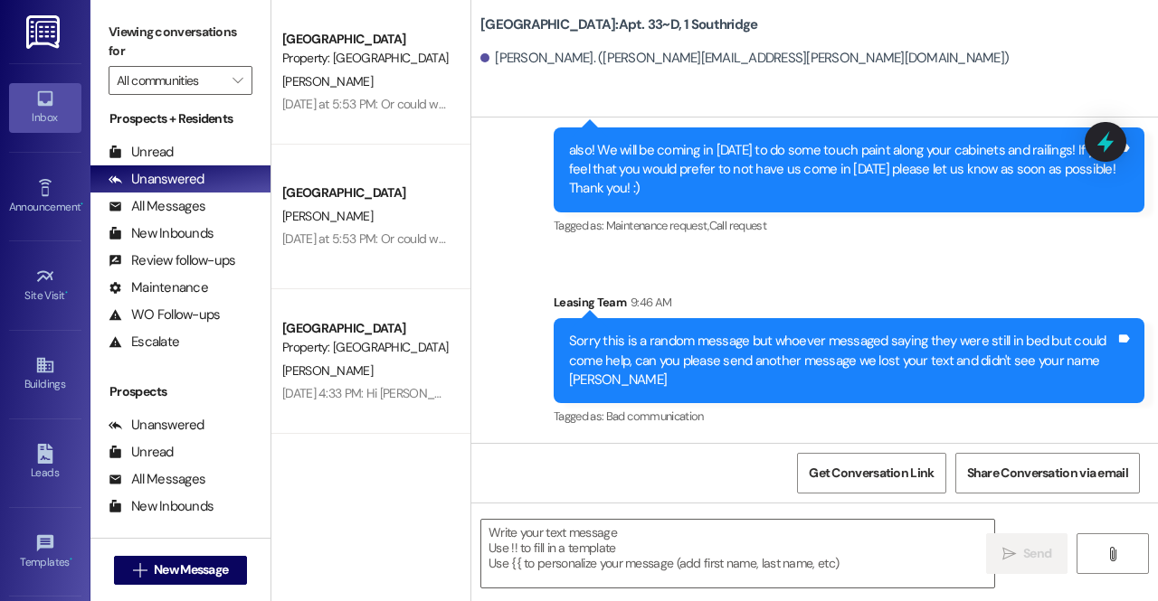
scroll to position [345, 0]
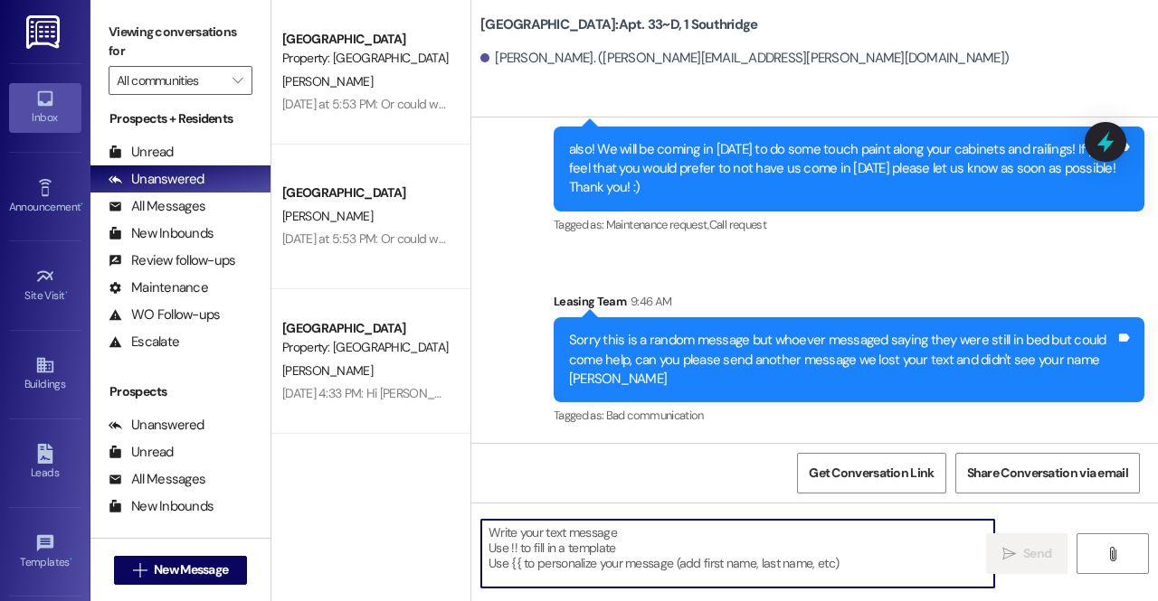
click at [563, 579] on textarea at bounding box center [737, 554] width 513 height 68
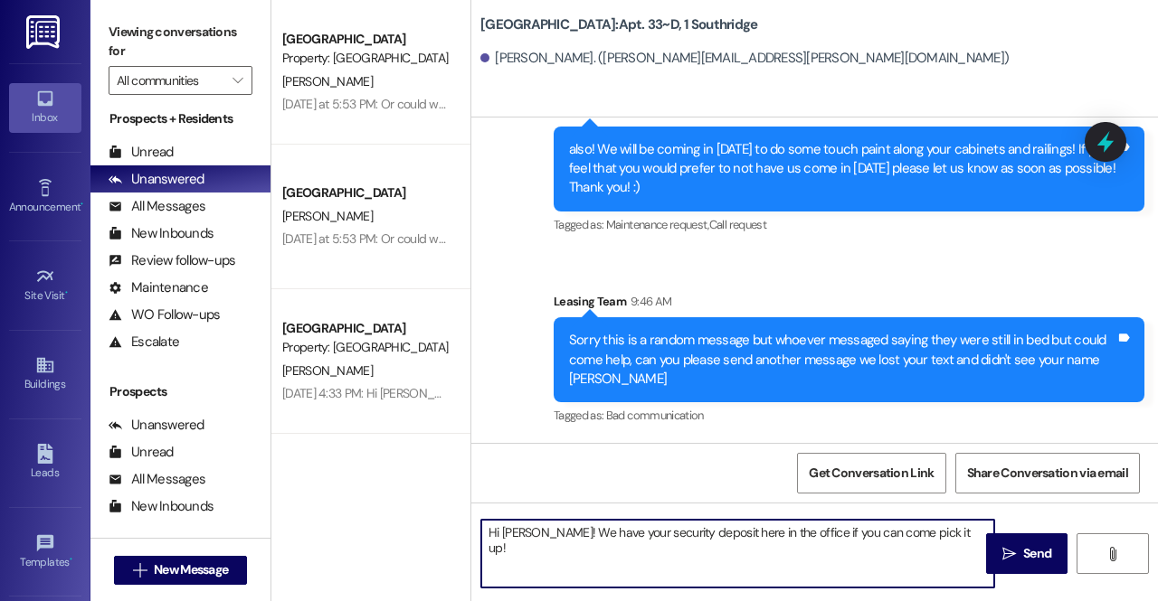
drag, startPoint x: 953, startPoint y: 533, endPoint x: 310, endPoint y: 538, distance: 643.1
click at [310, 538] on div "Park Place Prospect Property: Park Place A. Davis Yesterday at 5:53 PM: Or coul…" at bounding box center [714, 300] width 886 height 601
click at [950, 533] on textarea "Hi Victoria! We have your security deposit here in the office if you can come p…" at bounding box center [737, 554] width 513 height 68
drag, startPoint x: 851, startPoint y: 534, endPoint x: 830, endPoint y: 533, distance: 20.8
click at [830, 533] on textarea "Hi Victoria! We have your security deposit here in the office if you can come p…" at bounding box center [737, 554] width 513 height 68
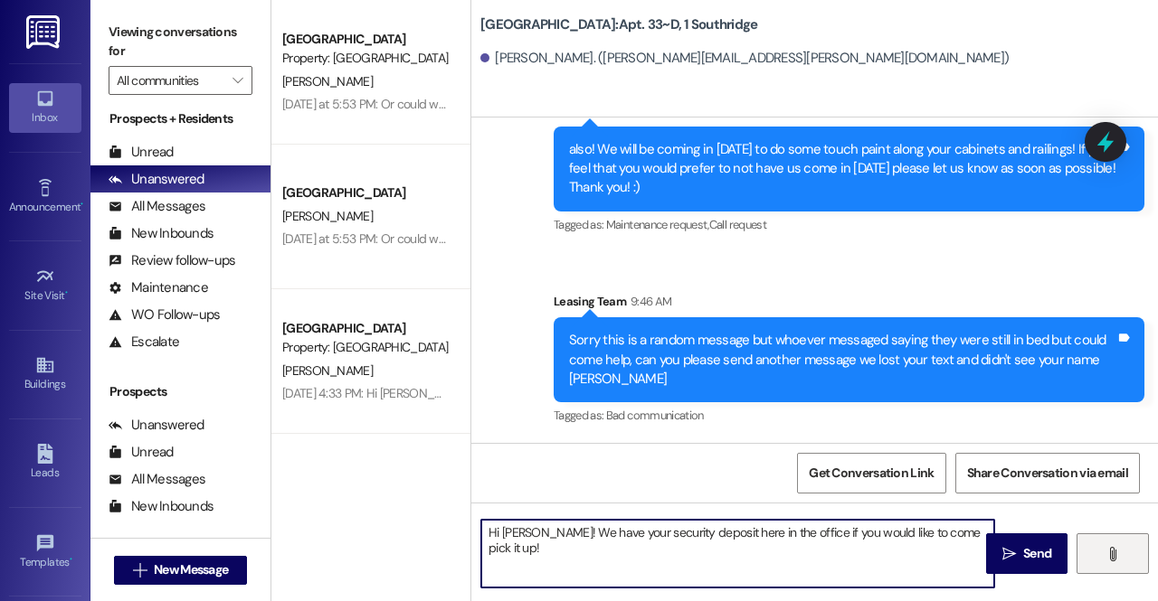
drag, startPoint x: 482, startPoint y: 536, endPoint x: 1121, endPoint y: 563, distance: 639.1
click at [1121, 563] on div "Hi Victoria! We have your security deposit here in the office if you would like…" at bounding box center [814, 571] width 687 height 136
type textarea "Hi Victoria! We have your security deposit here in the office if you would like…"
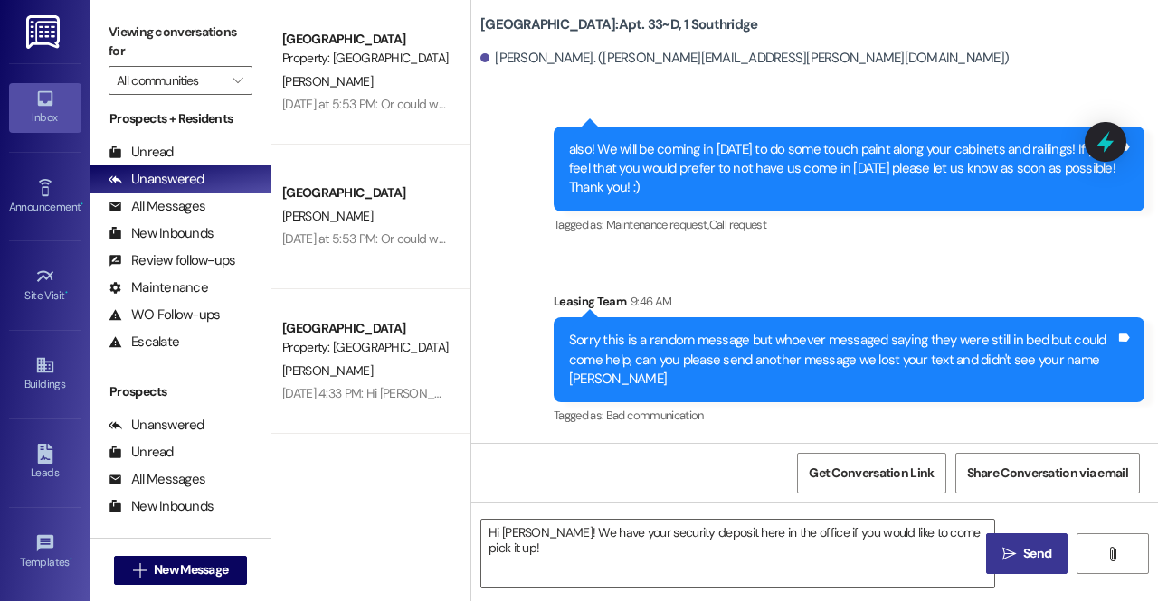
click at [1041, 569] on button " Send" at bounding box center [1026, 554] width 81 height 41
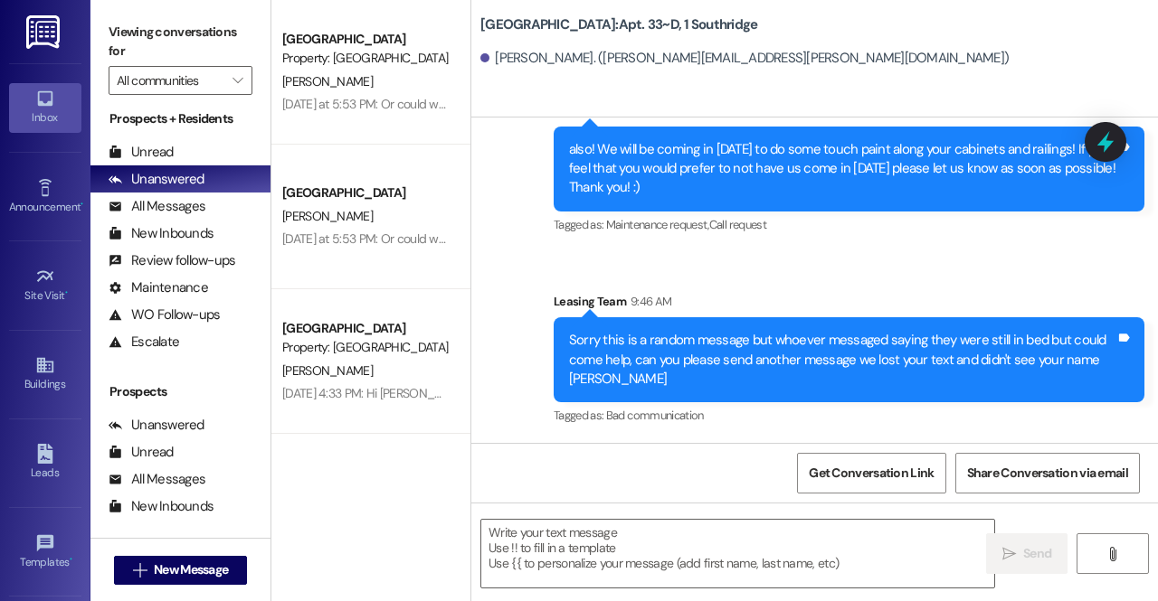
scroll to position [470, 0]
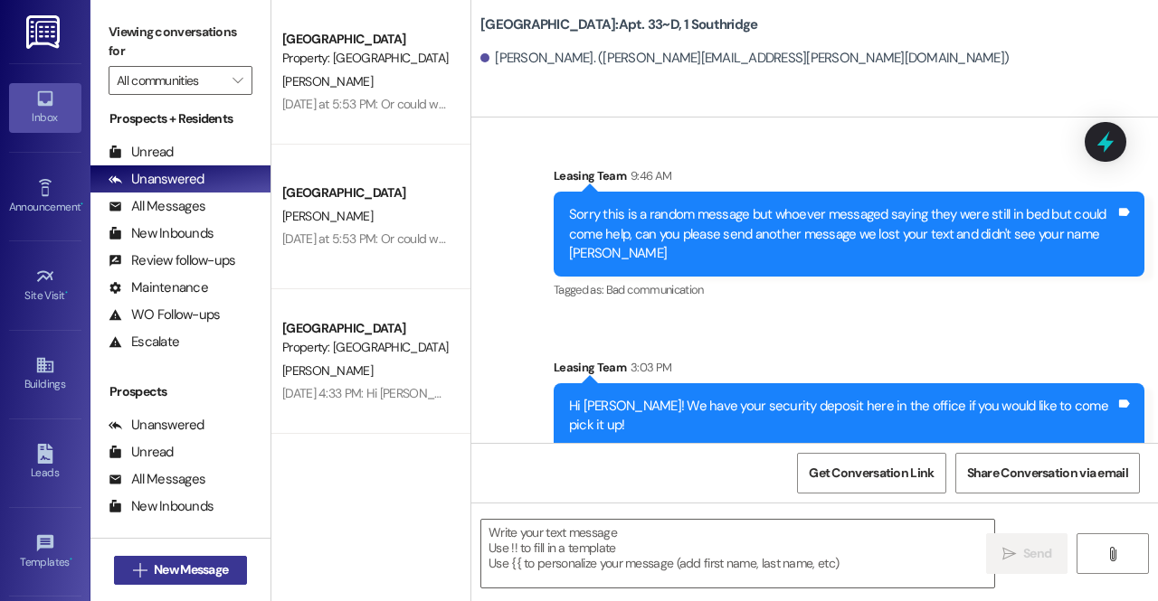
click at [204, 568] on span "New Message" at bounding box center [191, 570] width 74 height 19
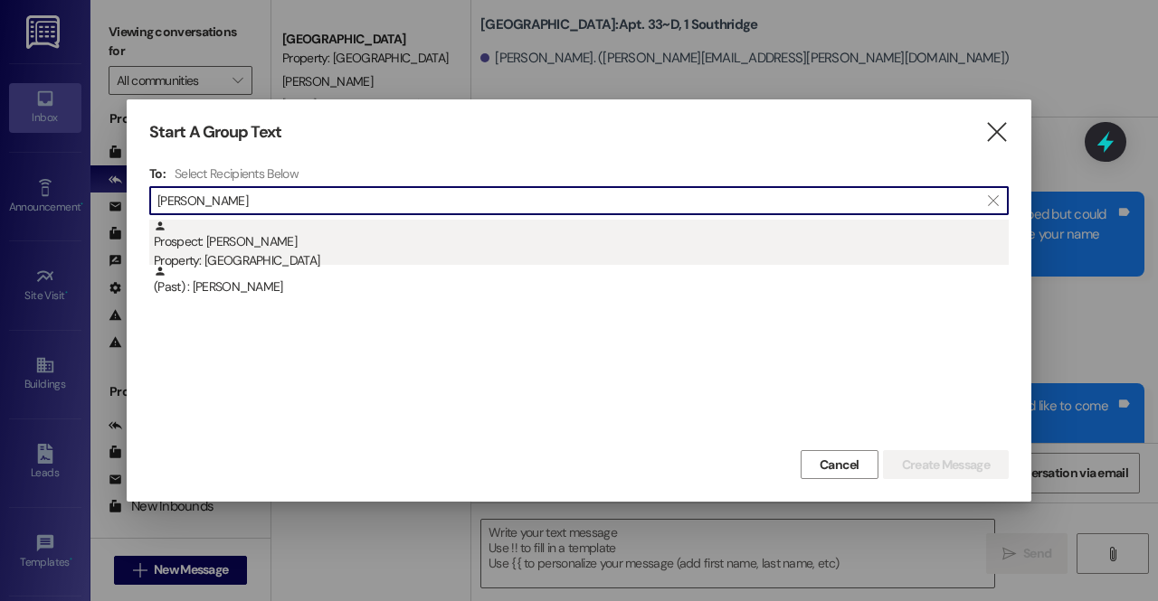
type input "caleb wilde"
click at [354, 252] on div "Property: [GEOGRAPHIC_DATA]" at bounding box center [581, 260] width 855 height 19
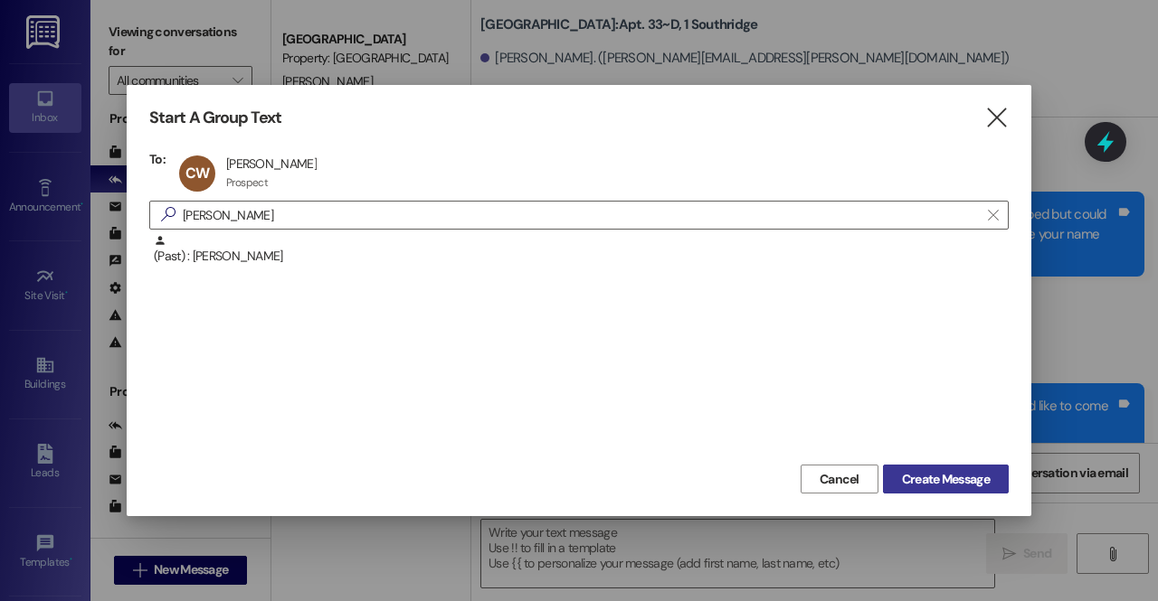
click at [894, 477] on button "Create Message" at bounding box center [946, 479] width 126 height 29
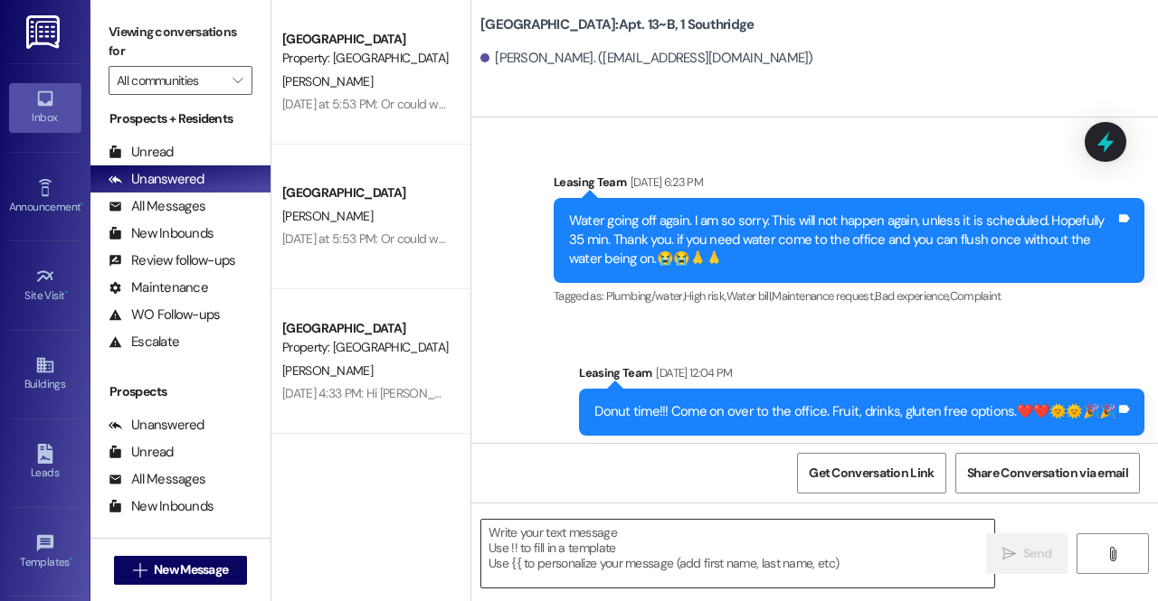
click at [640, 553] on textarea at bounding box center [737, 554] width 513 height 68
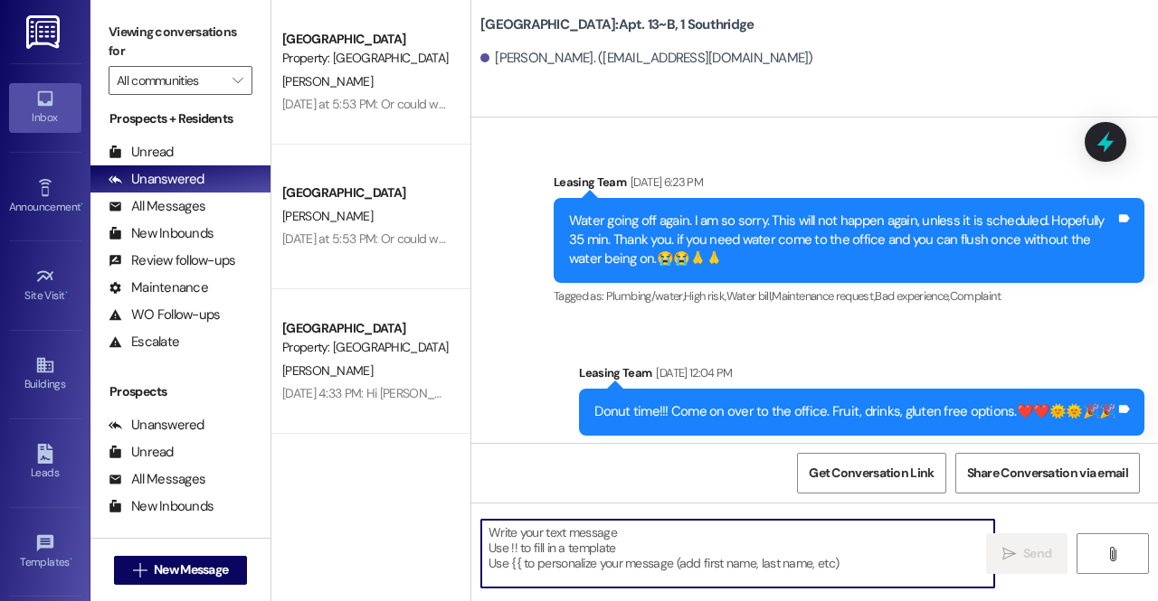
scroll to position [23907, 0]
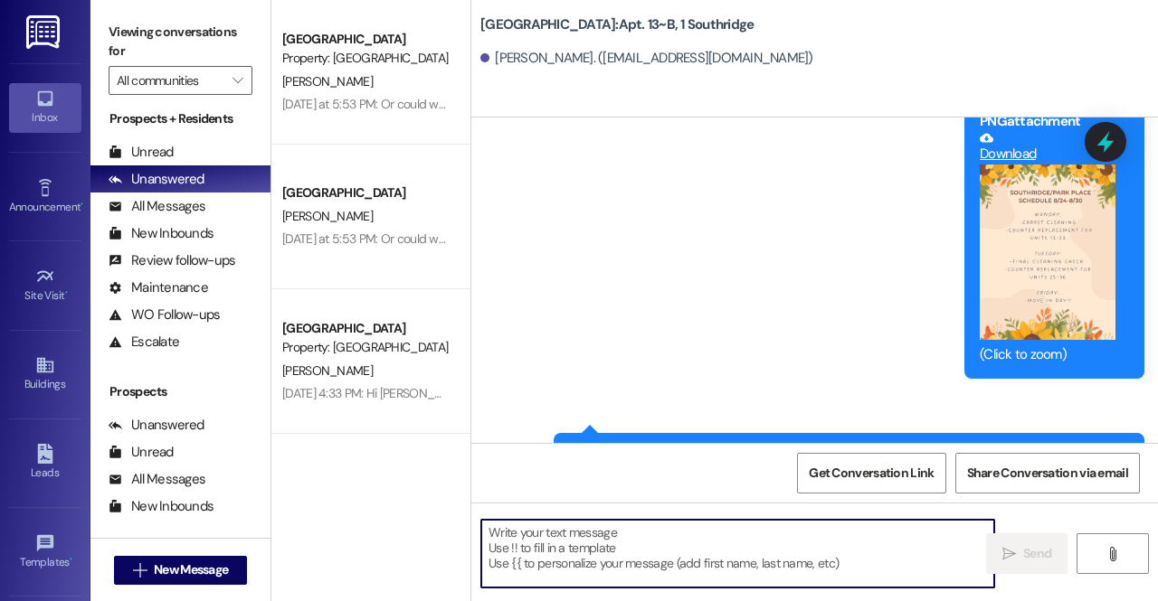
paste textarea "Hi Victoria! We have your security deposit here in the office if you would like…"
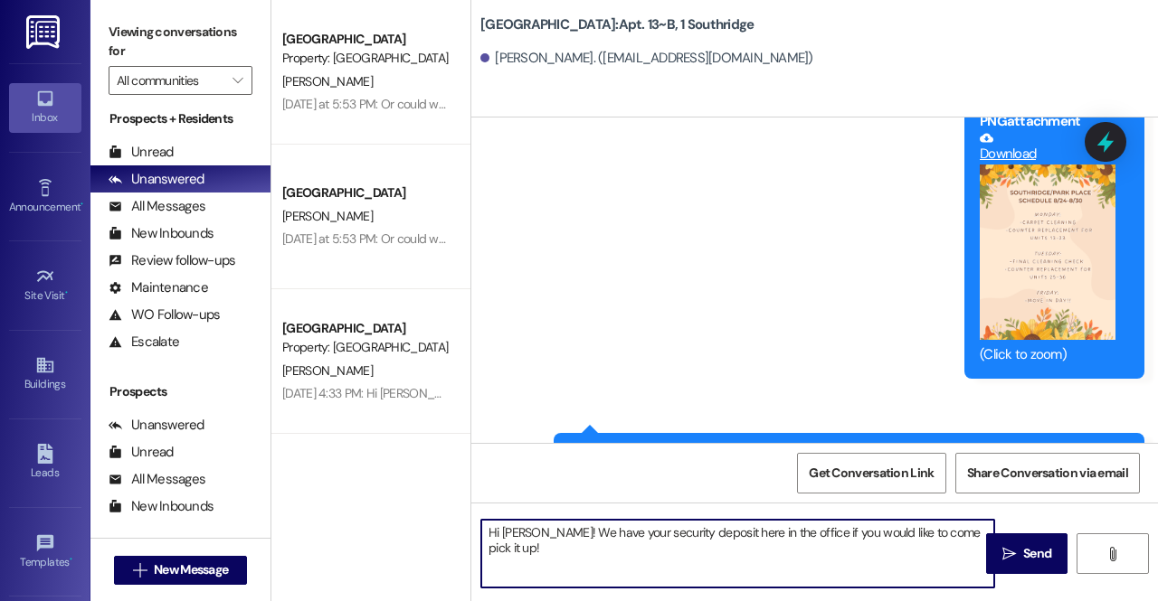
click at [542, 530] on textarea "Hi Victoria! We have your security deposit here in the office if you would like…" at bounding box center [737, 554] width 513 height 68
click at [515, 533] on textarea "Hi VCaleb! We have your security deposit here in the office if you would like t…" at bounding box center [737, 554] width 513 height 68
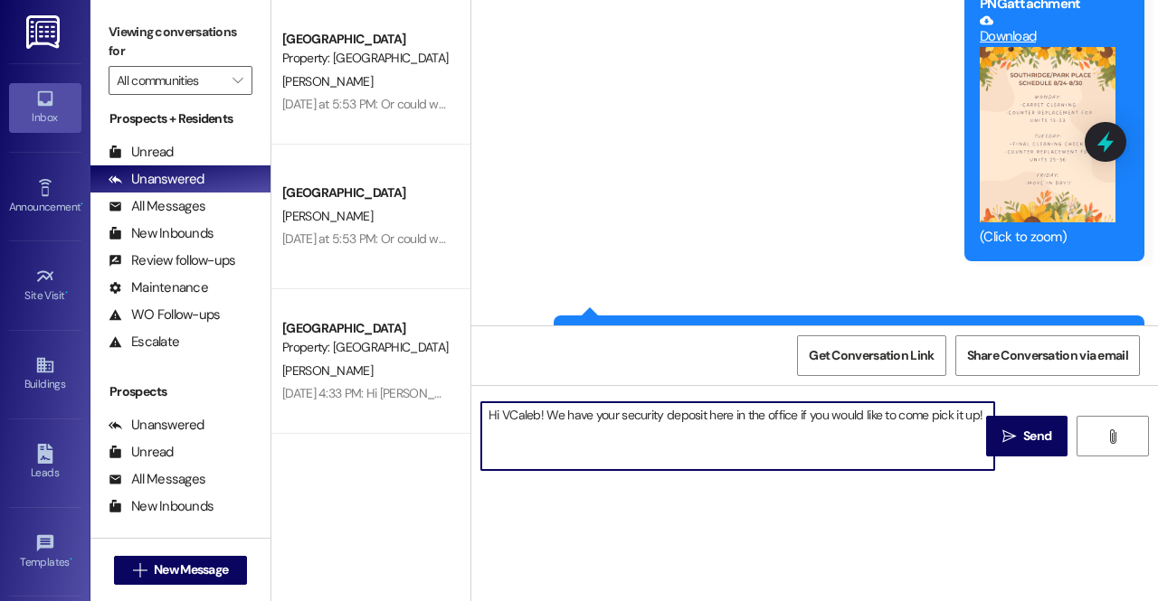
click at [508, 420] on textarea "Hi VCaleb! We have your security deposit here in the office if you would like t…" at bounding box center [737, 436] width 513 height 68
type textarea "Hi Caleb! We have your security deposit here in the office if you would like to…"
click at [1006, 436] on icon "" at bounding box center [1009, 437] width 14 height 14
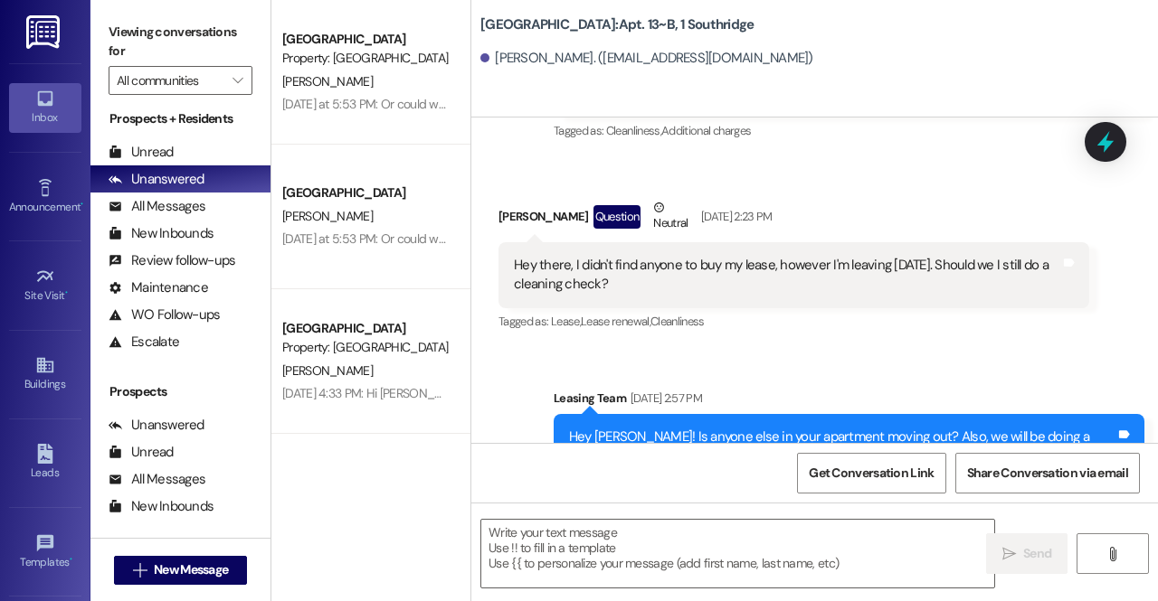
scroll to position [12428, 0]
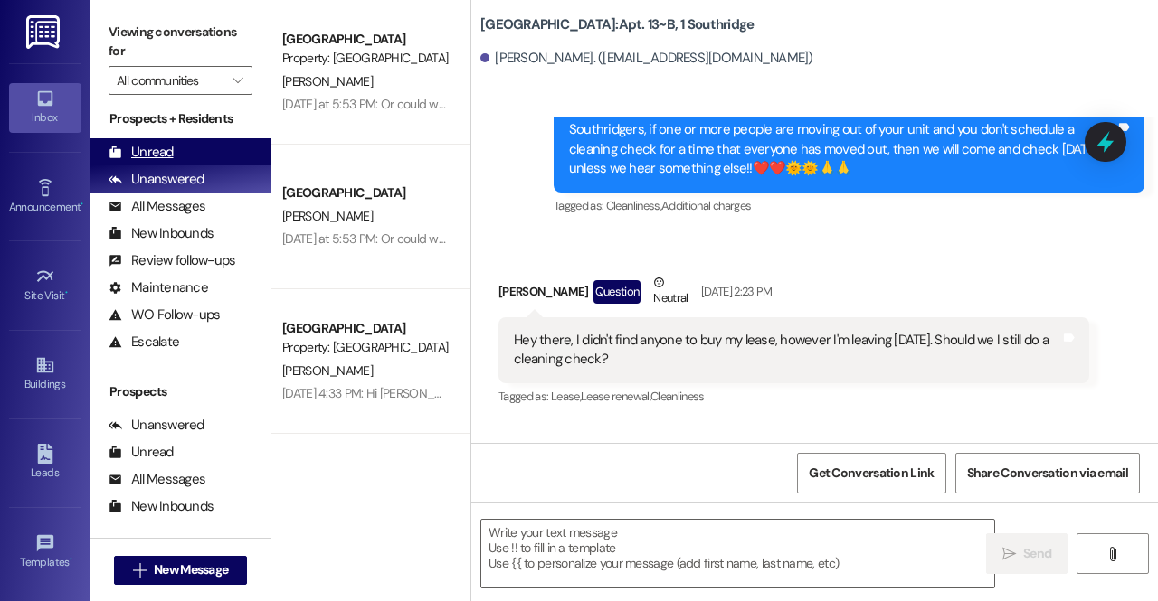
click at [224, 145] on div "Unread (0)" at bounding box center [180, 151] width 180 height 27
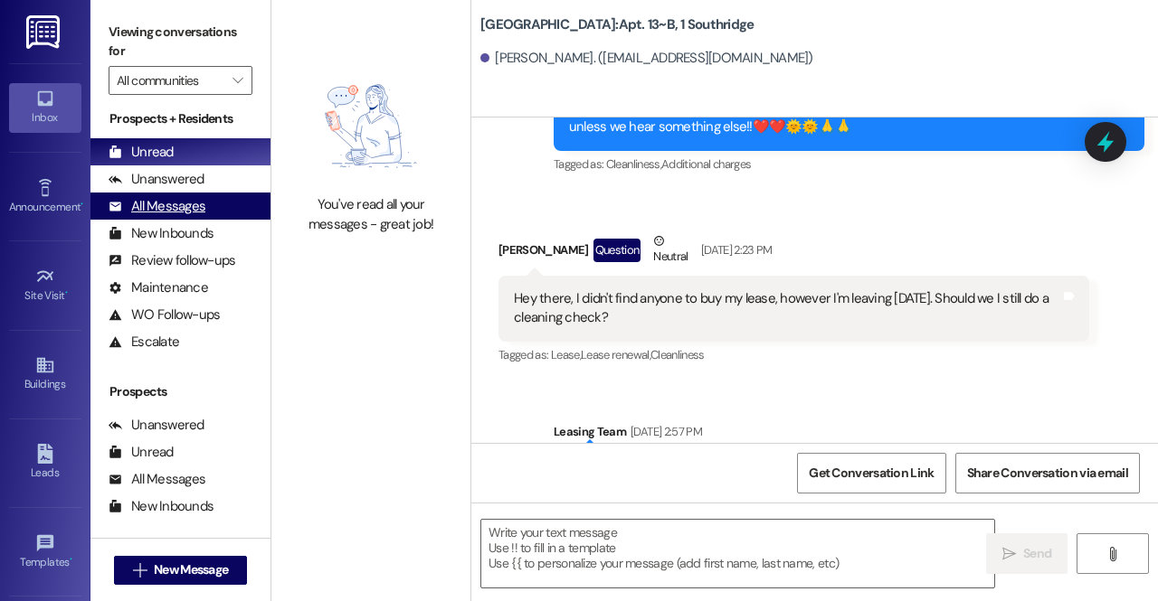
click at [200, 204] on div "All Messages" at bounding box center [157, 206] width 97 height 19
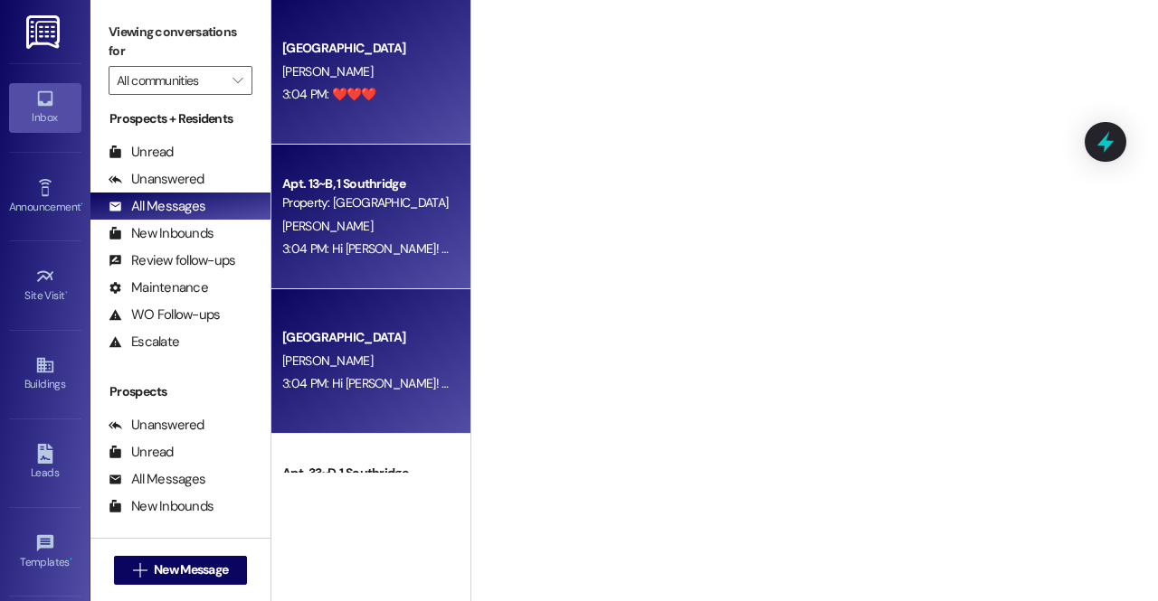
click at [387, 99] on div "3:04 PM: ❤️❤️❤️ 3:04 PM: ❤️❤️❤️" at bounding box center [365, 94] width 171 height 23
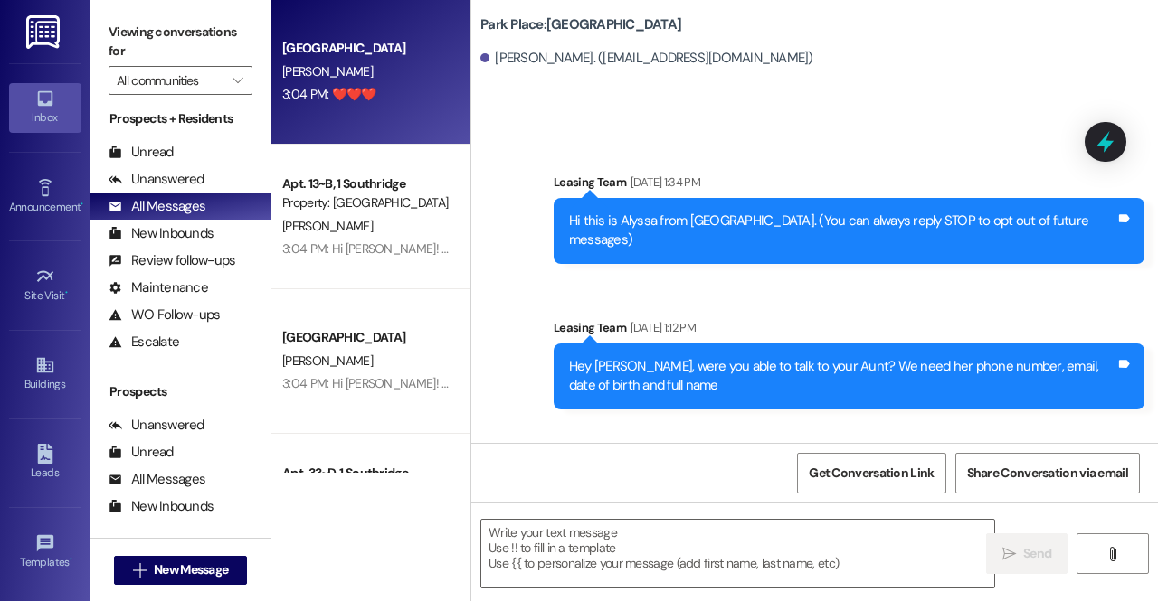
scroll to position [3176, 0]
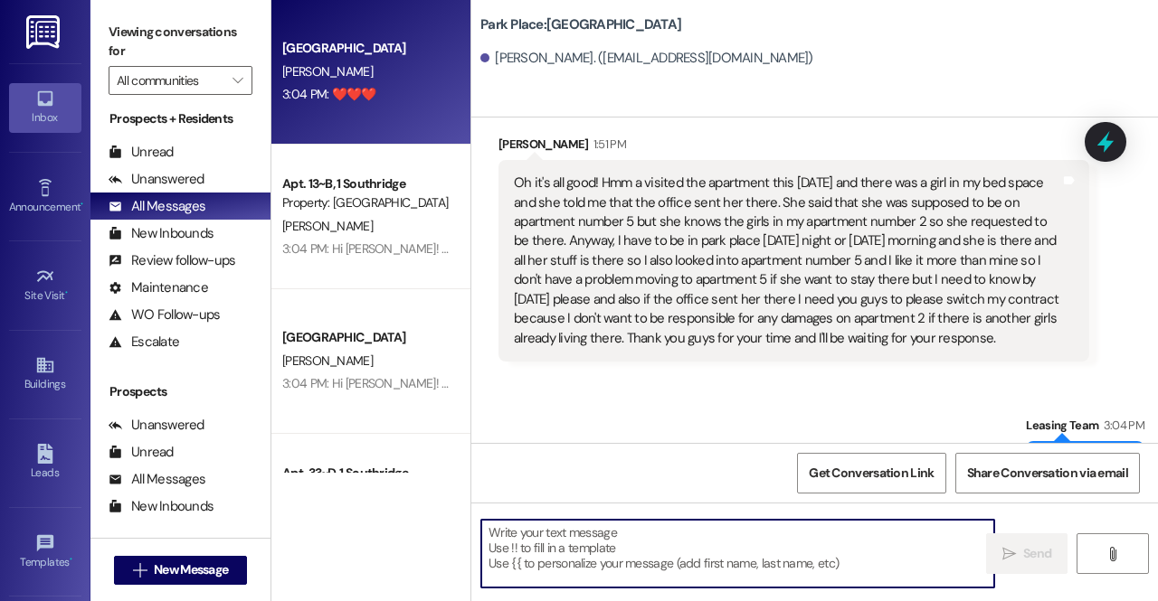
click at [665, 565] on textarea at bounding box center [737, 554] width 513 height 68
click at [195, 563] on span "New Message" at bounding box center [191, 570] width 74 height 19
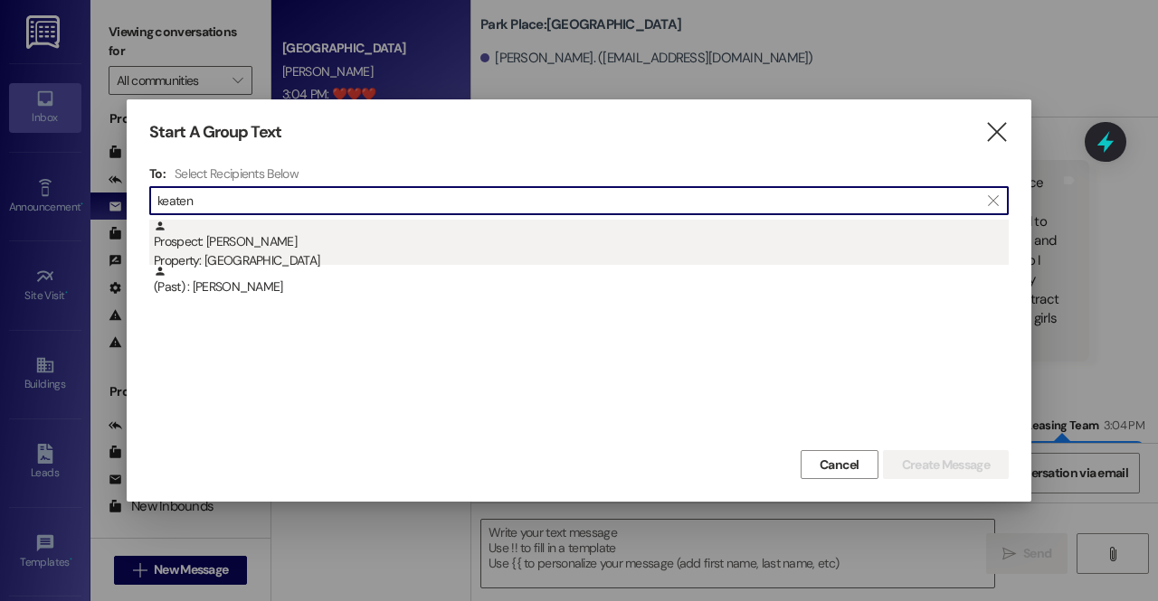
type input "keaten"
click at [358, 251] on div "Prospect: Keaten Albiston Property: Southridge" at bounding box center [581, 246] width 855 height 52
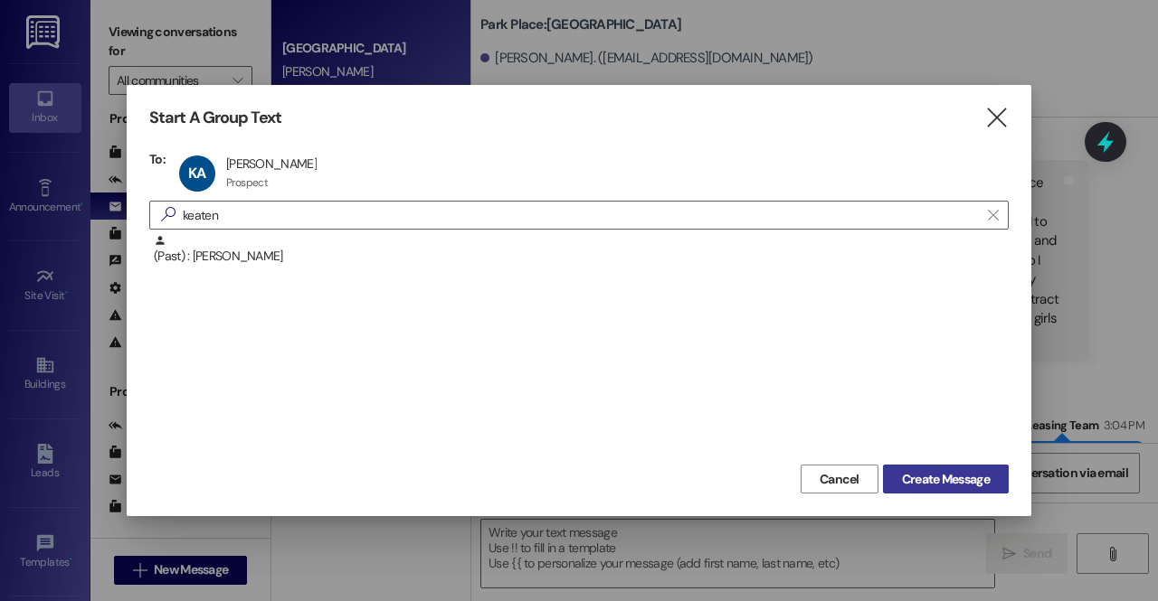
click at [970, 471] on span "Create Message" at bounding box center [946, 479] width 88 height 19
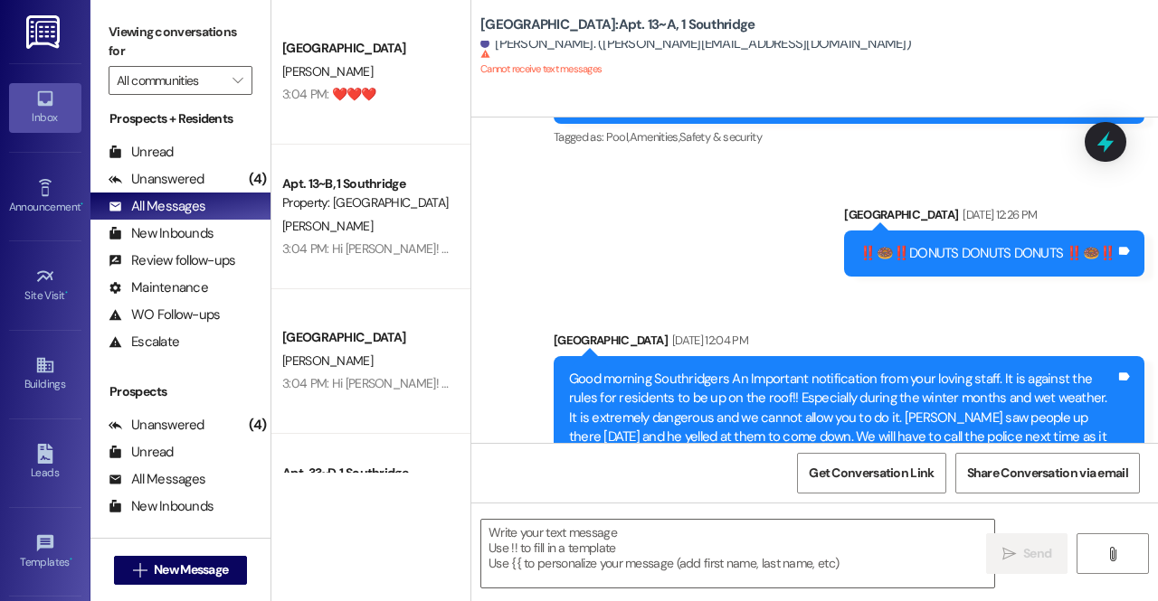
scroll to position [14570, 0]
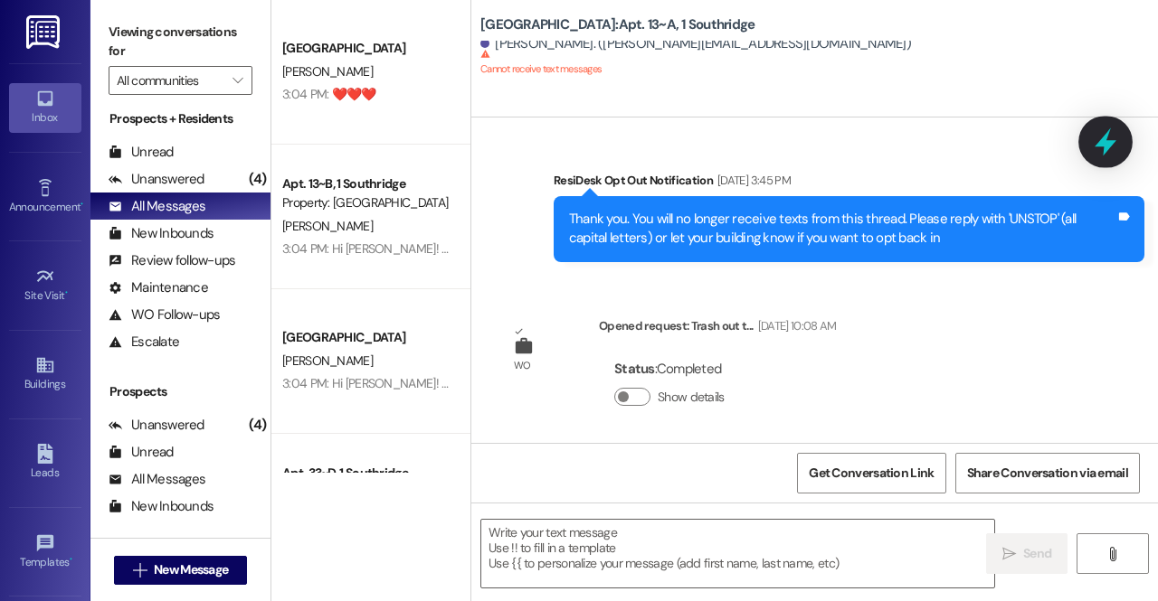
click at [1099, 134] on icon at bounding box center [1105, 142] width 31 height 31
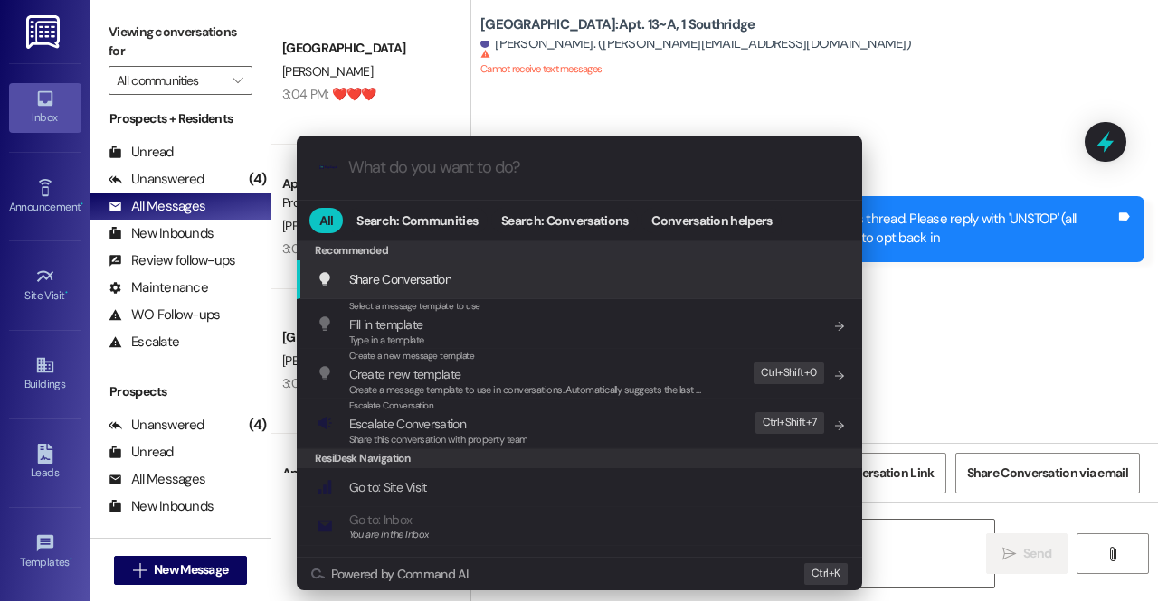
click at [974, 97] on div ".cls-1{fill:#0a055f;}.cls-2{fill:#0cc4c4;} resideskLogoBlueOrange All Search: C…" at bounding box center [579, 300] width 1158 height 601
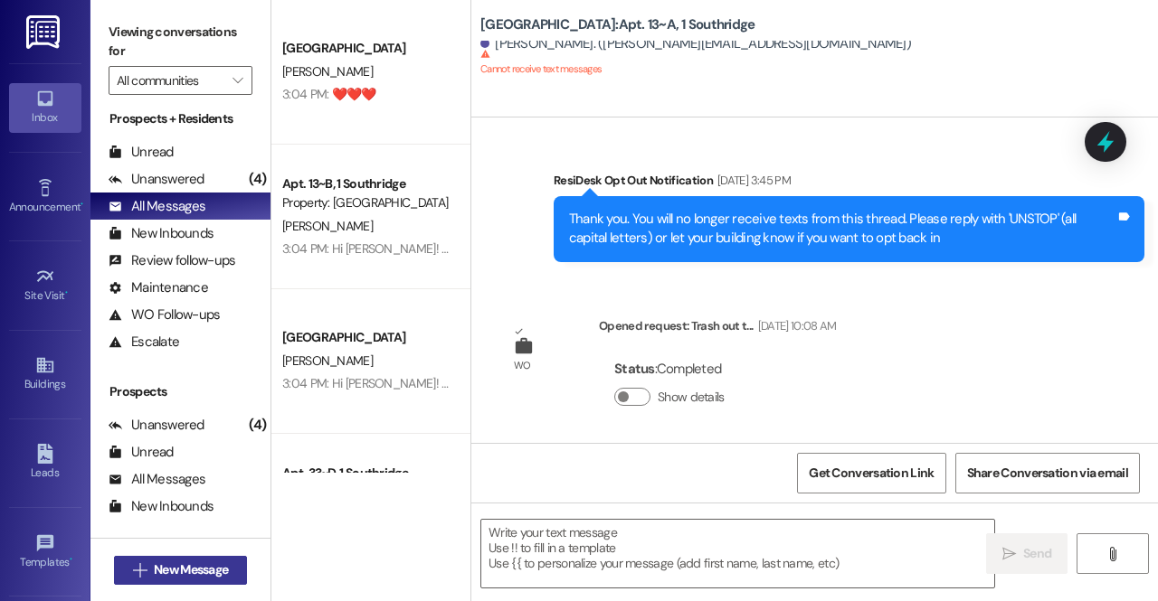
click at [184, 570] on span "New Message" at bounding box center [191, 570] width 74 height 19
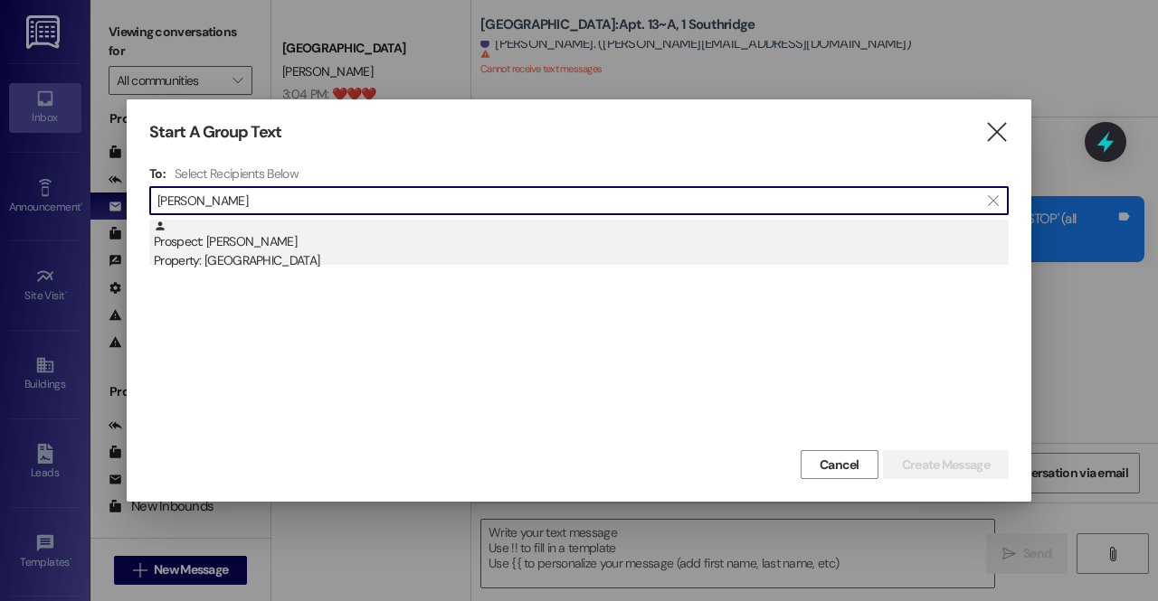
type input "holly taylor"
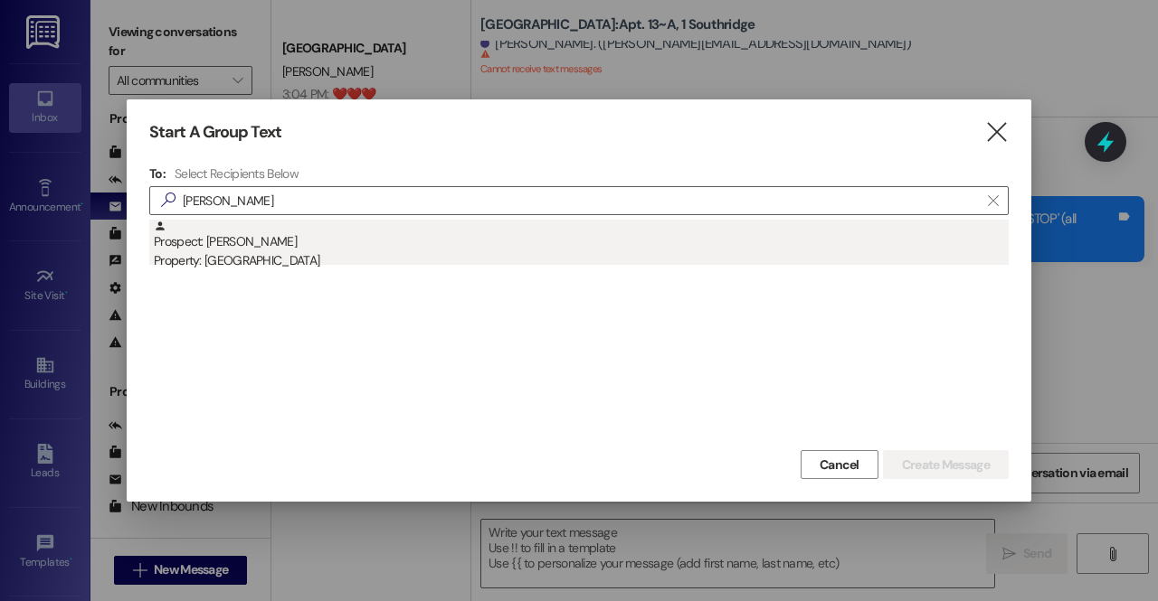
click at [306, 253] on div "Property: [GEOGRAPHIC_DATA]" at bounding box center [581, 260] width 855 height 19
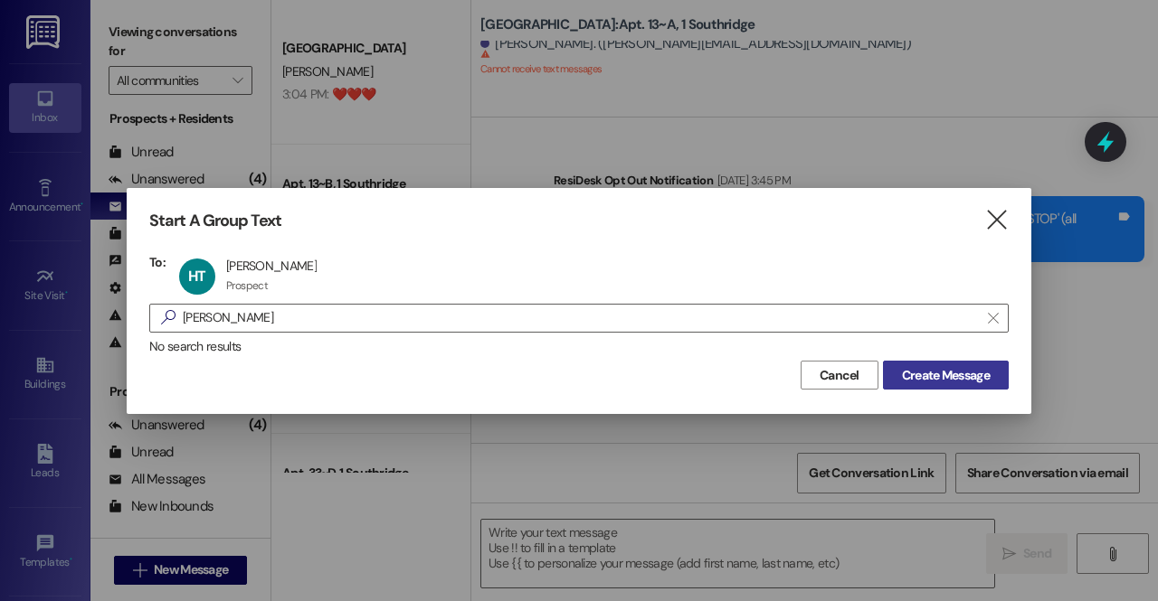
click at [918, 381] on span "Create Message" at bounding box center [946, 375] width 88 height 19
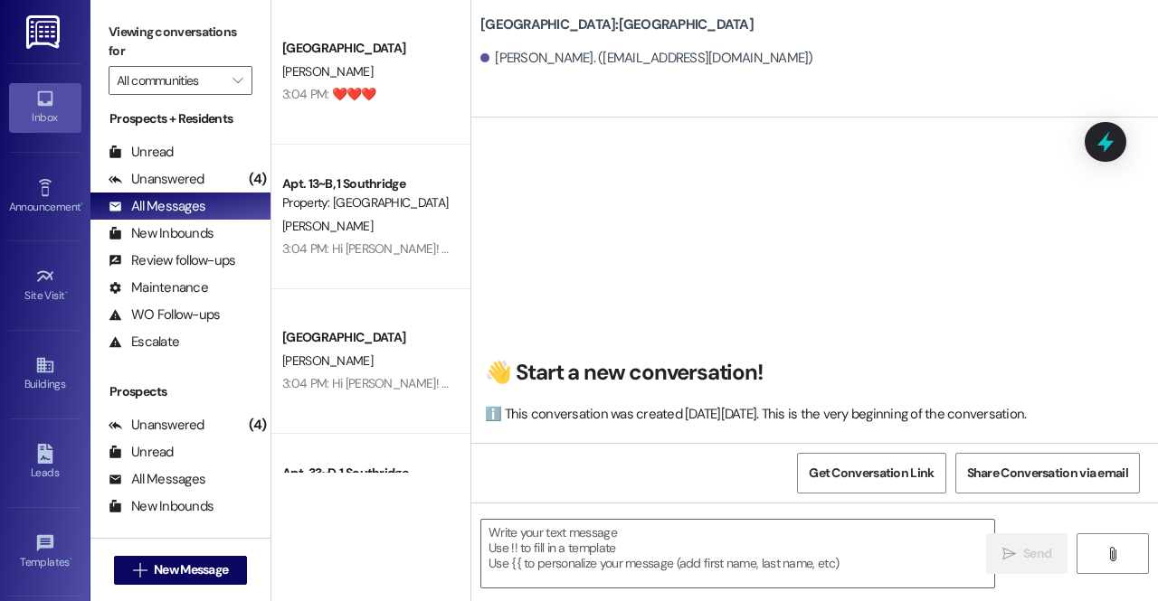
scroll to position [0, 0]
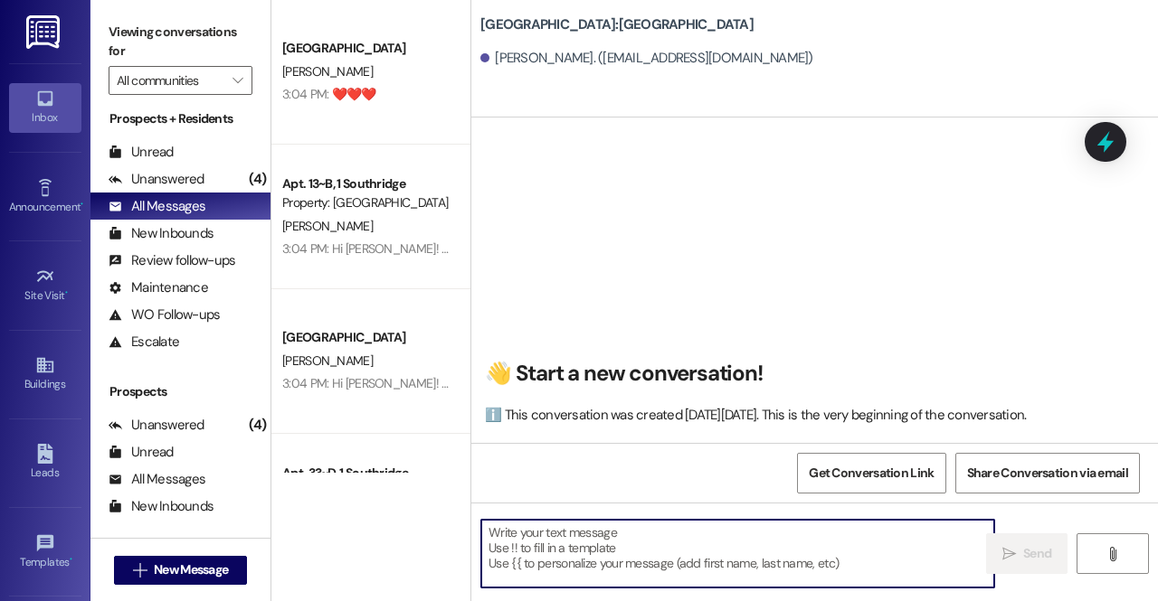
click at [618, 545] on textarea at bounding box center [737, 554] width 513 height 68
paste textarea "Hi Victoria! We have your security deposit here in the office if you would like…"
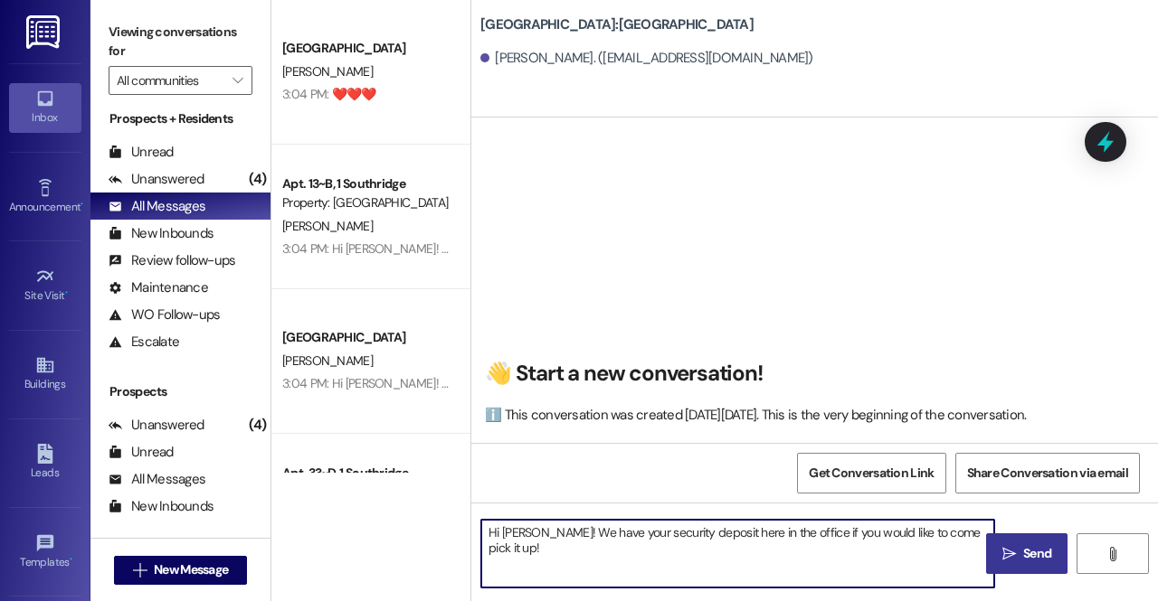
type textarea "Hi Victoria! We have your security deposit here in the office if you would like…"
click at [1013, 549] on icon "" at bounding box center [1009, 554] width 14 height 14
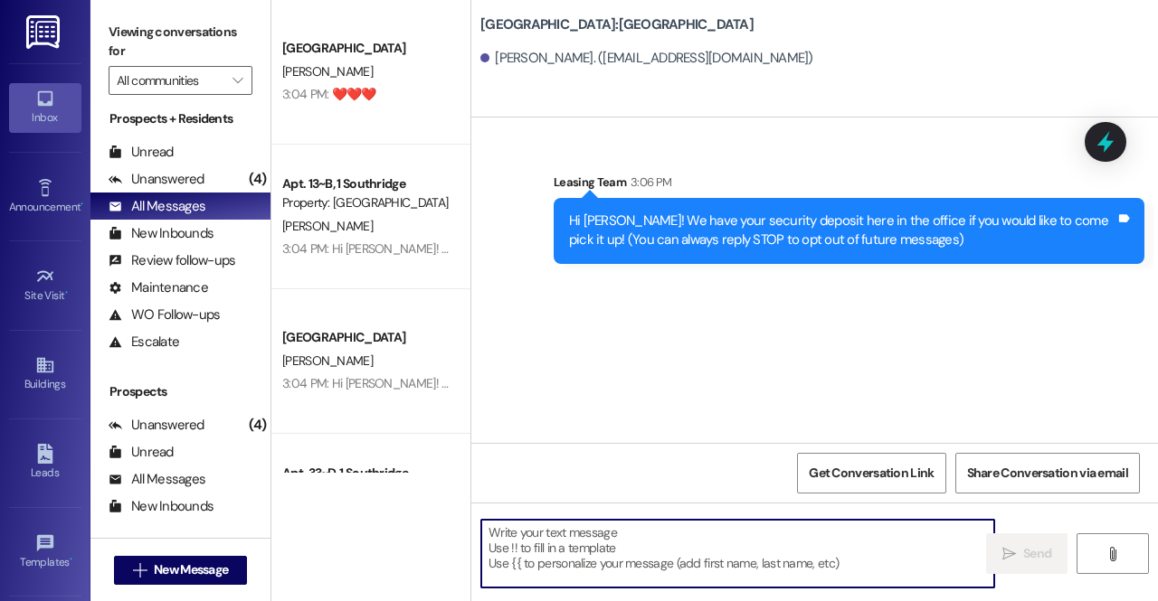
click at [555, 555] on textarea at bounding box center [737, 554] width 513 height 68
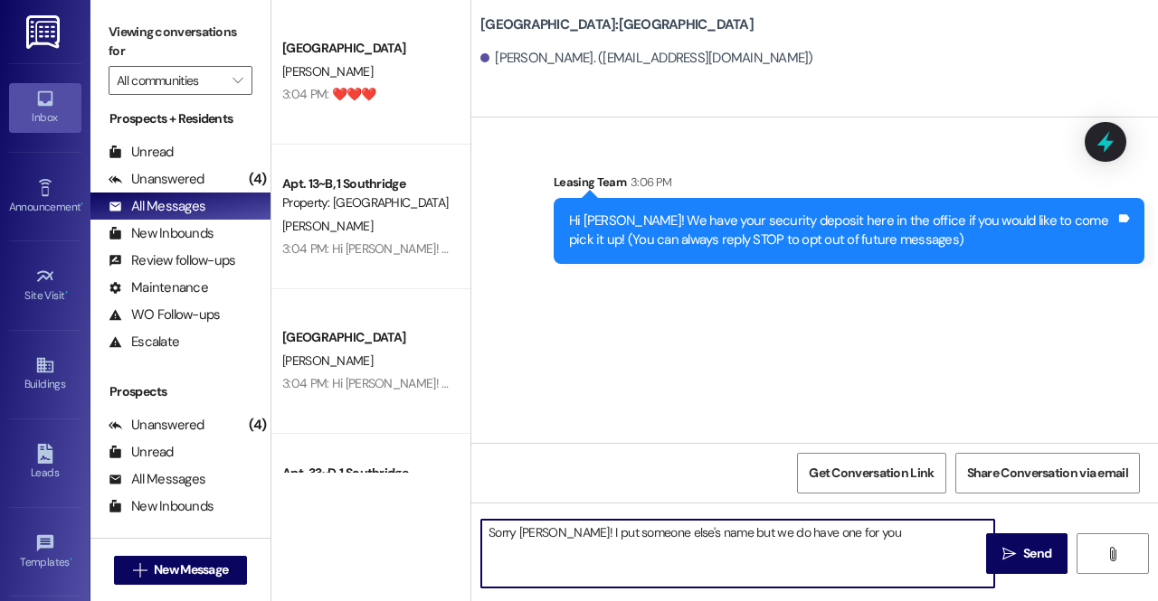
type textarea "Sorry Holly! I put someone else's name but we do have one for you!"
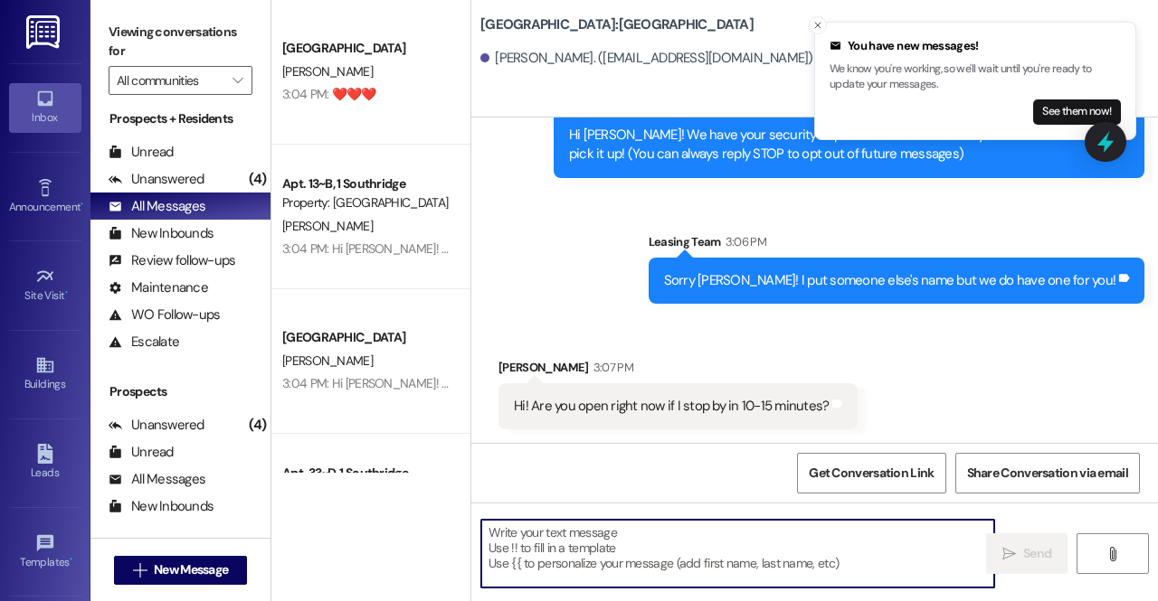
scroll to position [87, 0]
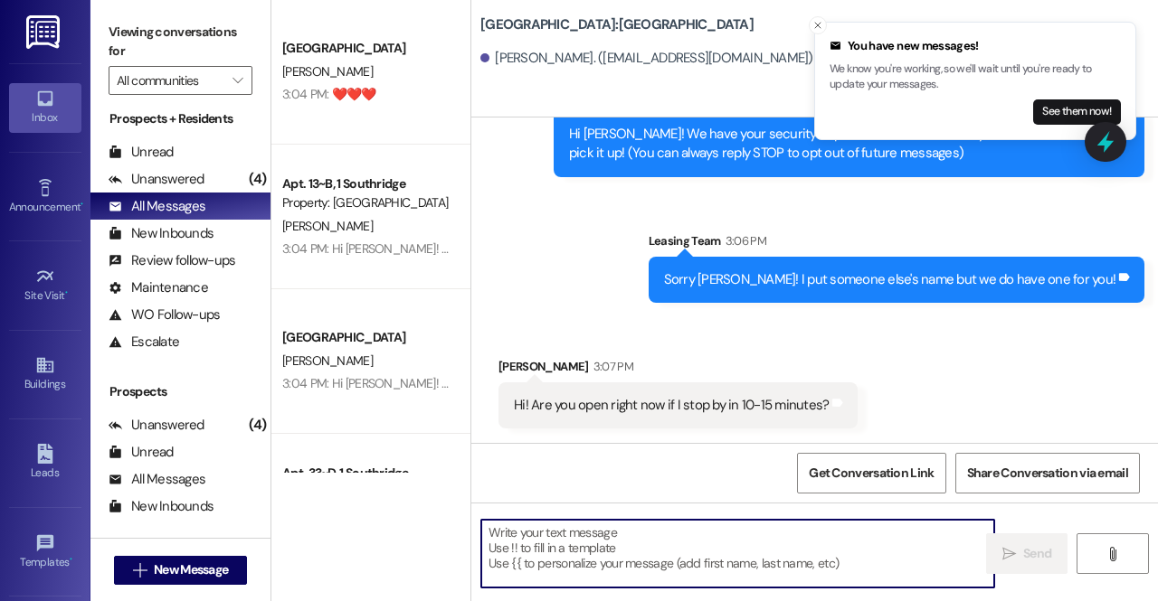
click at [630, 545] on textarea at bounding box center [737, 554] width 513 height 68
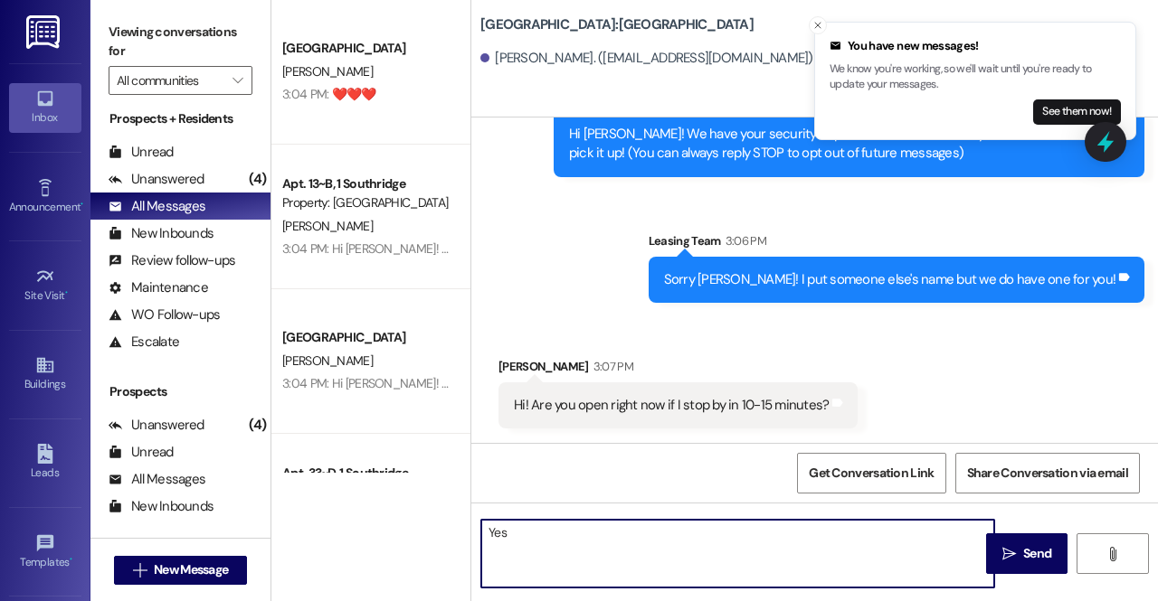
type textarea "Yes!"
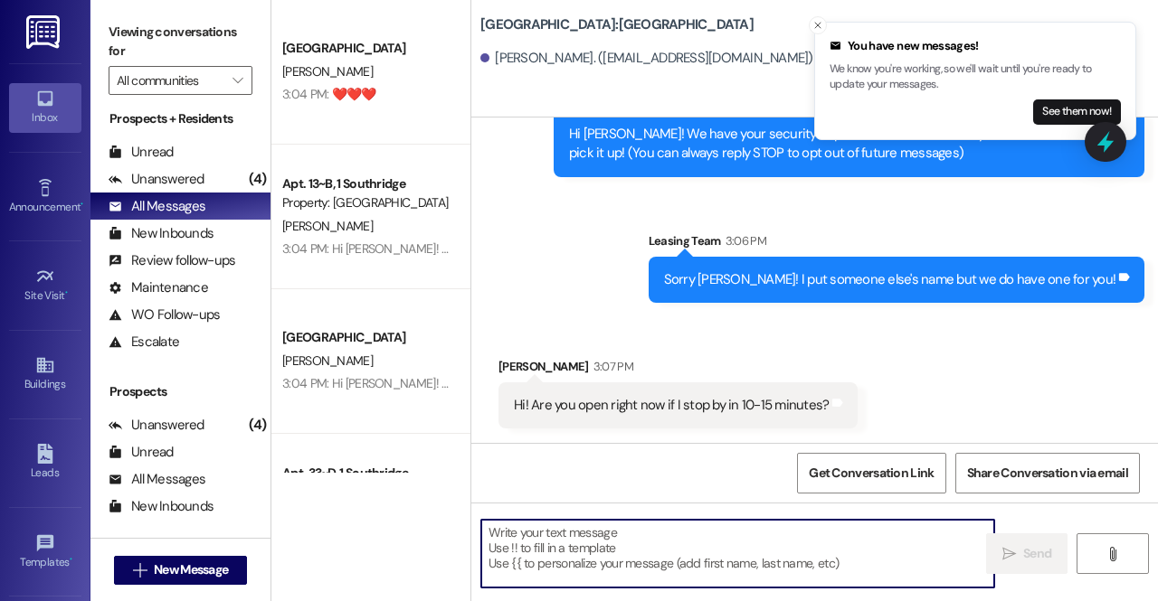
scroll to position [86, 0]
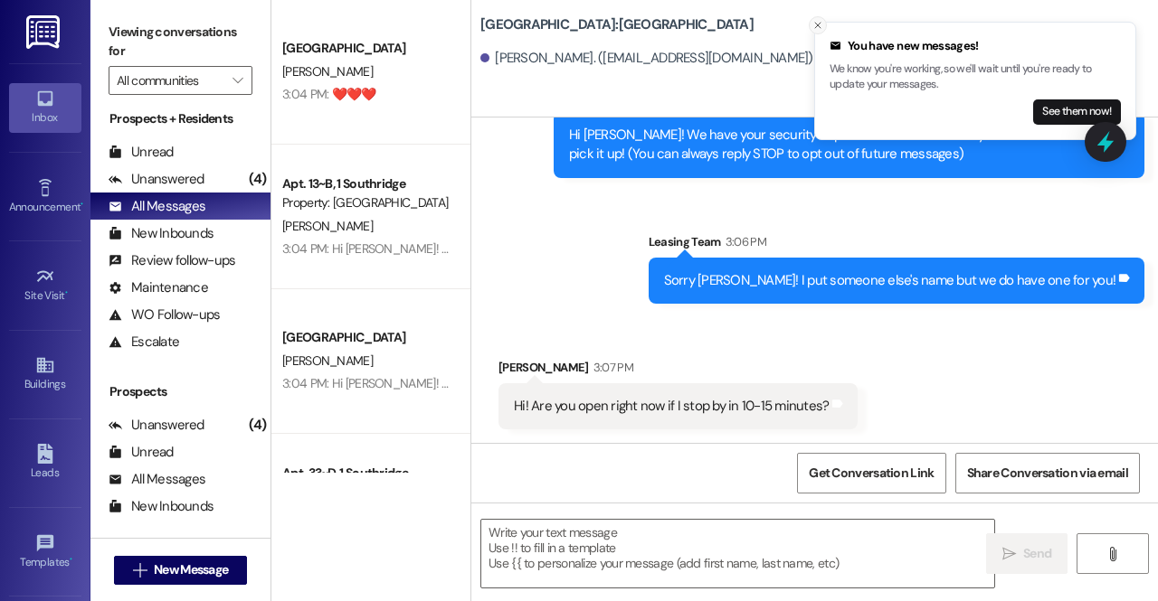
click at [819, 24] on icon "Close toast" at bounding box center [817, 25] width 11 height 11
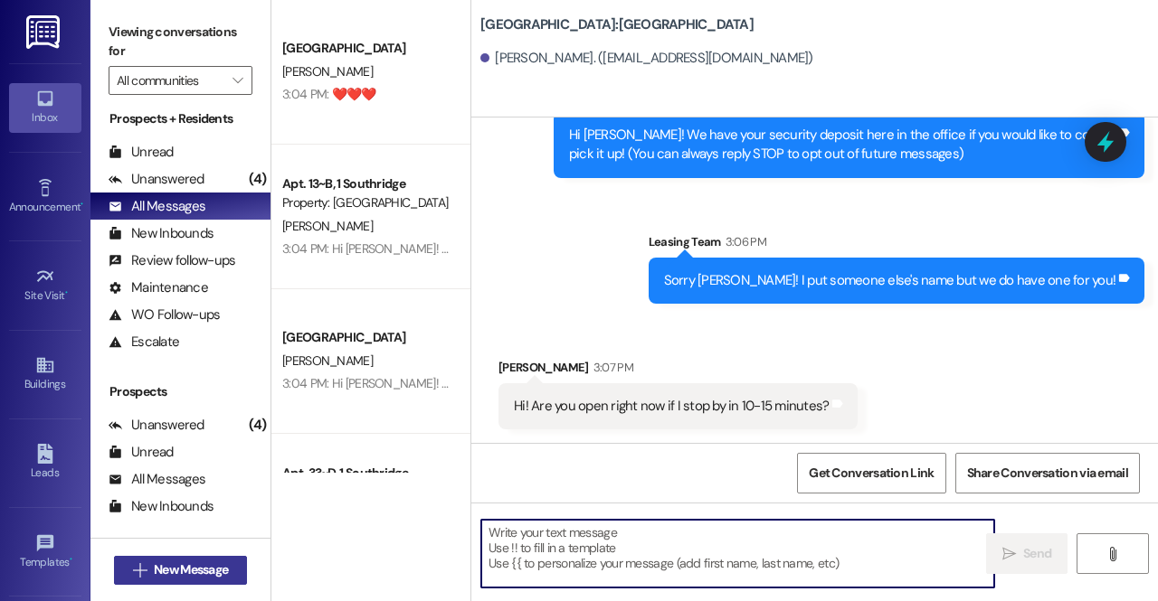
click at [204, 570] on span "New Message" at bounding box center [191, 570] width 74 height 19
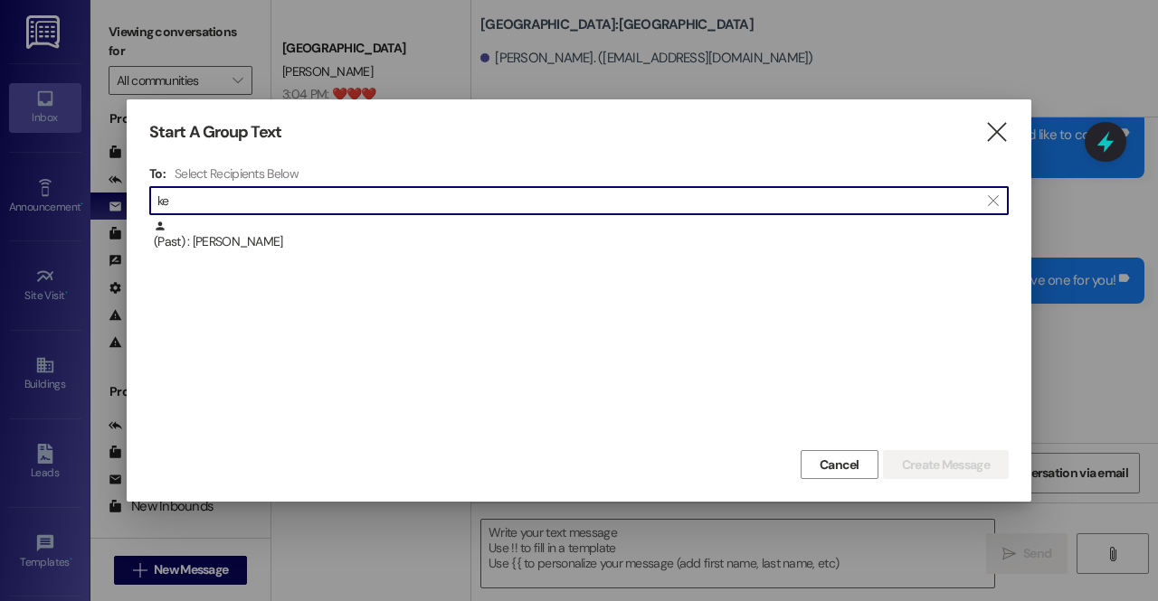
type input "k"
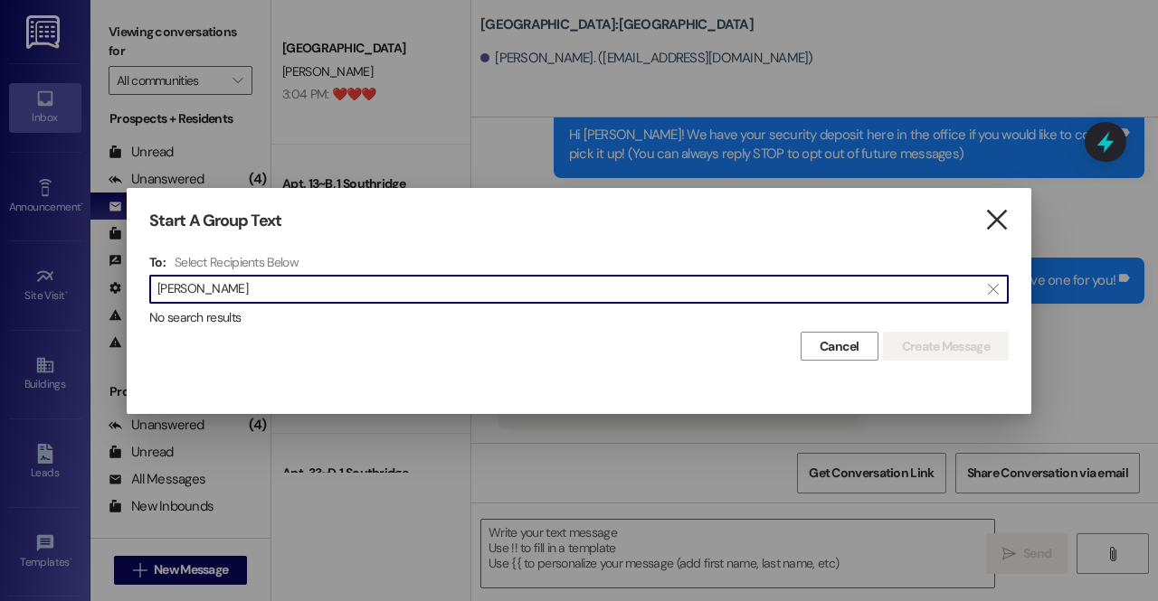
type input "kendra"
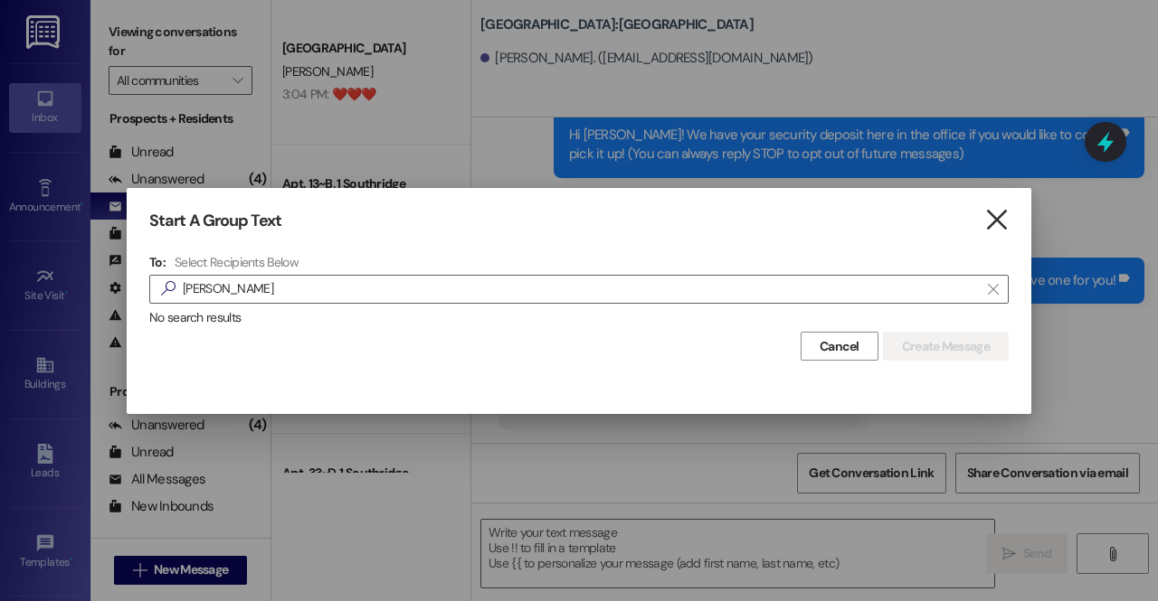
click at [990, 219] on icon "" at bounding box center [996, 220] width 24 height 19
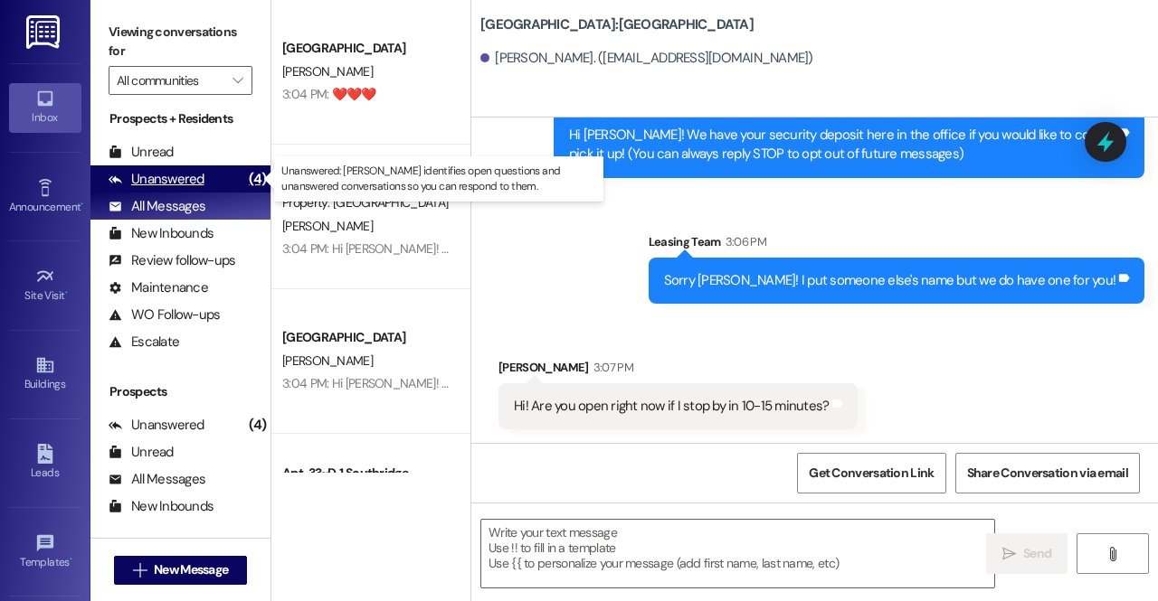
click at [203, 176] on div "Unanswered (4)" at bounding box center [180, 179] width 180 height 27
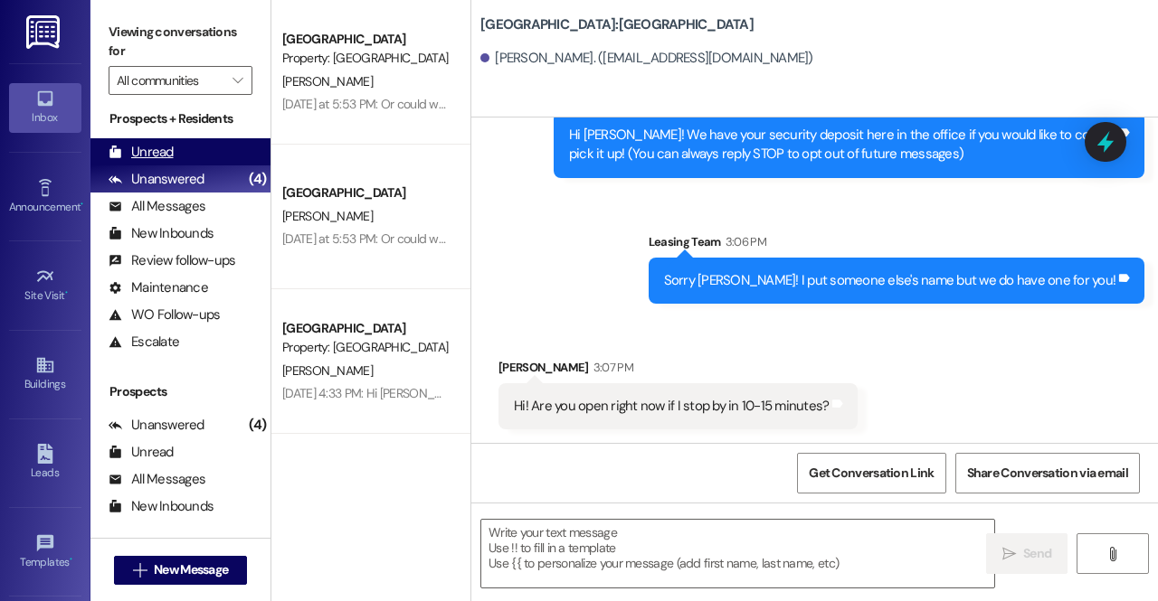
click at [225, 149] on div "Unread (0)" at bounding box center [180, 151] width 180 height 27
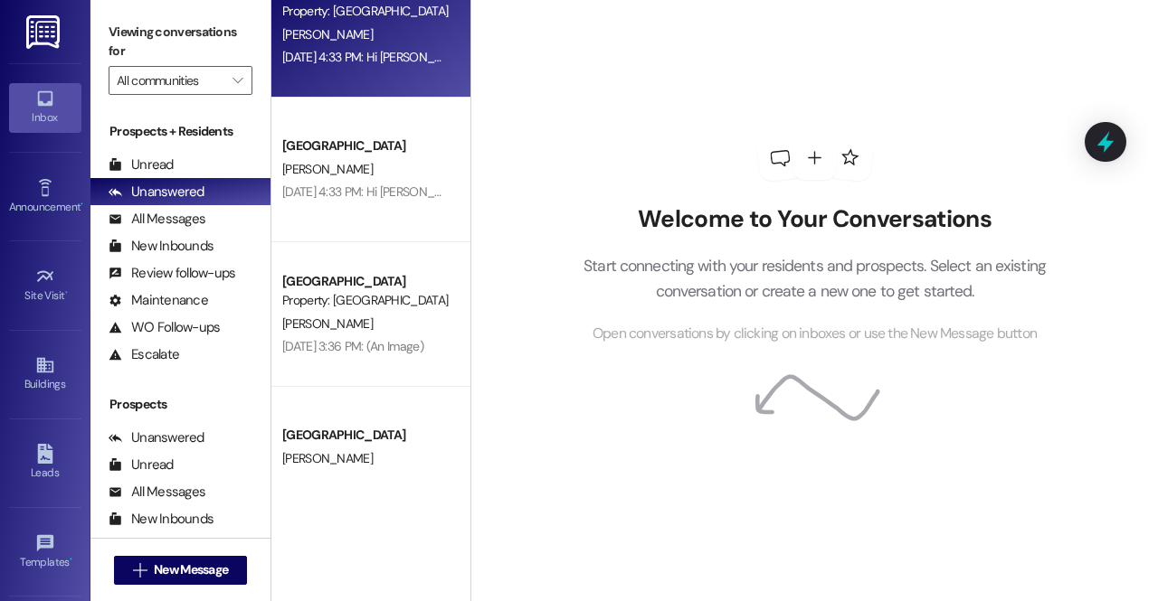
scroll to position [394, 0]
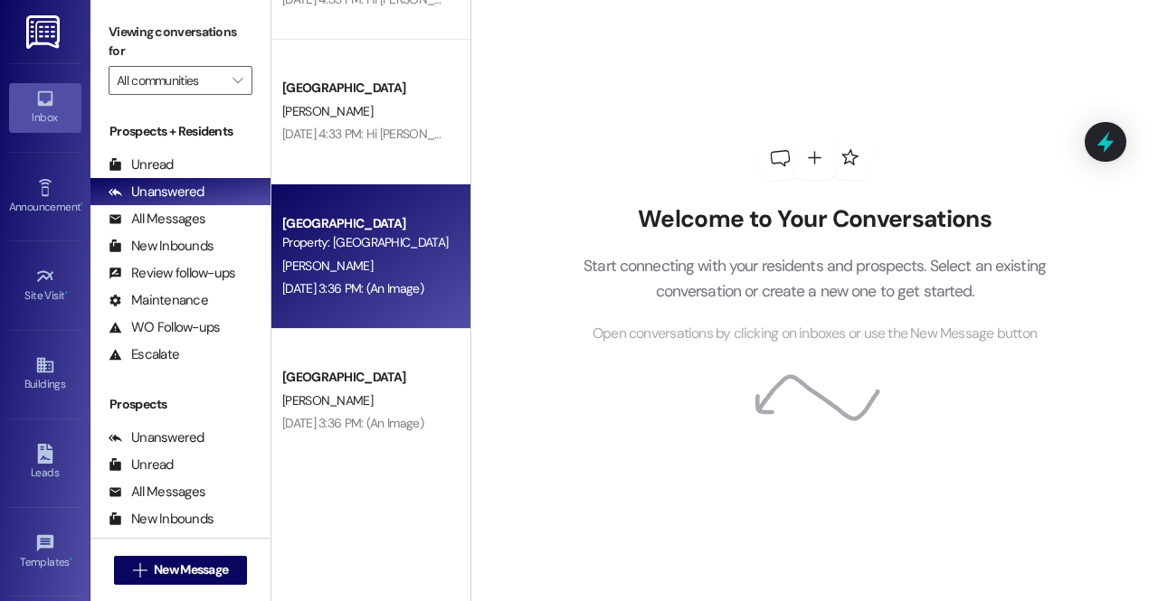
click at [418, 265] on div "[PERSON_NAME]" at bounding box center [365, 266] width 171 height 23
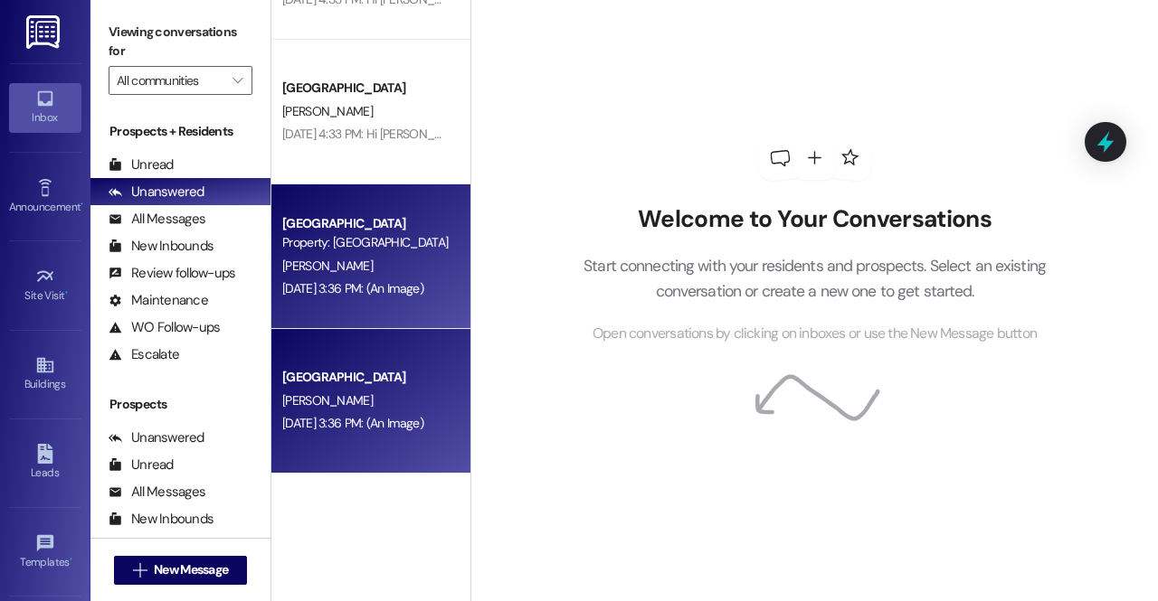
click at [418, 265] on div "[PERSON_NAME]" at bounding box center [365, 266] width 171 height 23
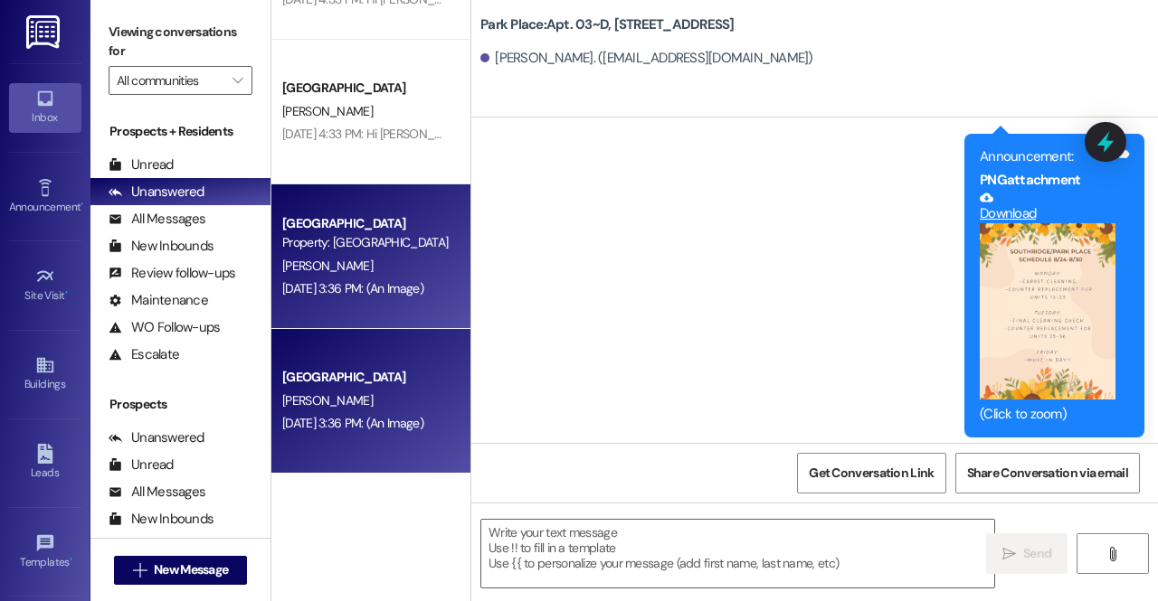
scroll to position [1065, 0]
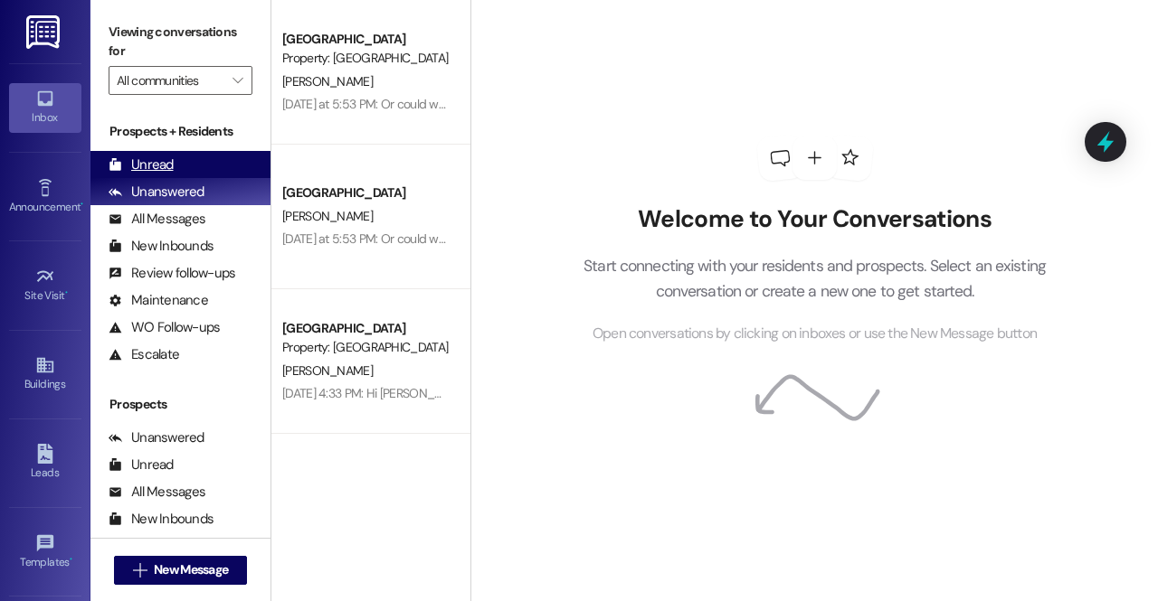
click at [175, 169] on div "Unread (0)" at bounding box center [180, 164] width 180 height 27
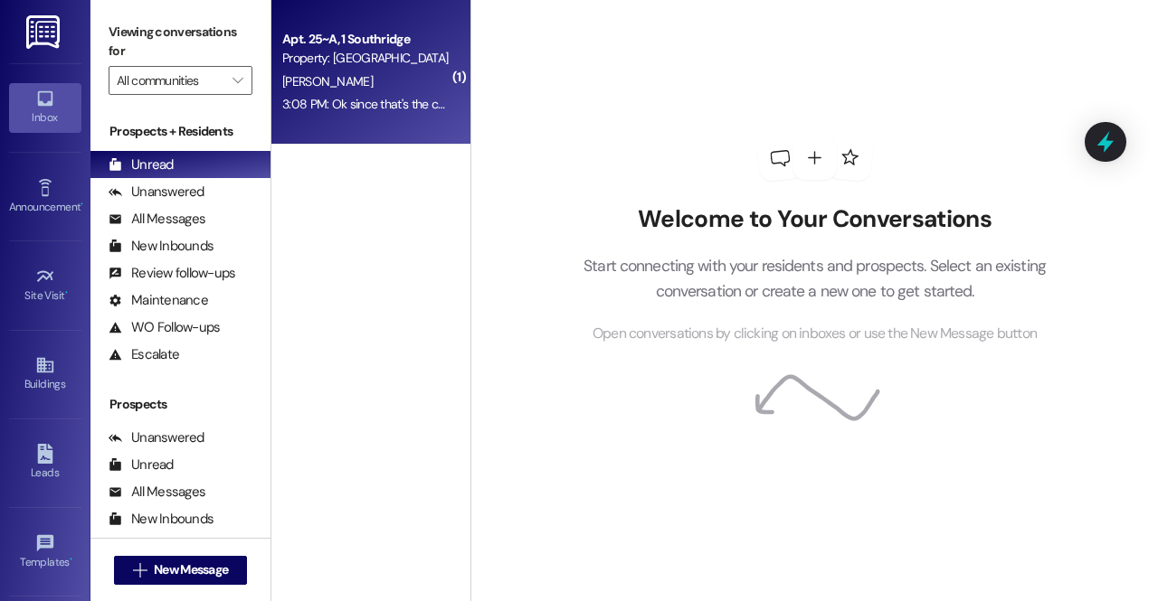
click at [358, 88] on div "[PERSON_NAME]" at bounding box center [365, 82] width 171 height 23
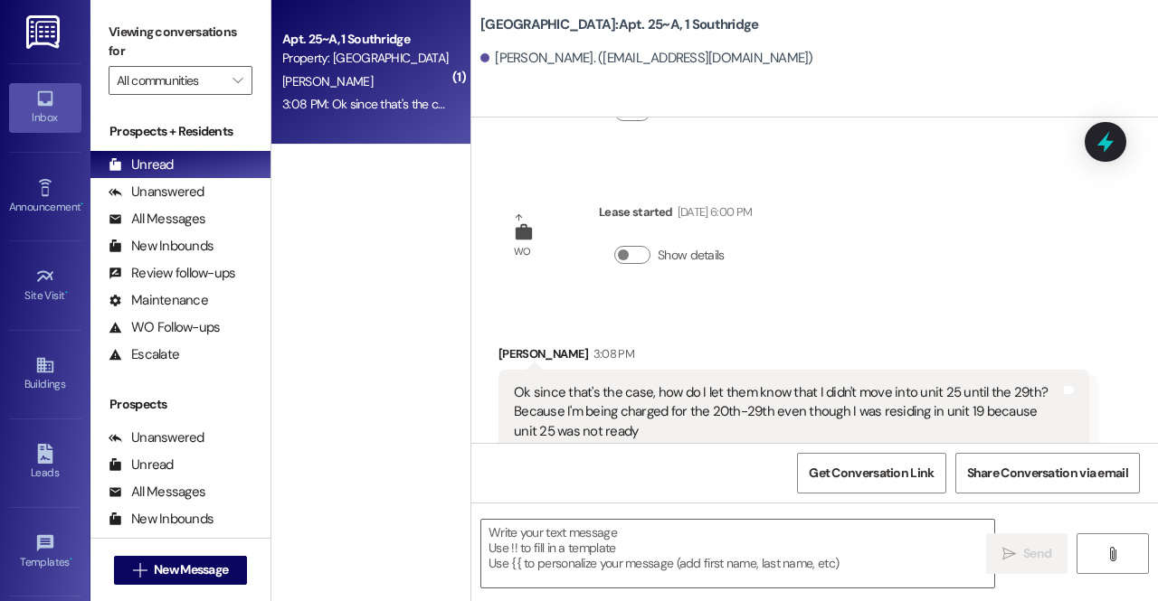
click at [383, 88] on div "[PERSON_NAME]" at bounding box center [365, 82] width 171 height 23
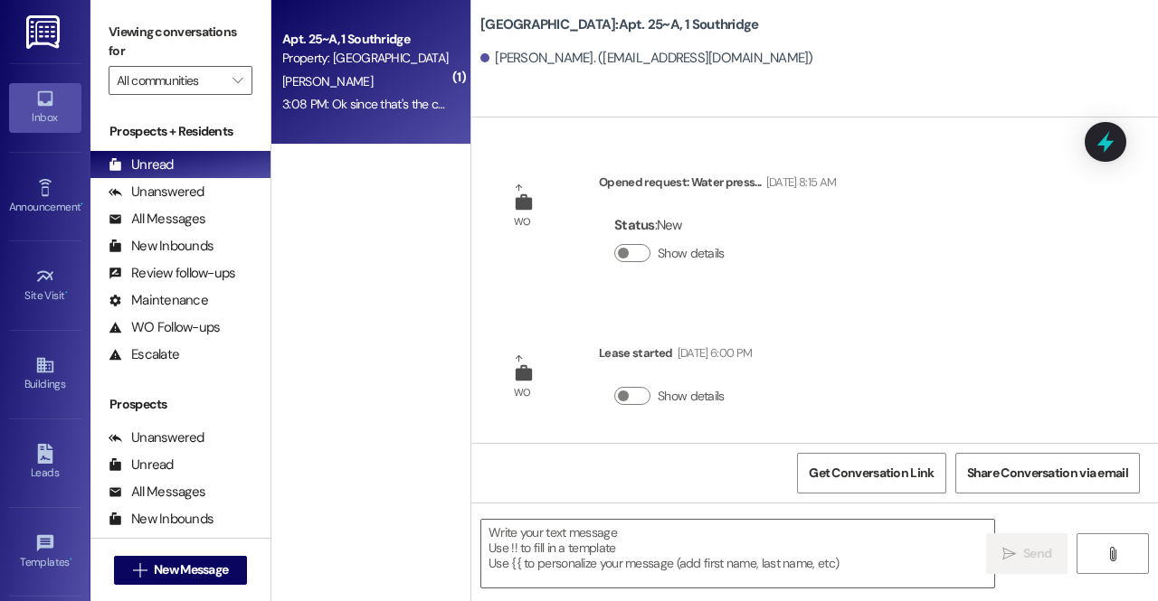
scroll to position [166, 0]
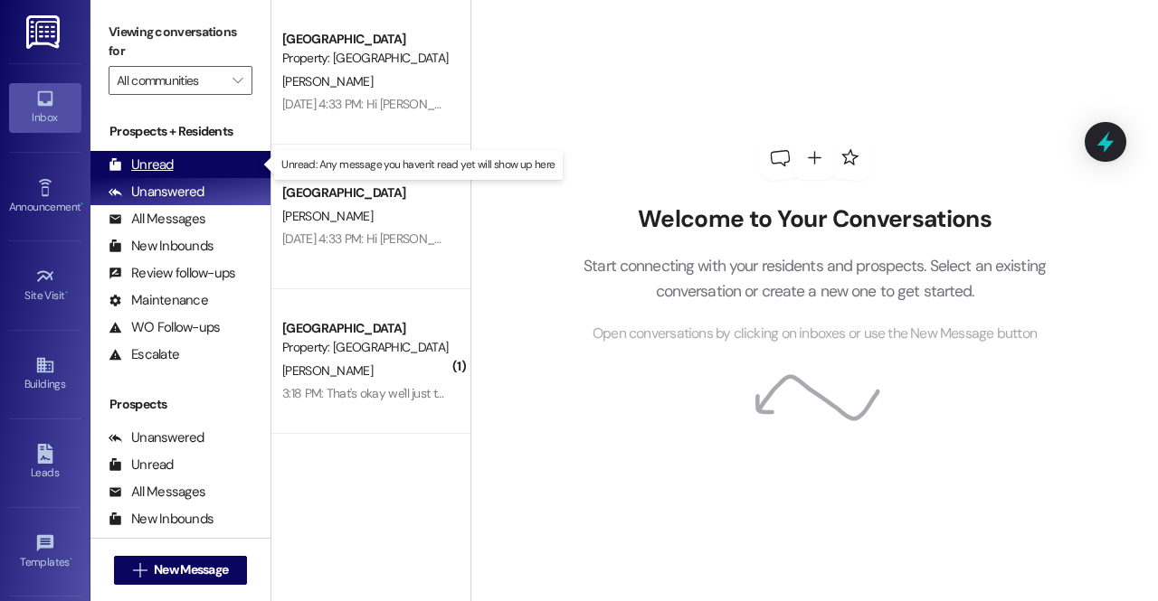
click at [216, 160] on div "Unread (0)" at bounding box center [180, 164] width 180 height 27
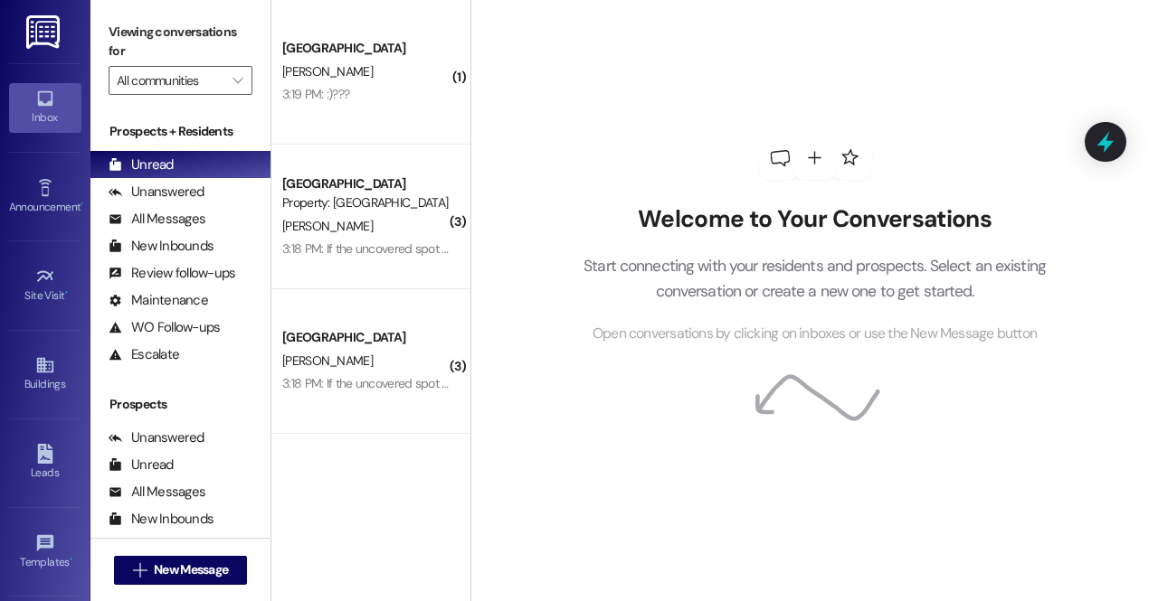
click at [43, 34] on img at bounding box center [44, 31] width 37 height 33
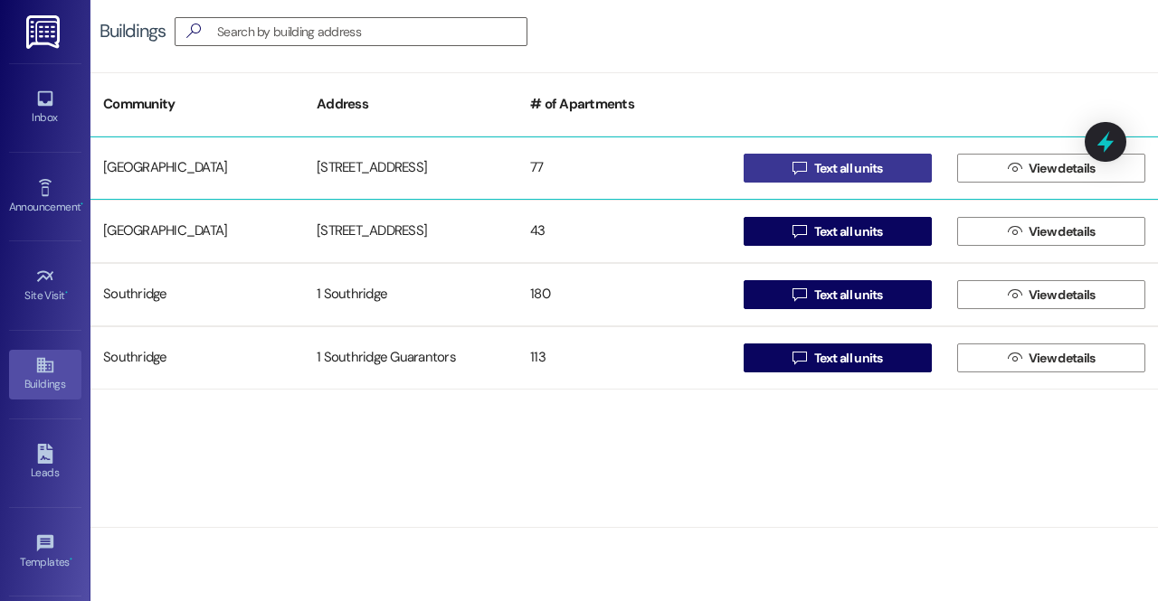
click at [810, 162] on span "Text all units" at bounding box center [848, 168] width 76 height 19
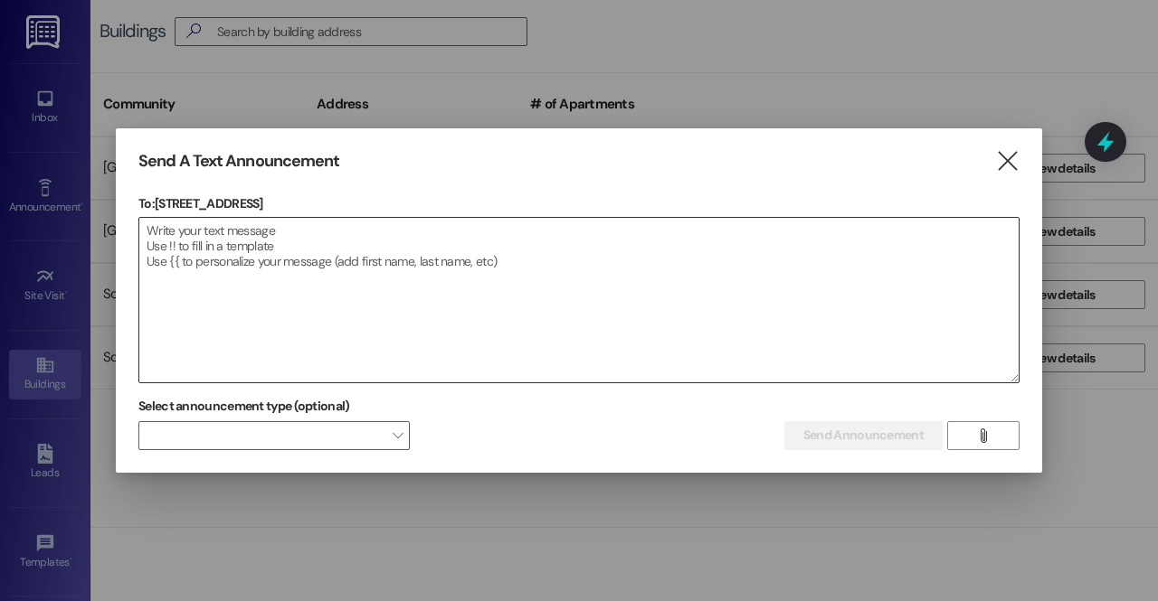
click at [486, 273] on textarea at bounding box center [578, 300] width 879 height 165
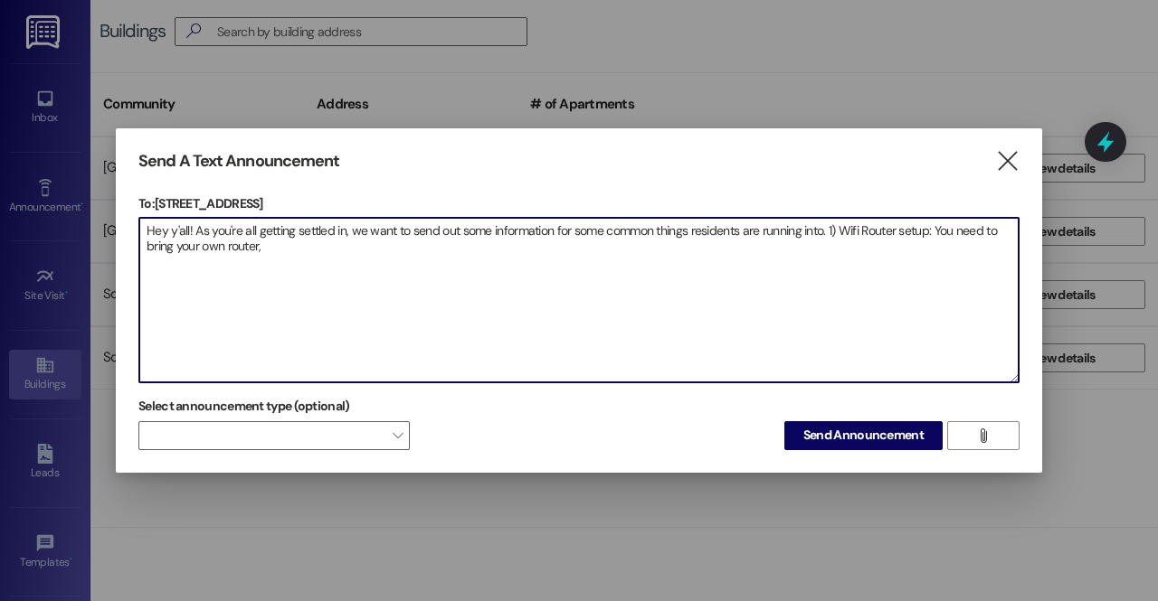
paste textarea "[PHONE_NUMBER]"
click at [260, 240] on textarea "Hey y'all! As you're all getting settled in, we want to send out some informati…" at bounding box center [578, 300] width 879 height 165
click at [711, 249] on textarea "Hey y'all! As you're all getting settled in, we want to send out some informati…" at bounding box center [578, 300] width 879 height 165
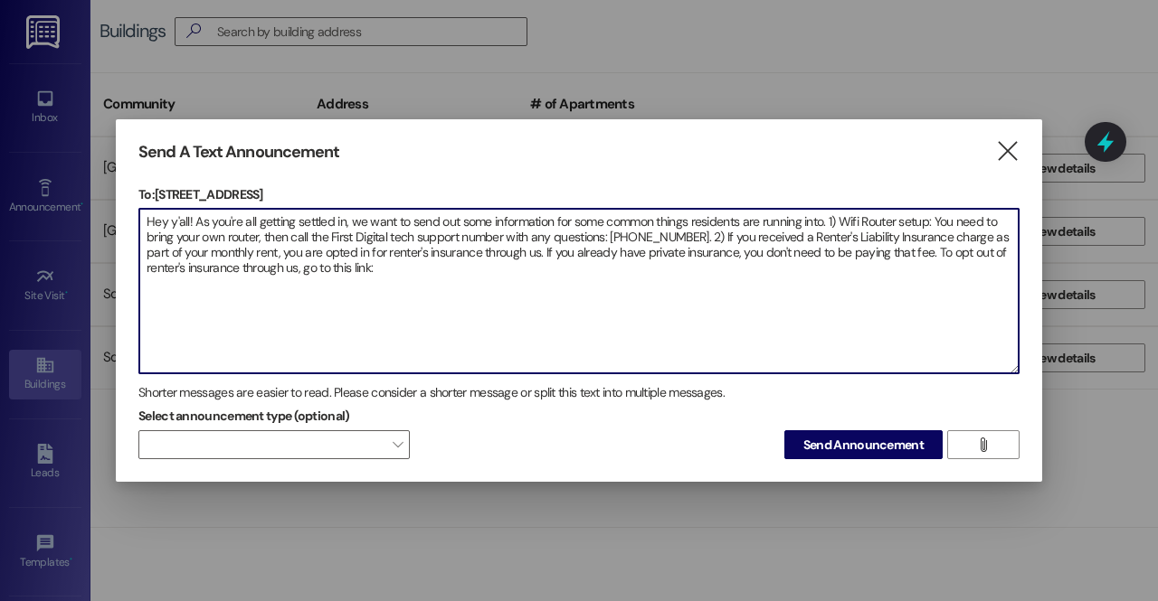
paste textarea "[URL][DOMAIN_NAME]"
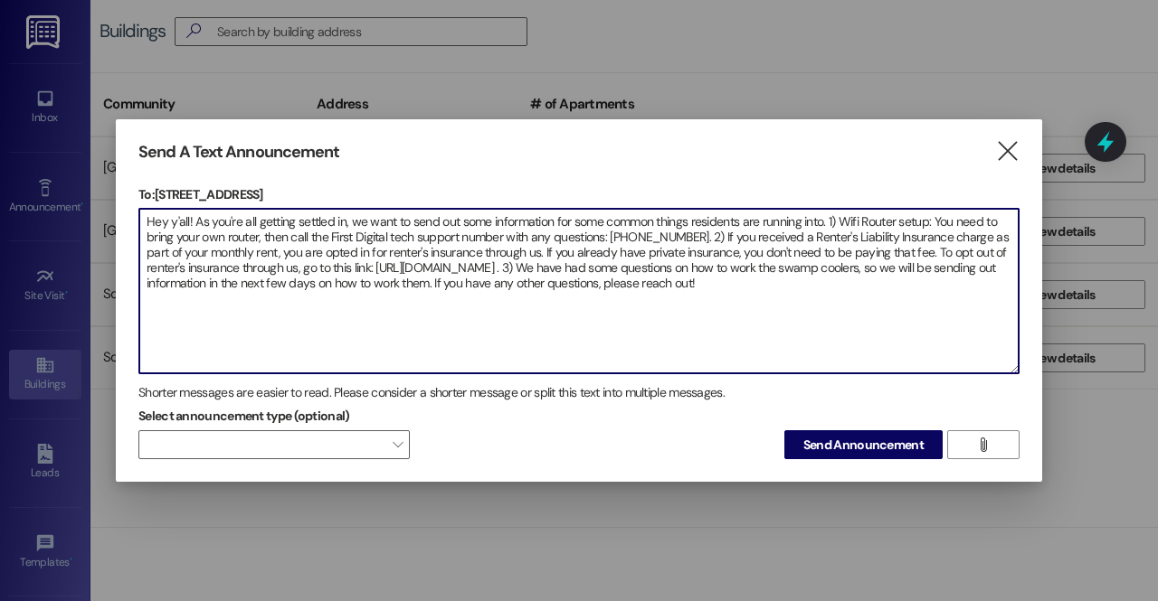
click at [189, 218] on textarea "Hey y'all! As you're all getting settled in, we want to send out some informati…" at bounding box center [578, 291] width 879 height 165
click at [759, 285] on textarea "Hey y'all! As you're all getting settled in, we want to send out some informati…" at bounding box center [578, 291] width 879 height 165
paste textarea "💛"
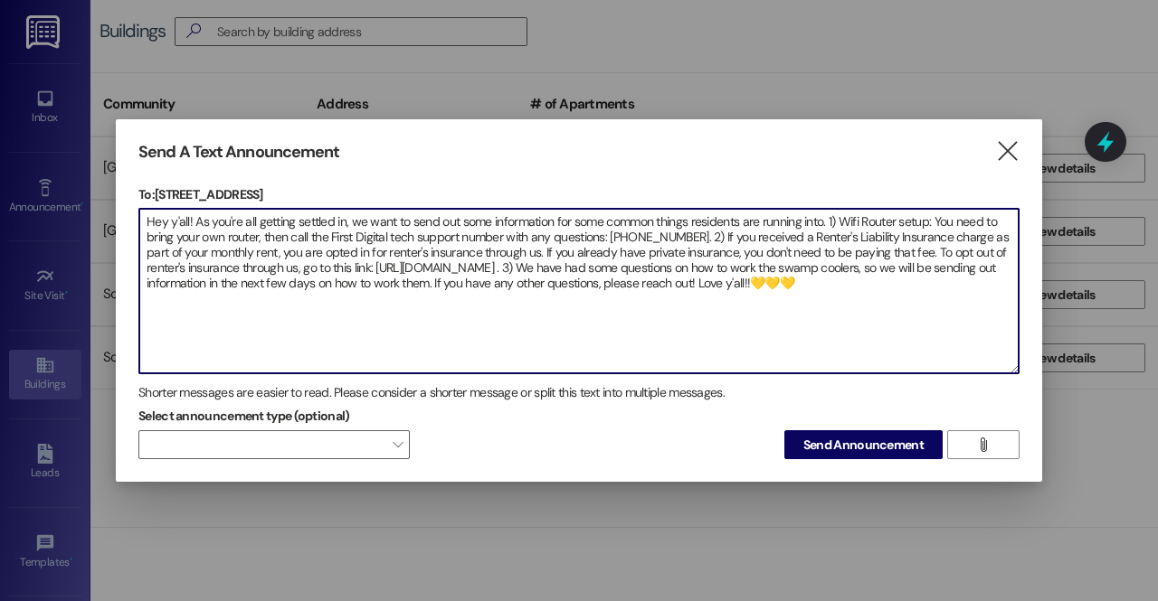
drag, startPoint x: 904, startPoint y: 287, endPoint x: 136, endPoint y: 200, distance: 772.8
click at [136, 200] on div "Send A Text Announcement  To: [STREET_ADDRESS]  Drop image file here Hey y'al…" at bounding box center [579, 301] width 926 height 364
click at [880, 294] on textarea "Hey y'all! As you're all getting settled in, we want to send out some informati…" at bounding box center [578, 291] width 879 height 165
click at [262, 232] on textarea "Hey y'all! As you're all getting settled in, we want to send out some informati…" at bounding box center [578, 291] width 879 height 165
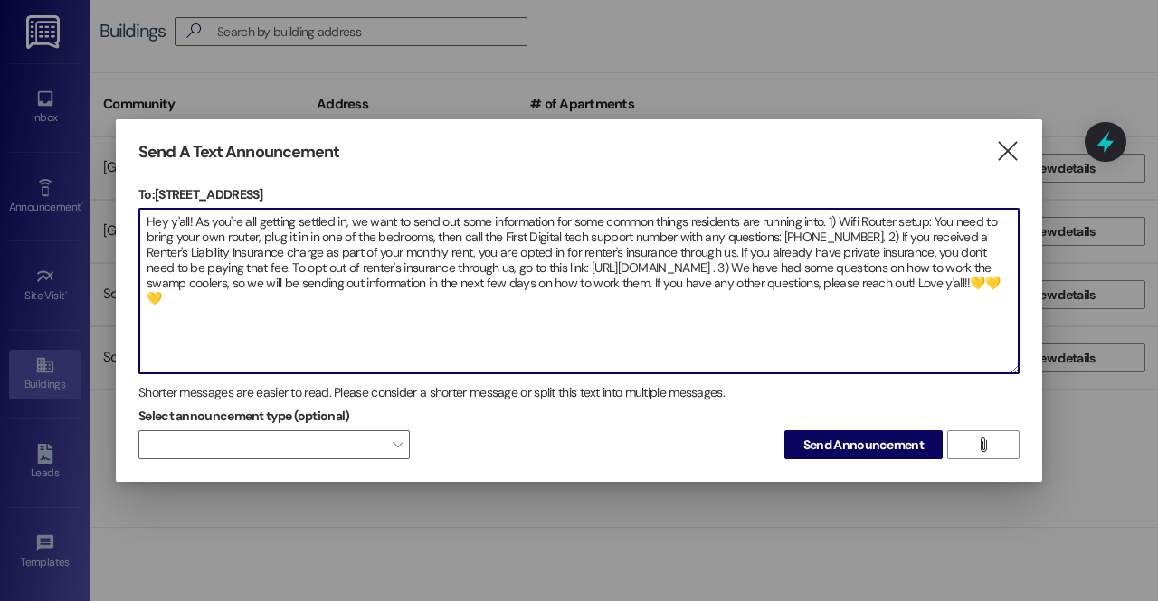
click at [655, 263] on textarea "Hey y'all! As you're all getting settled in, we want to send out some informati…" at bounding box center [578, 291] width 879 height 165
click at [508, 266] on textarea "Hey y'all! As you're all getting settled in, we want to send out some informati…" at bounding box center [578, 291] width 879 height 165
click at [583, 267] on textarea "Hey y'all! As you're all getting settled in, we want to send out some informati…" at bounding box center [578, 291] width 879 height 165
drag, startPoint x: 743, startPoint y: 280, endPoint x: 640, endPoint y: 282, distance: 103.1
click at [640, 282] on textarea "Hey y'all! As you're all getting settled in, we want to send out some informati…" at bounding box center [578, 291] width 879 height 165
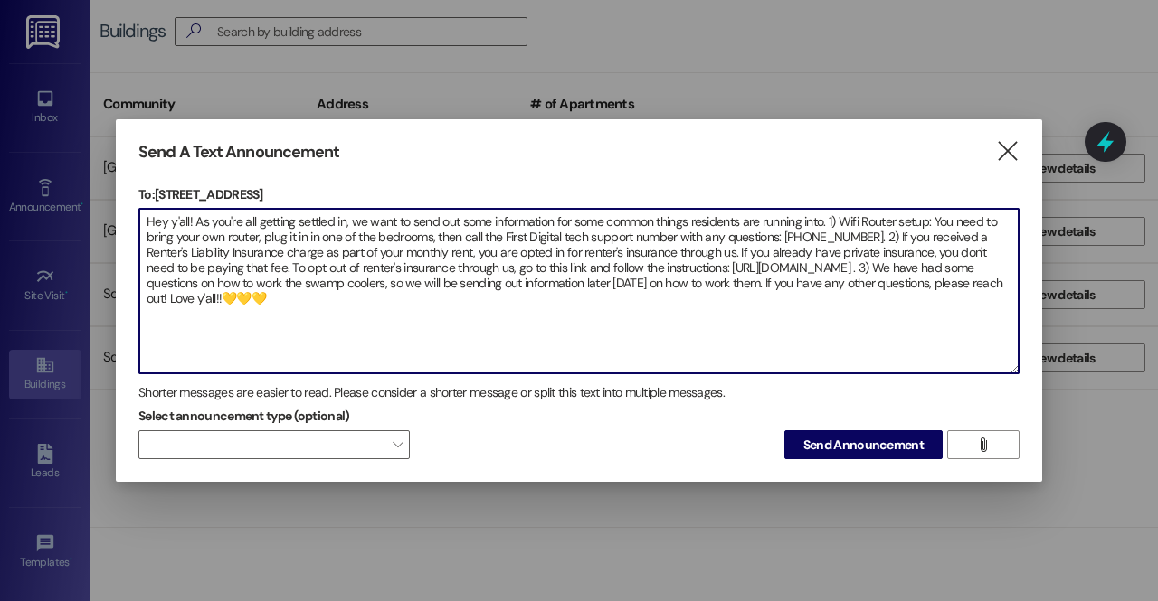
drag, startPoint x: 402, startPoint y: 298, endPoint x: 128, endPoint y: 204, distance: 290.6
click at [128, 204] on div "Send A Text Announcement  To: [STREET_ADDRESS]  Drop image file here Hey y'al…" at bounding box center [579, 301] width 926 height 364
click at [431, 316] on textarea "Hey y'all! As you're all getting settled in, we want to send out some informati…" at bounding box center [578, 291] width 879 height 165
type textarea "Hey y'all! As you're all getting settled in, we want to send out some informati…"
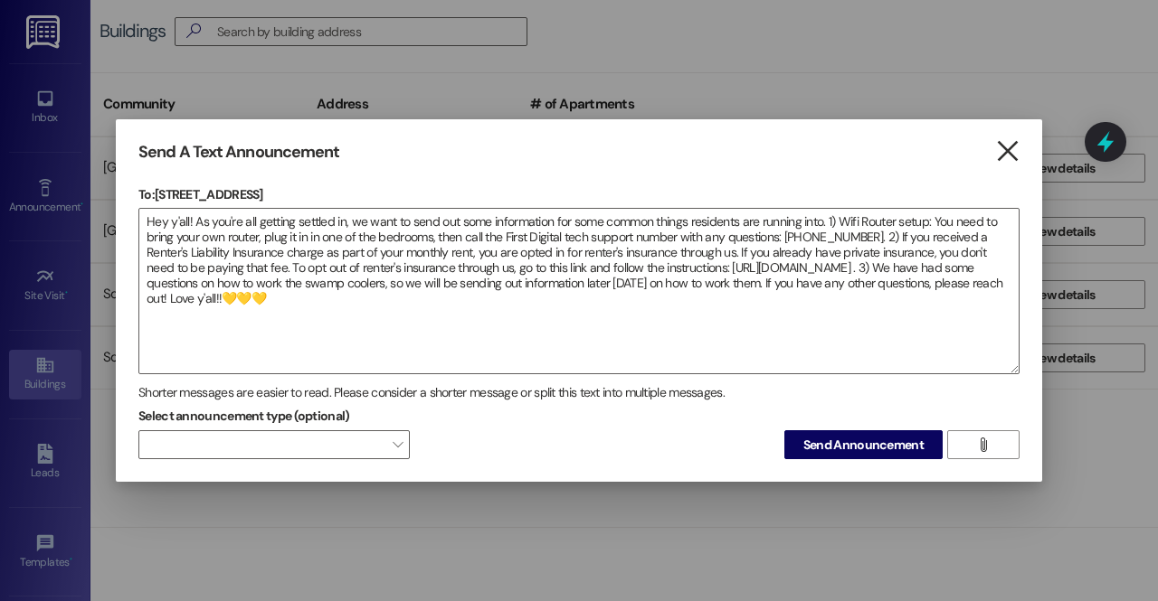
click at [1004, 145] on icon "" at bounding box center [1007, 151] width 24 height 19
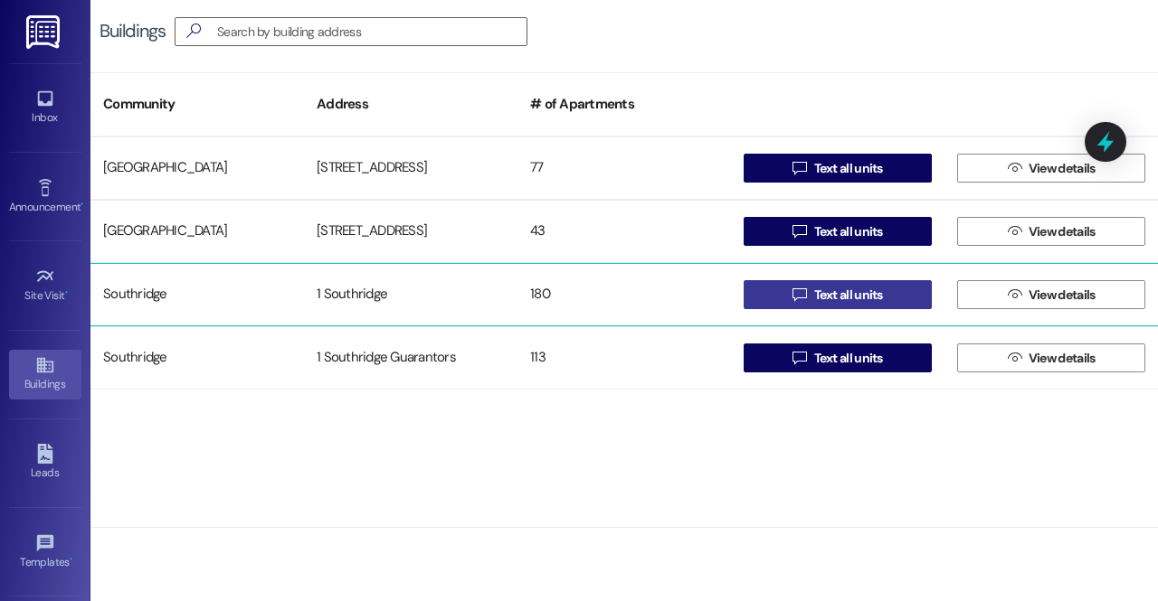
click at [780, 296] on button " Text all units" at bounding box center [837, 294] width 188 height 29
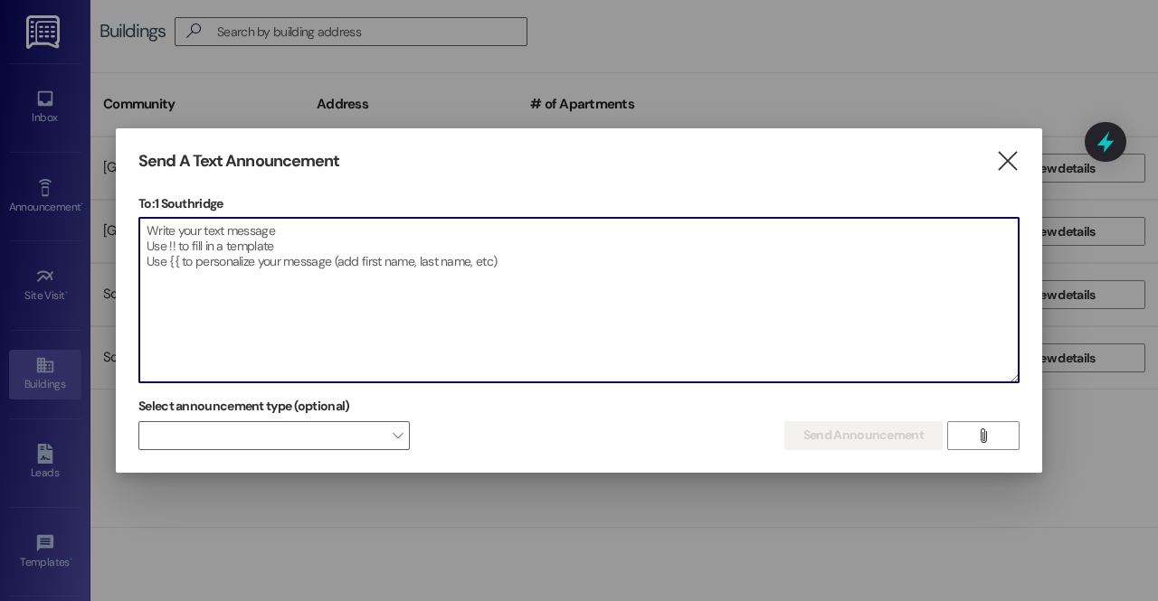
click at [695, 316] on textarea at bounding box center [578, 300] width 879 height 165
paste textarea "Hey y'all! As you're all getting settled in, we want to send out some informati…"
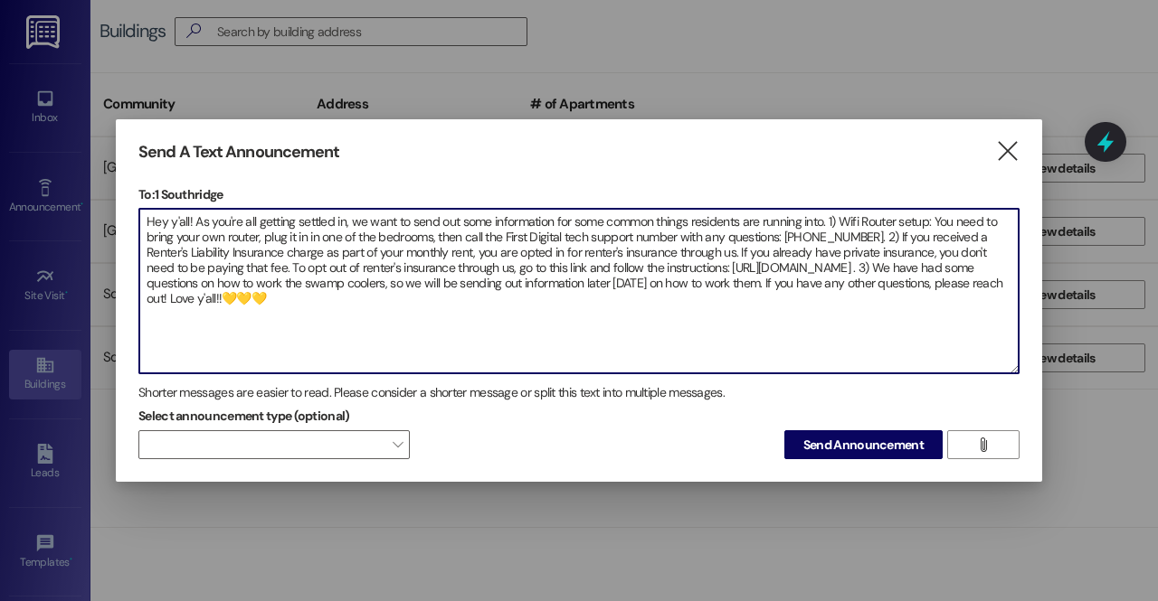
type textarea "Hey y'all! As you're all getting settled in, we want to send out some informati…"
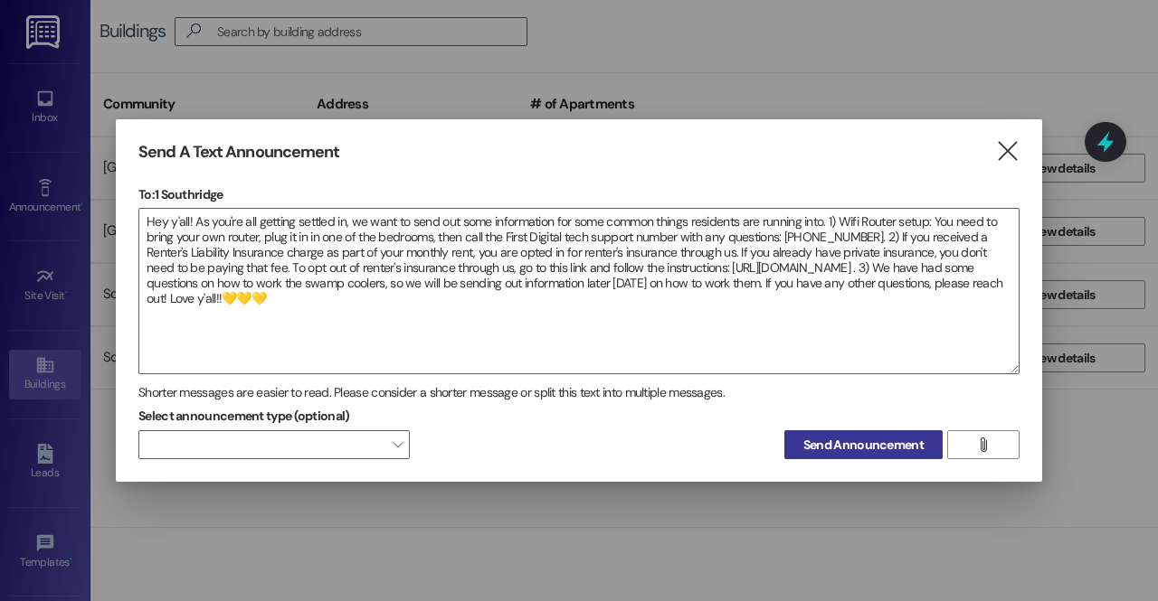
click at [879, 450] on span "Send Announcement" at bounding box center [863, 445] width 120 height 19
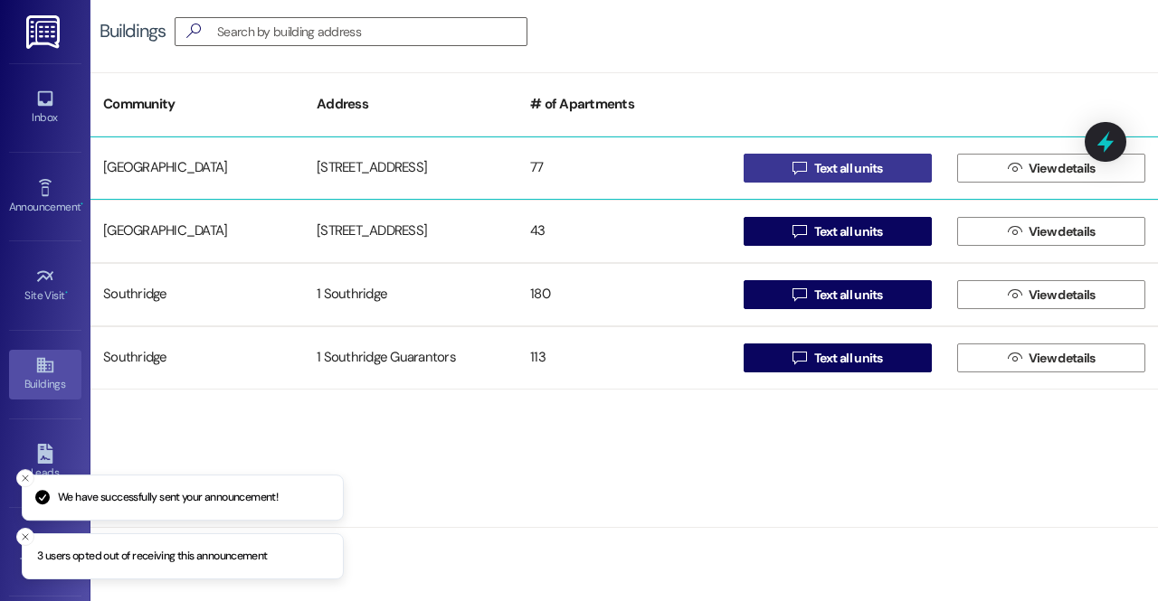
click at [829, 169] on span "Text all units" at bounding box center [848, 168] width 69 height 19
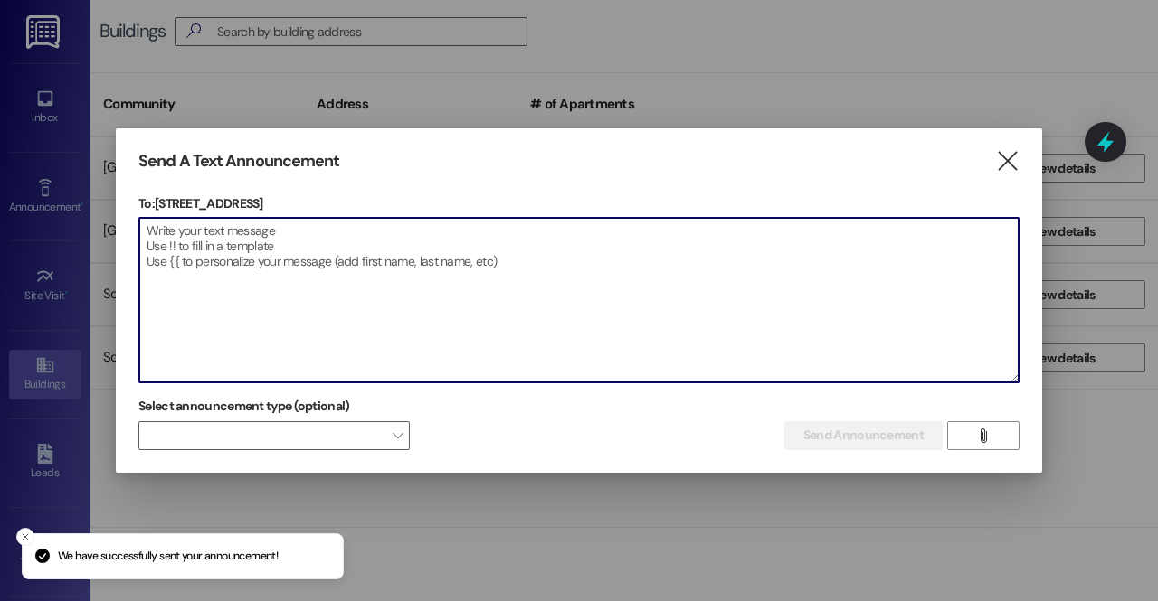
click at [718, 240] on textarea at bounding box center [578, 300] width 879 height 165
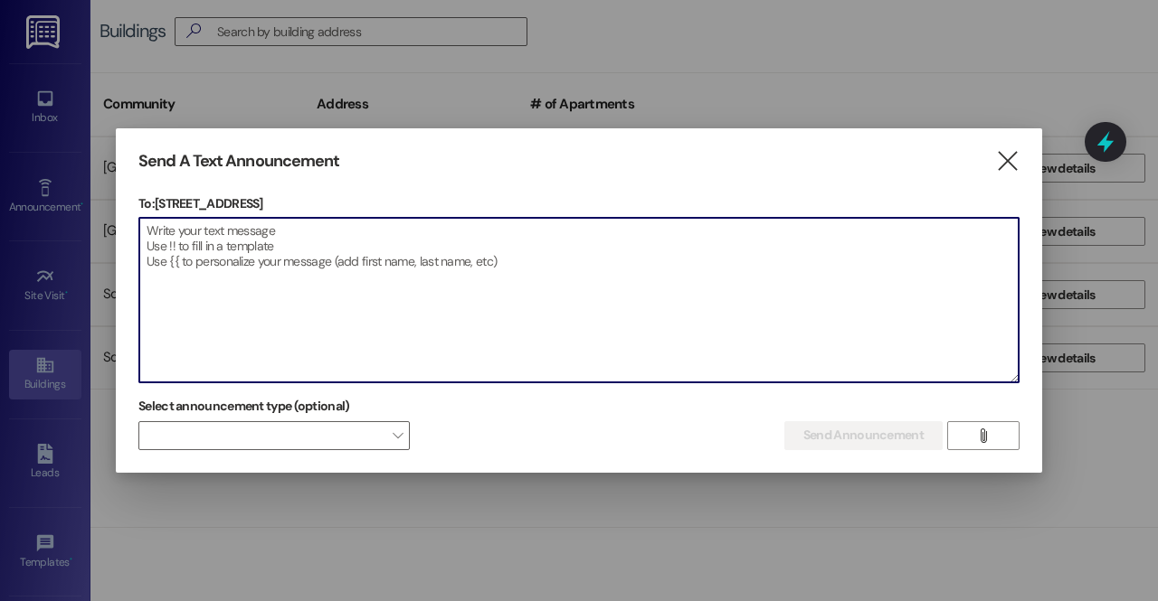
paste textarea "Hey y'all! As you're all getting settled in, we want to send out some informati…"
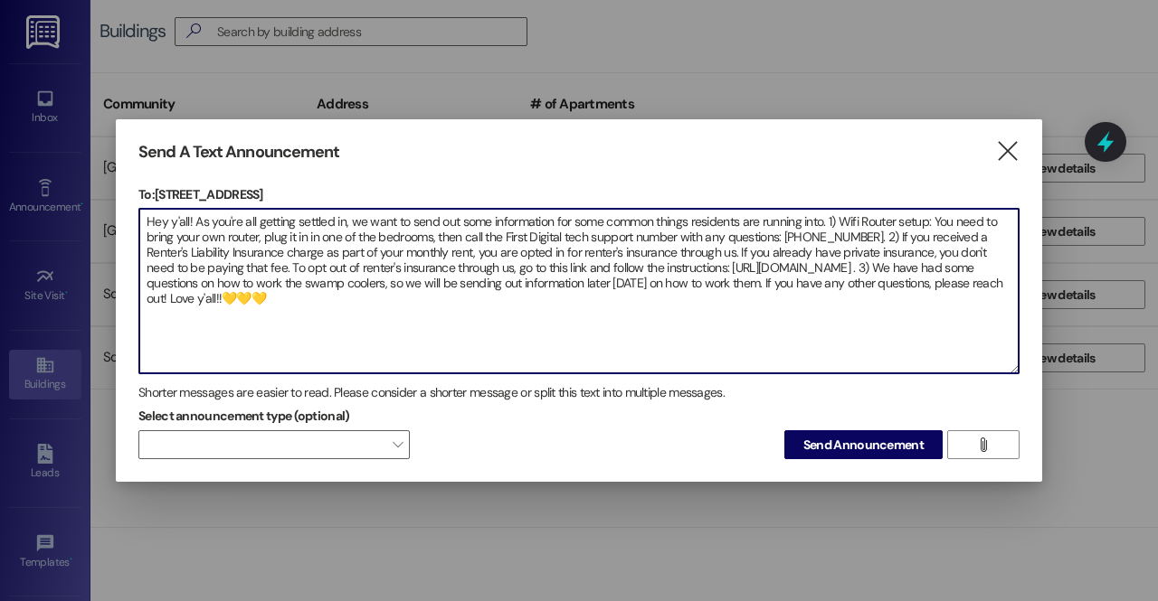
drag, startPoint x: 358, startPoint y: 282, endPoint x: 438, endPoint y: 279, distance: 79.6
click at [438, 279] on textarea "Hey y'all! As you're all getting settled in, we want to send out some informati…" at bounding box center [578, 291] width 879 height 165
click at [743, 281] on textarea "Hey y'all! As you're all getting settled in, we want to send out some informati…" at bounding box center [578, 291] width 879 height 165
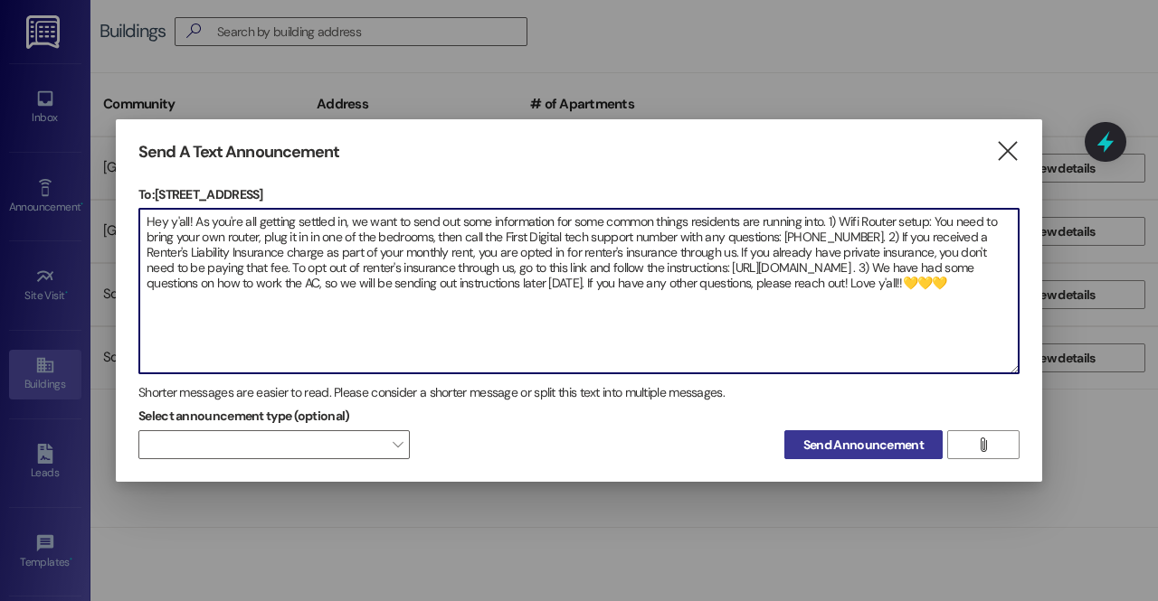
type textarea "Hey y'all! As you're all getting settled in, we want to send out some informati…"
click at [849, 445] on span "Send Announcement" at bounding box center [863, 445] width 120 height 19
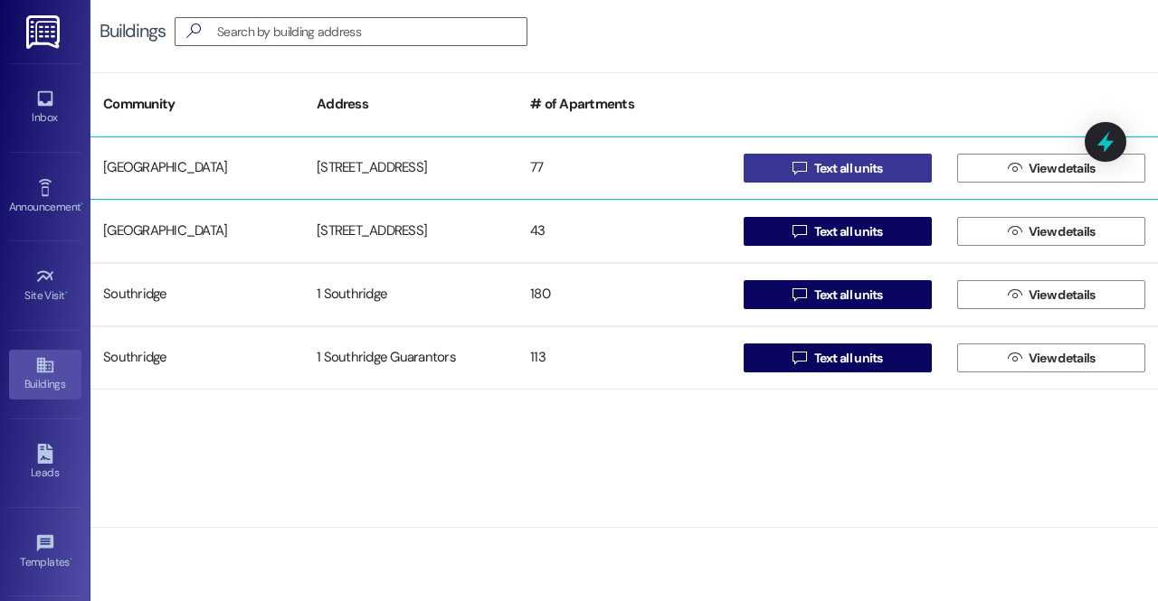
click at [866, 178] on span " Text all units" at bounding box center [838, 168] width 98 height 27
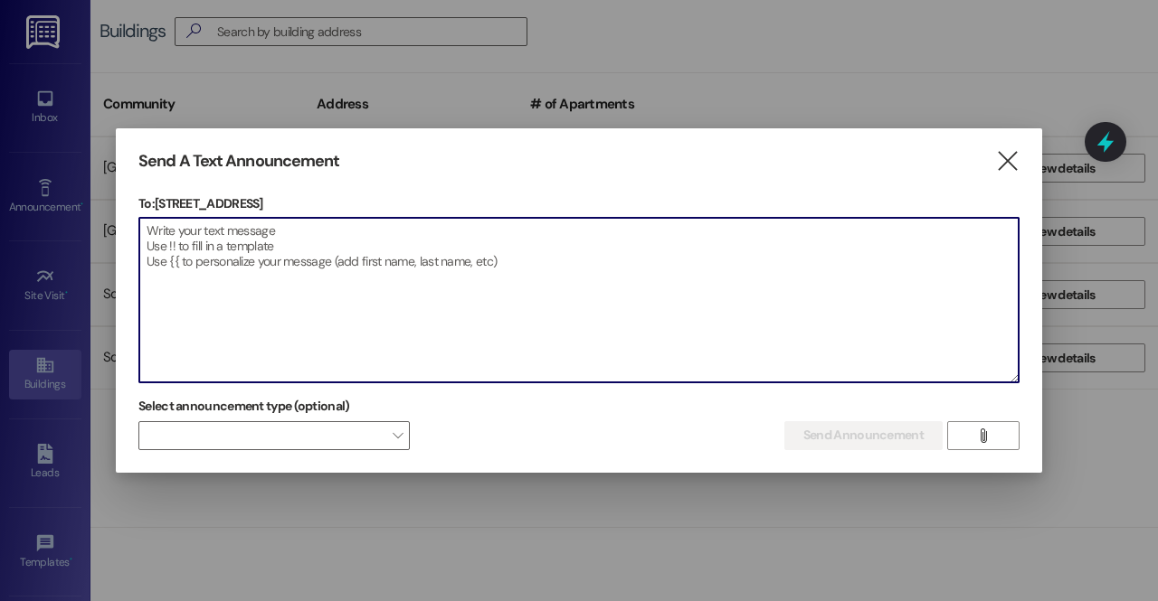
drag, startPoint x: 774, startPoint y: 285, endPoint x: 765, endPoint y: 238, distance: 47.9
click at [765, 238] on textarea at bounding box center [578, 300] width 879 height 165
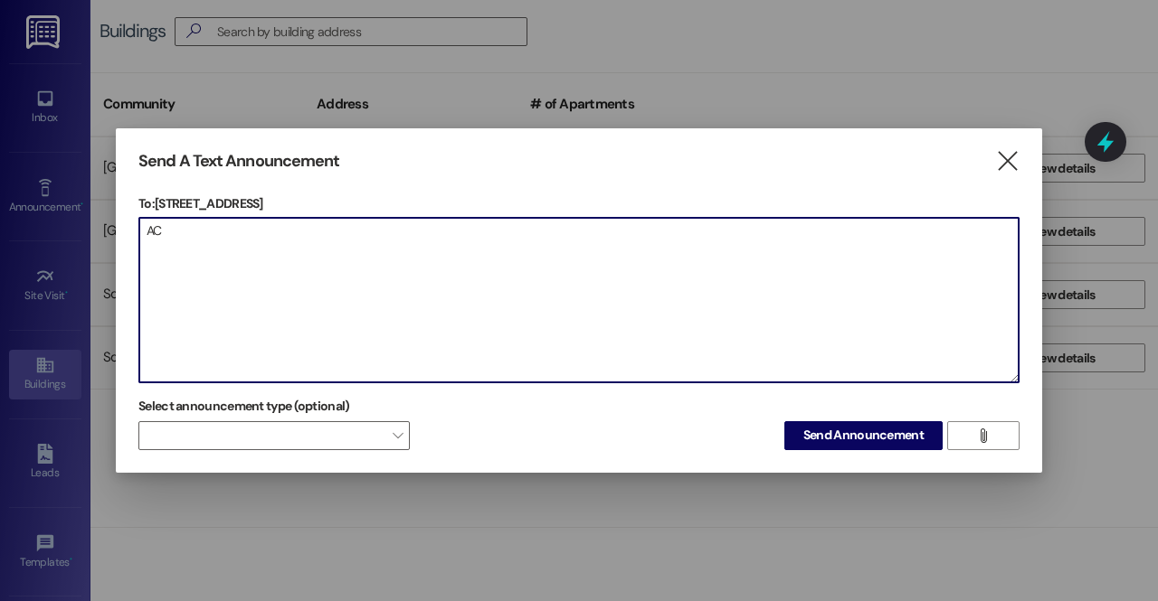
type textarea "A"
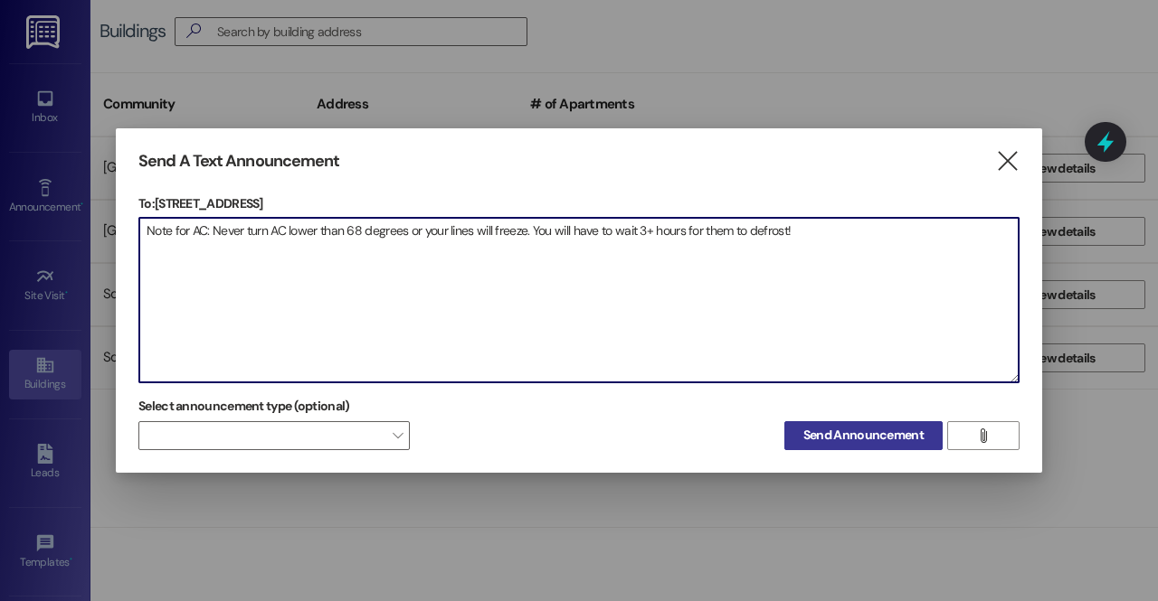
type textarea "Note for AC: Never turn AC lower than 68 degrees or your lines will freeze. You…"
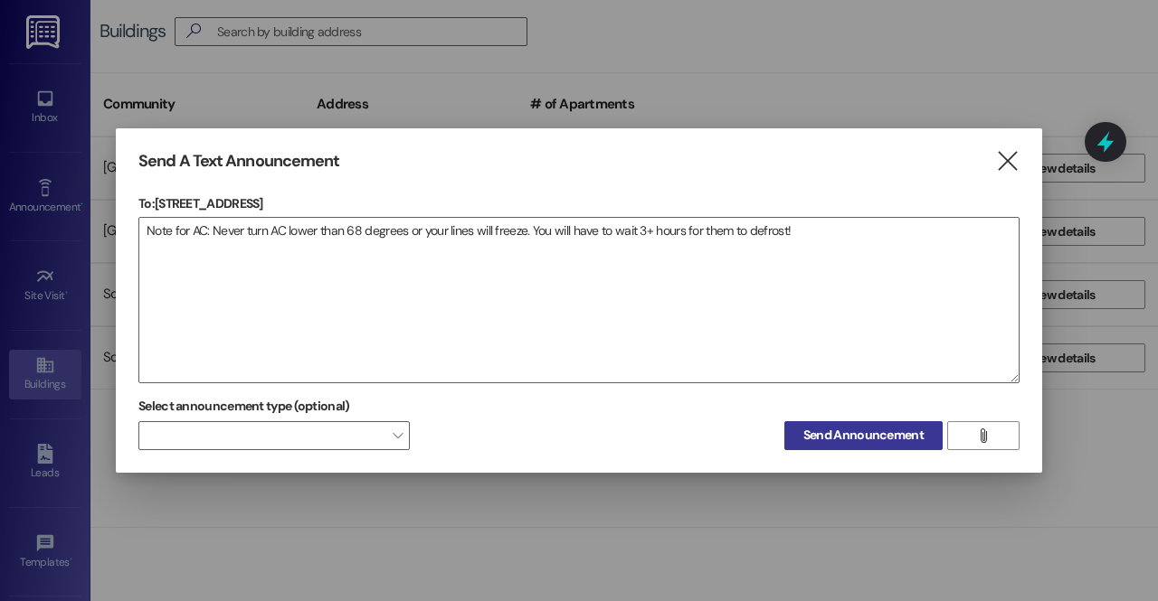
click at [814, 435] on span "Send Announcement" at bounding box center [863, 435] width 120 height 19
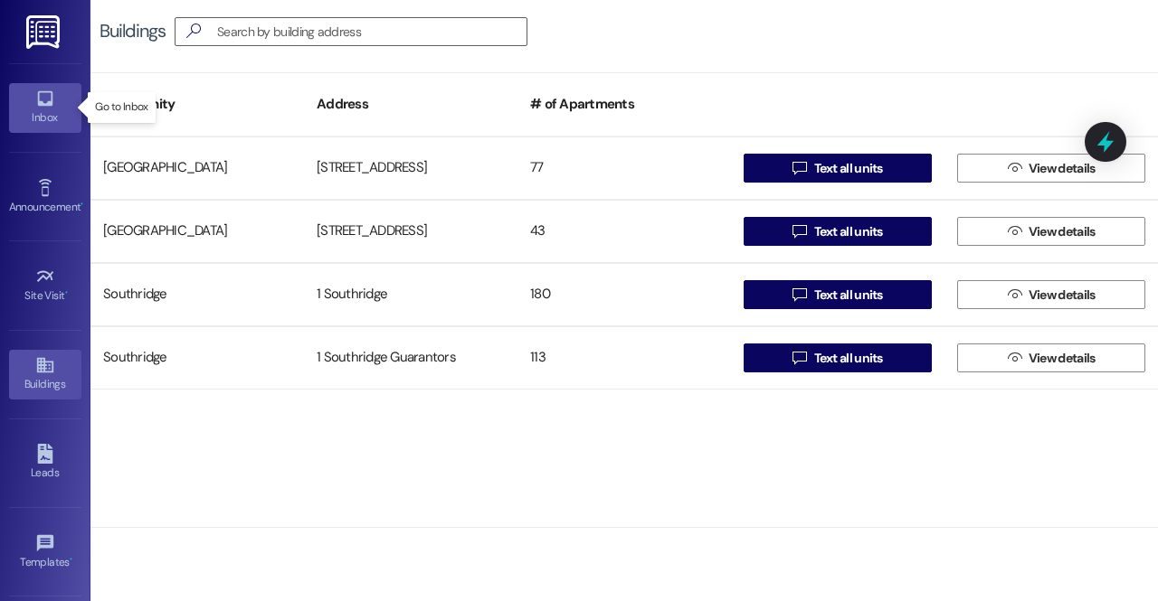
click at [43, 111] on div "Inbox" at bounding box center [45, 118] width 90 height 18
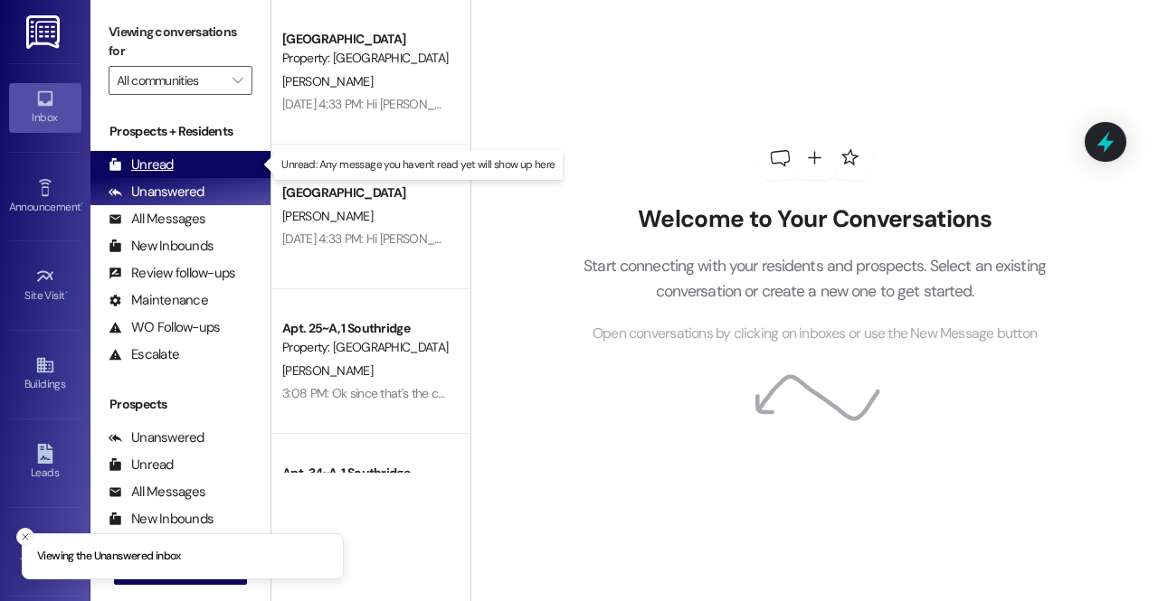
click at [174, 164] on div "Unread (0)" at bounding box center [180, 164] width 180 height 27
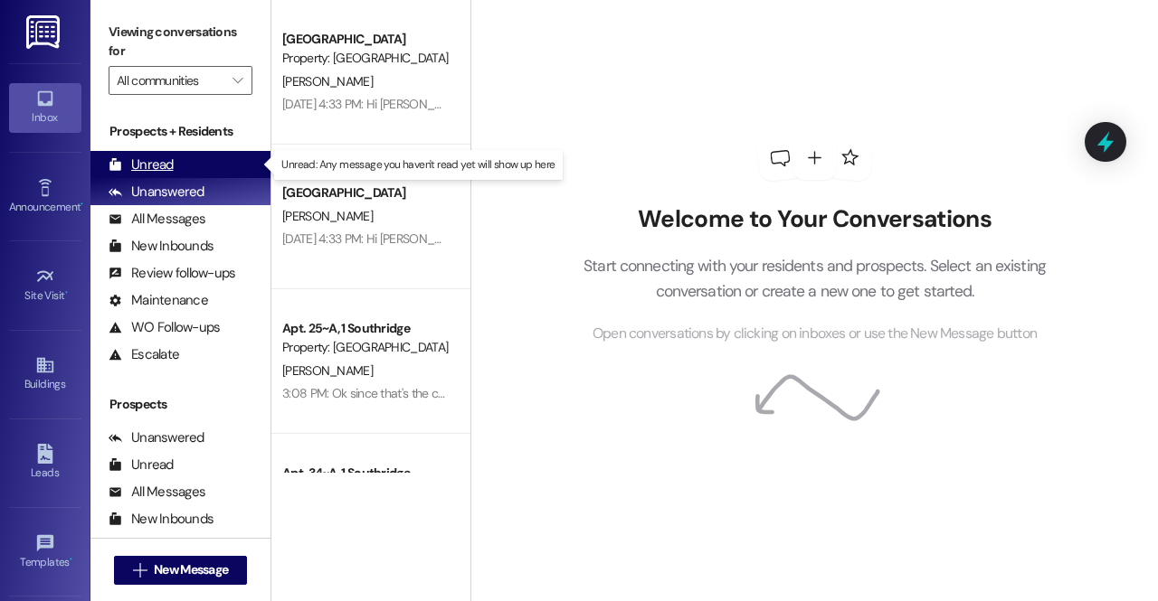
click at [164, 169] on div "Unread" at bounding box center [141, 165] width 65 height 19
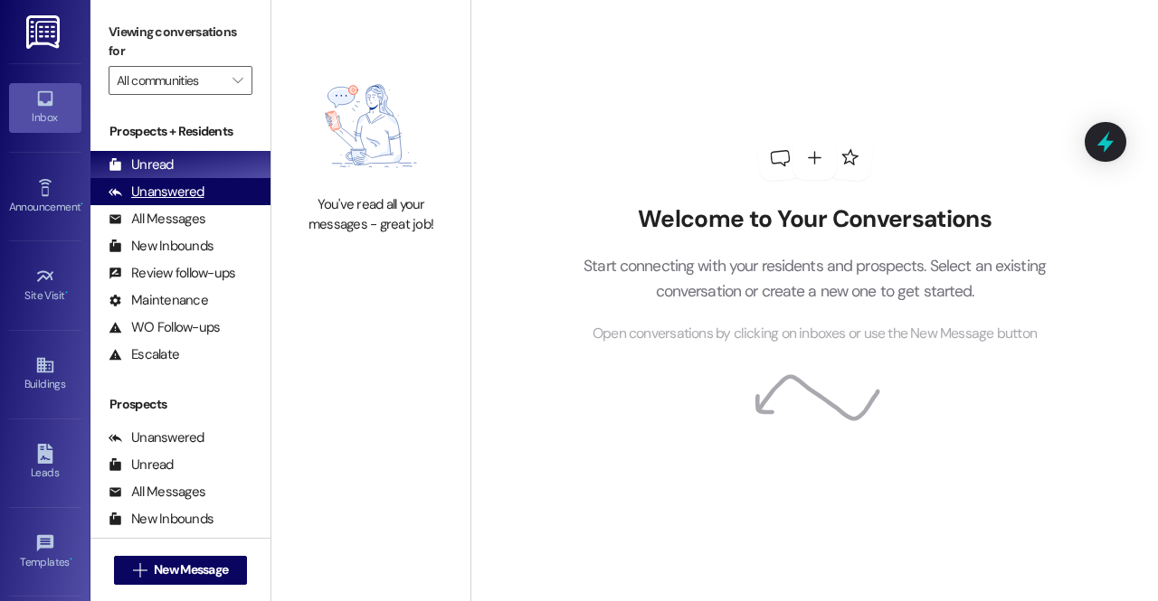
click at [162, 199] on div "Unanswered" at bounding box center [157, 192] width 96 height 19
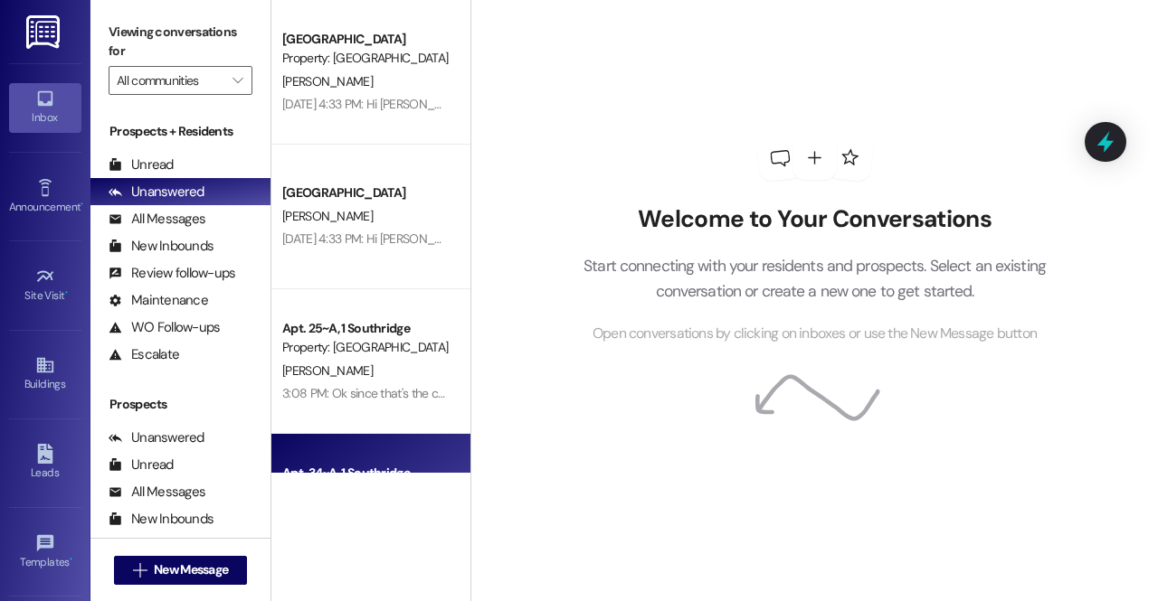
scroll to position [394, 0]
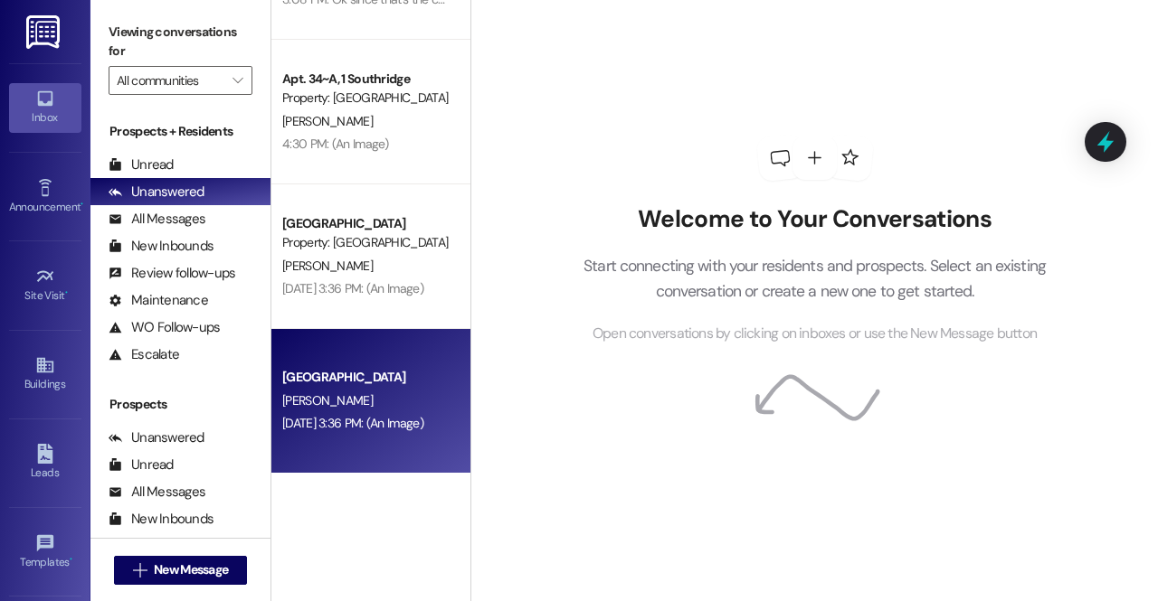
click at [359, 409] on div "[PERSON_NAME]" at bounding box center [365, 401] width 171 height 23
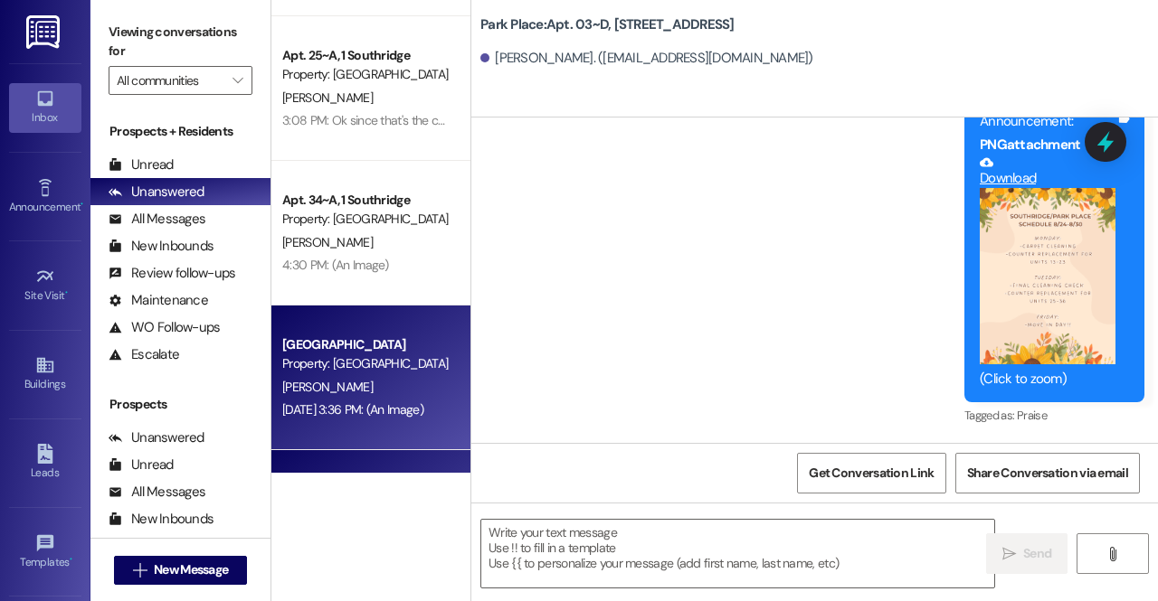
scroll to position [271, 0]
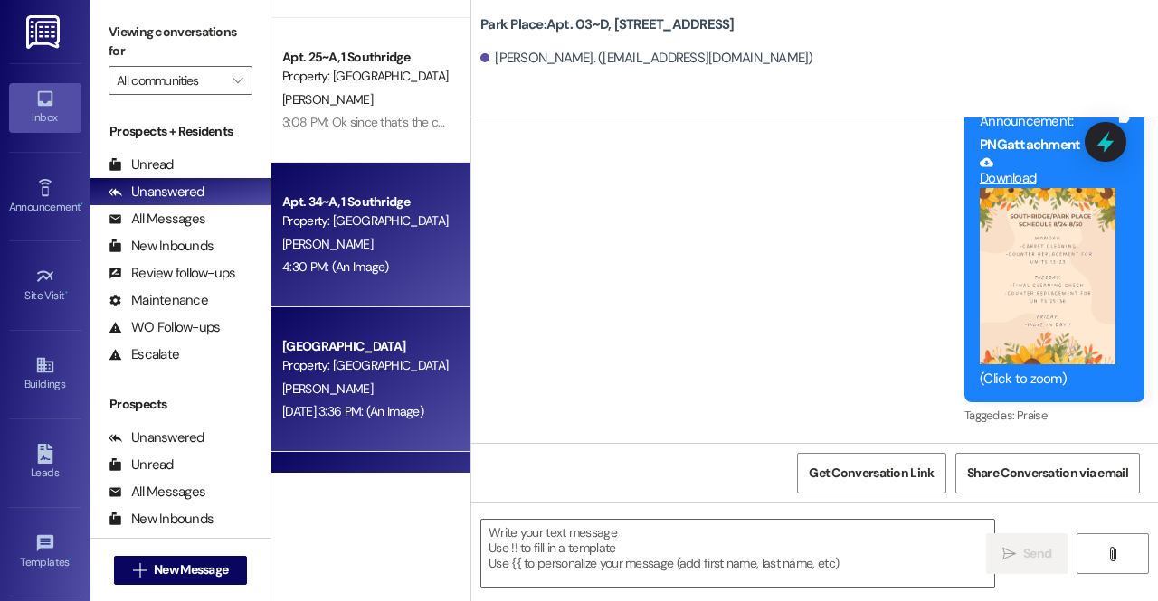
click at [369, 227] on div "Property: [GEOGRAPHIC_DATA]" at bounding box center [365, 221] width 167 height 19
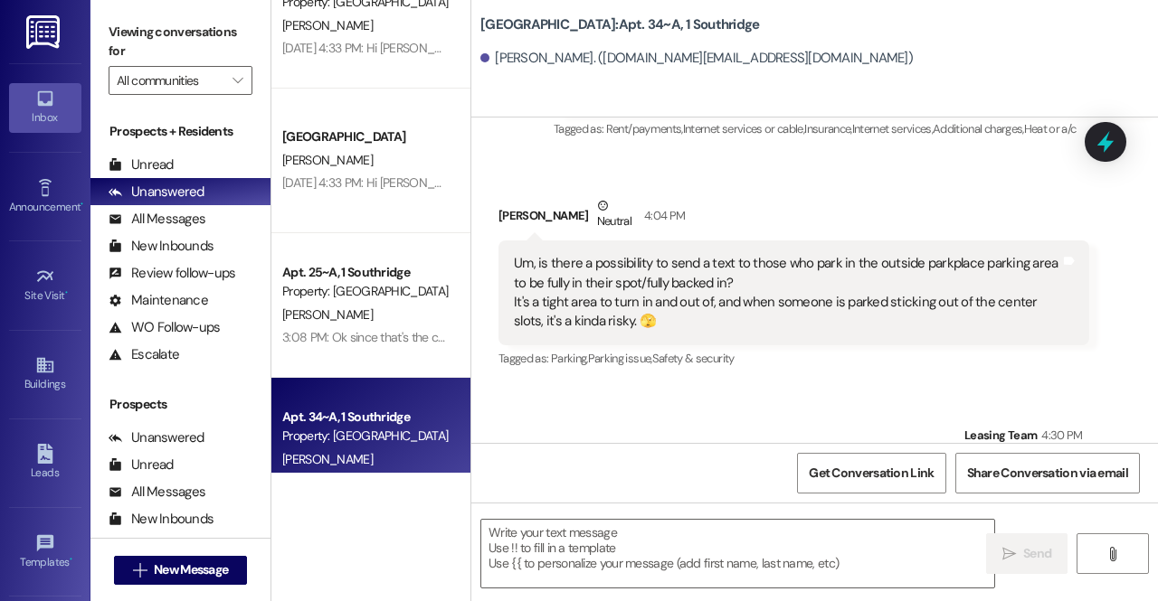
scroll to position [54, 0]
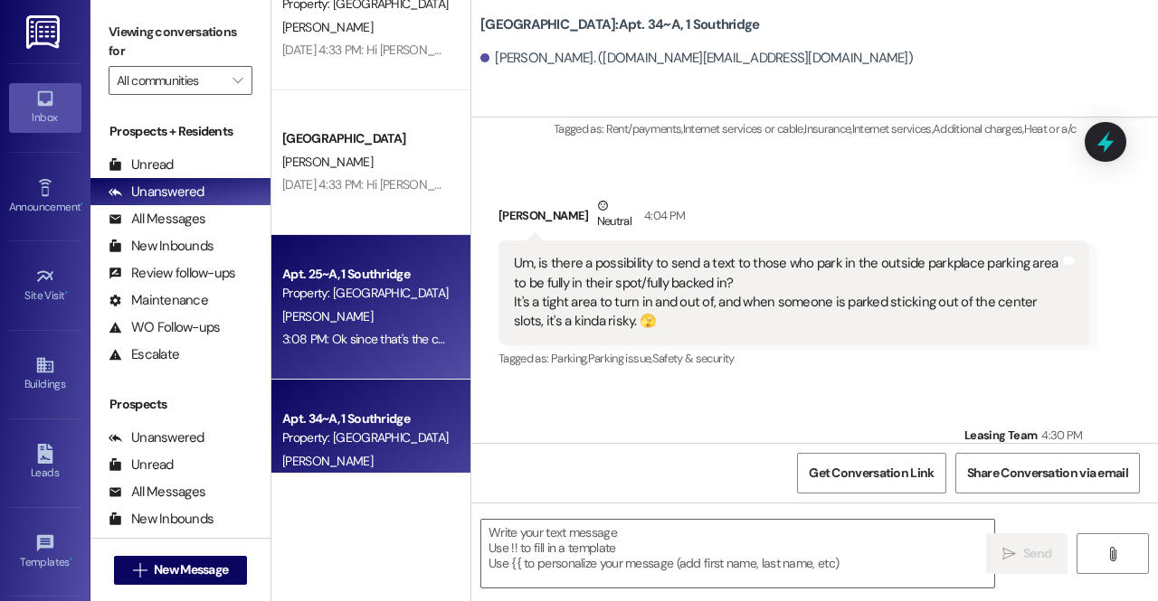
click at [358, 319] on div "[PERSON_NAME]" at bounding box center [365, 317] width 171 height 23
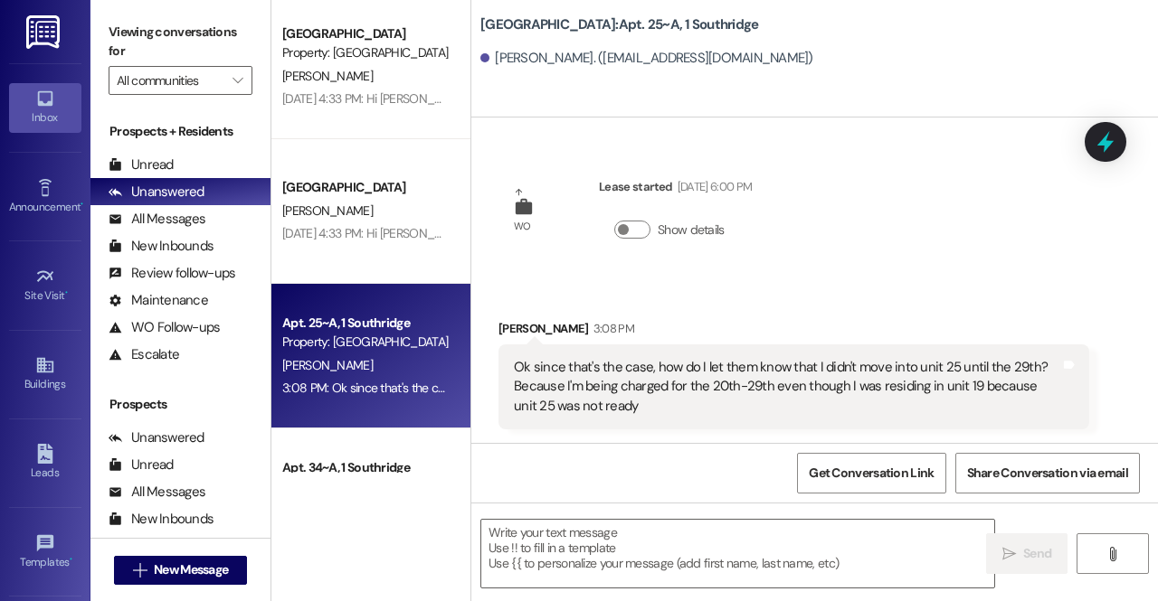
scroll to position [0, 0]
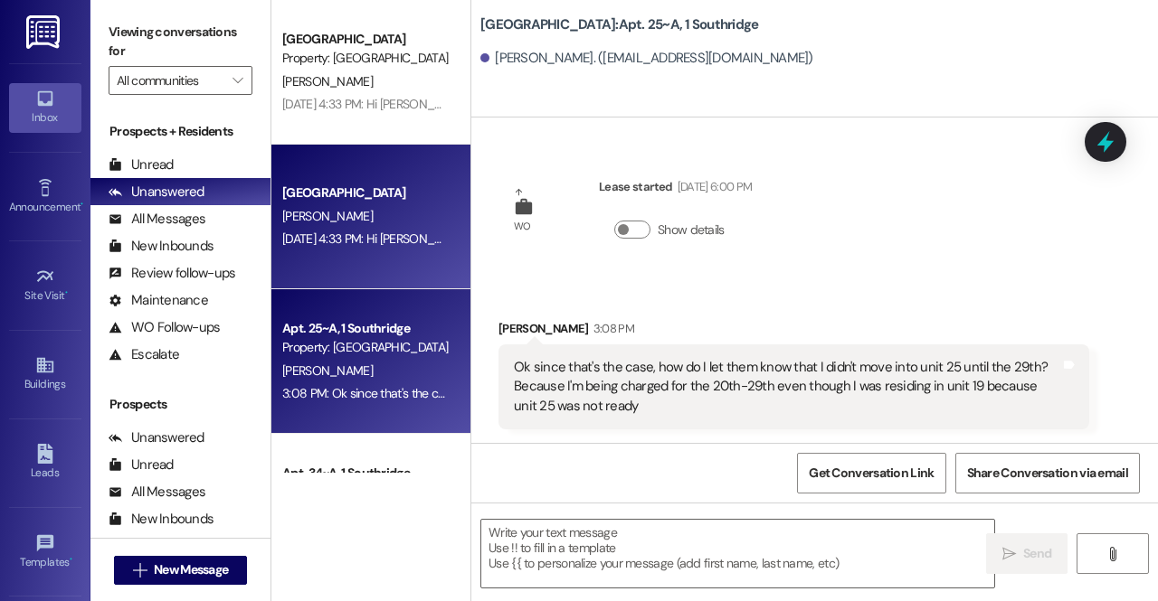
click at [333, 220] on span "[PERSON_NAME]" at bounding box center [327, 216] width 90 height 16
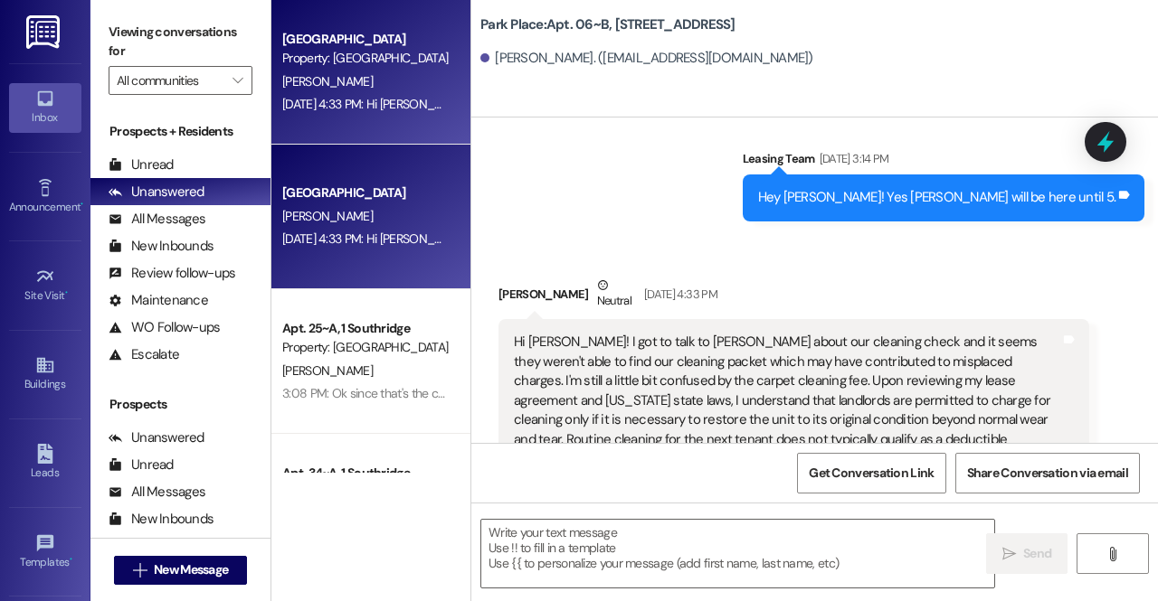
scroll to position [394, 0]
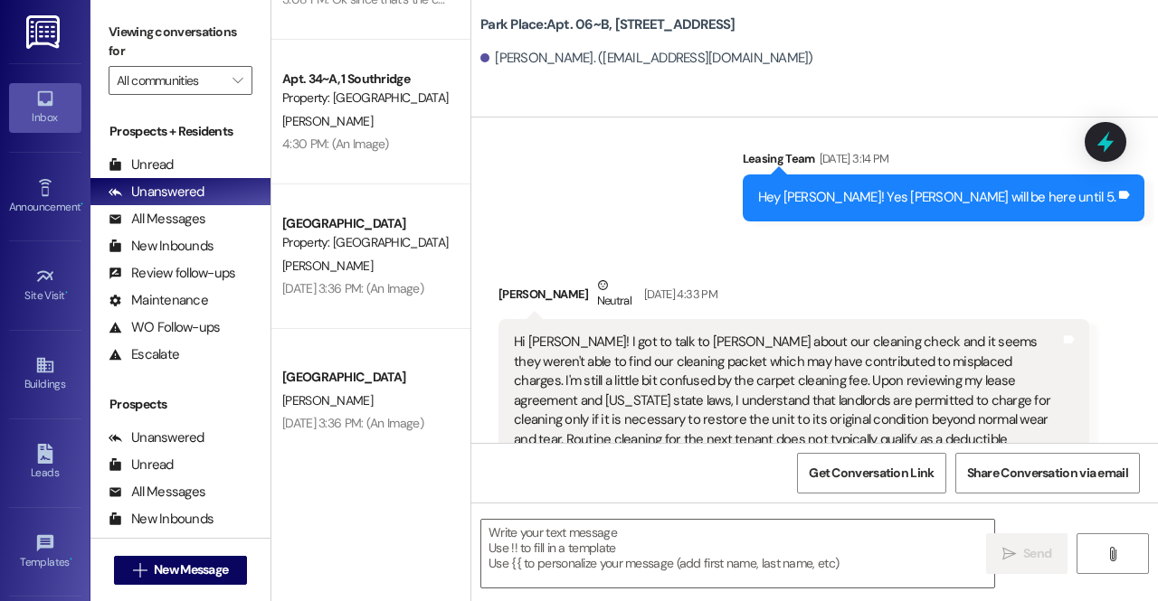
click at [704, 585] on span "Billing discrepancy ," at bounding box center [687, 592] width 89 height 15
